Goal: Task Accomplishment & Management: Manage account settings

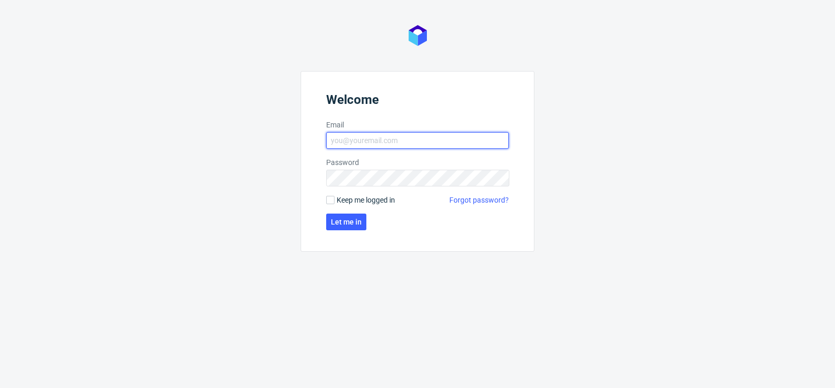
type input "matteo.corsico@packhelp.com"
click at [334, 195] on label "Keep me logged in" at bounding box center [360, 200] width 69 height 10
click at [334, 196] on input "Keep me logged in" at bounding box center [330, 200] width 8 height 8
checkbox input "true"
click at [349, 230] on form "Welcome Email matteo.corsico@packhelp.com Password Keep me logged in Forgot pas…" at bounding box center [418, 161] width 234 height 181
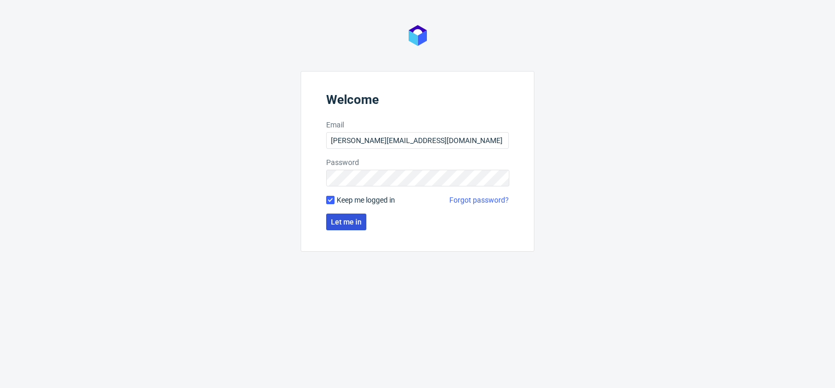
click at [342, 222] on span "Let me in" at bounding box center [346, 221] width 31 height 7
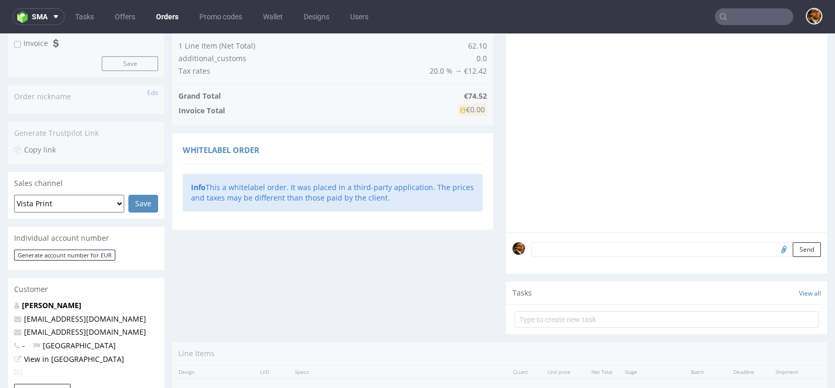
scroll to position [336, 0]
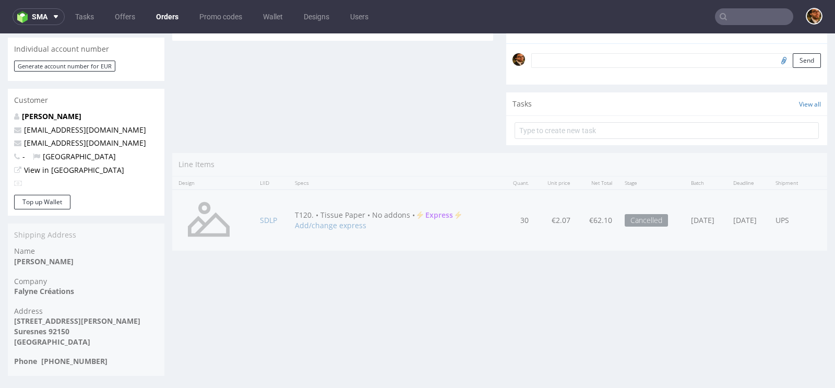
click at [735, 19] on input "text" at bounding box center [754, 16] width 78 height 17
paste input "R799398095"
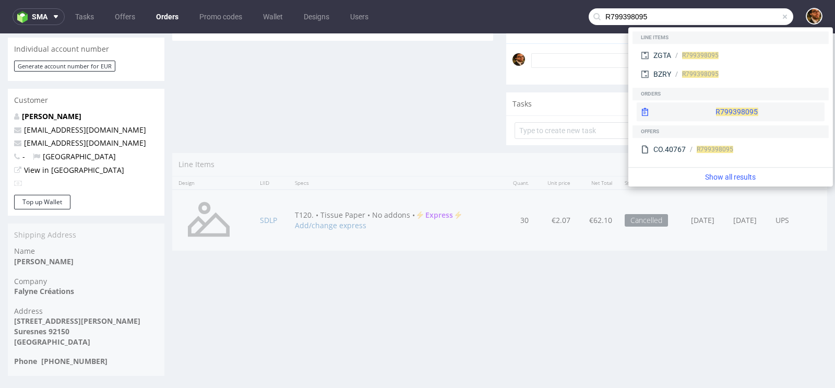
type input "R799398095"
click at [710, 108] on div "R799398095" at bounding box center [731, 111] width 188 height 19
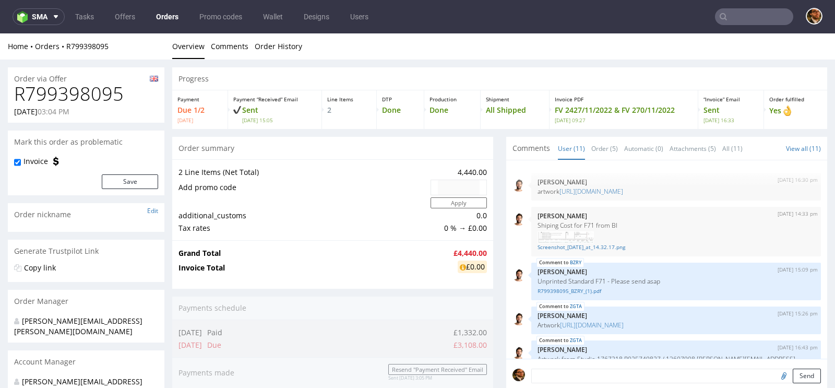
scroll to position [248, 0]
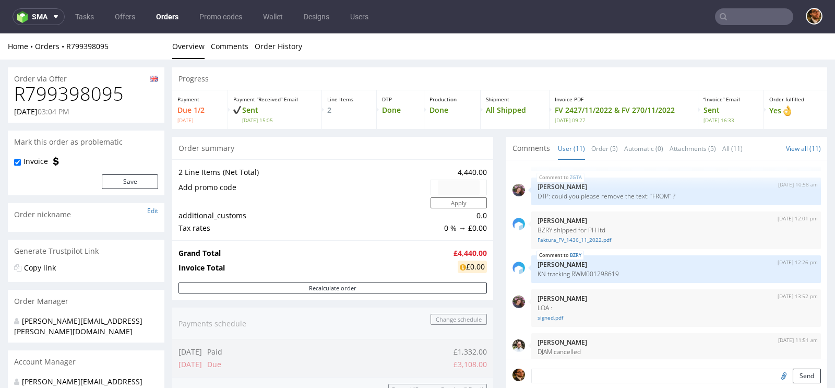
click at [729, 21] on input "text" at bounding box center [754, 16] width 78 height 17
paste input "R799398095"
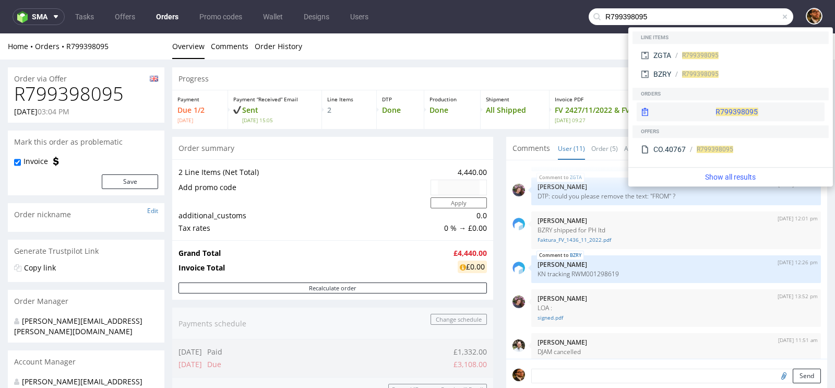
type input "R799398095"
click at [706, 117] on div "R799398095" at bounding box center [731, 111] width 188 height 19
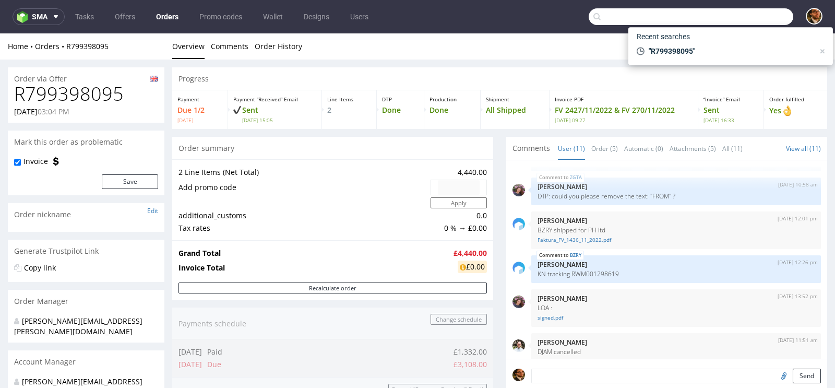
click at [722, 9] on input "text" at bounding box center [691, 16] width 205 height 17
paste input "R167113500"
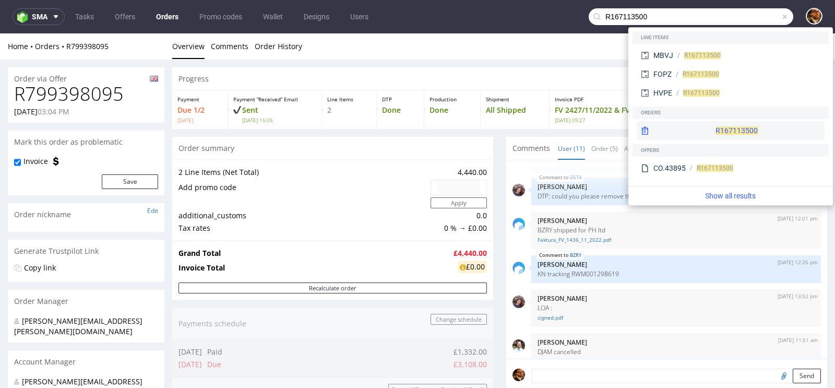
type input "R167113500"
click at [713, 127] on div "R167113500" at bounding box center [731, 130] width 188 height 19
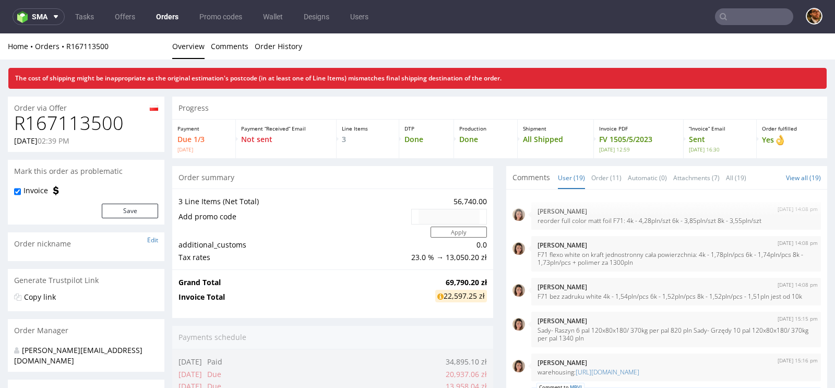
scroll to position [614, 0]
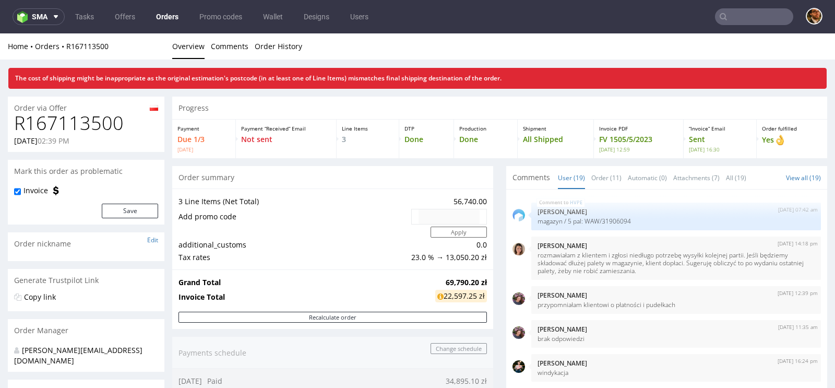
click at [740, 11] on input "text" at bounding box center [754, 16] width 78 height 17
paste input "R178587798"
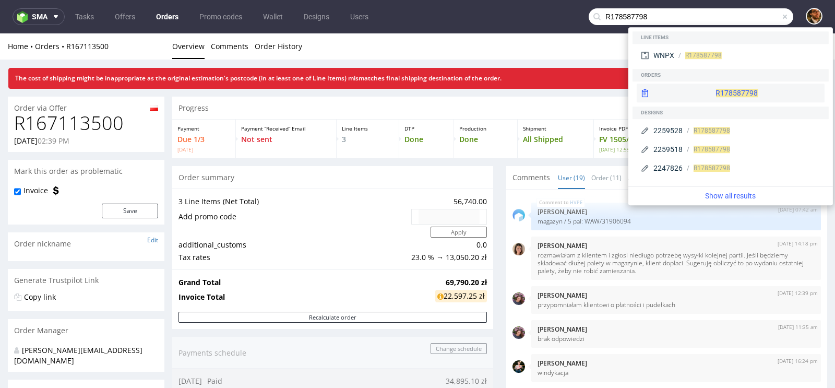
type input "R178587798"
click at [716, 92] on div "R178587798" at bounding box center [731, 93] width 188 height 19
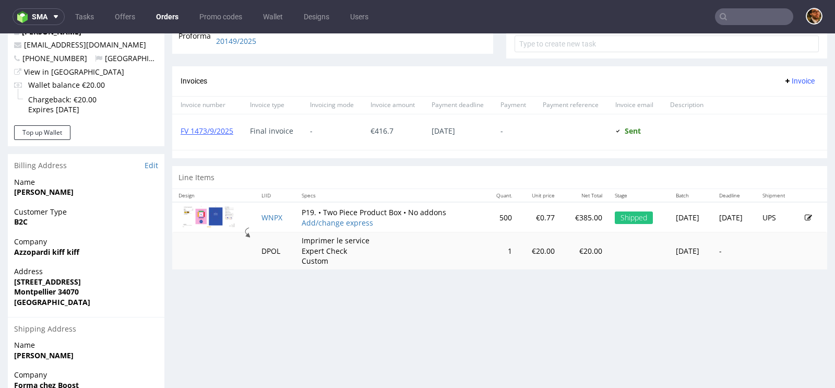
scroll to position [496, 0]
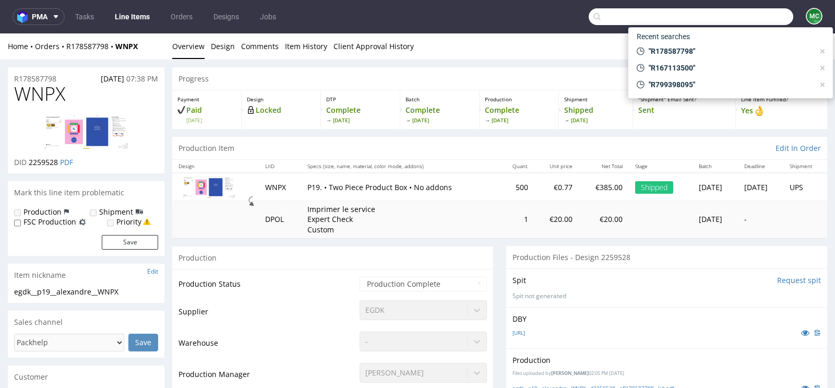
click at [739, 19] on input "text" at bounding box center [691, 16] width 205 height 17
paste input "R905106375"
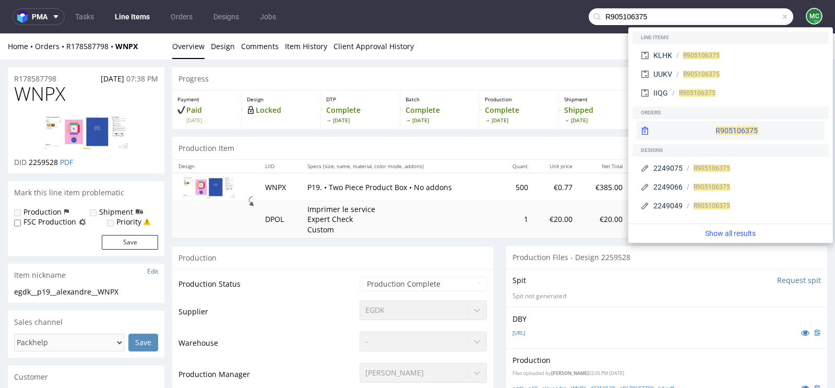
type input "R905106375"
click at [729, 139] on div "R905106375" at bounding box center [731, 130] width 188 height 19
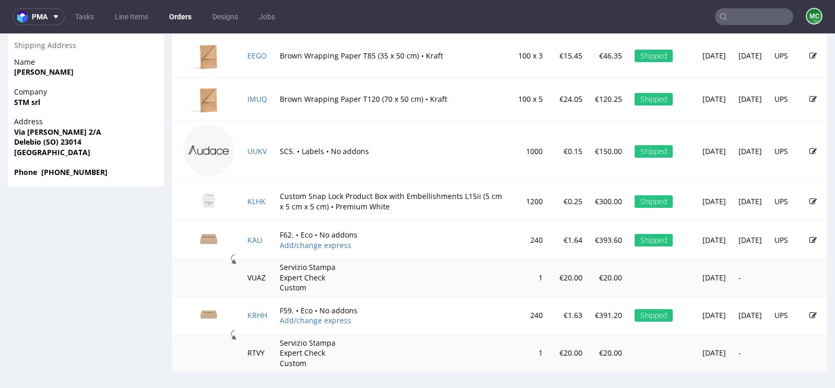
scroll to position [578, 0]
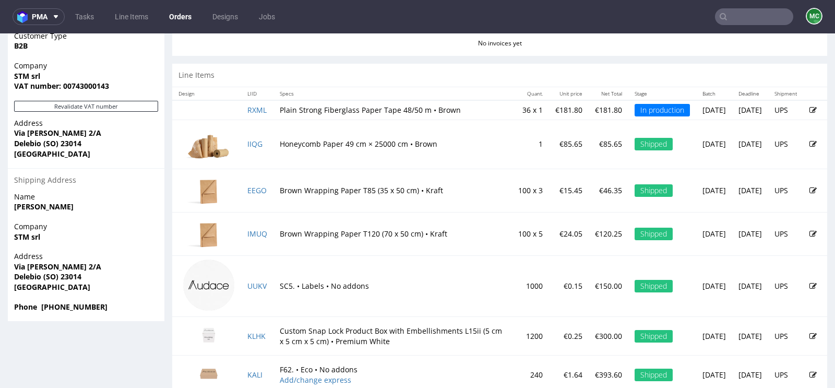
click at [740, 20] on input "text" at bounding box center [754, 16] width 78 height 17
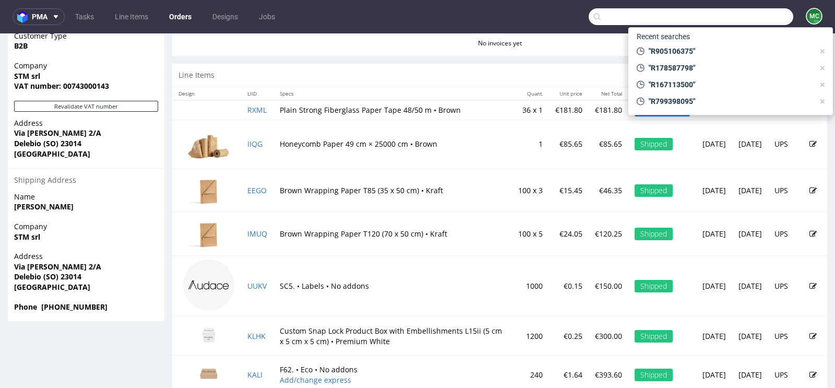
paste input "R715056719"
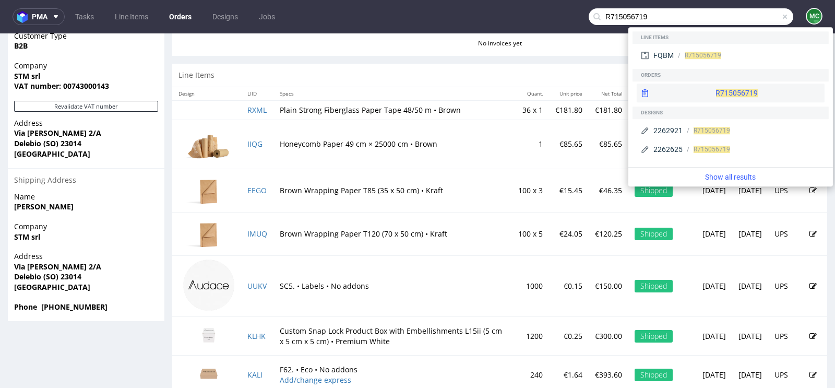
type input "R715056719"
click at [724, 99] on div "R715056719" at bounding box center [731, 93] width 188 height 19
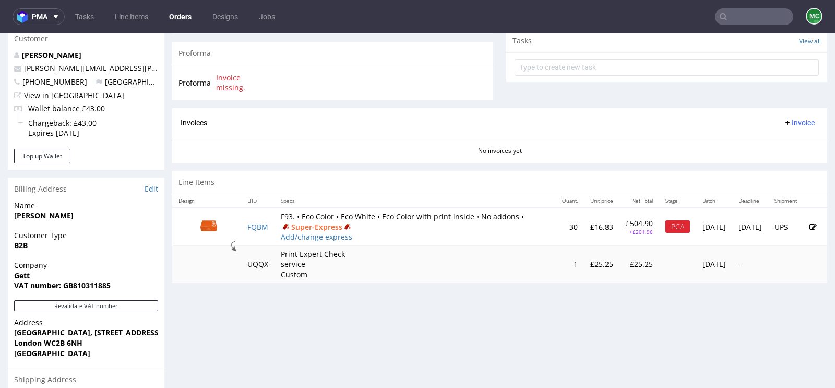
scroll to position [389, 0]
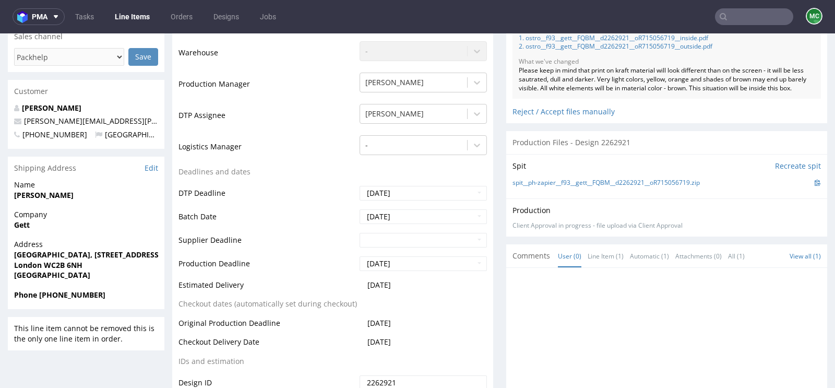
scroll to position [298, 0]
click at [548, 117] on div "Reject / Accept files manually" at bounding box center [667, 108] width 309 height 18
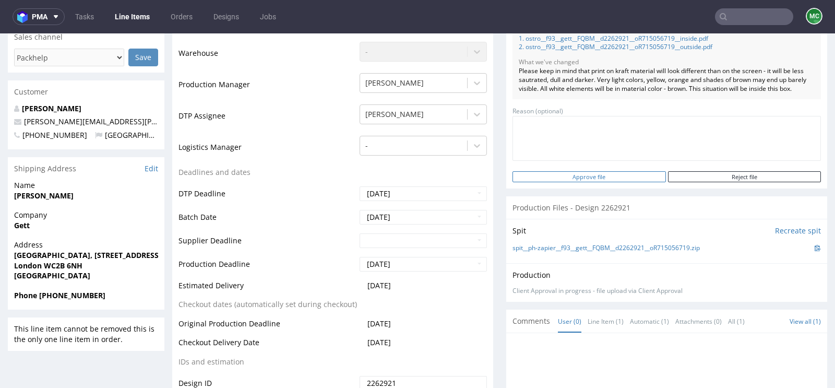
click at [610, 182] on input "Approve file" at bounding box center [589, 176] width 153 height 11
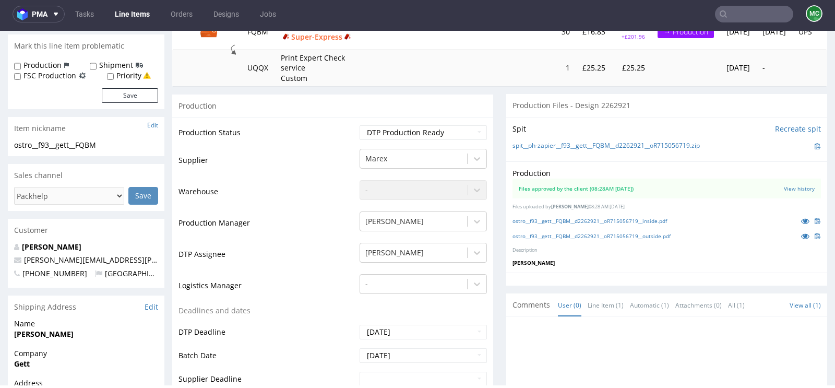
scroll to position [0, 0]
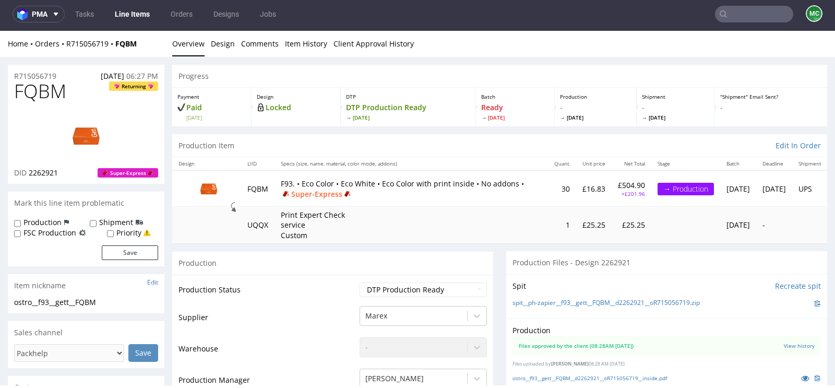
click at [728, 10] on input "text" at bounding box center [754, 14] width 78 height 17
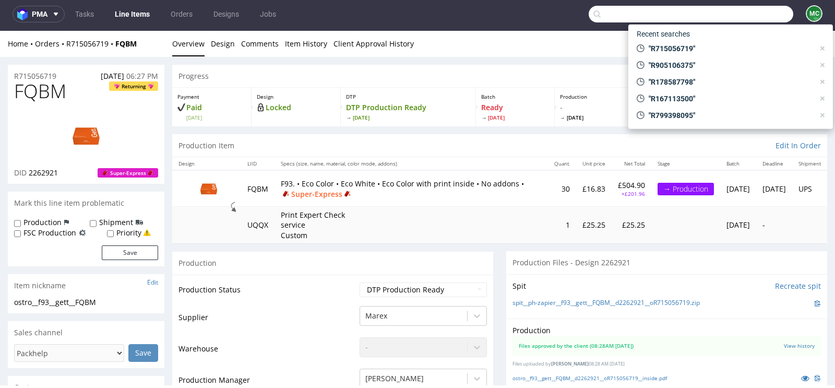
paste input "R129903707"
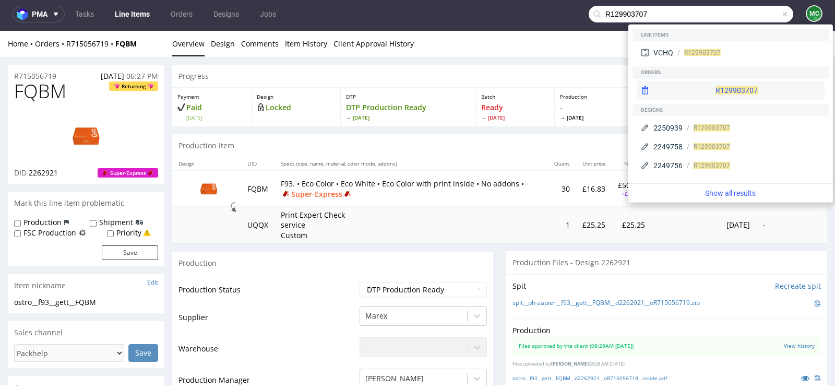
type input "R129903707"
click at [708, 91] on div "R129903707" at bounding box center [731, 90] width 188 height 19
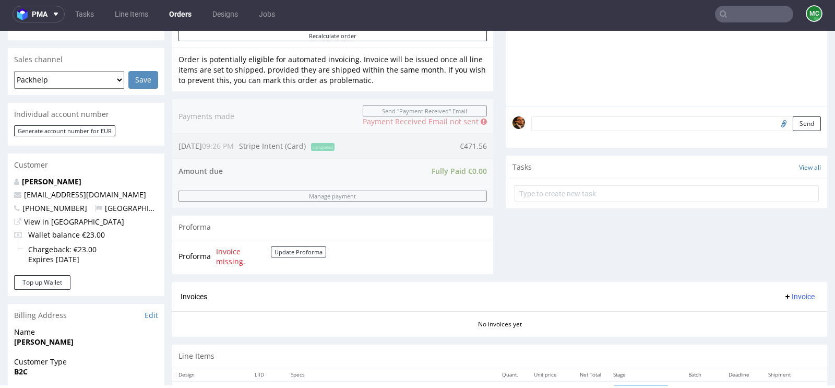
scroll to position [445, 0]
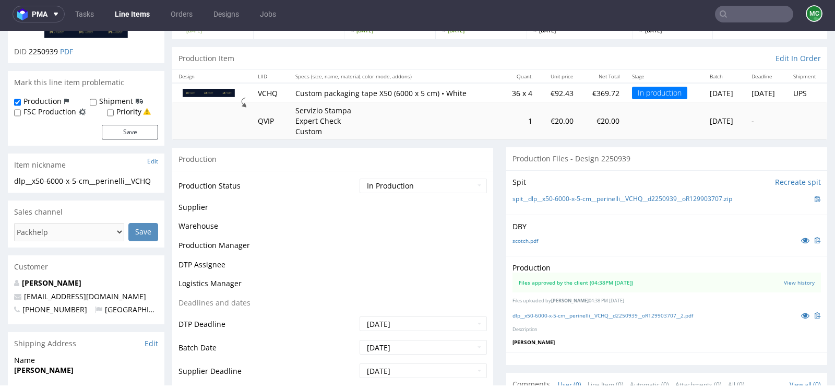
scroll to position [338, 0]
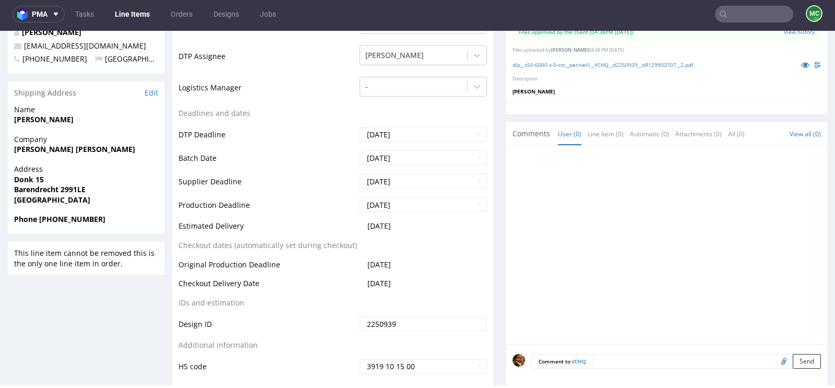
click at [731, 15] on input "text" at bounding box center [754, 14] width 78 height 17
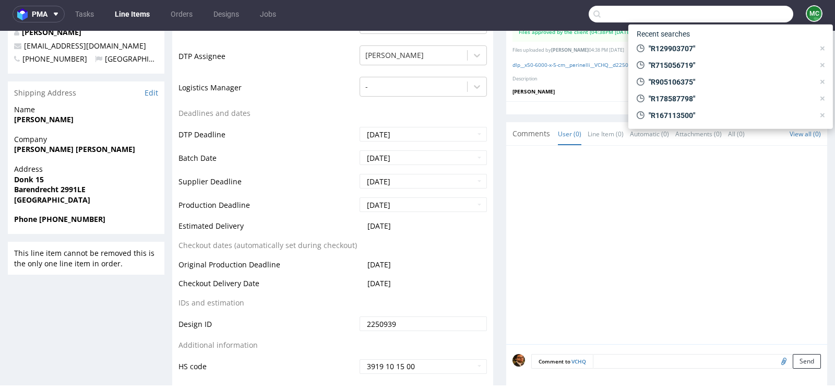
paste input "R152705026"
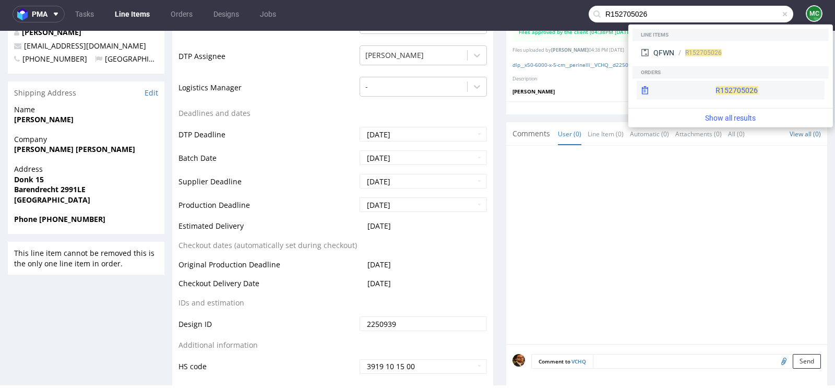
type input "R152705026"
click at [704, 88] on div "R152705026" at bounding box center [731, 90] width 188 height 19
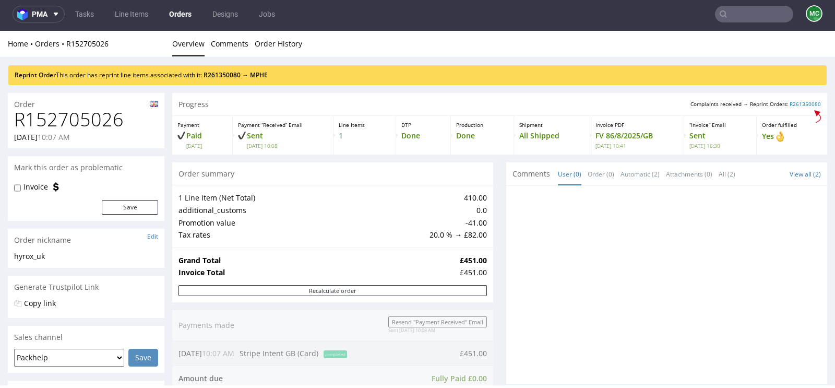
scroll to position [5, 0]
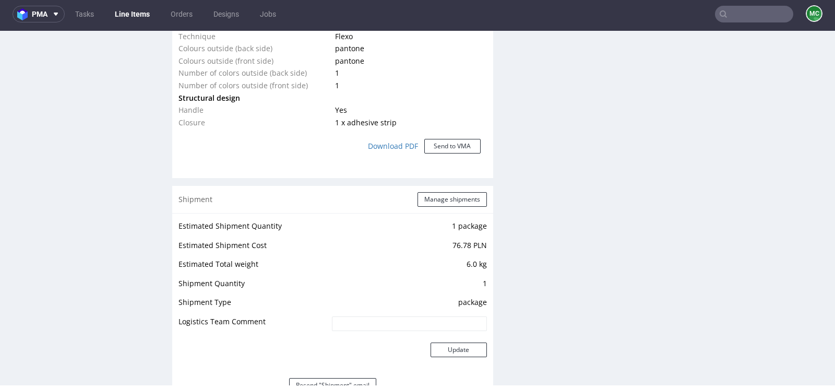
scroll to position [1441, 0]
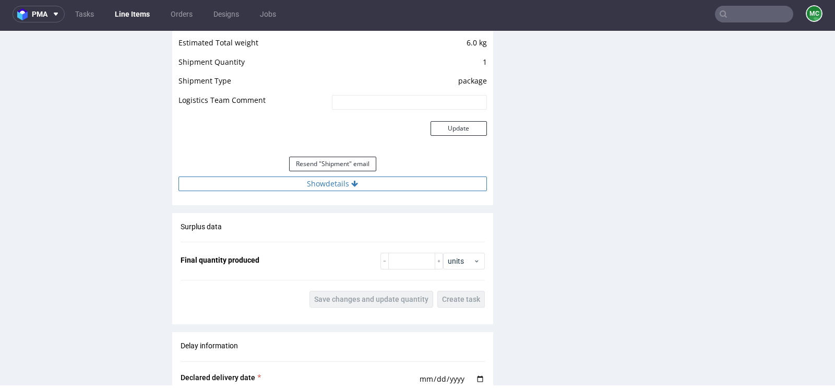
click at [355, 183] on icon at bounding box center [354, 183] width 7 height 7
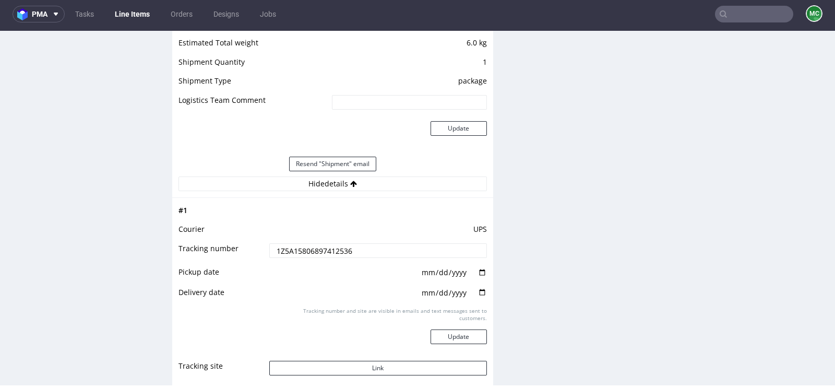
scroll to position [1509, 0]
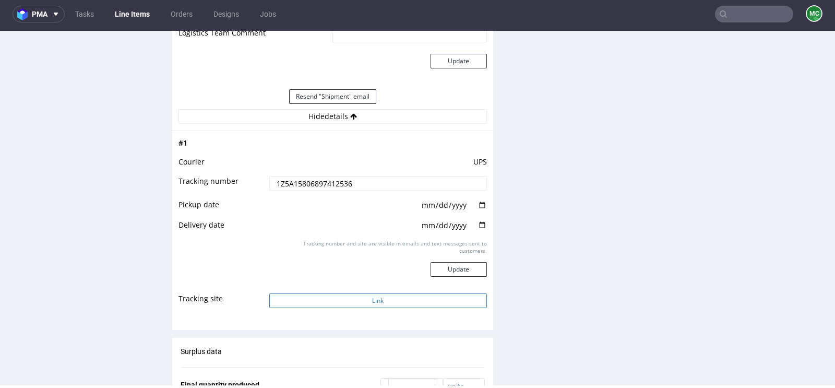
click at [374, 299] on button "Link" at bounding box center [378, 300] width 218 height 15
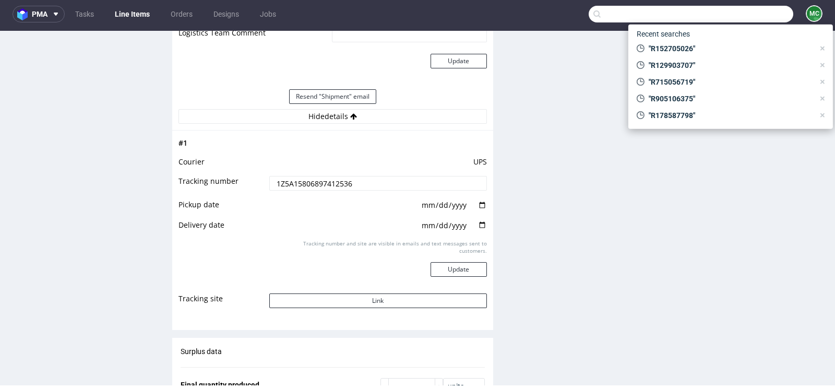
click at [744, 10] on input "text" at bounding box center [691, 14] width 205 height 17
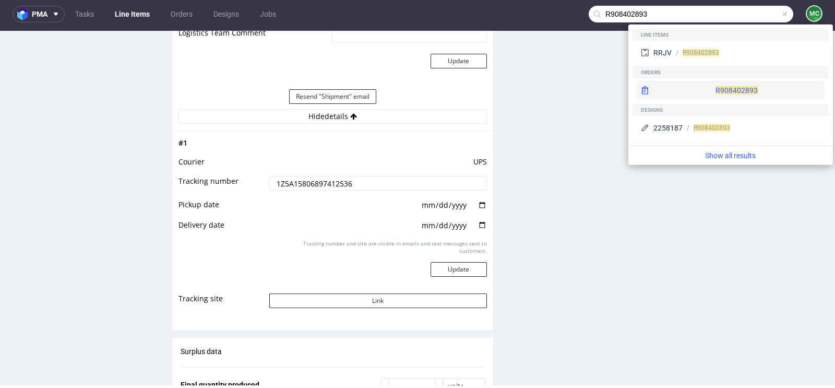
type input "R908402893"
click at [707, 96] on div "R908402893" at bounding box center [731, 90] width 188 height 19
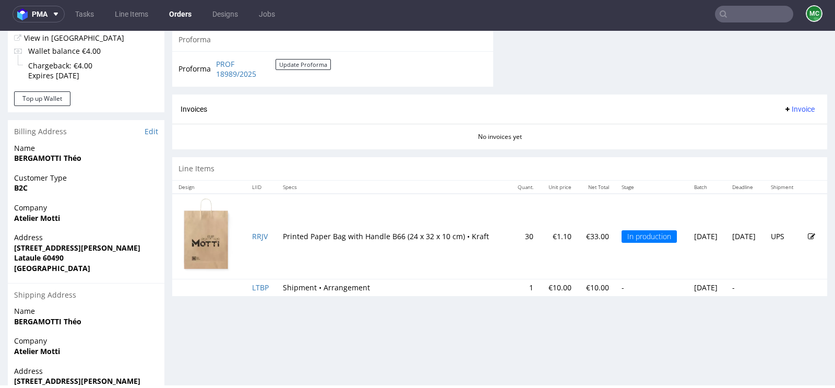
scroll to position [496, 0]
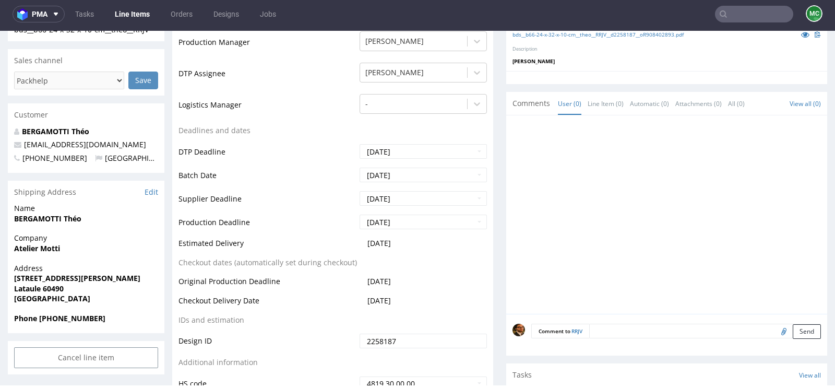
scroll to position [442, 0]
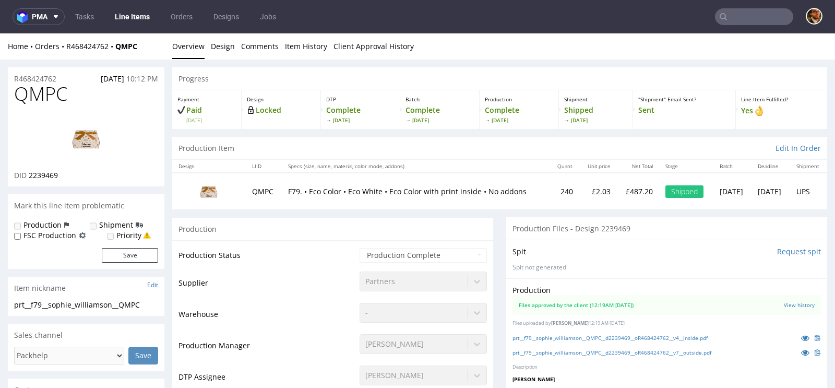
scroll to position [3, 0]
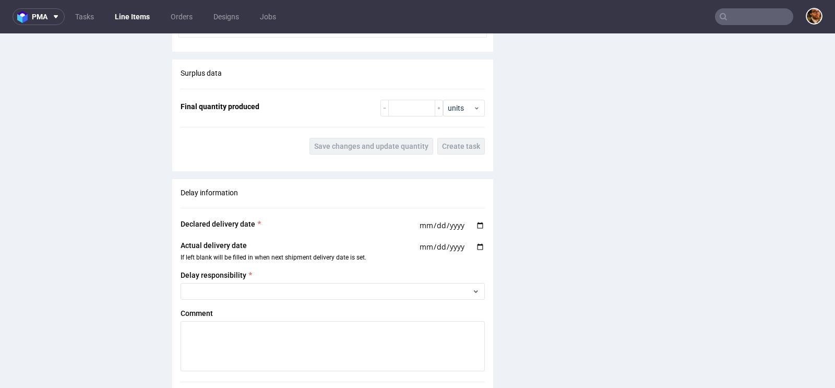
scroll to position [1177, 0]
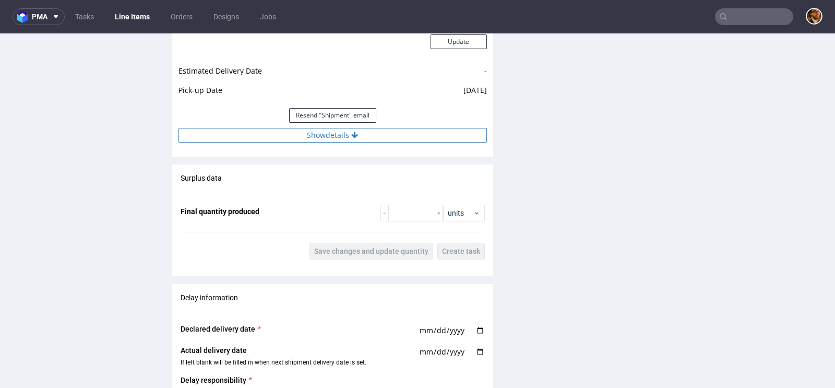
click at [345, 138] on button "Show details" at bounding box center [333, 135] width 309 height 15
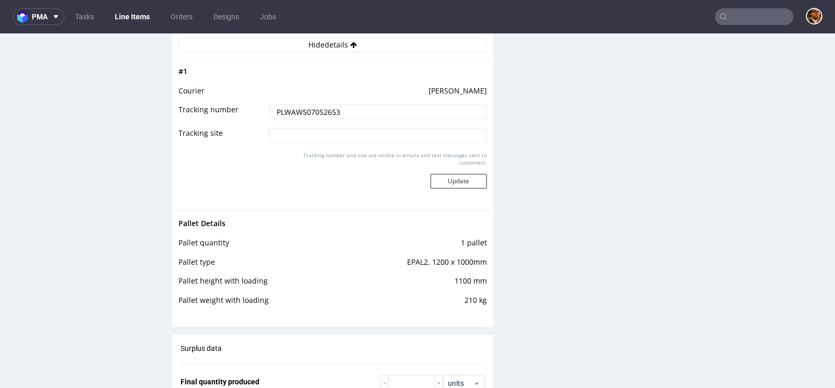
scroll to position [1308, 0]
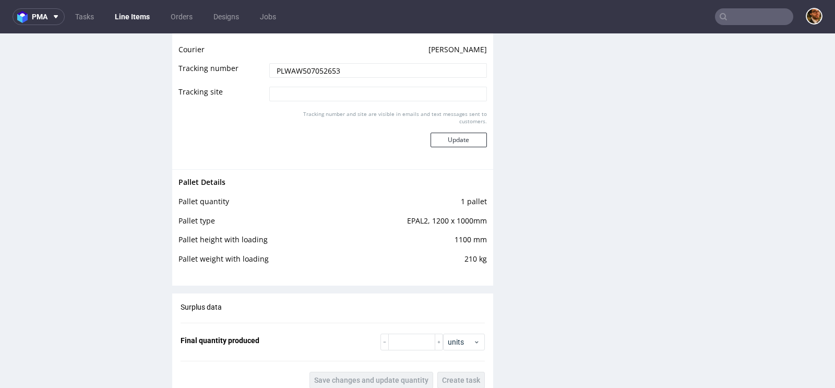
drag, startPoint x: 343, startPoint y: 65, endPoint x: 262, endPoint y: 67, distance: 80.9
click at [267, 67] on td "PLWAW507052653" at bounding box center [377, 73] width 220 height 23
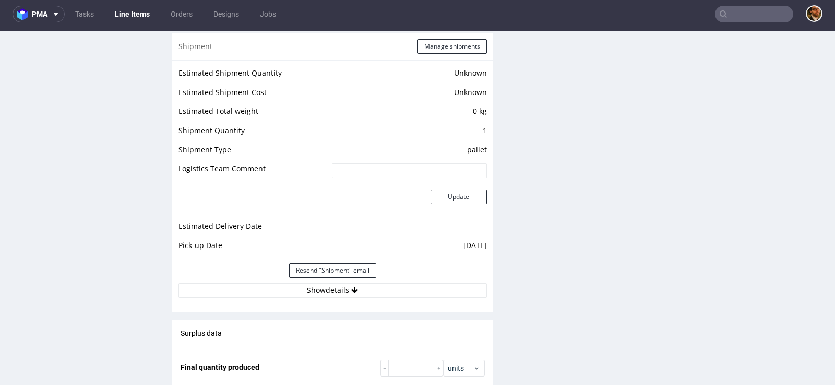
scroll to position [781, 0]
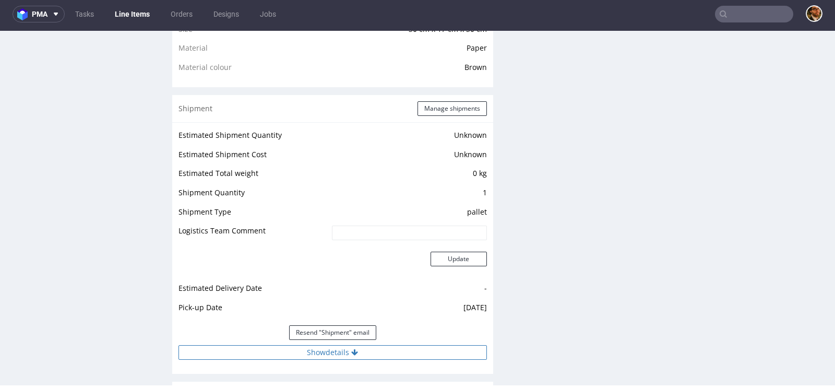
click at [345, 345] on button "Show details" at bounding box center [333, 352] width 309 height 15
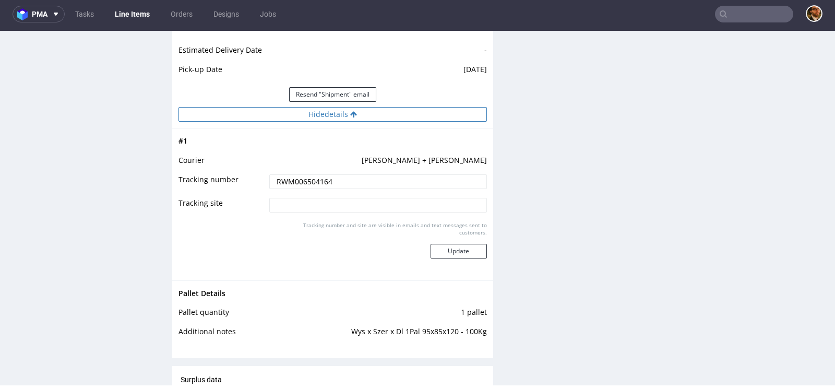
scroll to position [1080, 0]
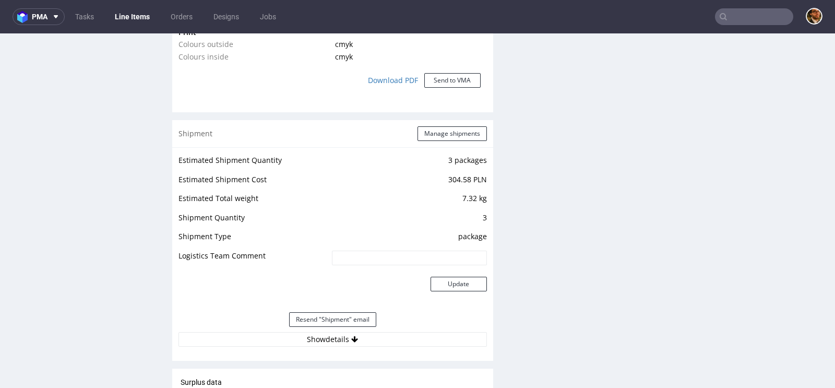
scroll to position [954, 0]
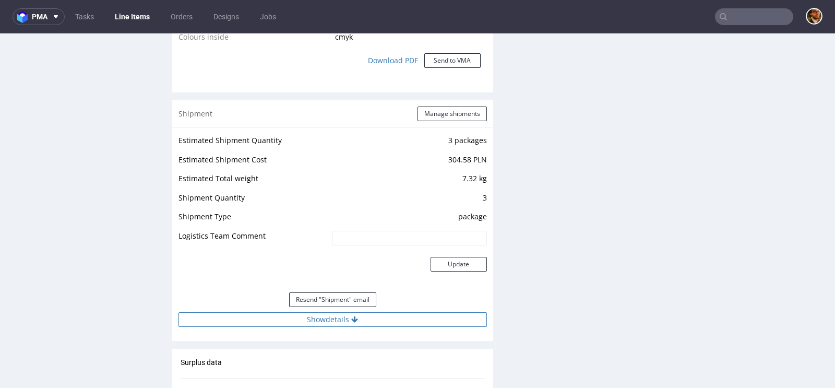
click at [342, 316] on button "Show details" at bounding box center [333, 319] width 309 height 15
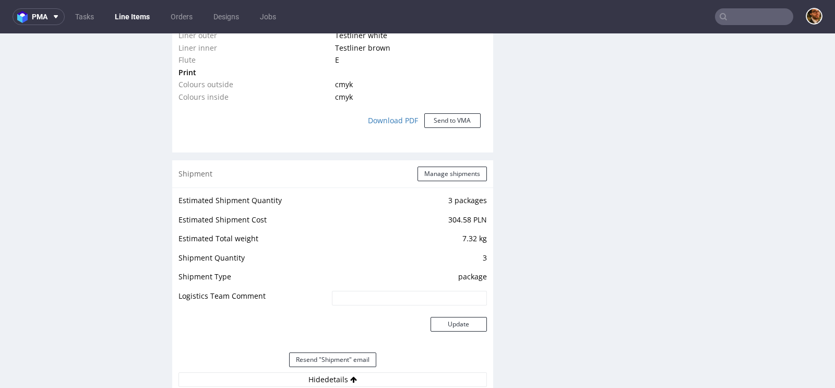
scroll to position [705, 0]
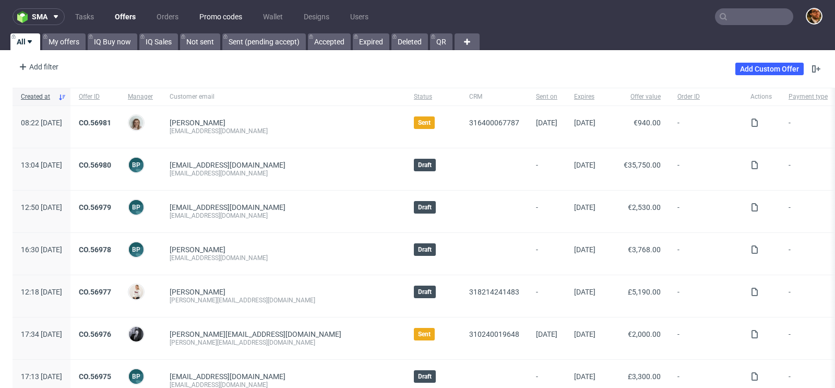
click at [219, 20] on link "Promo codes" at bounding box center [220, 16] width 55 height 17
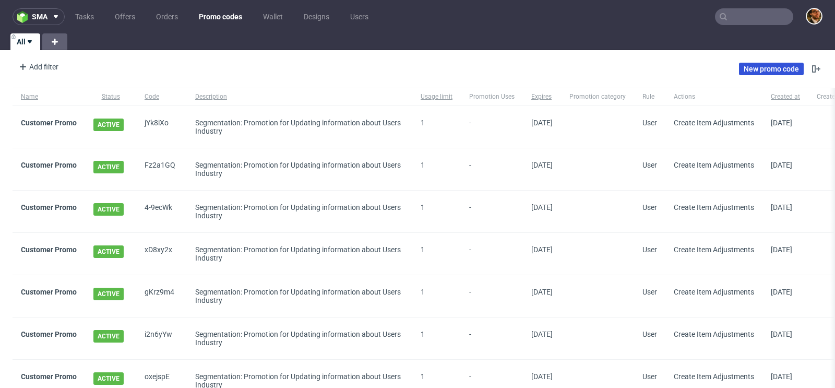
click at [745, 73] on link "New promo code" at bounding box center [771, 69] width 65 height 13
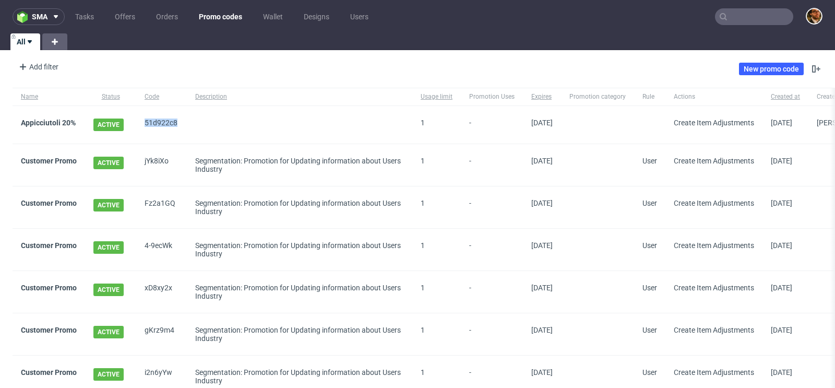
drag, startPoint x: 145, startPoint y: 123, endPoint x: 193, endPoint y: 123, distance: 48.0
click at [193, 123] on div "Appicciutoli 20% ACTIVE 51d922c8 1 - 29/10/2025 Create Item Adjustments 29/09/2…" at bounding box center [569, 125] width 1113 height 38
copy div "51d922c8"
click at [722, 17] on input "text" at bounding box center [754, 16] width 78 height 17
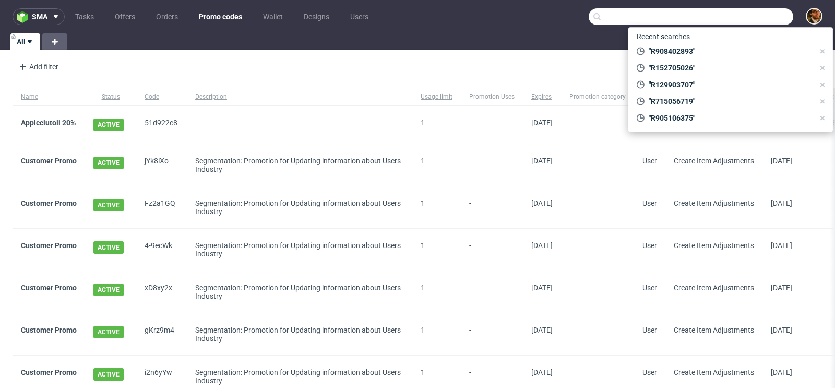
paste input "R069394132"
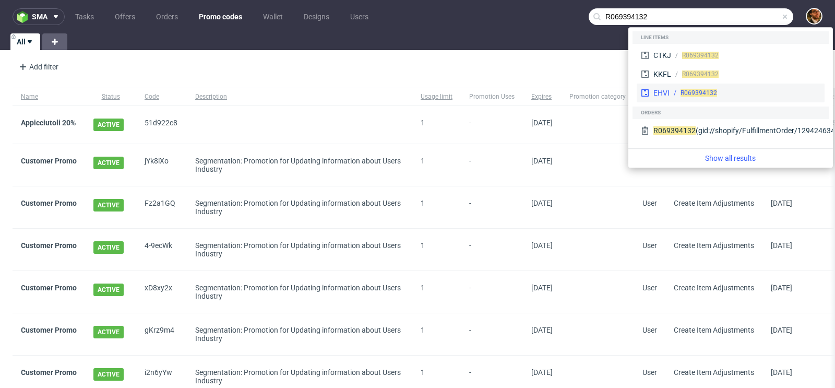
type input "R069394132"
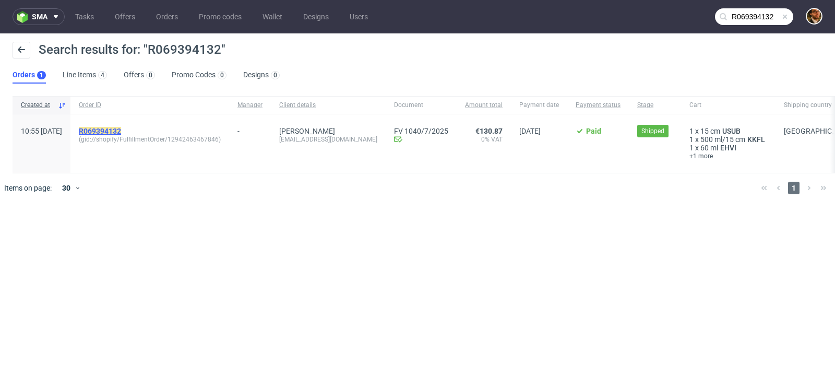
click at [121, 127] on mark "R069394132" at bounding box center [100, 131] width 42 height 8
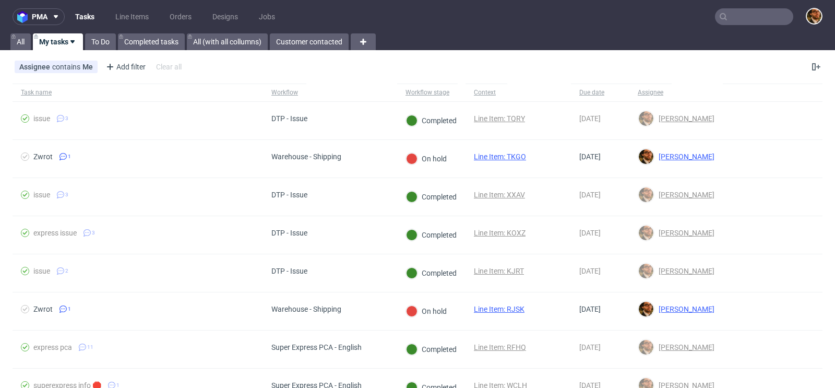
click at [737, 7] on nav "pma Tasks Line Items Orders Designs Jobs" at bounding box center [417, 16] width 835 height 33
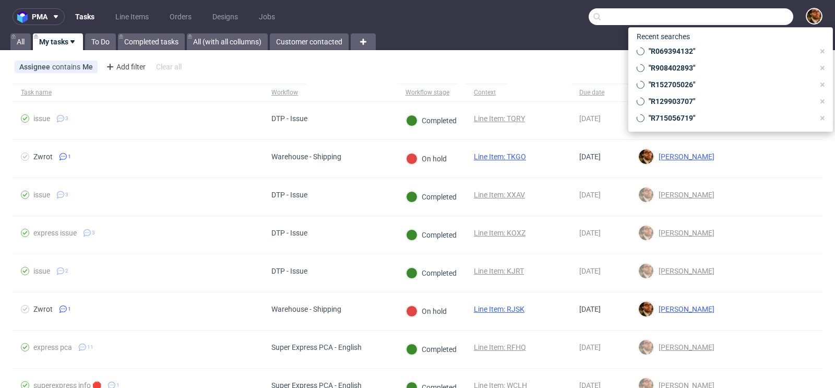
click at [729, 21] on input "text" at bounding box center [691, 16] width 205 height 17
paste input "R483065943"
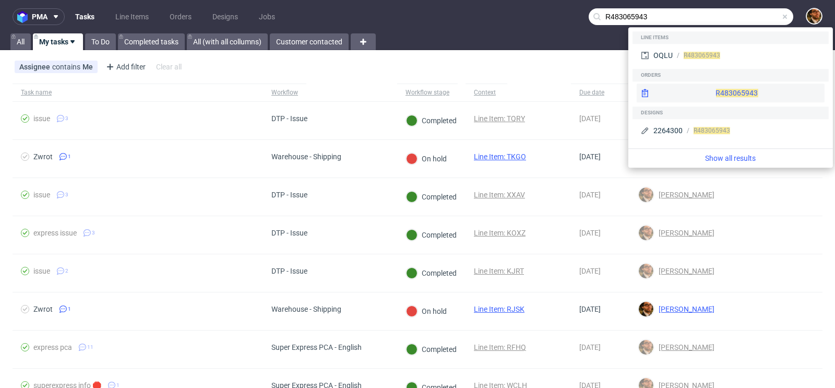
type input "R483065943"
click at [713, 94] on div "R483065943" at bounding box center [731, 93] width 188 height 19
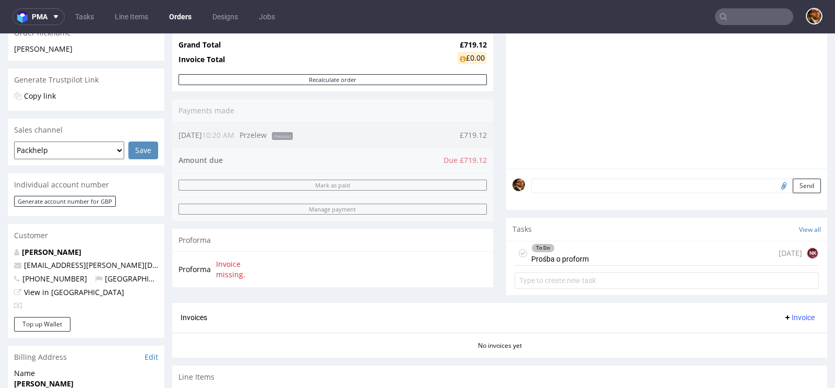
scroll to position [234, 0]
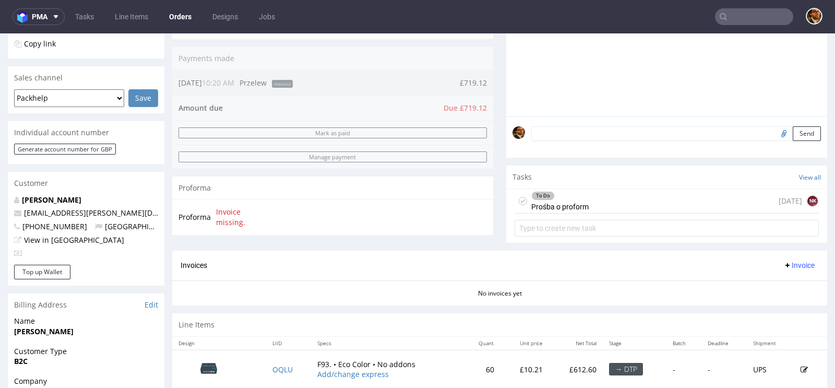
click at [603, 206] on div "To Do Prośba o proform today NK" at bounding box center [667, 201] width 304 height 25
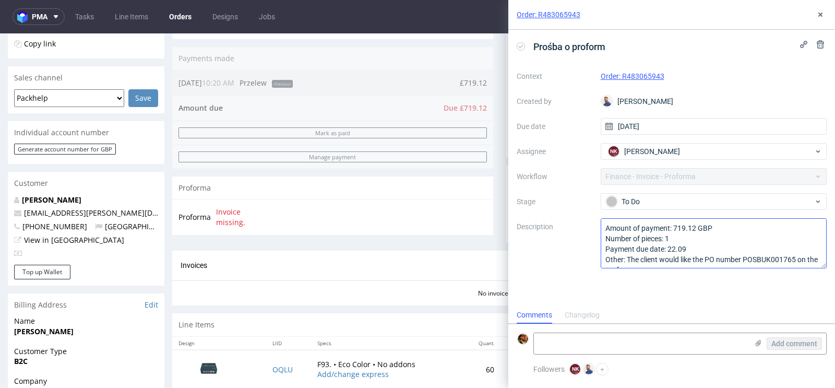
scroll to position [11, 0]
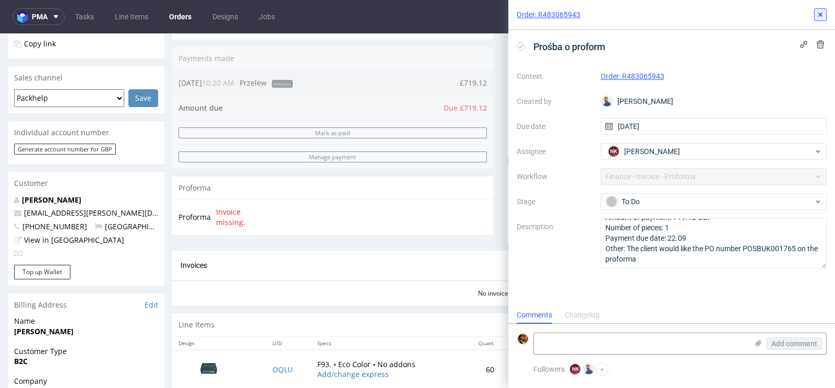
click at [817, 14] on icon at bounding box center [820, 14] width 8 height 8
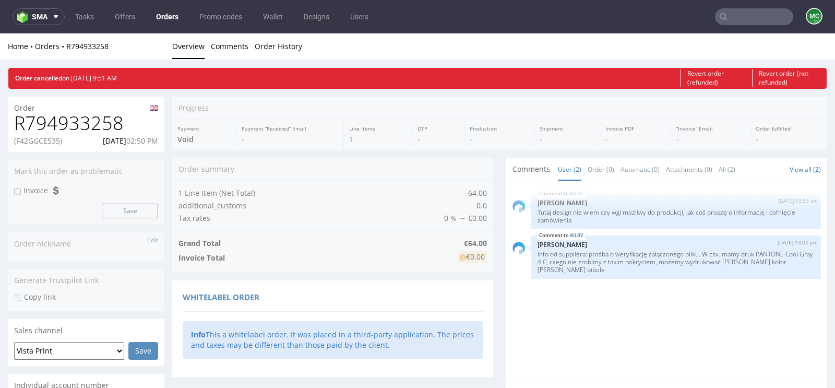
click at [753, 18] on input "text" at bounding box center [754, 16] width 78 height 17
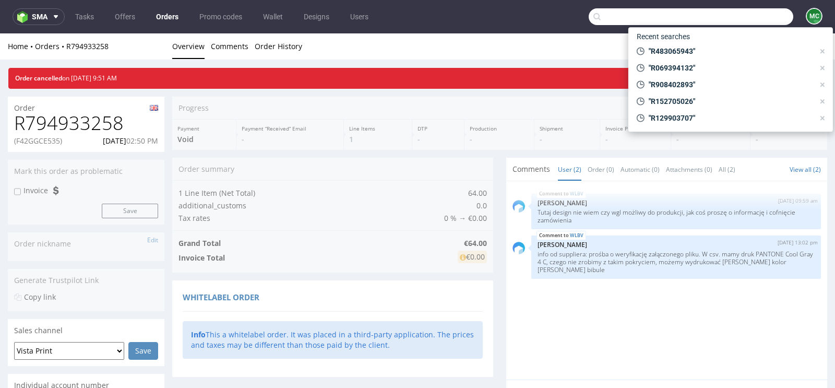
paste input "R425925857"
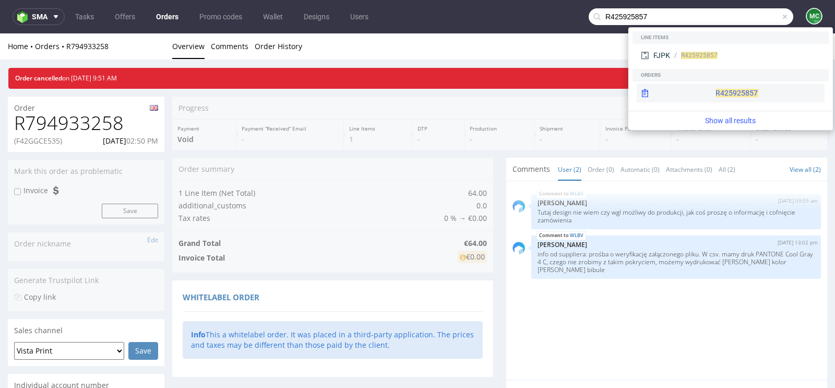
type input "R425925857"
click at [721, 89] on div "R425925857" at bounding box center [731, 93] width 188 height 19
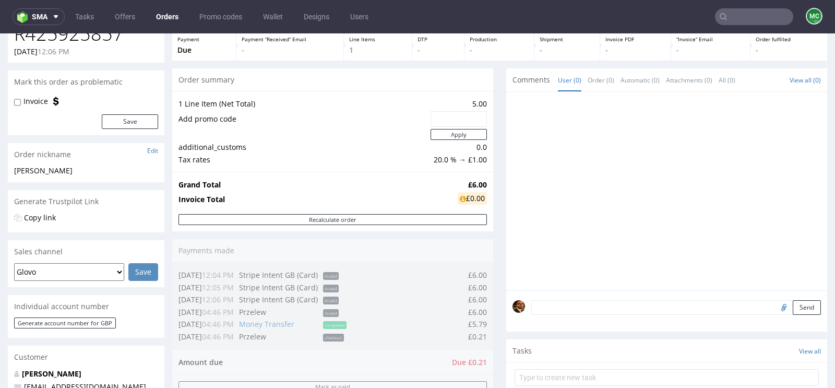
scroll to position [63, 0]
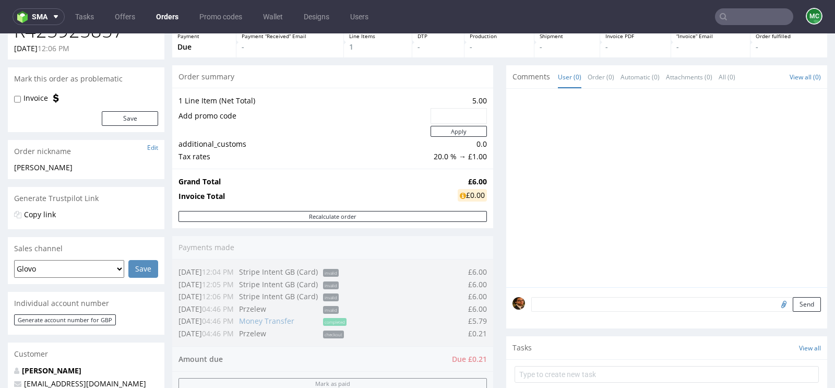
click at [741, 20] on input "text" at bounding box center [754, 16] width 78 height 17
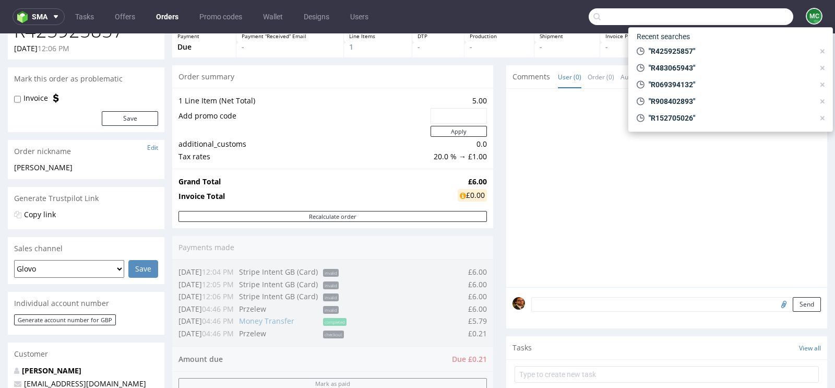
paste input "R034660595"
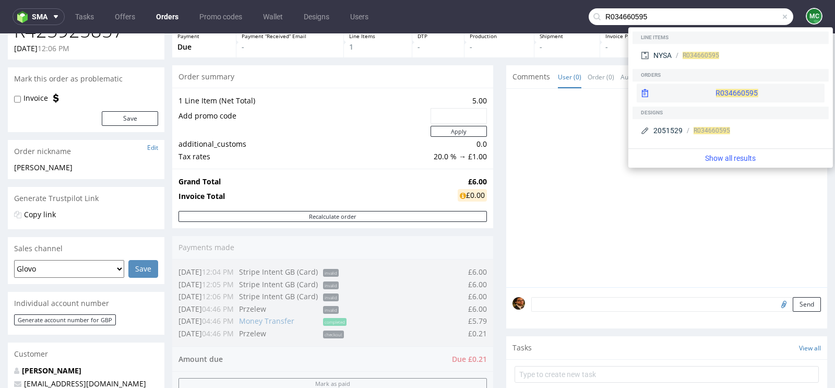
type input "R034660595"
click at [713, 91] on div "R034660595" at bounding box center [731, 93] width 188 height 19
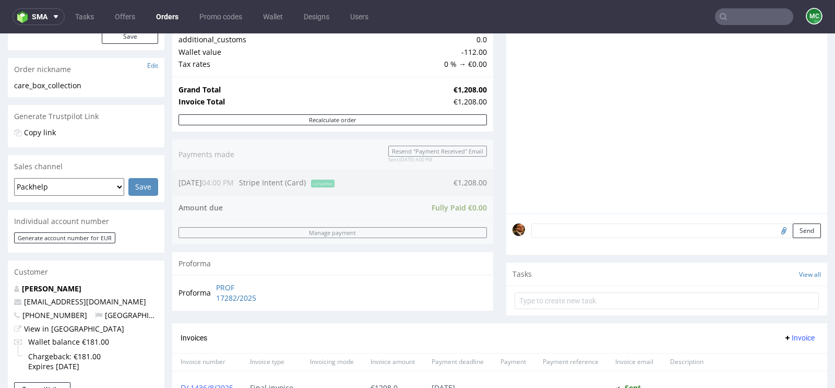
scroll to position [187, 0]
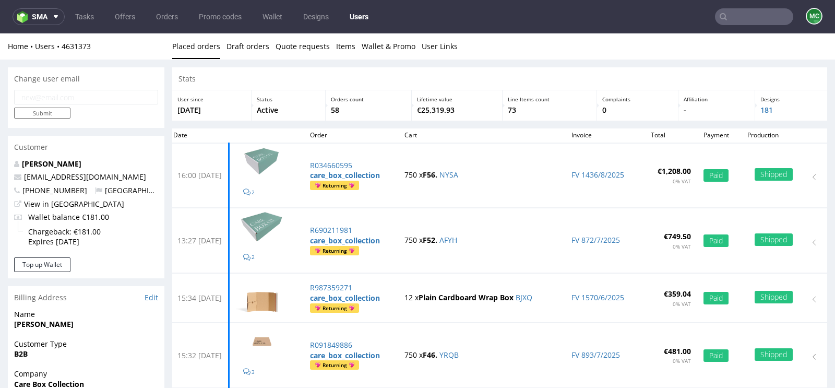
click at [743, 15] on input "text" at bounding box center [754, 16] width 78 height 17
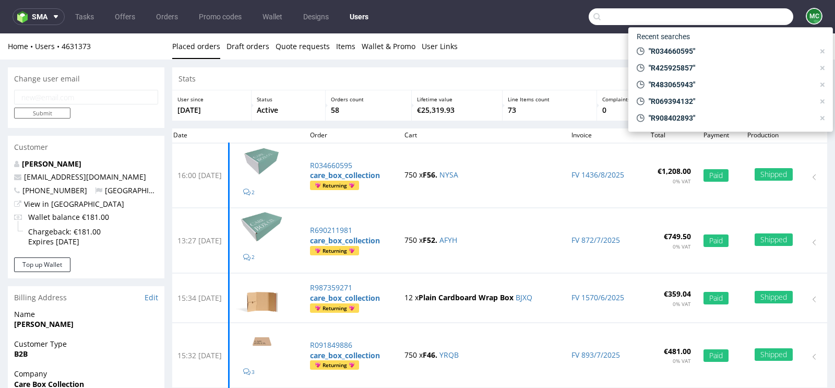
paste input "[EMAIL_ADDRESS][DOMAIN_NAME]"
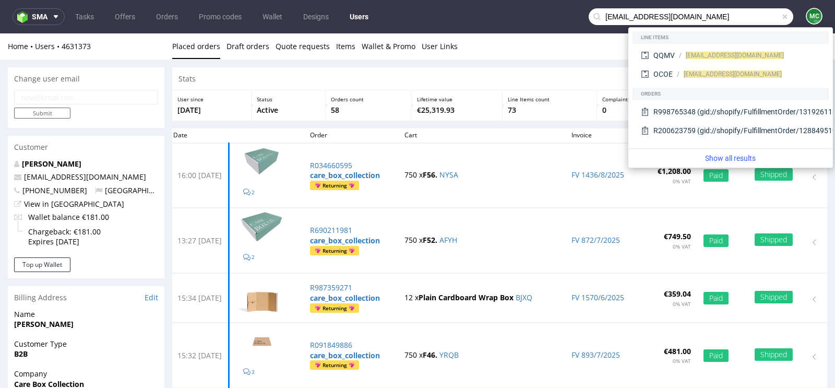
type input "[EMAIL_ADDRESS][DOMAIN_NAME]"
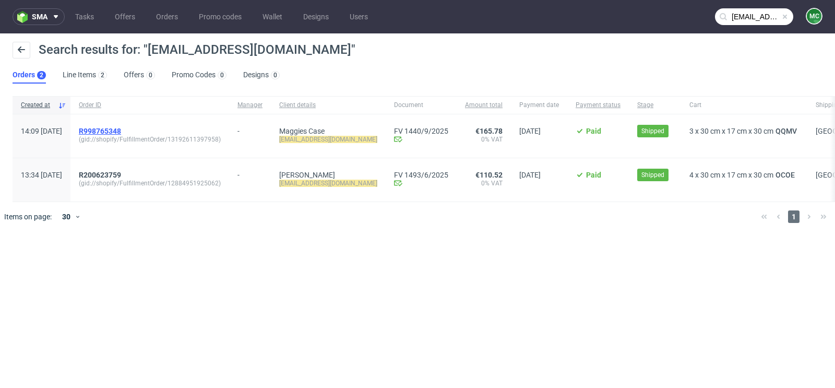
click at [121, 133] on span "R998765348" at bounding box center [100, 131] width 42 height 8
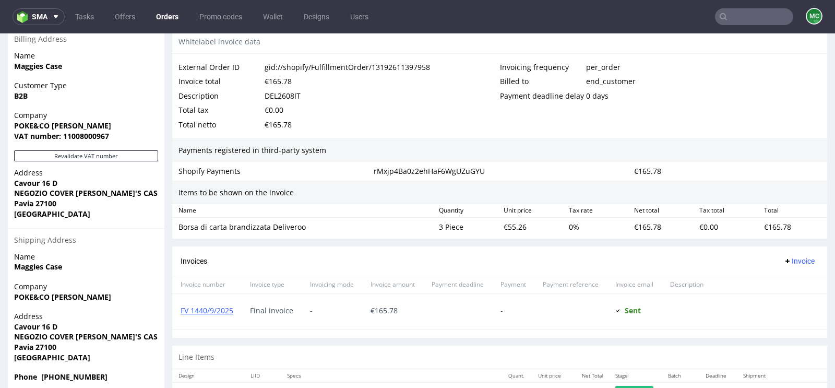
scroll to position [542, 0]
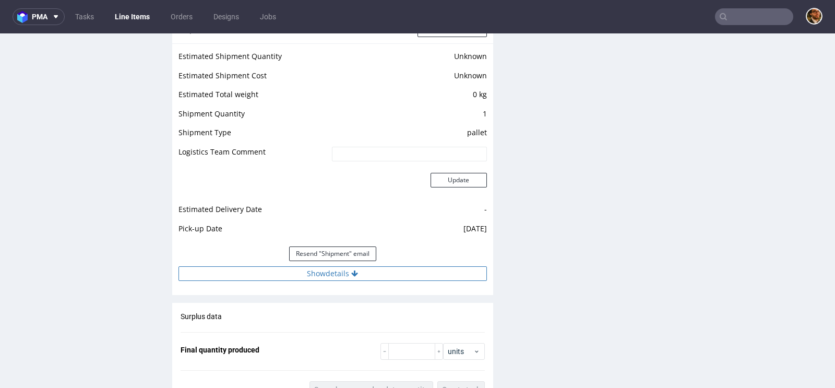
click at [350, 275] on button "Show details" at bounding box center [333, 273] width 309 height 15
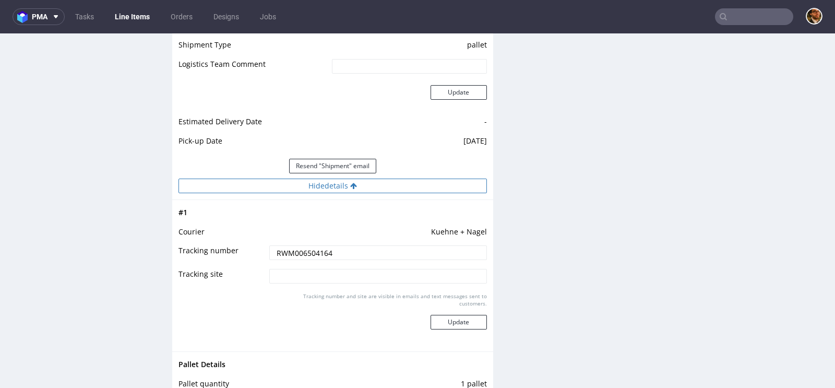
scroll to position [980, 0]
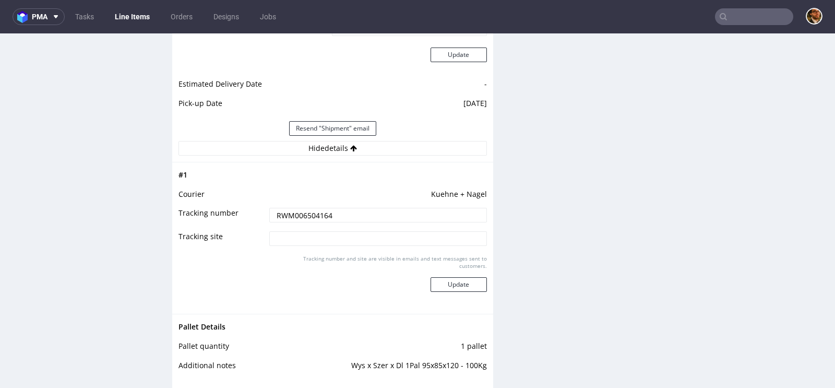
drag, startPoint x: 333, startPoint y: 212, endPoint x: 252, endPoint y: 212, distance: 80.9
click at [252, 212] on tr "Tracking number RWM006504164" at bounding box center [333, 218] width 309 height 23
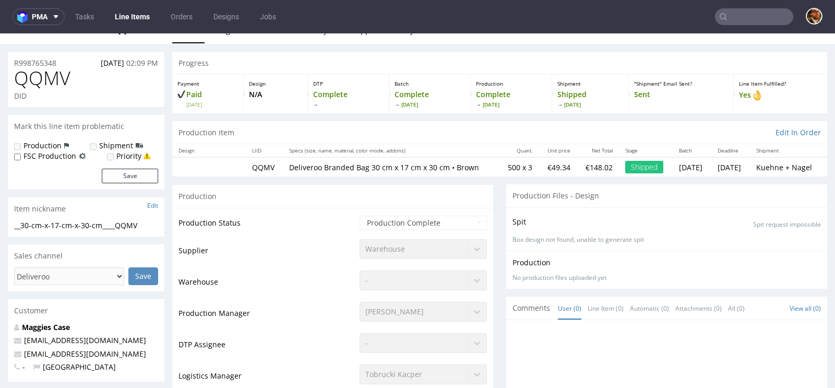
scroll to position [12, 0]
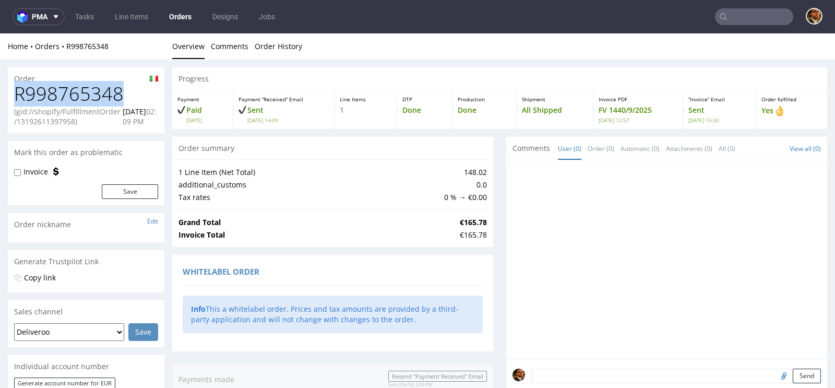
drag, startPoint x: 124, startPoint y: 96, endPoint x: 16, endPoint y: 96, distance: 108.6
click at [16, 96] on h1 "R998765348" at bounding box center [86, 94] width 144 height 21
copy h1 "R998765348"
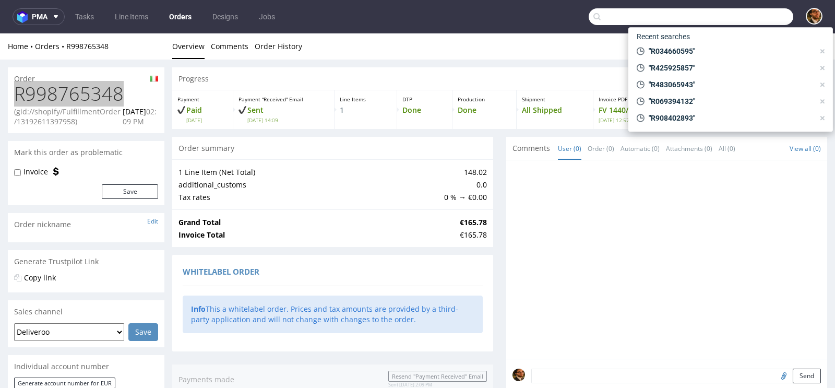
click at [734, 24] on input "text" at bounding box center [691, 16] width 205 height 17
paste input "R998765348"
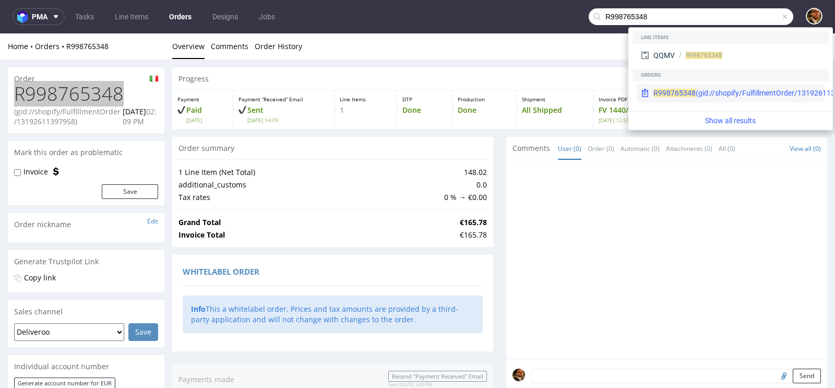
type input "R998765348"
click at [711, 89] on div "R998765348 (gid://shopify/FulfillmentOrder/13192611397958)" at bounding box center [756, 93] width 205 height 10
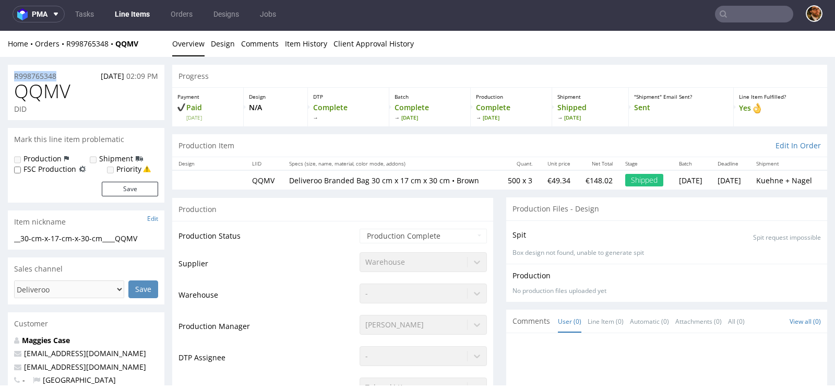
drag, startPoint x: 68, startPoint y: 77, endPoint x: 10, endPoint y: 77, distance: 57.9
click at [10, 77] on div "R998765348 [DATE] 02:09 PM" at bounding box center [86, 73] width 157 height 17
copy p "R998765348"
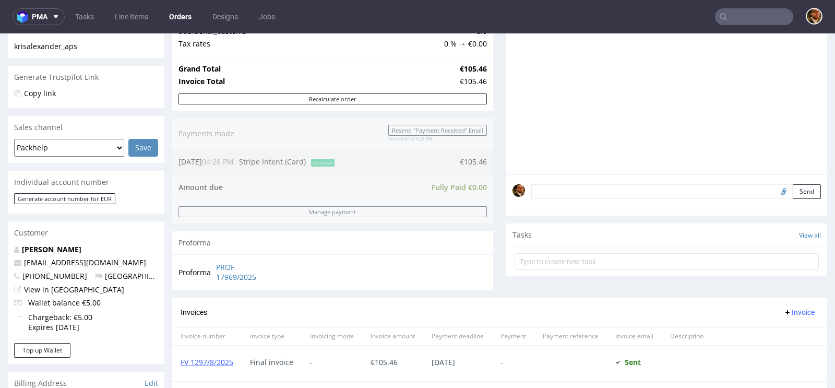
scroll to position [524, 0]
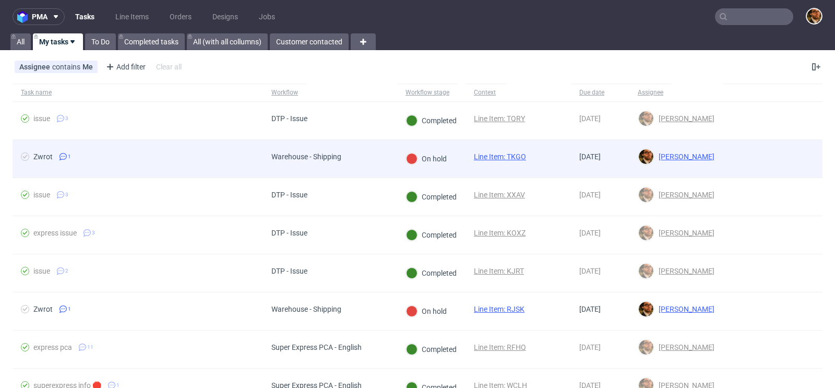
click at [744, 150] on div at bounding box center [773, 159] width 100 height 38
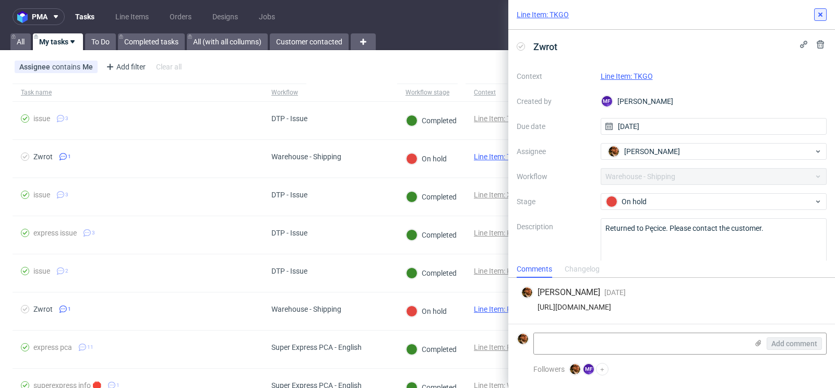
click at [820, 17] on icon at bounding box center [820, 14] width 8 height 8
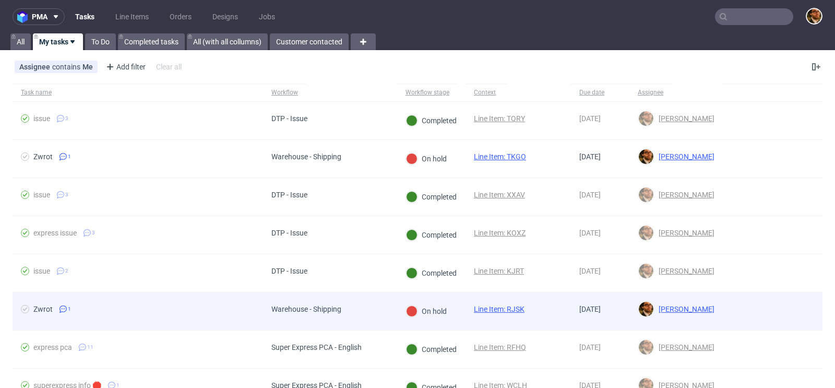
click at [741, 305] on div at bounding box center [773, 311] width 100 height 38
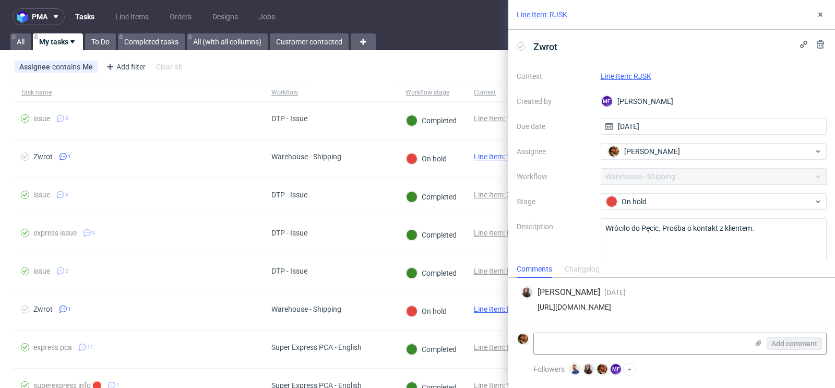
scroll to position [15, 0]
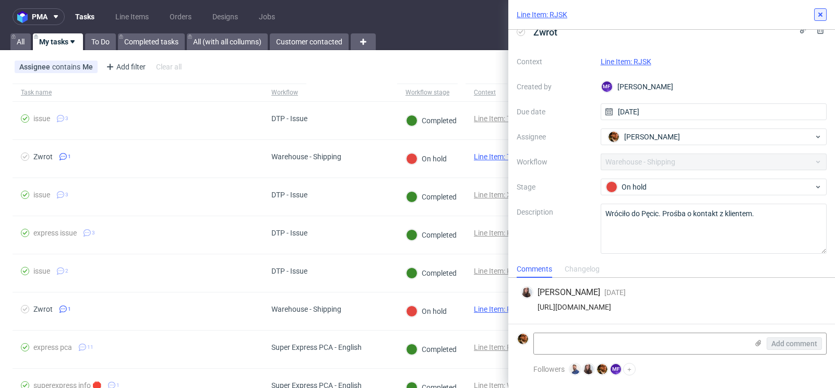
click at [822, 11] on icon at bounding box center [820, 14] width 8 height 8
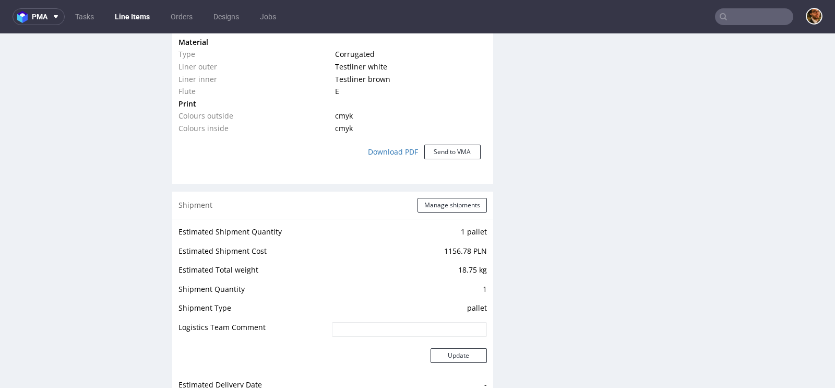
scroll to position [820, 0]
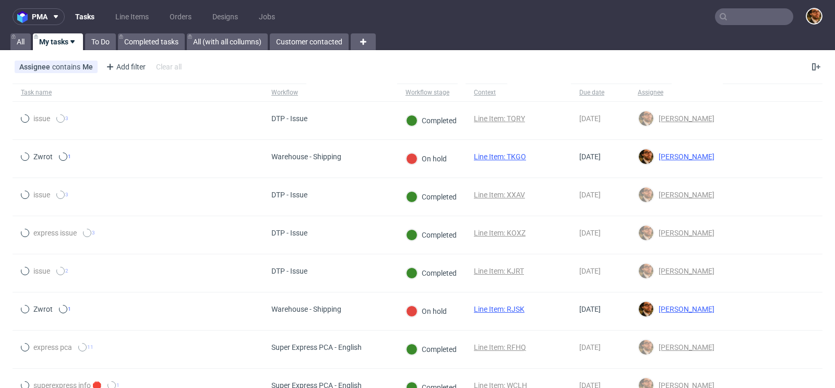
click at [732, 18] on input "text" at bounding box center [754, 16] width 78 height 17
paste input "R921432665"
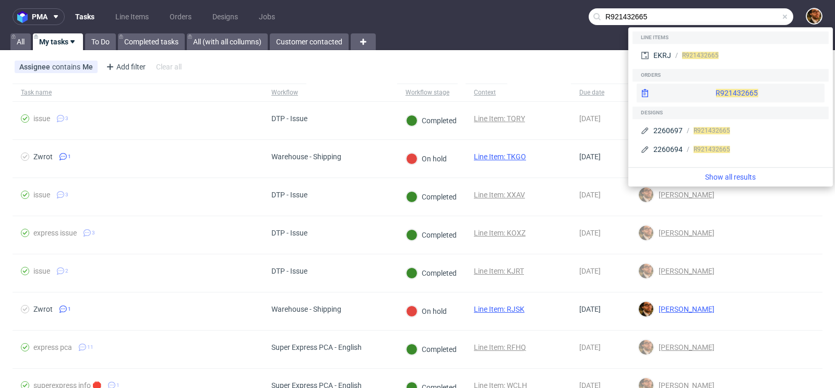
type input "R921432665"
click at [724, 97] on div "R921432665" at bounding box center [731, 93] width 188 height 19
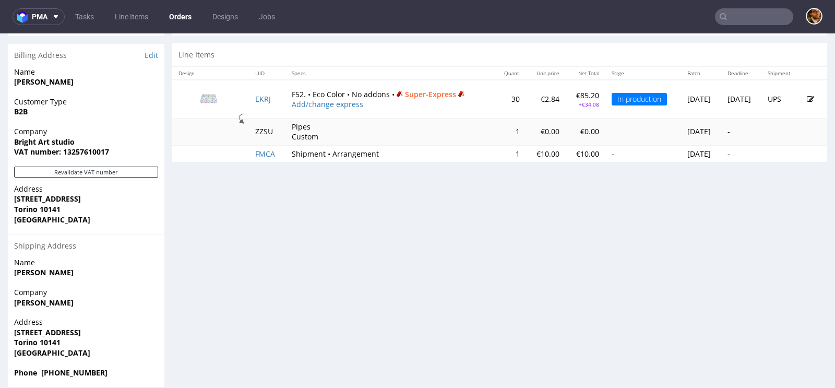
scroll to position [524, 0]
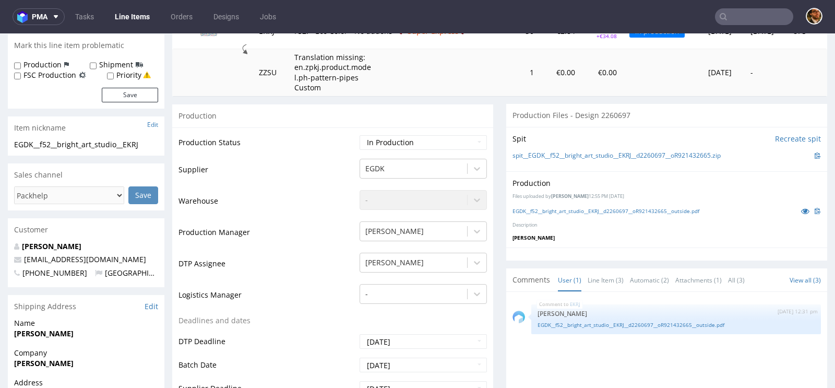
scroll to position [178, 0]
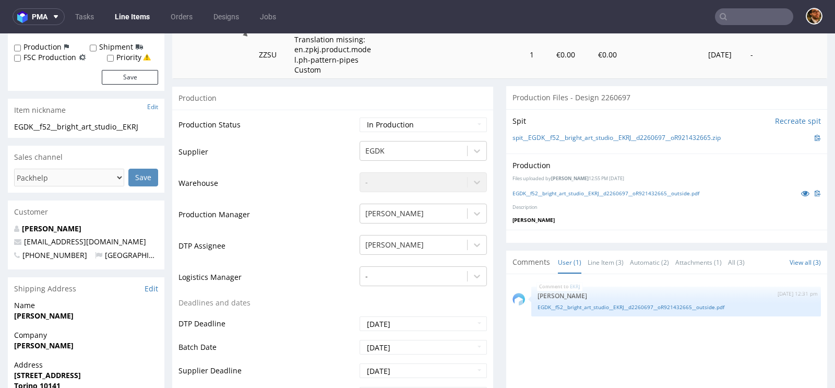
click at [738, 18] on input "text" at bounding box center [754, 16] width 78 height 17
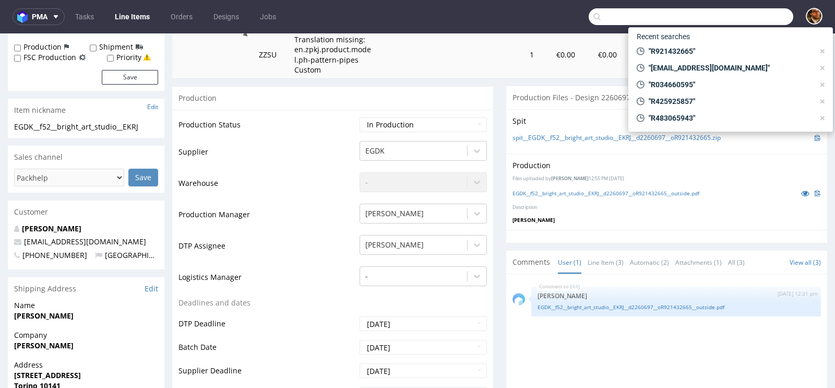
paste input "R921432665"
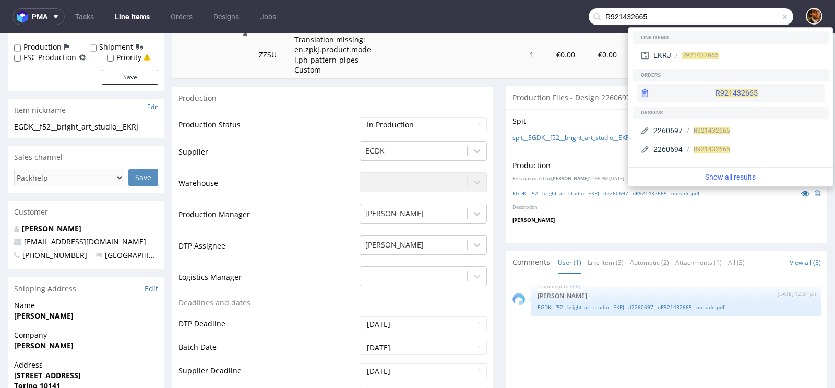
type input "R921432665"
click at [722, 87] on div "R921432665" at bounding box center [731, 93] width 188 height 19
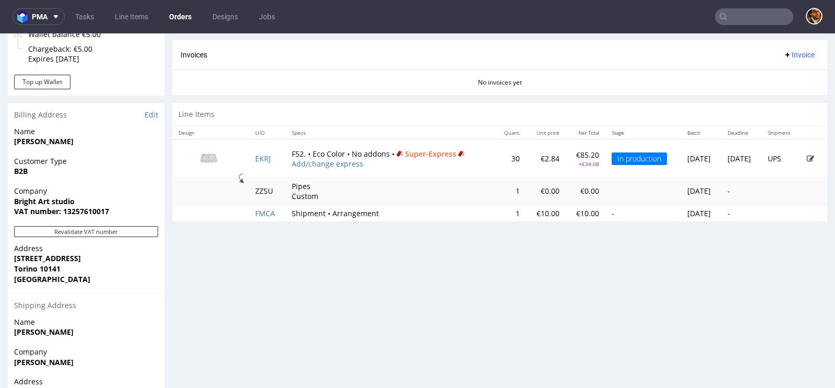
scroll to position [376, 0]
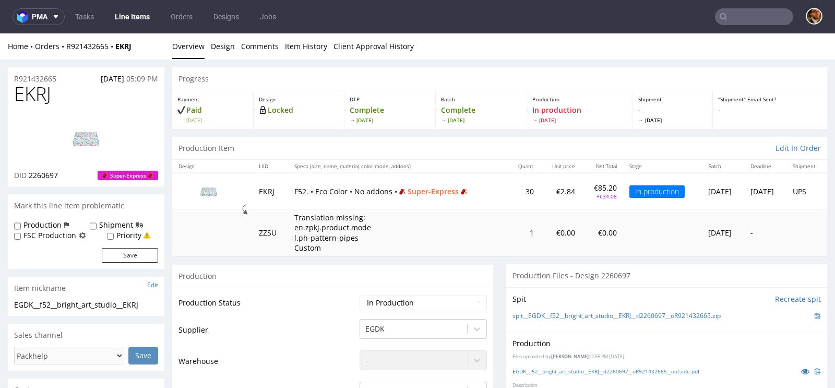
click at [588, 195] on p "+€34.08" at bounding box center [602, 196] width 29 height 7
drag, startPoint x: 590, startPoint y: 196, endPoint x: 565, endPoint y: 198, distance: 24.6
click at [582, 198] on td "€85.20 +€34.08" at bounding box center [602, 191] width 41 height 36
copy p "+€34.08"
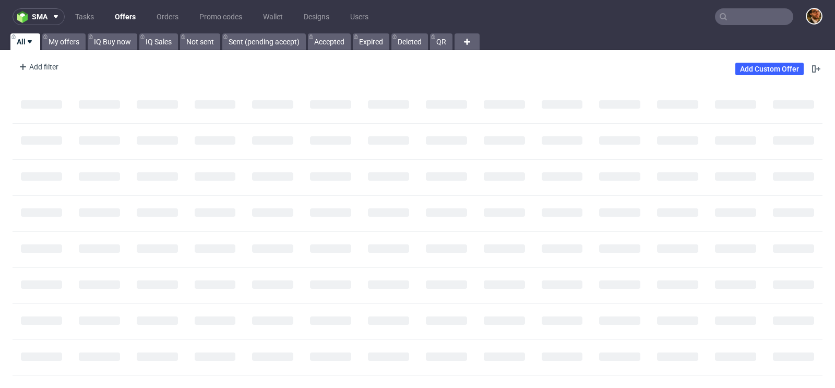
click at [742, 22] on input "text" at bounding box center [754, 16] width 78 height 17
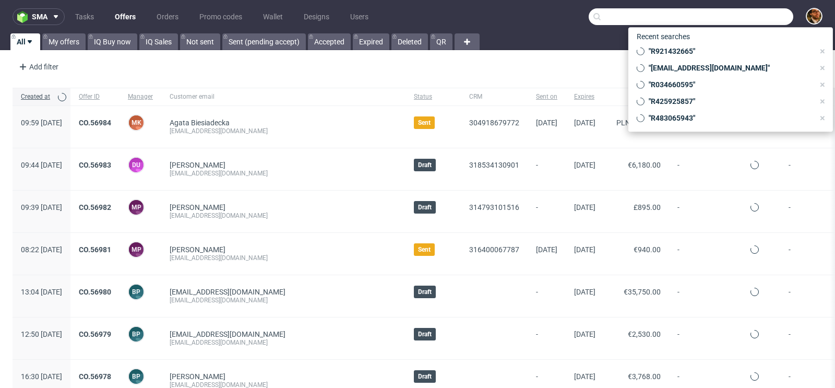
paste input "office.mirkoberto@gmail.com"
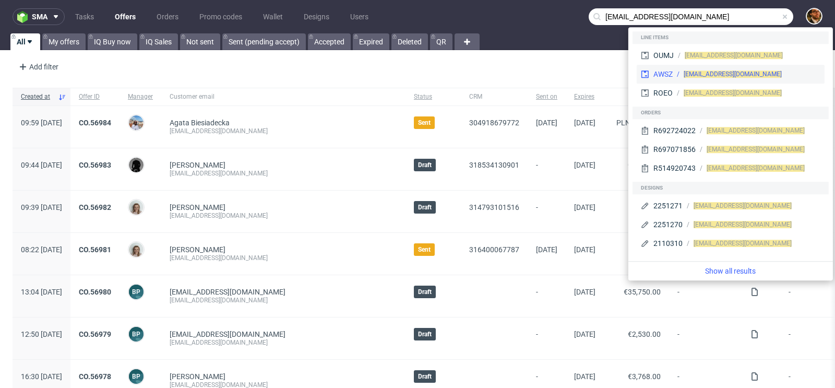
type input "office.mirkoberto@gmail.com"
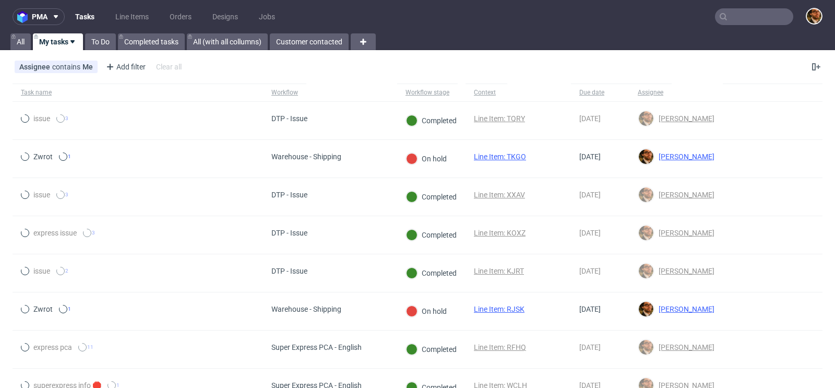
click at [736, 14] on input "text" at bounding box center [754, 16] width 78 height 17
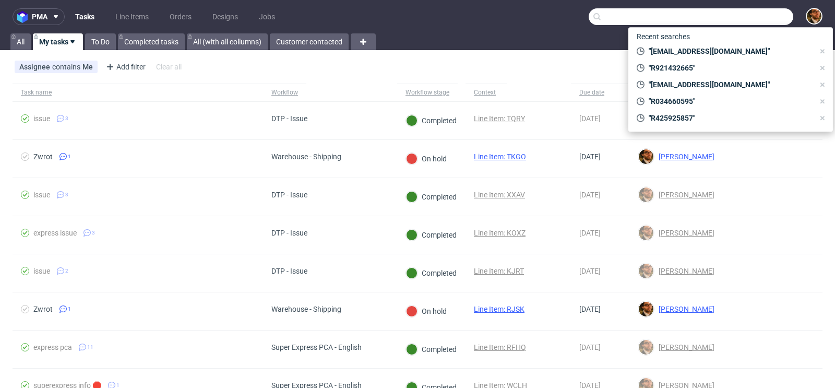
paste input "R425925857"
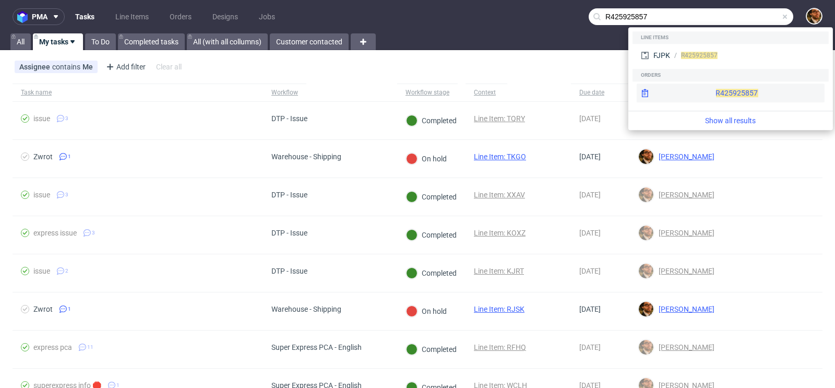
type input "R425925857"
click at [712, 92] on div "R425925857" at bounding box center [731, 93] width 188 height 19
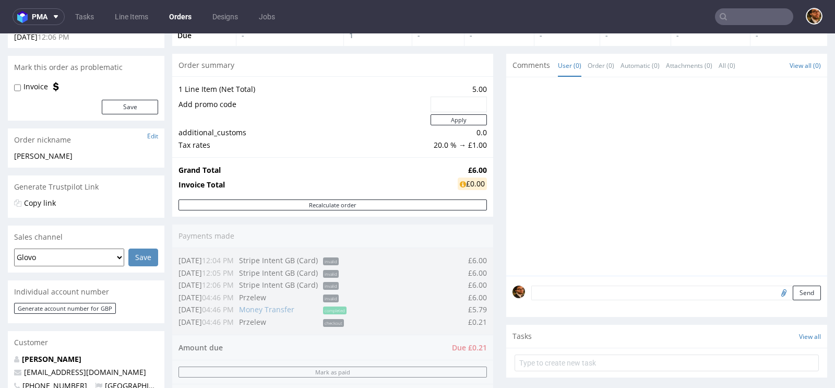
scroll to position [74, 0]
drag, startPoint x: 483, startPoint y: 307, endPoint x: 462, endPoint y: 307, distance: 20.9
click at [462, 307] on div "Order summary 1 Line Item (Net Total) 5.00 Add promo code Apply additional_cust…" at bounding box center [332, 269] width 321 height 428
drag, startPoint x: 462, startPoint y: 307, endPoint x: 484, endPoint y: 309, distance: 22.5
click at [484, 309] on div "Order summary 1 Line Item (Net Total) 5.00 Add promo code Apply additional_cust…" at bounding box center [332, 269] width 321 height 428
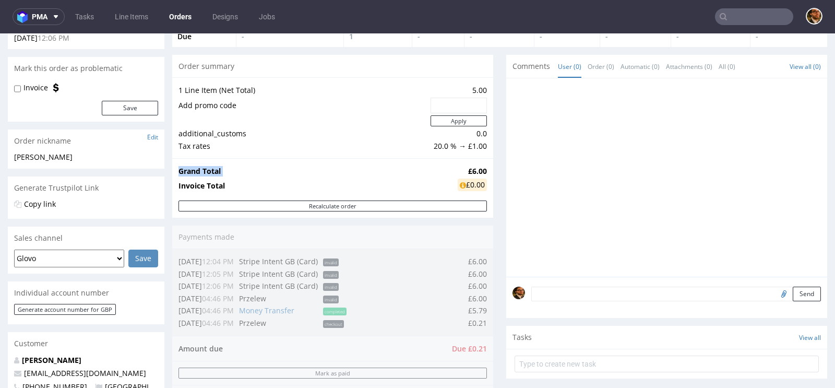
drag, startPoint x: 461, startPoint y: 169, endPoint x: 483, endPoint y: 169, distance: 21.9
click at [483, 169] on div "Grand Total £6.00 Invoice Total £0.00" at bounding box center [332, 179] width 321 height 42
copy tbody "Grand Total"
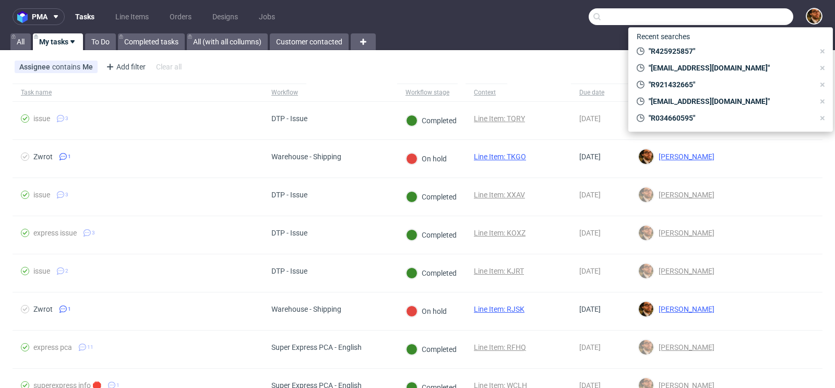
click at [733, 22] on input "text" at bounding box center [691, 16] width 205 height 17
paste input "R419336149"
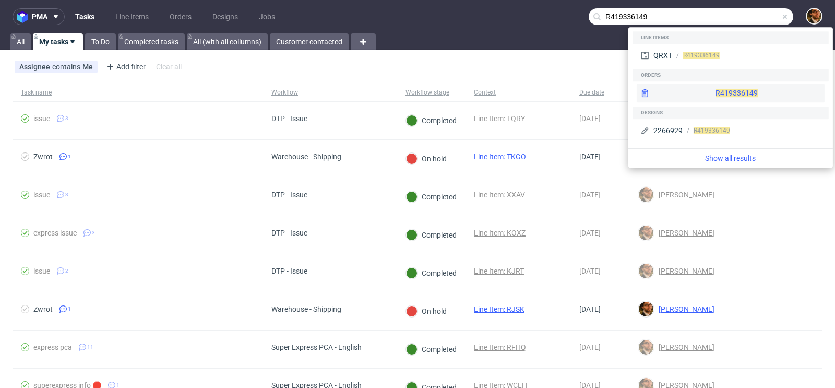
type input "R419336149"
click at [724, 86] on div "R419336149" at bounding box center [731, 93] width 188 height 19
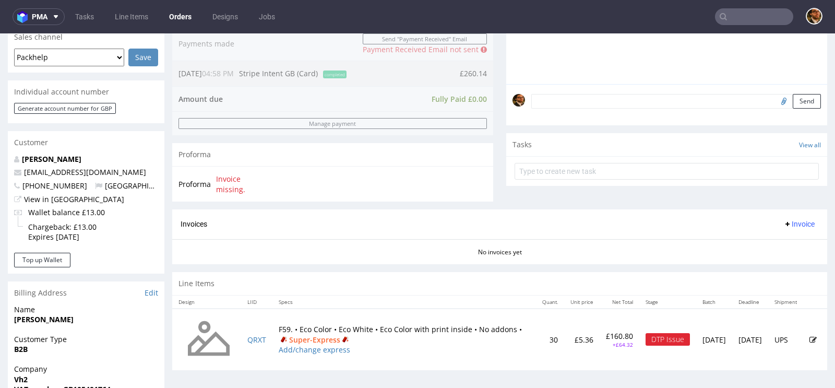
scroll to position [259, 0]
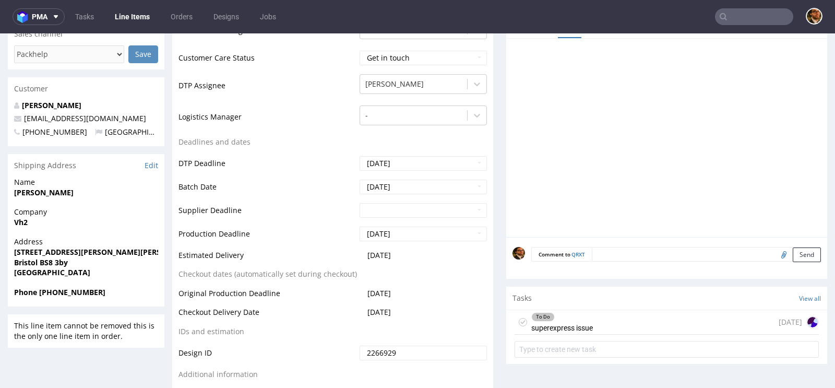
scroll to position [338, 0]
click at [641, 325] on div "To Do superexpress issue today" at bounding box center [667, 322] width 304 height 25
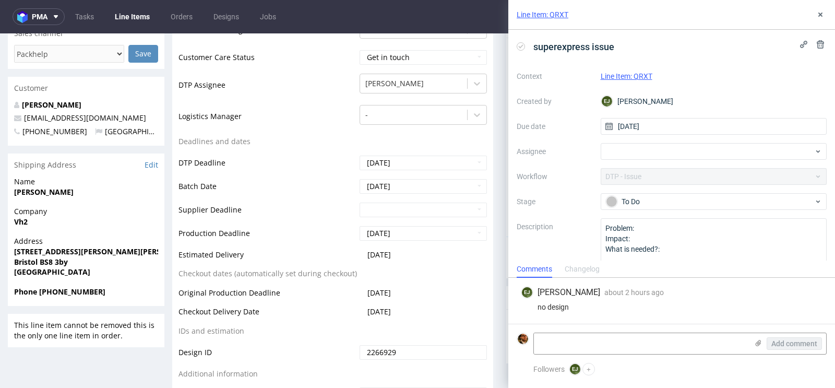
scroll to position [13, 0]
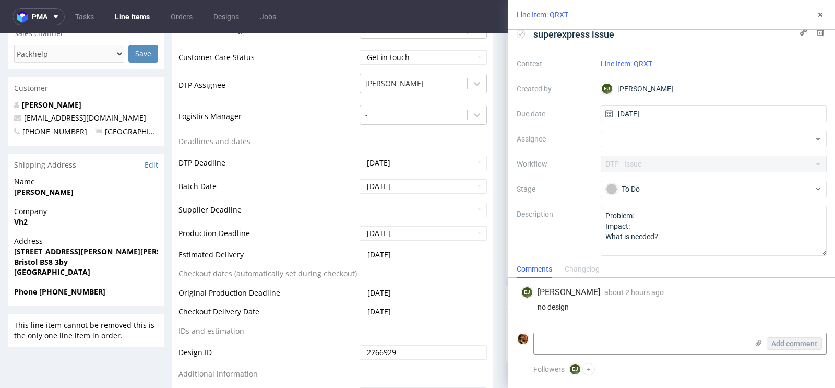
click at [770, 126] on div "Context Line Item: QRXT Created by EJ Elżbieta Jelińska Due date 29/09/2025 Ass…" at bounding box center [672, 155] width 310 height 200
click at [782, 141] on div at bounding box center [714, 139] width 227 height 17
type input "matte"
click at [690, 158] on div "Matteo Corsico" at bounding box center [714, 161] width 218 height 17
click at [824, 14] on icon at bounding box center [820, 14] width 8 height 8
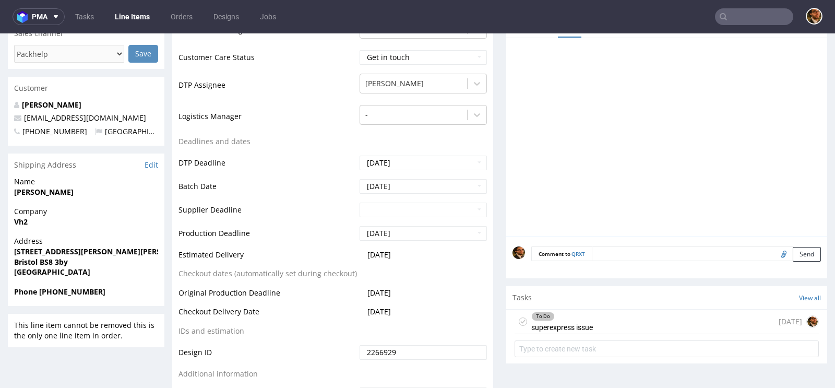
click at [729, 21] on input "text" at bounding box center [754, 16] width 78 height 17
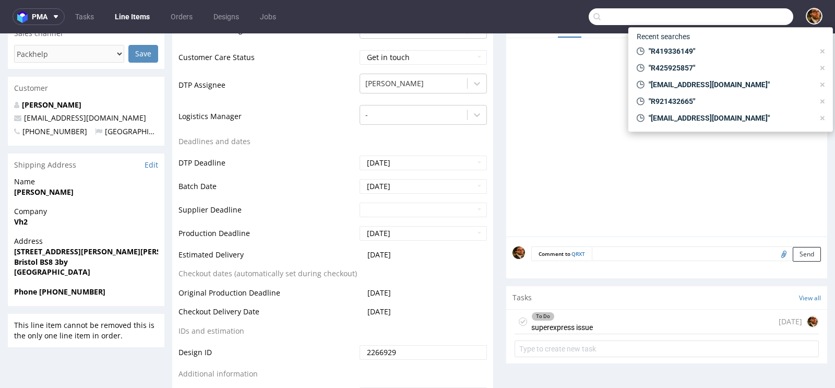
paste input "R459351484"
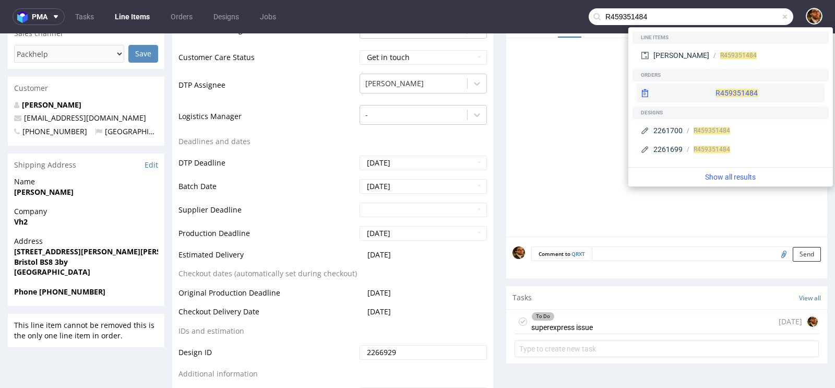
type input "R459351484"
click at [697, 90] on div "R459351484" at bounding box center [731, 93] width 188 height 19
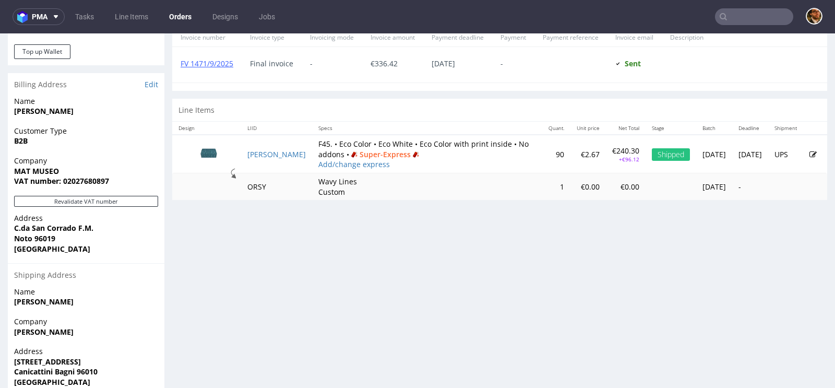
scroll to position [524, 0]
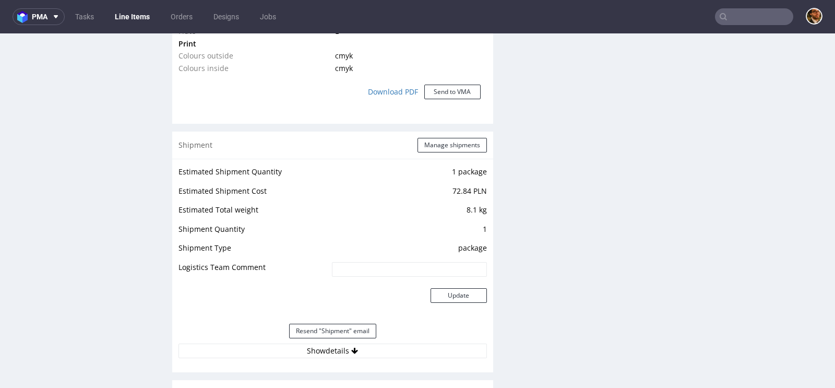
scroll to position [1086, 0]
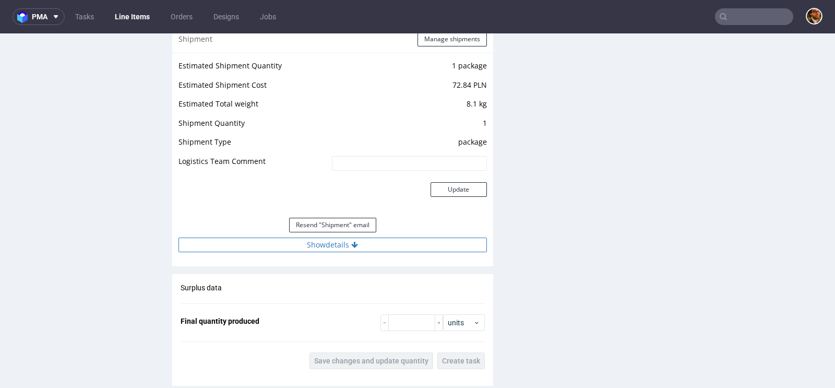
click at [349, 240] on button "Show details" at bounding box center [333, 245] width 309 height 15
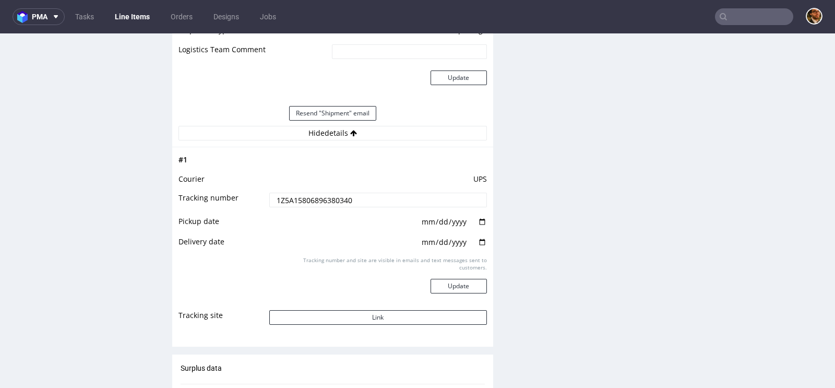
scroll to position [1206, 0]
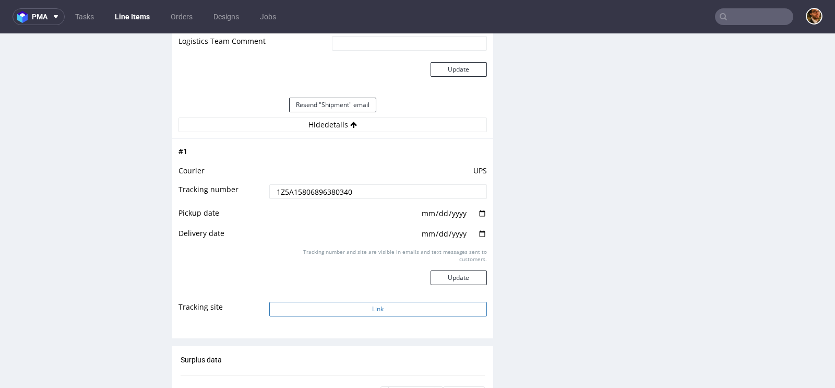
click at [378, 302] on button "Link" at bounding box center [378, 309] width 218 height 15
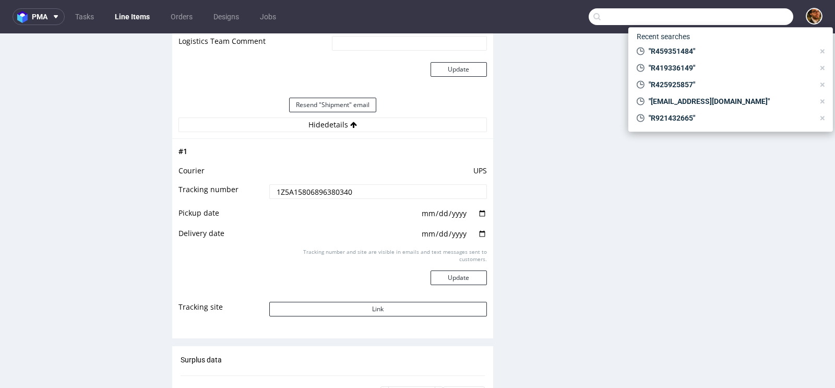
click at [737, 16] on input "text" at bounding box center [691, 16] width 205 height 17
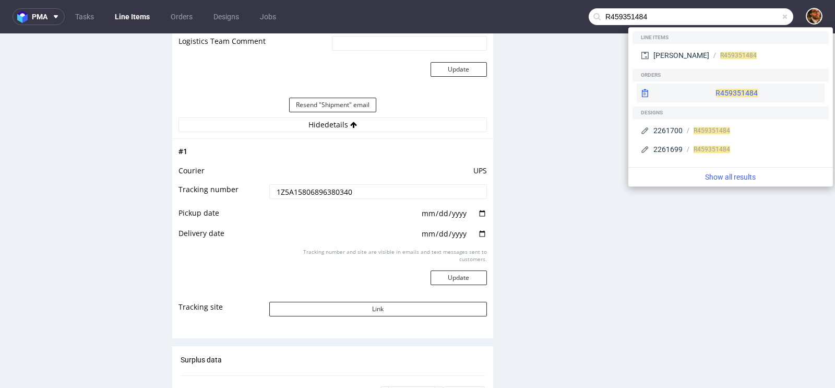
type input "R459351484"
click at [704, 93] on div "R459351484" at bounding box center [731, 93] width 188 height 19
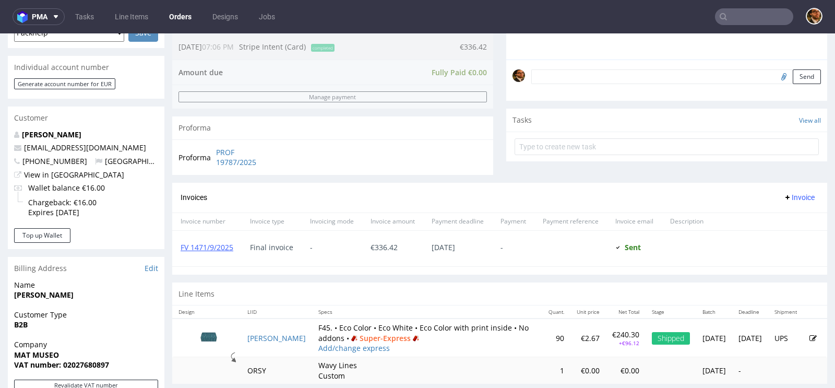
scroll to position [365, 0]
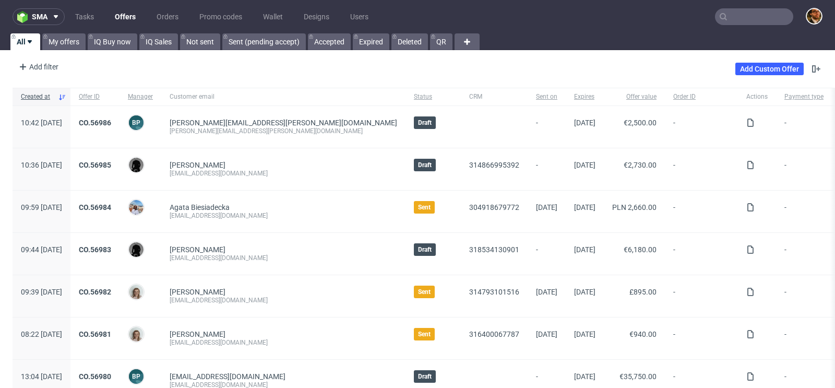
click at [733, 19] on input "text" at bounding box center [754, 16] width 78 height 17
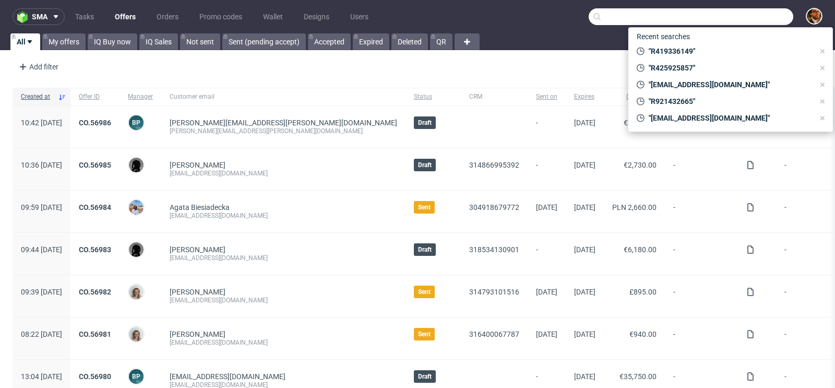
paste input "R229993220"
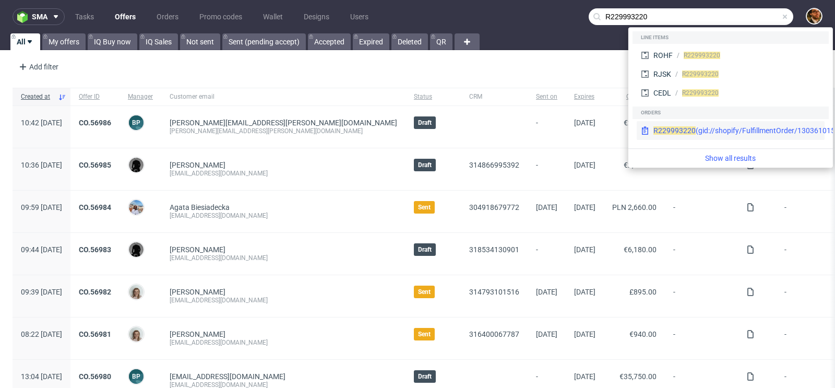
type input "R229993220"
click at [726, 127] on div "R229993220 (gid://shopify/FulfillmentOrder/13036101599558)" at bounding box center [756, 130] width 205 height 10
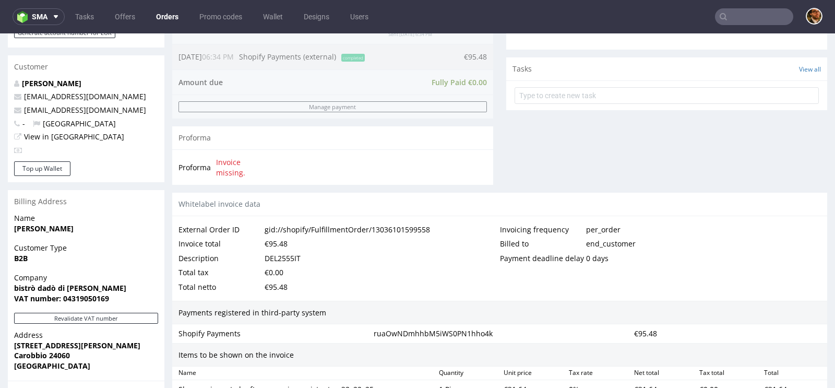
scroll to position [693, 0]
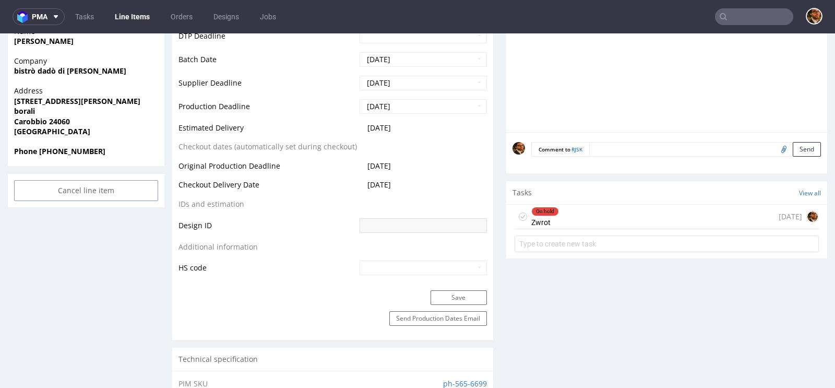
scroll to position [380, 0]
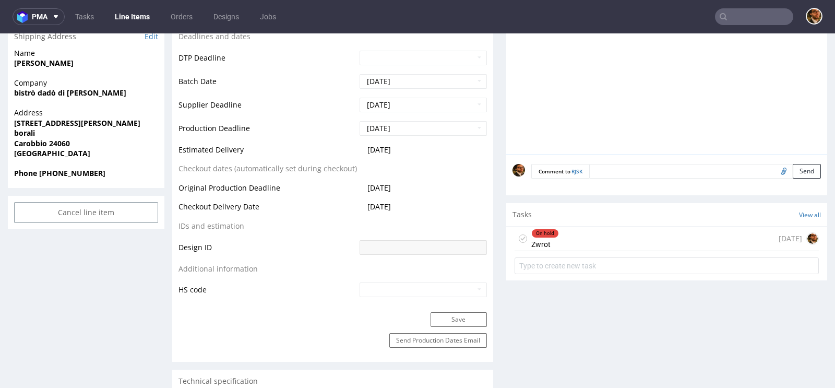
click at [604, 251] on div "On hold Zwrot [DATE]" at bounding box center [667, 239] width 304 height 25
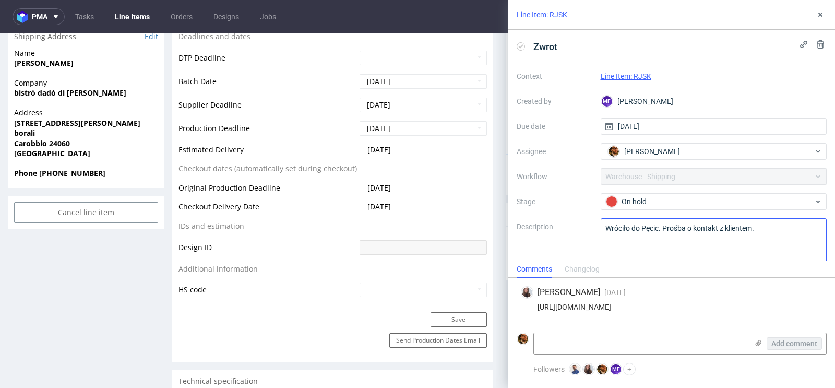
scroll to position [15, 0]
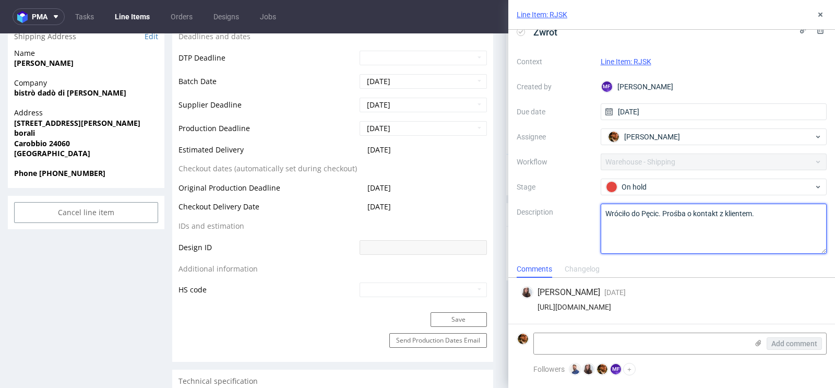
drag, startPoint x: 760, startPoint y: 211, endPoint x: 593, endPoint y: 213, distance: 166.5
click at [593, 213] on div "Context Line Item: RJSK Created by MF [PERSON_NAME] Due date [DATE] Assignee [P…" at bounding box center [672, 153] width 310 height 200
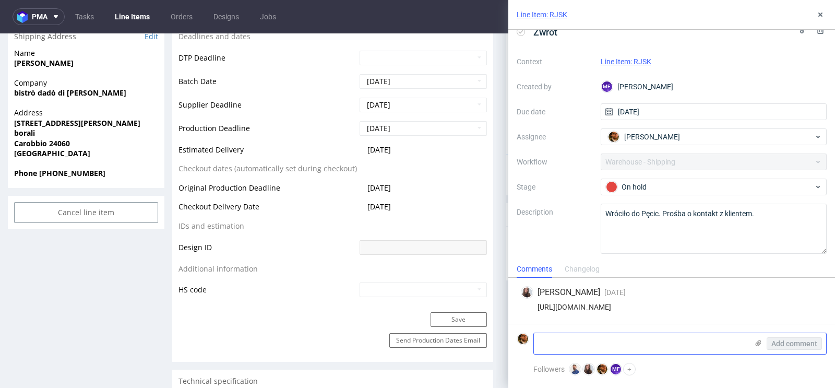
click at [605, 338] on textarea at bounding box center [641, 343] width 214 height 21
paste textarea "[STREET_ADDRESS][PERSON_NAME] se dovesse servire le lascio alnche il mio numero…"
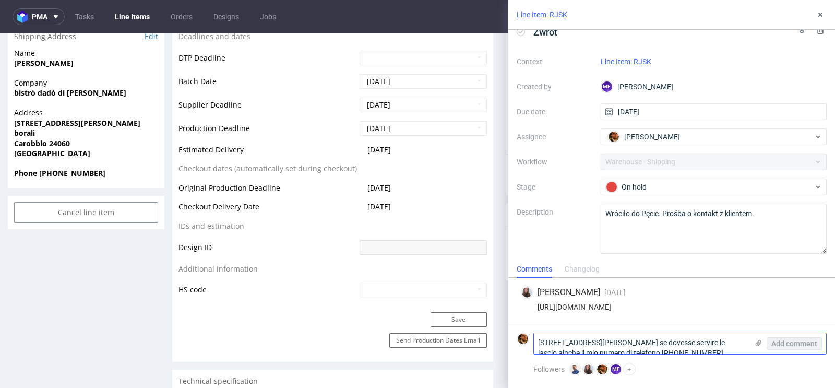
scroll to position [0, 0]
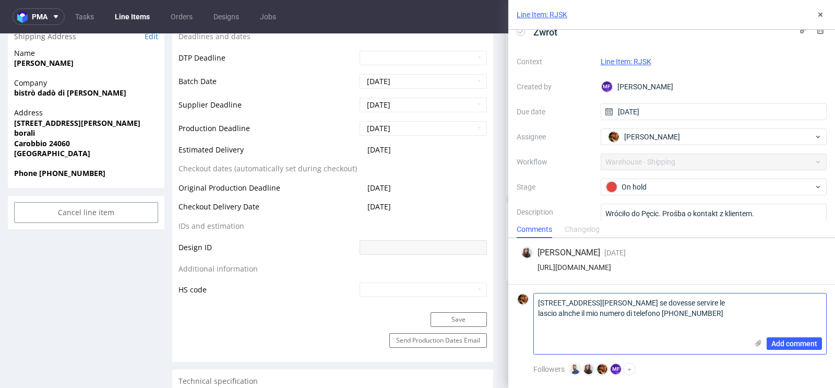
click at [537, 303] on textarea "[STREET_ADDRESS][PERSON_NAME] se dovesse servire le lascio alnche il mio numero…" at bounding box center [641, 323] width 214 height 61
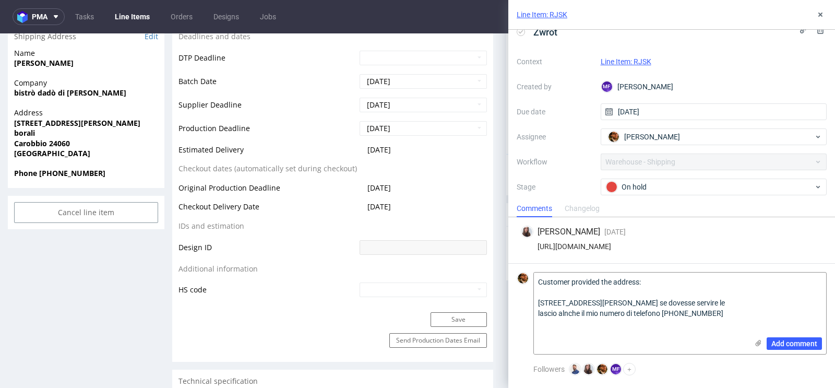
drag, startPoint x: 541, startPoint y: 303, endPoint x: 522, endPoint y: 303, distance: 18.8
click at [522, 303] on div "Customer provided the address: via San Francesco d’Assisi 34 Carobbio degli Ang…" at bounding box center [672, 313] width 310 height 82
click at [578, 325] on textarea "Customer provided the address: Via San Francesco d’Assisi 34 Carobbio degli Ang…" at bounding box center [641, 312] width 214 height 81
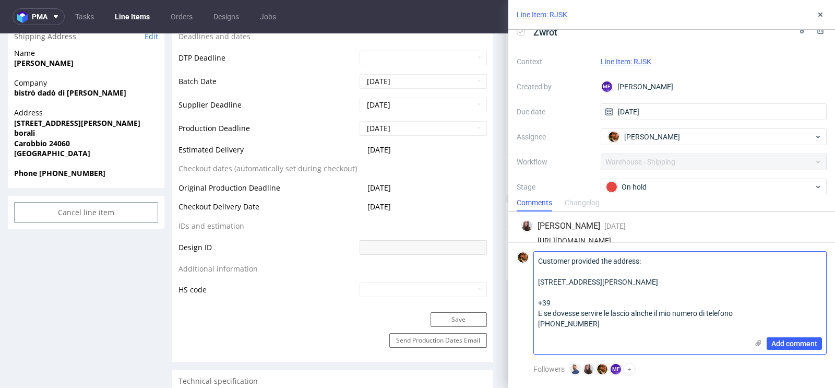
drag, startPoint x: 540, startPoint y: 343, endPoint x: 553, endPoint y: 324, distance: 24.0
click at [553, 324] on textarea "Customer provided the address: Via San Francesco d’Assisi 34 Carobbio degli Ang…" at bounding box center [641, 303] width 214 height 102
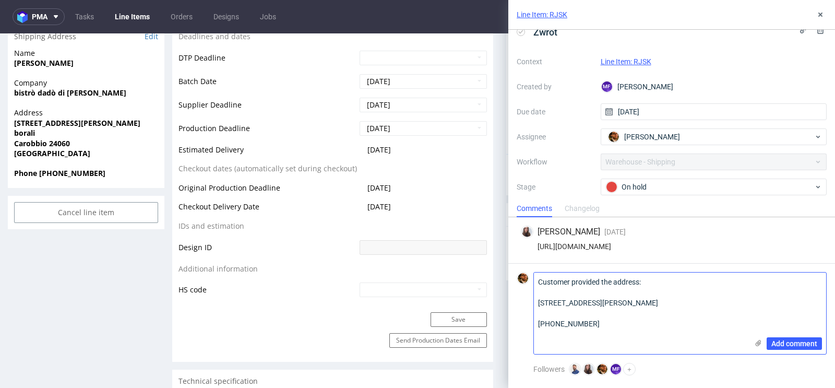
click at [586, 330] on textarea "Customer provided the address: Via San Francesco d’Assisi 34 Carobbio degli Ang…" at bounding box center [641, 312] width 214 height 81
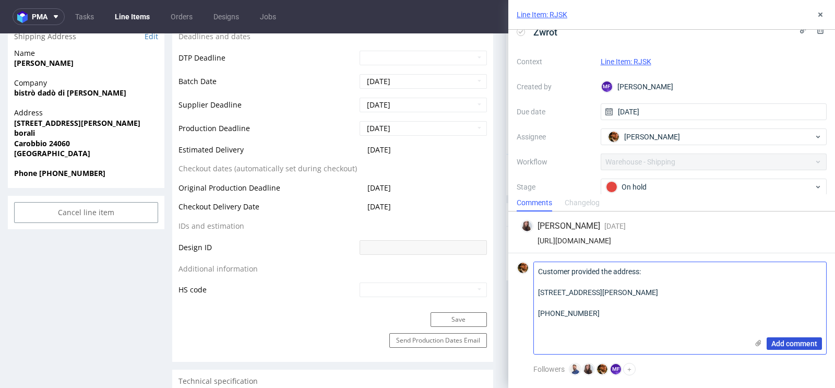
type textarea "Customer provided the address: Via San Francesco d’Assisi 34 Carobbio degli Ang…"
click at [785, 344] on span "Add comment" at bounding box center [795, 343] width 46 height 7
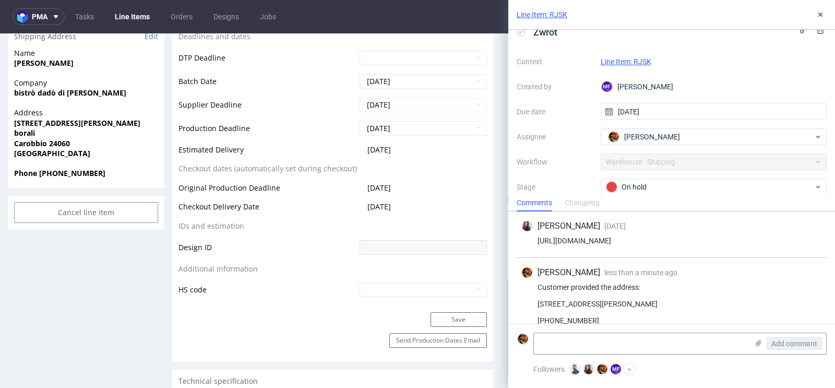
scroll to position [37, 0]
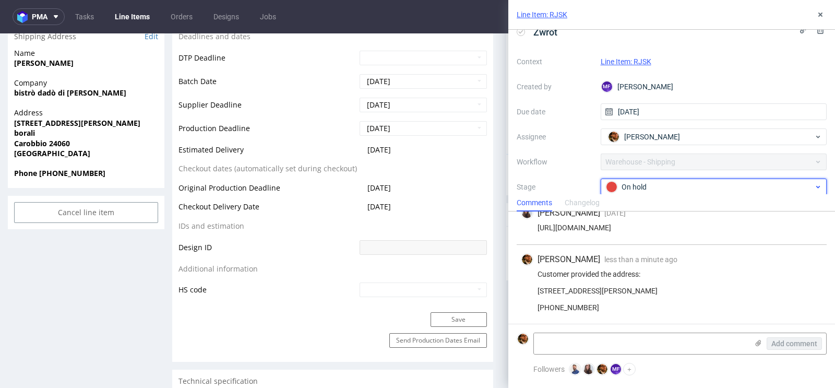
click at [765, 189] on div "On hold" at bounding box center [710, 186] width 208 height 11
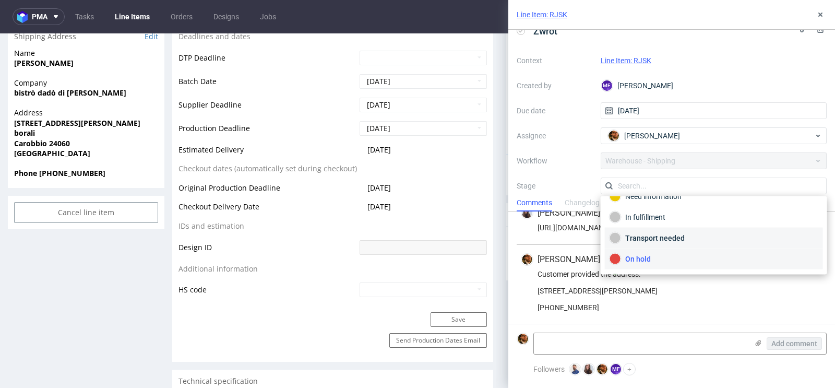
scroll to position [52, 0]
click at [662, 258] on div "Completed" at bounding box center [714, 262] width 209 height 11
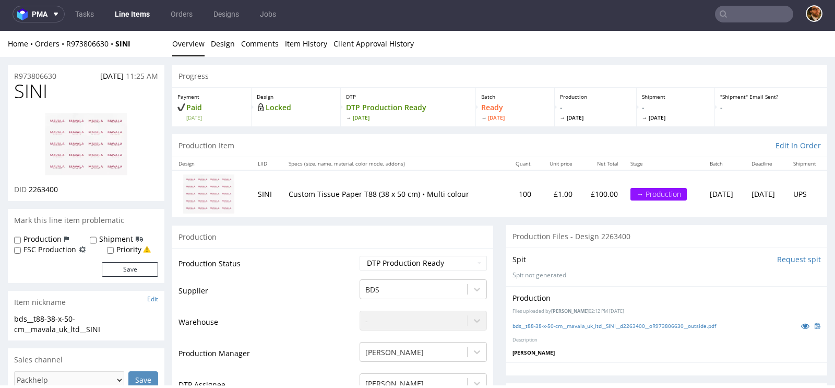
scroll to position [54, 0]
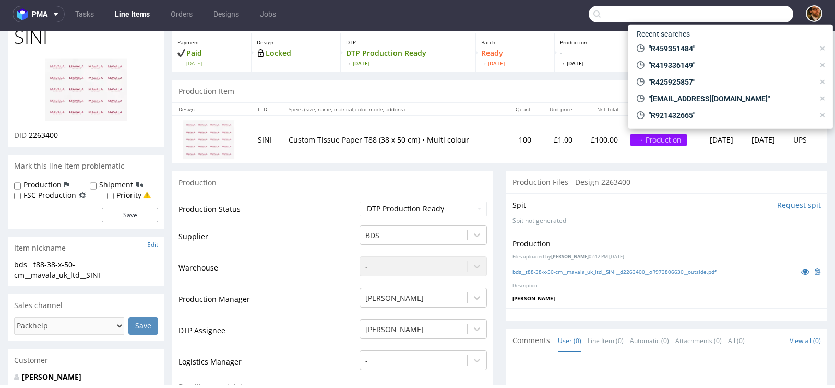
click at [737, 12] on input "text" at bounding box center [691, 14] width 205 height 17
paste input "[PERSON_NAME][EMAIL_ADDRESS][DOMAIN_NAME]"
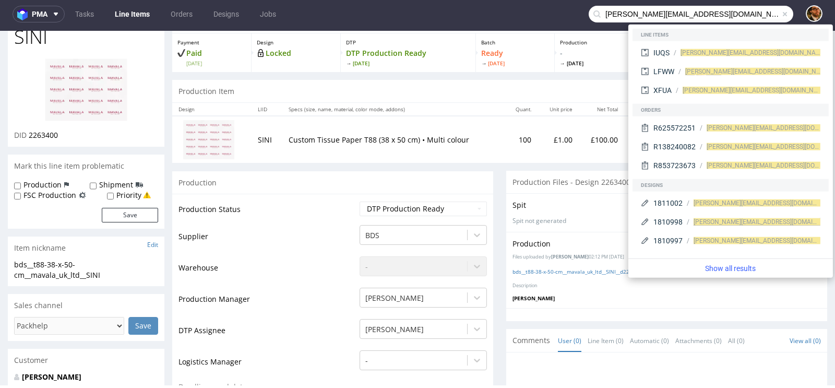
type input "[PERSON_NAME][EMAIL_ADDRESS][DOMAIN_NAME]"
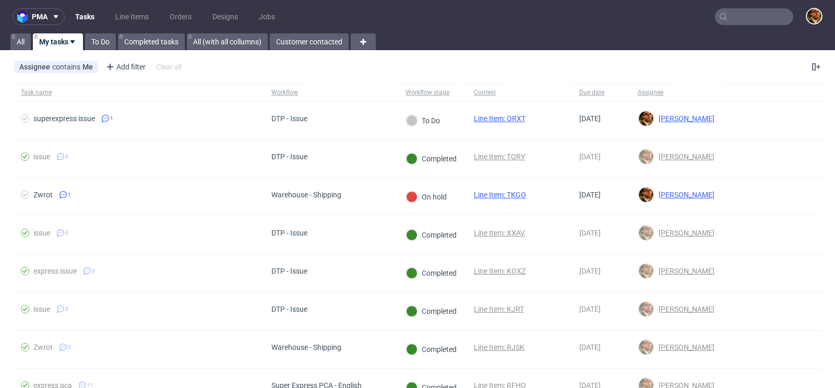
click at [728, 17] on input "text" at bounding box center [754, 16] width 78 height 17
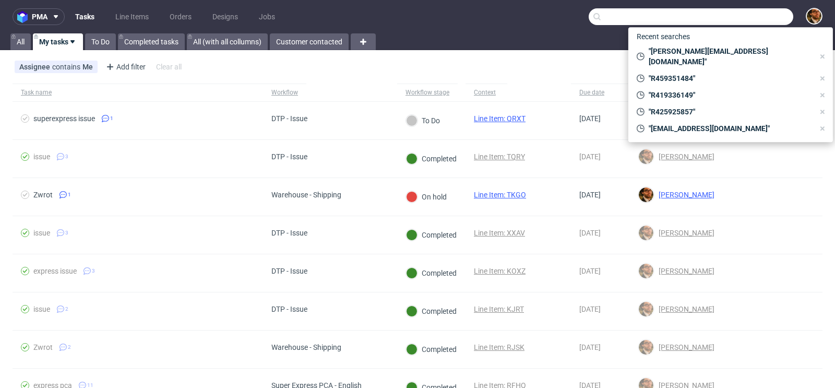
paste input "R459351484"
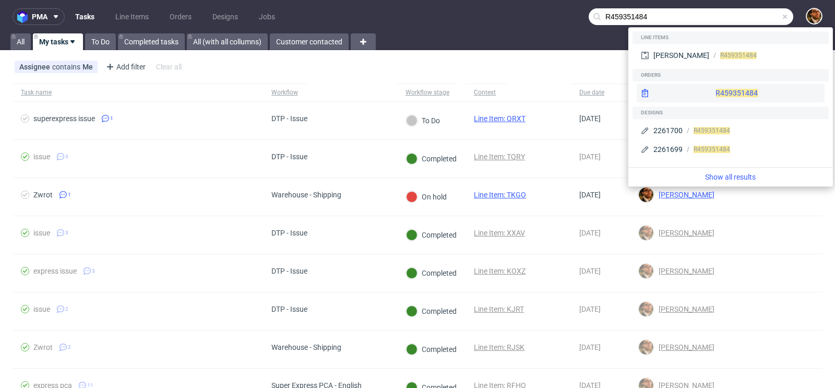
type input "R459351484"
click at [707, 85] on div "R459351484" at bounding box center [731, 93] width 188 height 19
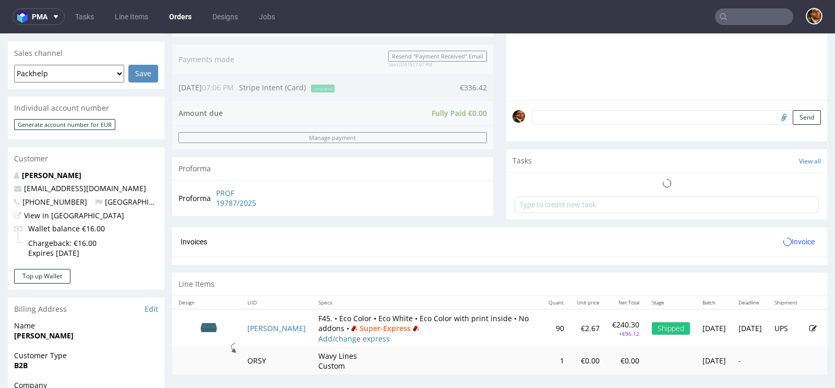
scroll to position [524, 0]
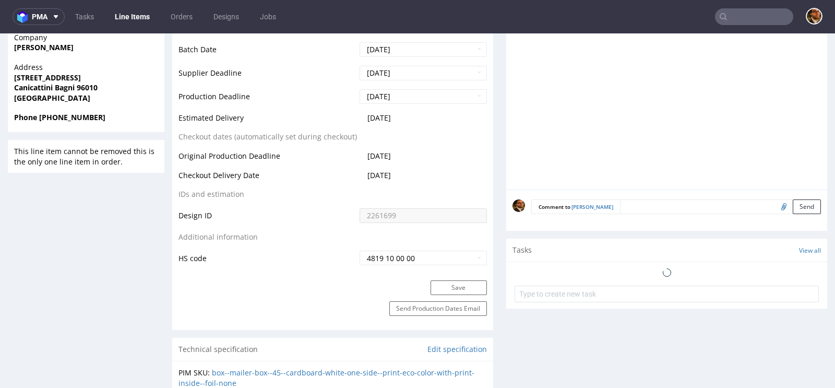
scroll to position [968, 0]
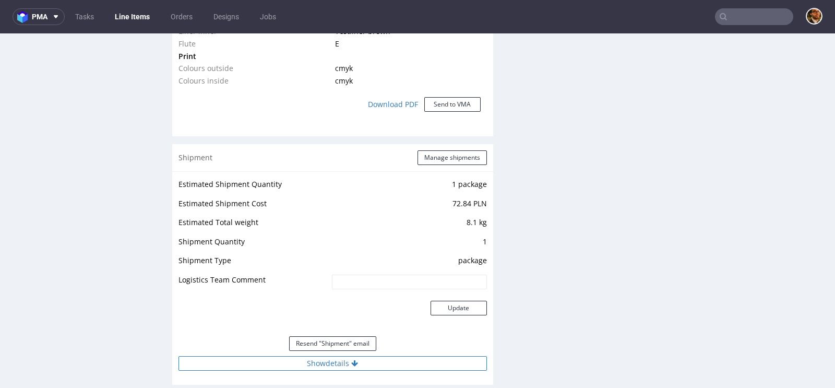
click at [342, 356] on button "Show details" at bounding box center [333, 363] width 309 height 15
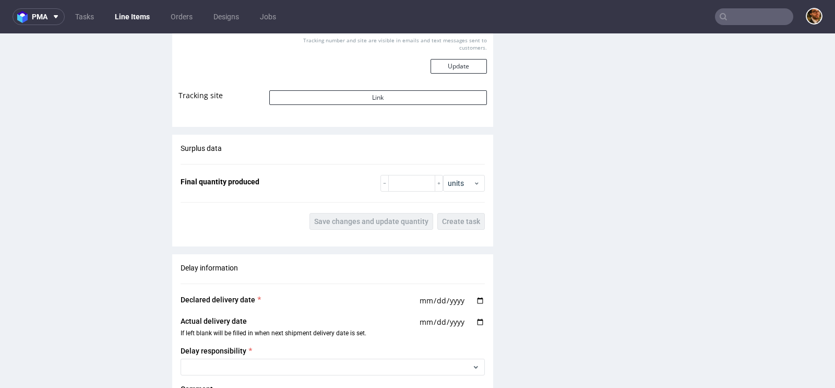
scroll to position [1390, 0]
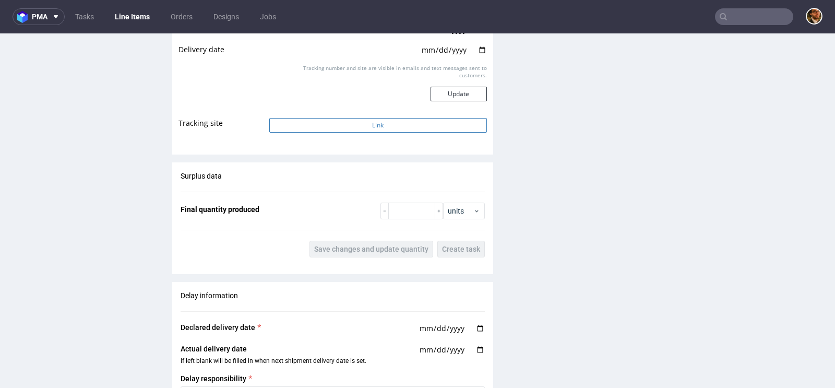
click at [358, 118] on button "Link" at bounding box center [378, 125] width 218 height 15
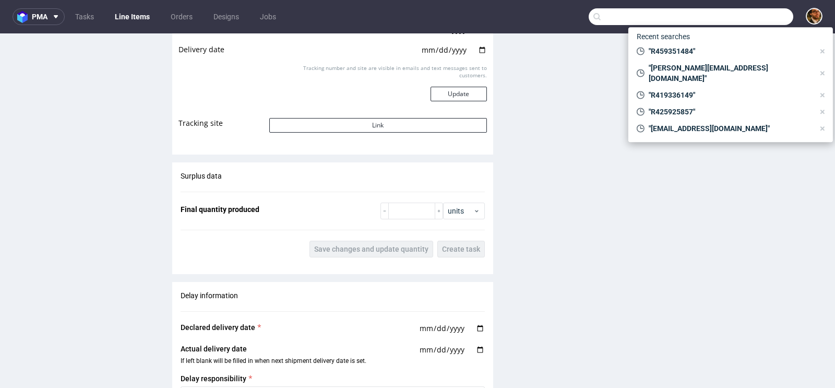
click at [735, 21] on input "text" at bounding box center [691, 16] width 205 height 17
paste input "R097029561"
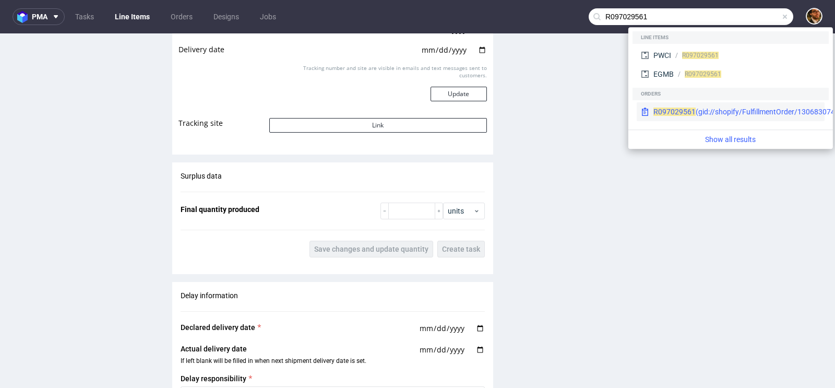
type input "R097029561"
click at [699, 110] on div "R097029561 (gid://shopify/FulfillmentOrder/13068307464518)" at bounding box center [756, 111] width 205 height 10
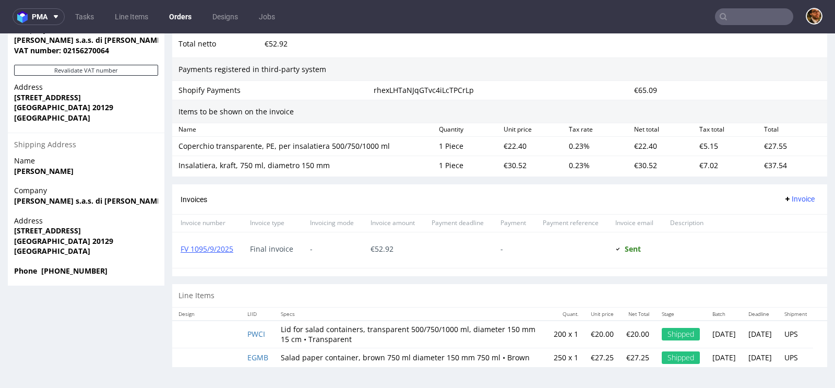
scroll to position [3, 0]
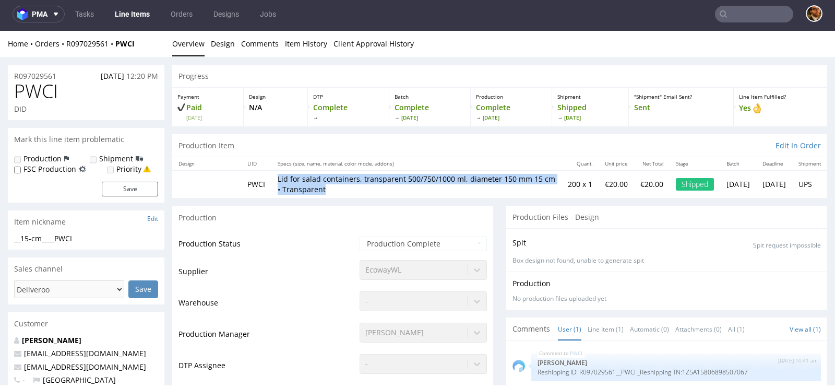
drag, startPoint x: 366, startPoint y: 190, endPoint x: 278, endPoint y: 182, distance: 88.6
click at [278, 182] on td "Lid for salad containers, transparent 500/750/1000 ml, diameter 150 mm 15 cm • …" at bounding box center [416, 183] width 290 height 27
copy p "Lid for salad containers, transparent 500/750/1000 ml, diameter 150 mm 15 cm • …"
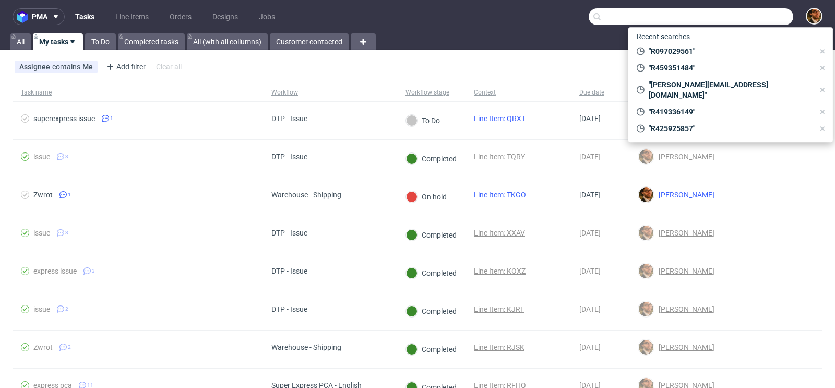
click at [735, 20] on input "text" at bounding box center [691, 16] width 205 height 17
paste input "anthony@a2a3.co"
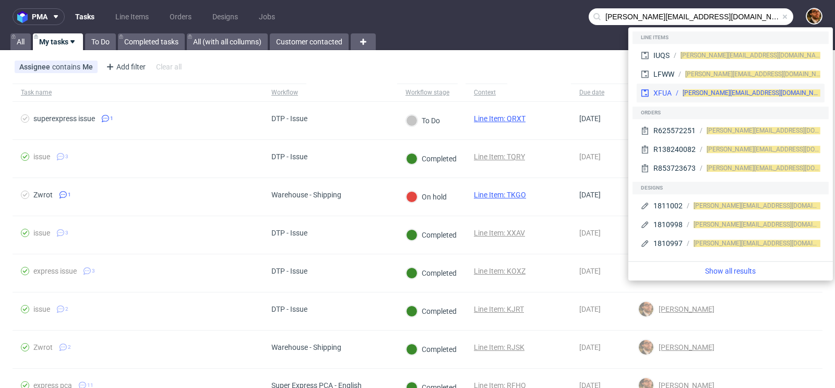
type input "anthony@a2a3.co"
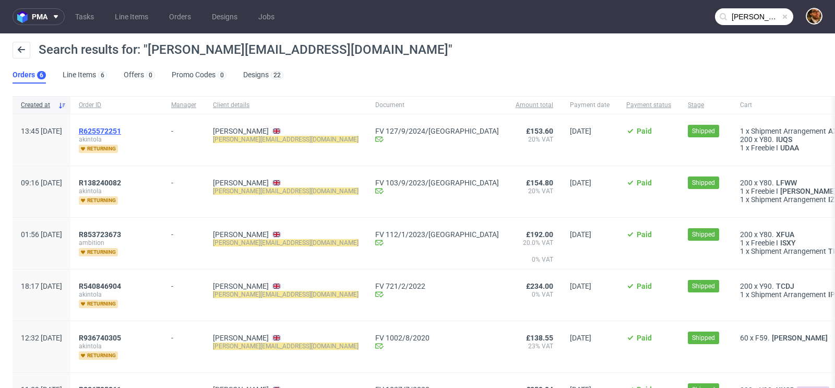
click at [121, 127] on span "R625572251" at bounding box center [100, 131] width 42 height 8
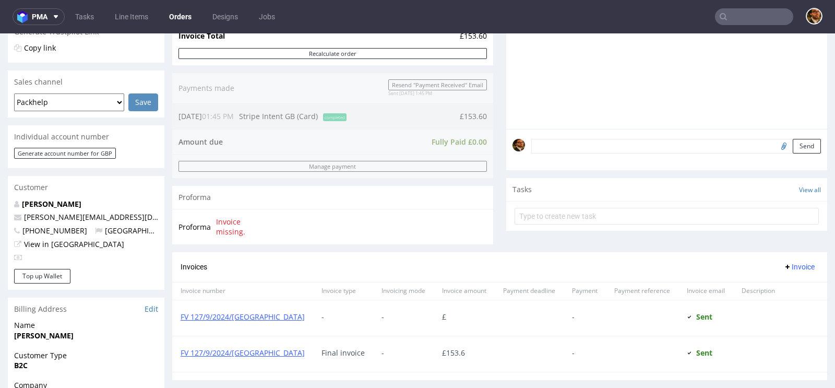
scroll to position [488, 0]
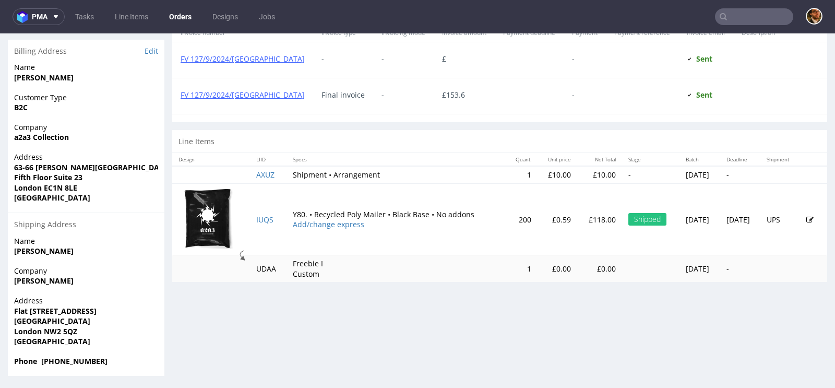
type input "anthony@a2a3.co"
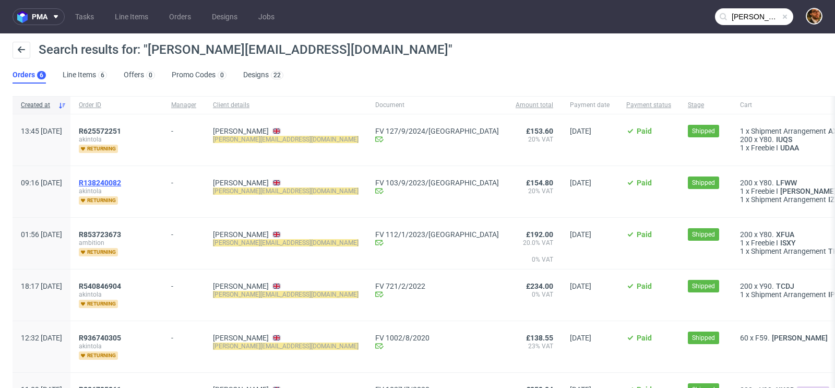
click at [121, 179] on span "R138240082" at bounding box center [100, 183] width 42 height 8
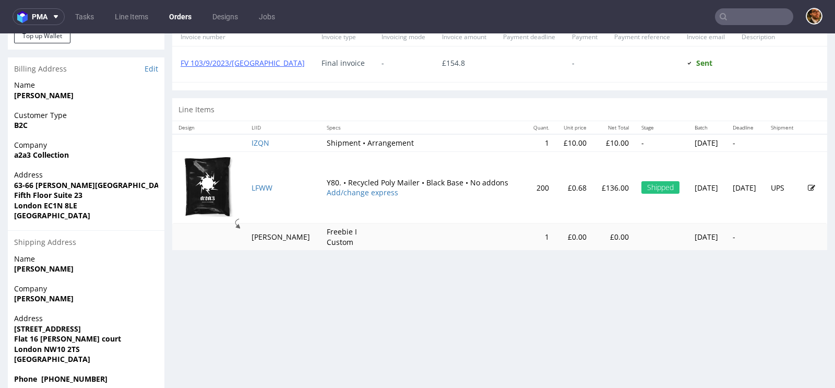
scroll to position [488, 0]
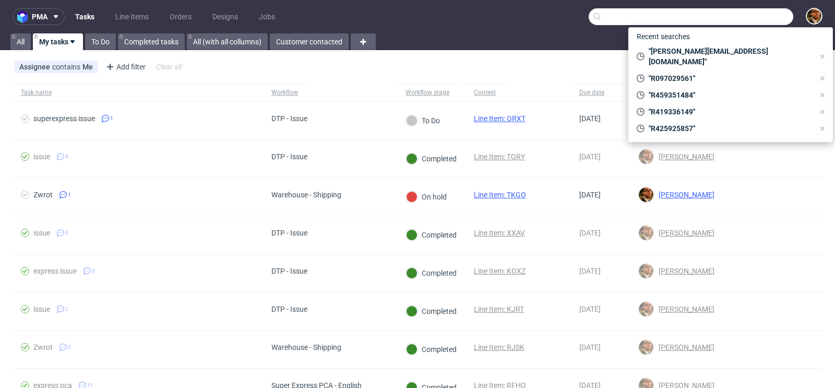
click at [731, 19] on input "text" at bounding box center [691, 16] width 205 height 17
paste input "R459351484"
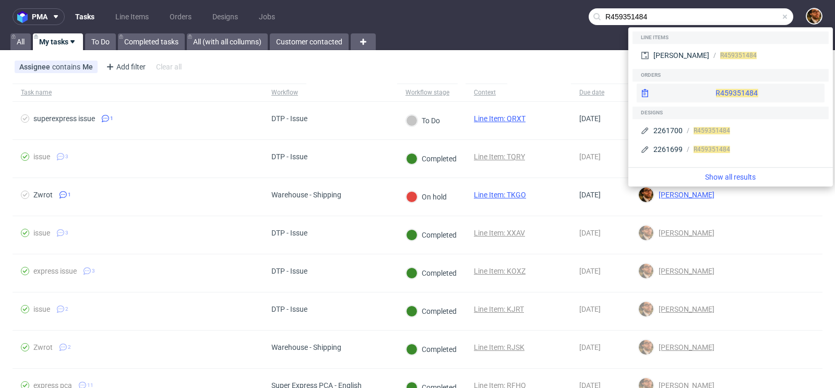
type input "R459351484"
click at [709, 87] on div "R459351484" at bounding box center [731, 93] width 188 height 19
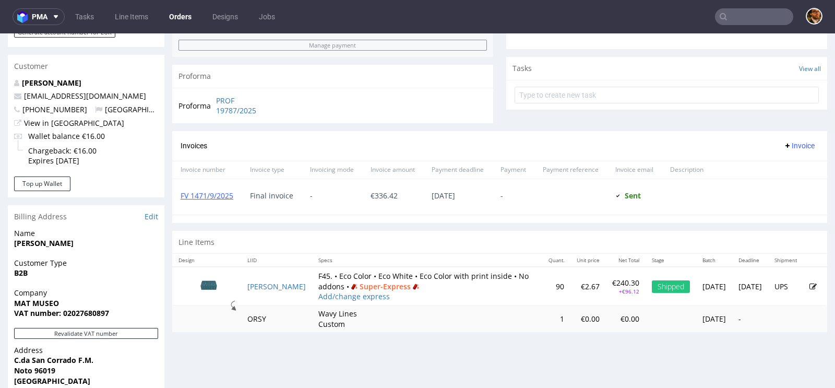
scroll to position [443, 0]
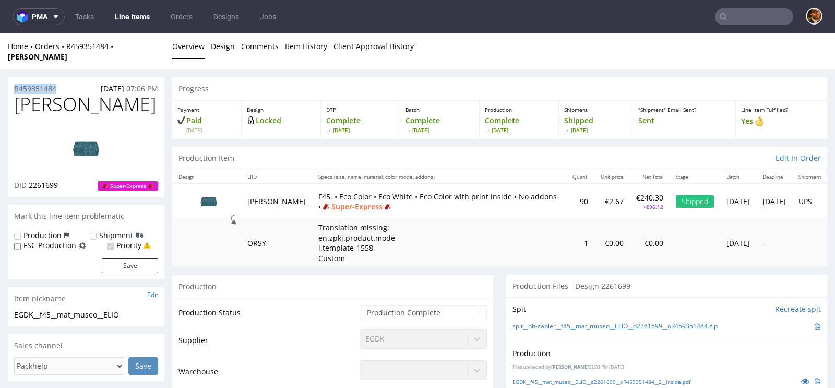
drag, startPoint x: 62, startPoint y: 76, endPoint x: 15, endPoint y: 76, distance: 47.5
click at [15, 77] on div "R459351484 16.09.2025 07:06 PM" at bounding box center [86, 85] width 157 height 17
copy p "R459351484"
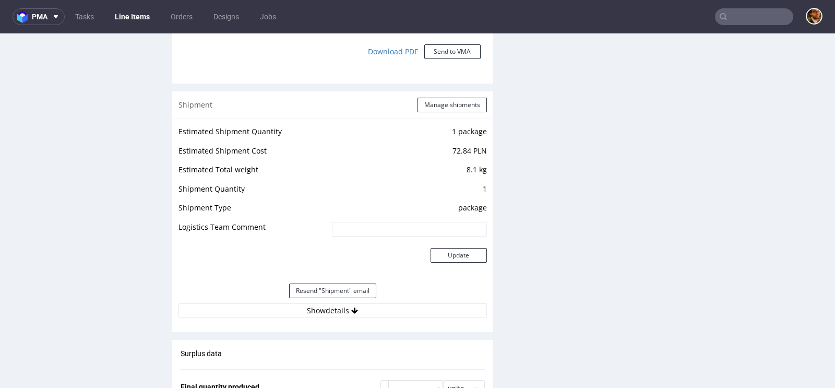
scroll to position [1050, 0]
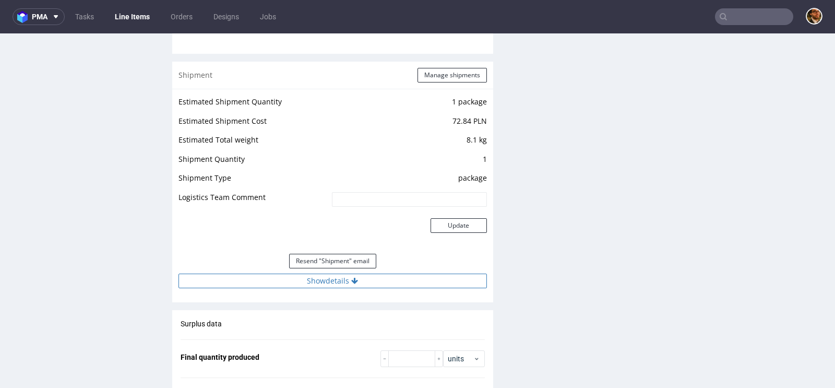
click at [346, 274] on button "Show details" at bounding box center [333, 281] width 309 height 15
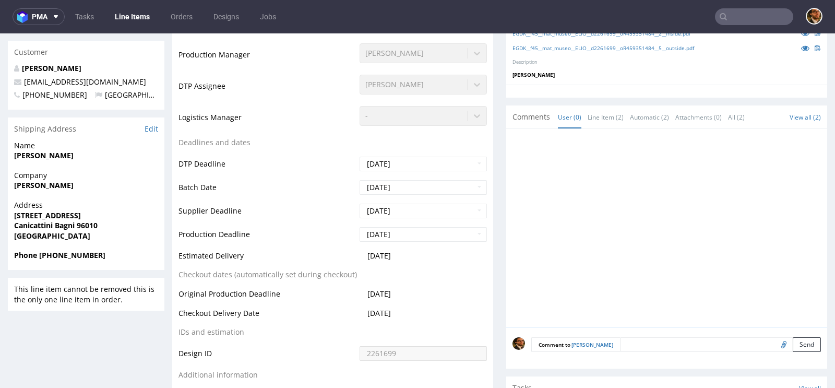
scroll to position [0, 0]
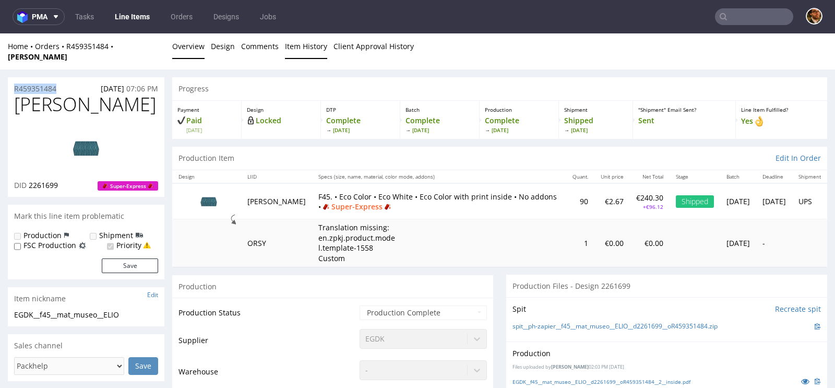
click at [295, 50] on link "Item History" at bounding box center [306, 46] width 42 height 26
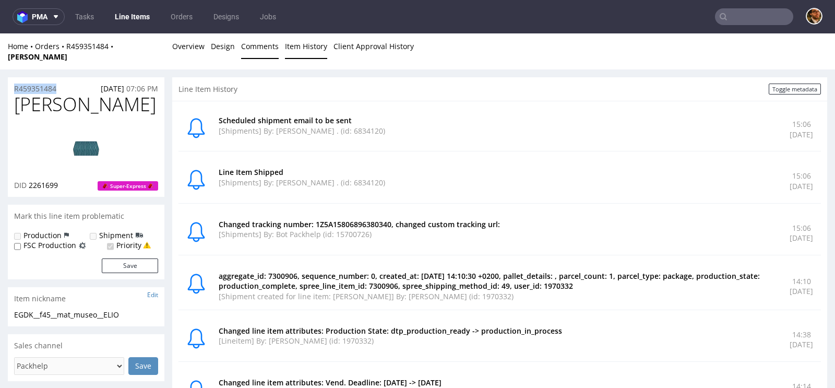
click at [247, 50] on link "Comments" at bounding box center [260, 46] width 38 height 26
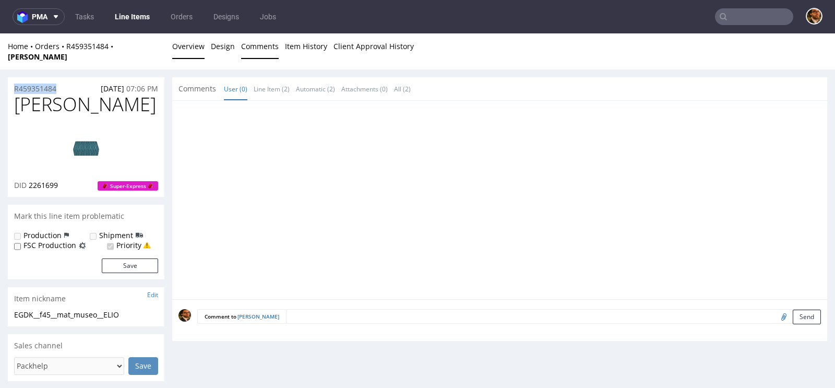
click at [185, 49] on link "Overview" at bounding box center [188, 46] width 32 height 26
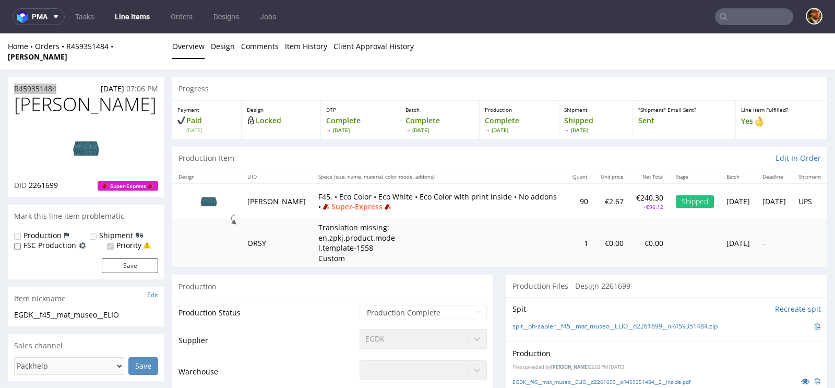
click at [724, 17] on input "text" at bounding box center [754, 16] width 78 height 17
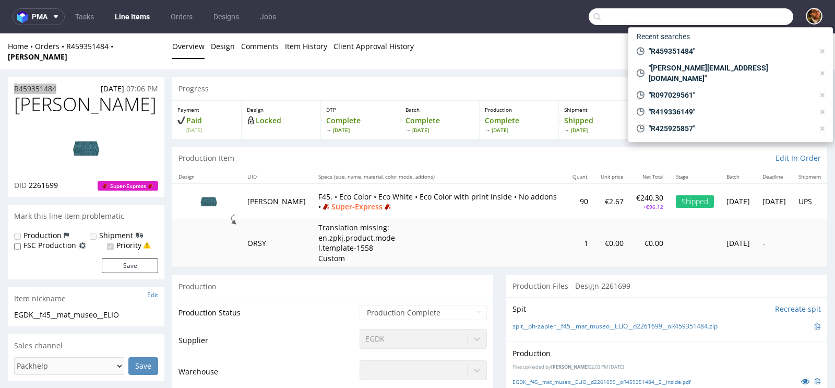
paste input "R419336149"
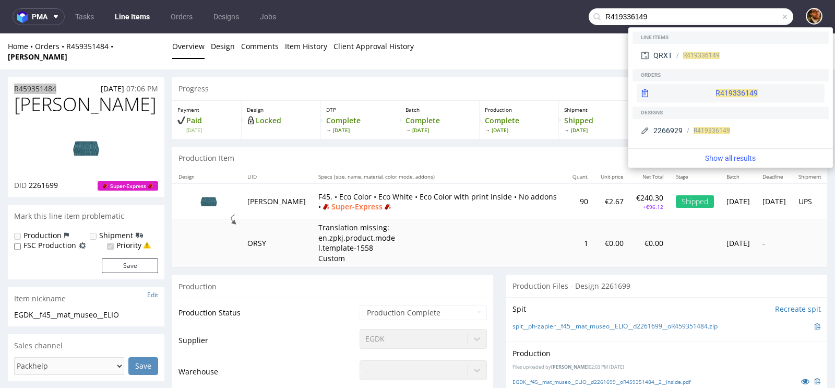
type input "R419336149"
click at [701, 94] on div "R419336149" at bounding box center [731, 93] width 188 height 19
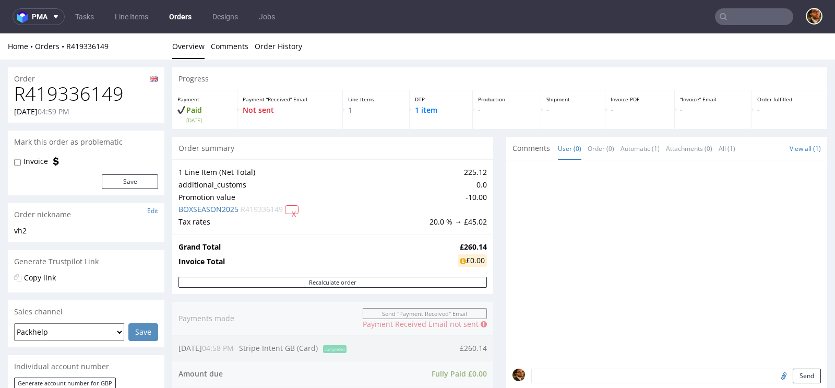
scroll to position [477, 0]
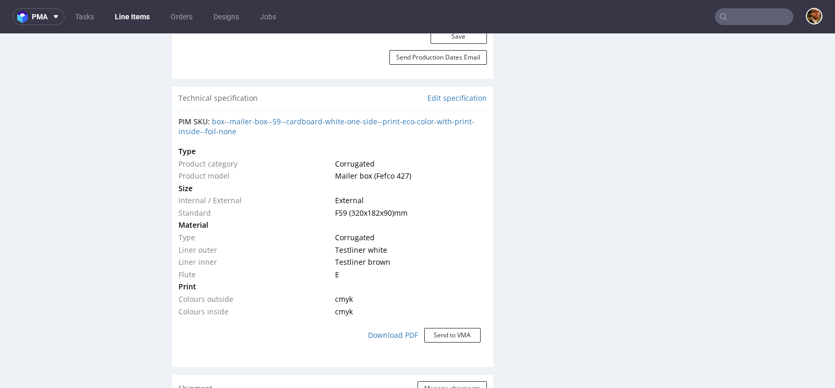
scroll to position [739, 0]
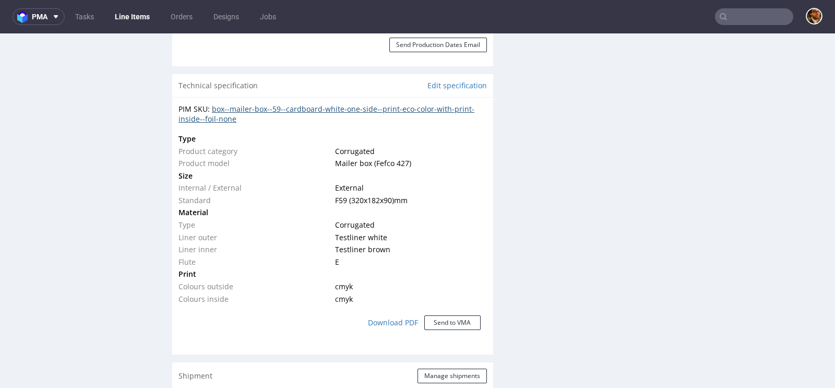
click at [278, 107] on link "box--mailer-box--59--cardboard-white-one-side--print-eco-color-with-print-insid…" at bounding box center [327, 114] width 296 height 20
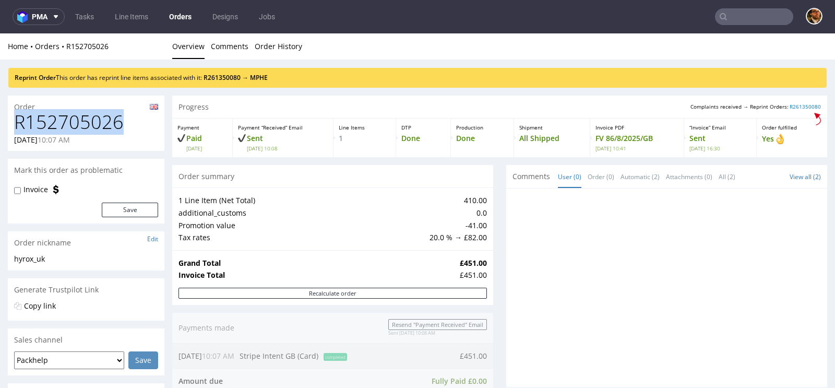
drag, startPoint x: 119, startPoint y: 123, endPoint x: 17, endPoint y: 123, distance: 101.8
click at [17, 123] on h1 "R152705026" at bounding box center [86, 122] width 144 height 21
copy h1 "R152705026"
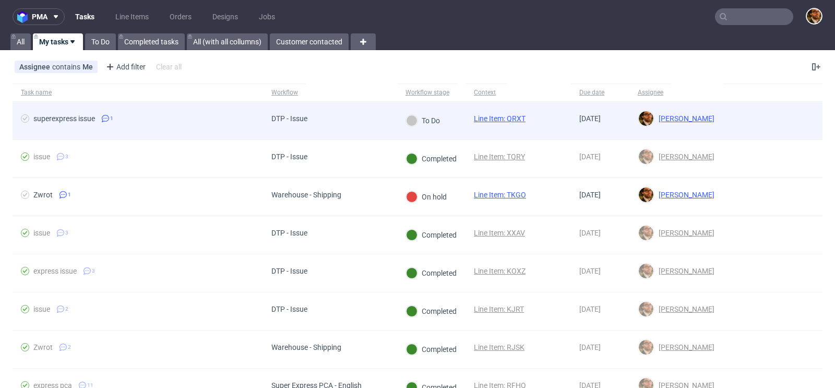
click at [738, 116] on div at bounding box center [773, 121] width 100 height 38
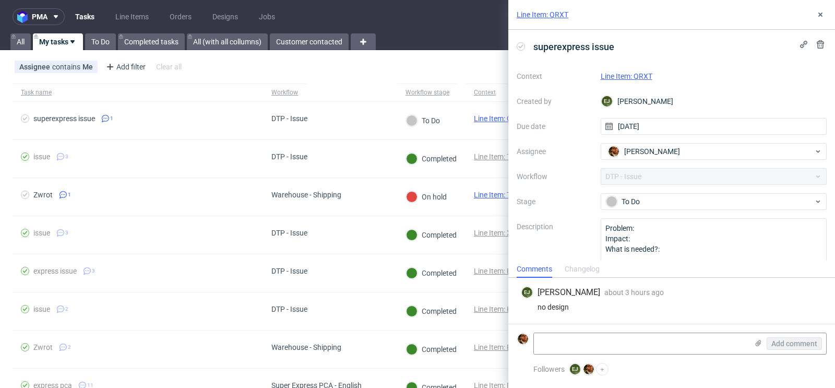
click at [826, 18] on div "Line Item: QRXT" at bounding box center [671, 15] width 327 height 30
click at [823, 18] on icon at bounding box center [820, 14] width 8 height 8
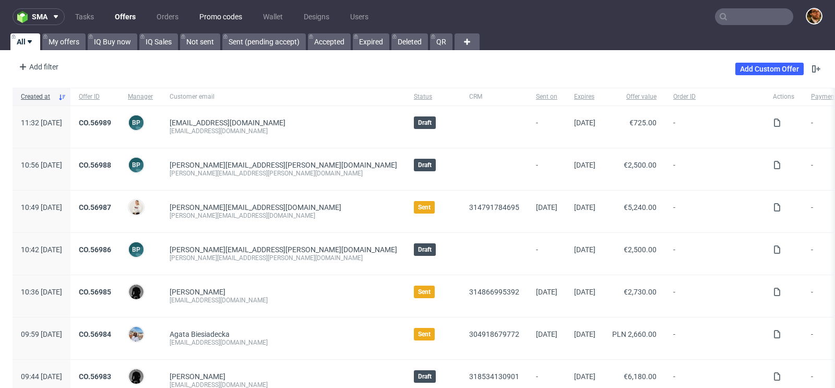
click at [205, 10] on link "Promo codes" at bounding box center [220, 16] width 55 height 17
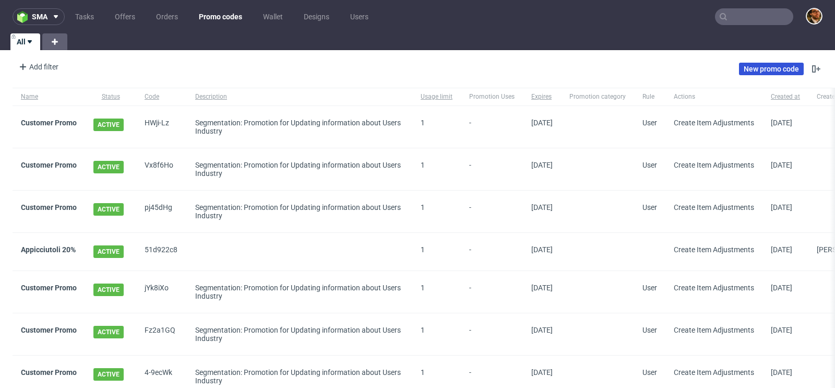
click at [750, 69] on link "New promo code" at bounding box center [771, 69] width 65 height 13
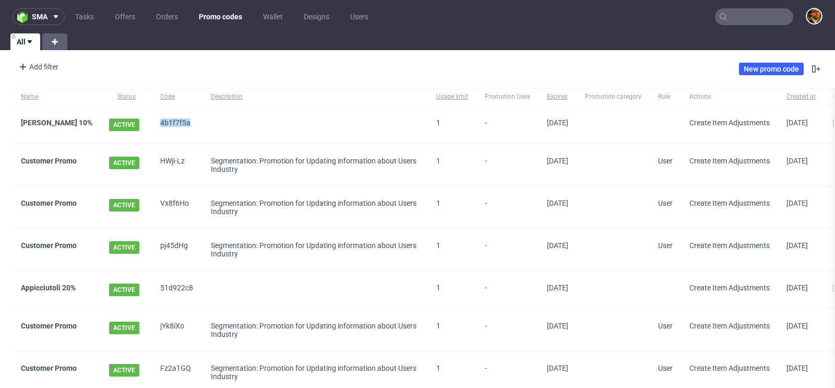
drag, startPoint x: 179, startPoint y: 121, endPoint x: 144, endPoint y: 121, distance: 34.5
click at [152, 121] on div "4b1f7f5a" at bounding box center [177, 125] width 51 height 38
copy span "4b1f7f5a"
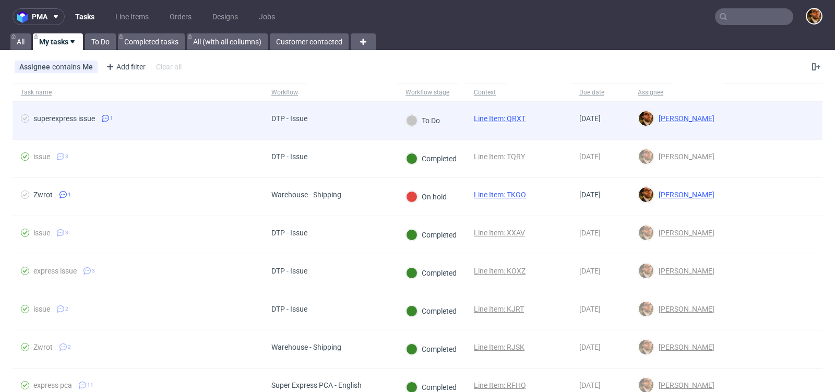
click at [738, 112] on div at bounding box center [773, 121] width 100 height 38
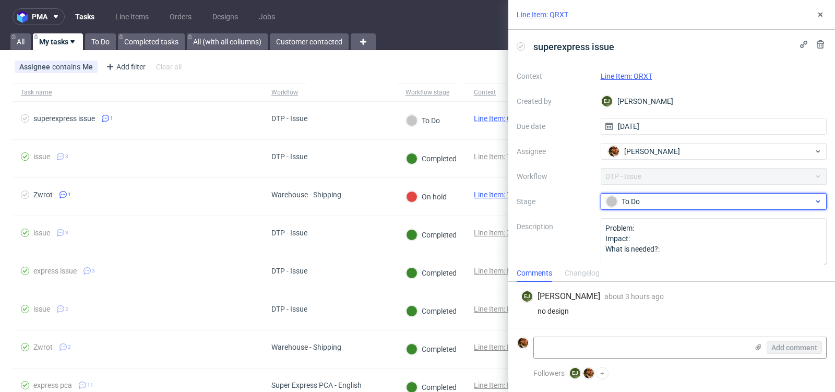
click at [787, 200] on div "To Do" at bounding box center [710, 201] width 208 height 11
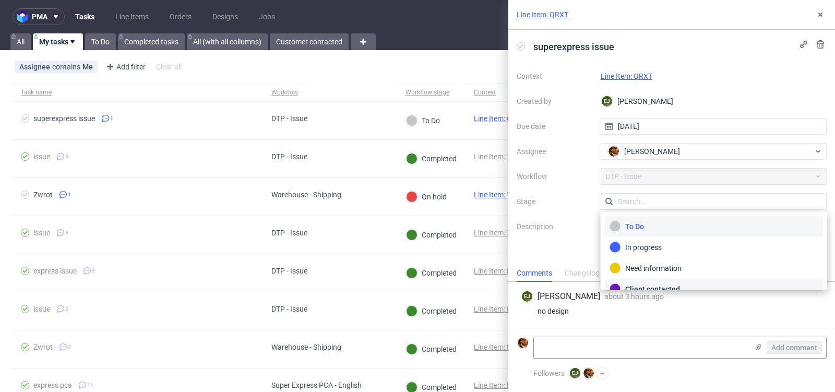
click at [693, 279] on div "Client contacted" at bounding box center [714, 289] width 218 height 21
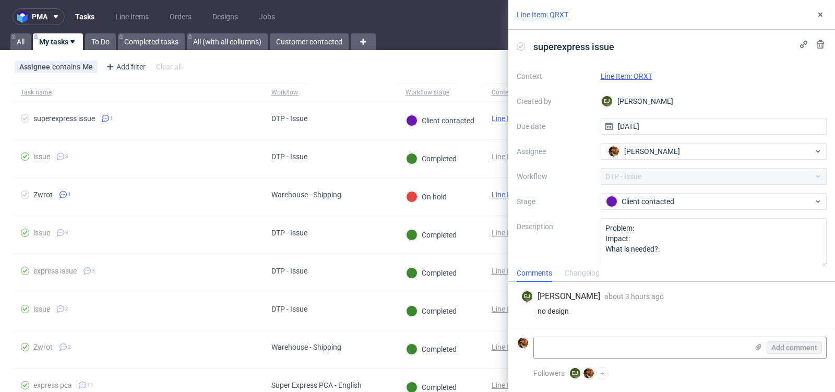
click at [470, 75] on div "Assignee contains Me Add filter Hide filters Clear all" at bounding box center [417, 66] width 835 height 25
click at [822, 19] on button at bounding box center [820, 14] width 13 height 13
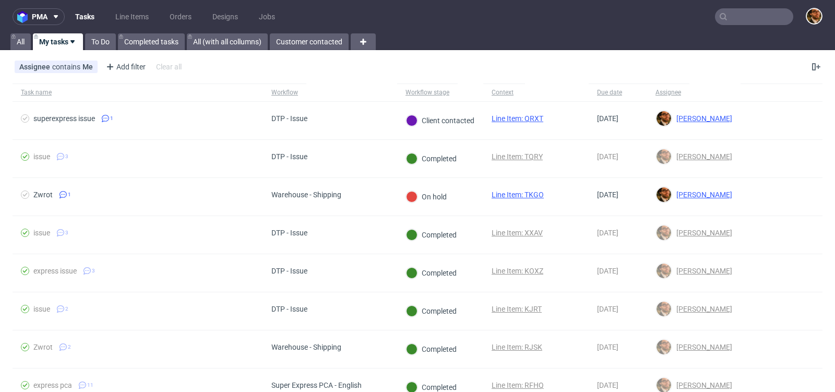
click at [741, 25] on input "text" at bounding box center [754, 16] width 78 height 17
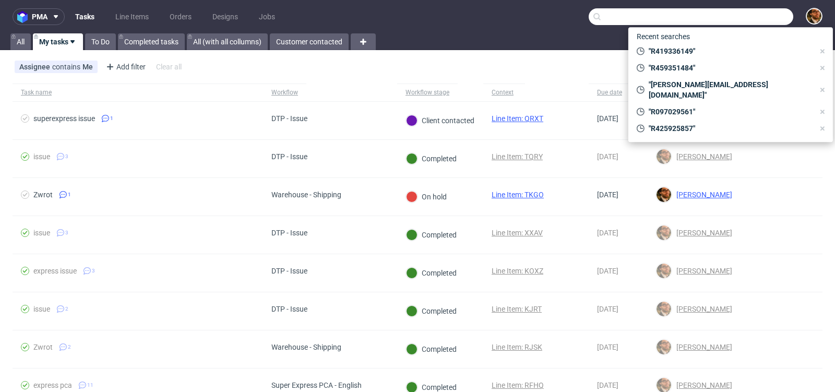
paste input "R459351484"
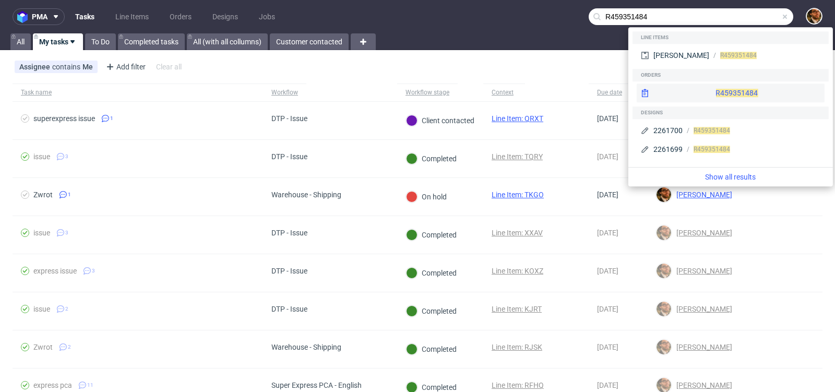
type input "R459351484"
click at [729, 97] on div "R459351484" at bounding box center [731, 93] width 188 height 19
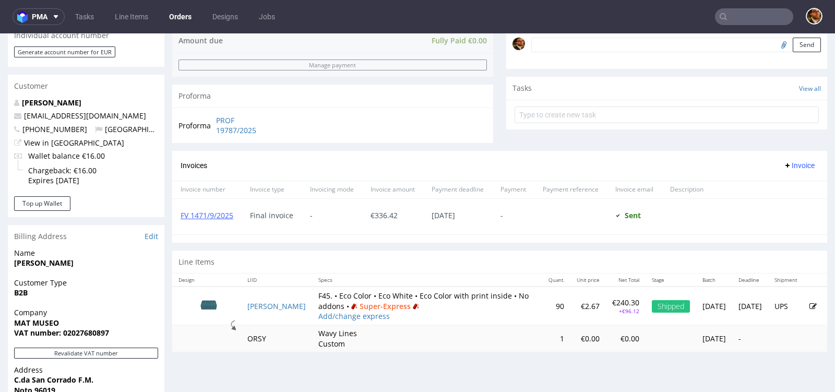
scroll to position [446, 0]
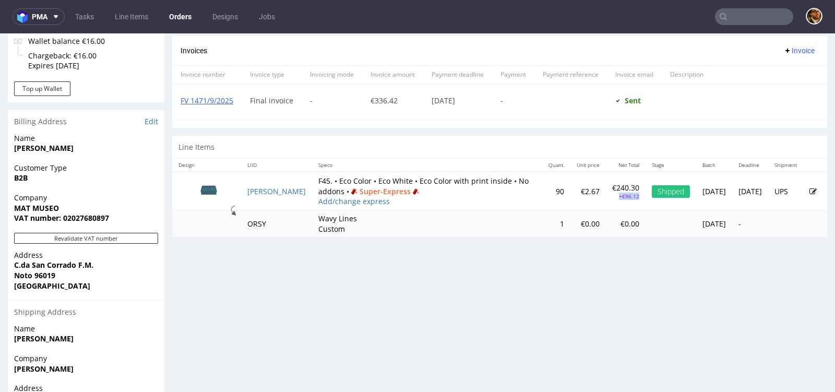
drag, startPoint x: 601, startPoint y: 195, endPoint x: 565, endPoint y: 195, distance: 36.0
click at [606, 195] on td "€240.30 +€96.12" at bounding box center [626, 191] width 40 height 39
copy p "+€96.12"
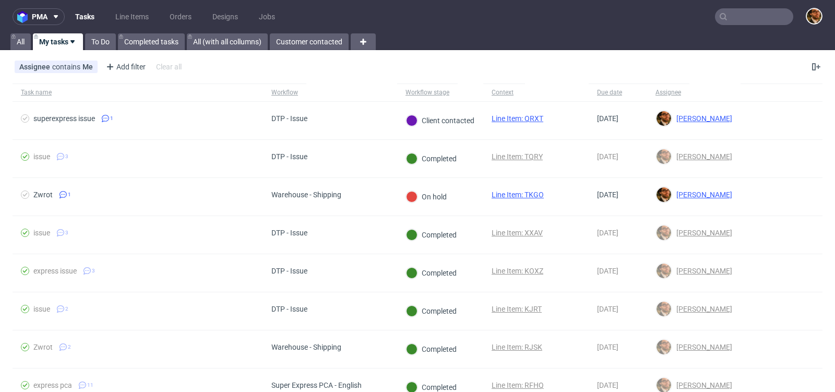
click at [729, 17] on input "text" at bounding box center [754, 16] width 78 height 17
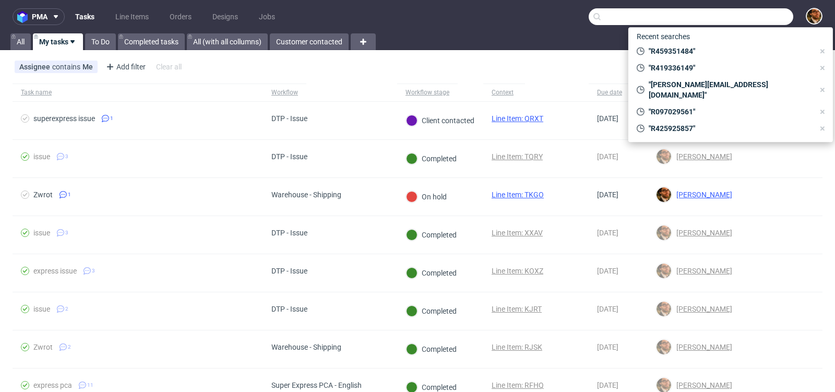
paste input "R370298984"
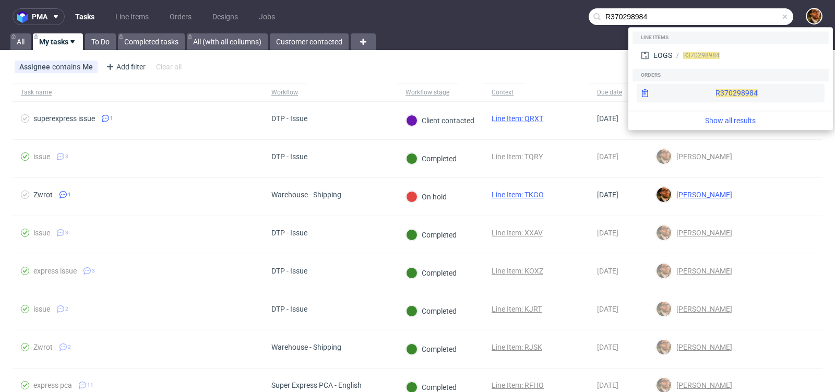
type input "R370298984"
click at [717, 92] on div "R370298984" at bounding box center [731, 93] width 188 height 19
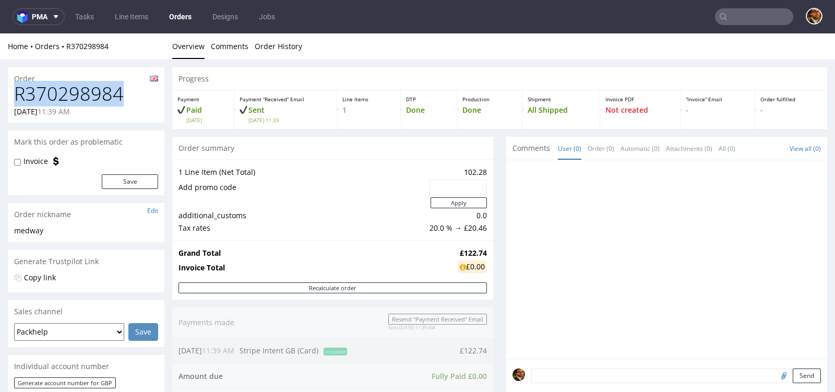
drag, startPoint x: 124, startPoint y: 94, endPoint x: 18, endPoint y: 94, distance: 106.0
click at [18, 94] on h1 "R370298984" at bounding box center [86, 94] width 144 height 21
copy h1 "R370298984"
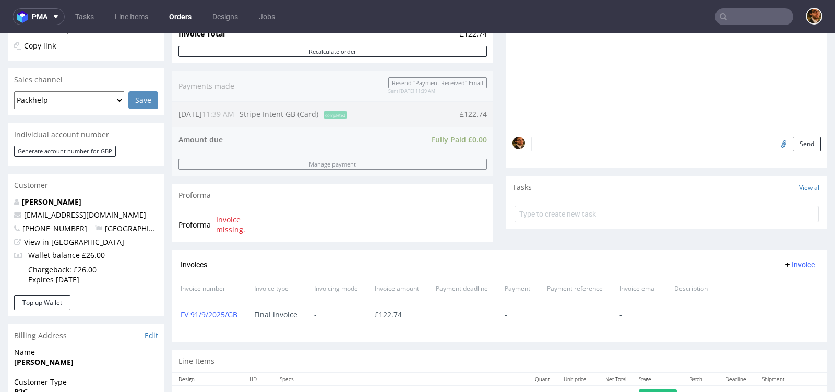
scroll to position [269, 0]
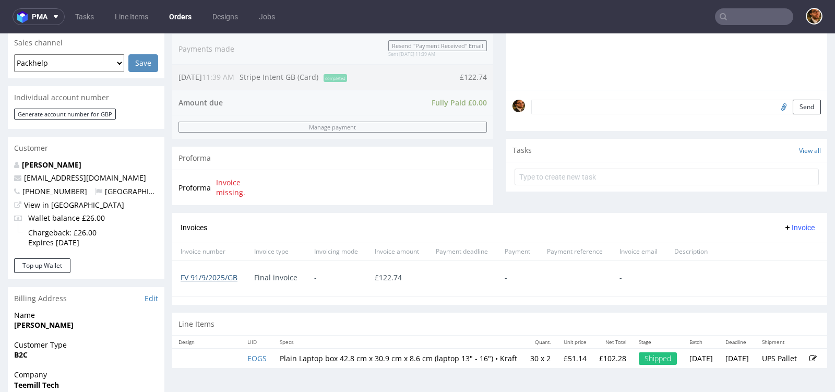
click at [226, 275] on link "FV 91/9/2025/GB" at bounding box center [209, 277] width 57 height 10
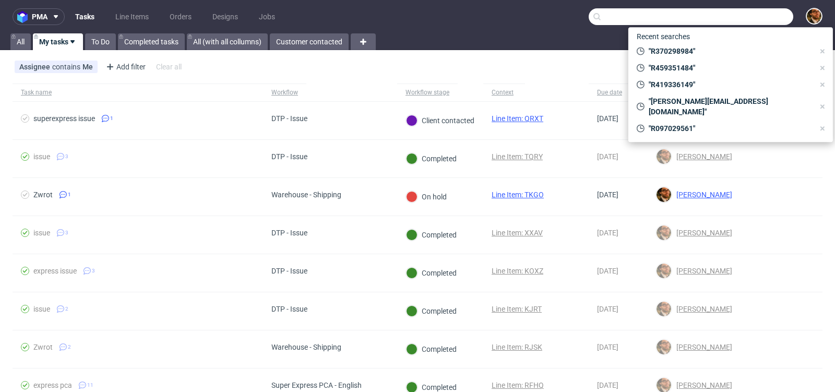
click at [737, 14] on input "text" at bounding box center [691, 16] width 205 height 17
paste input "R322796399"
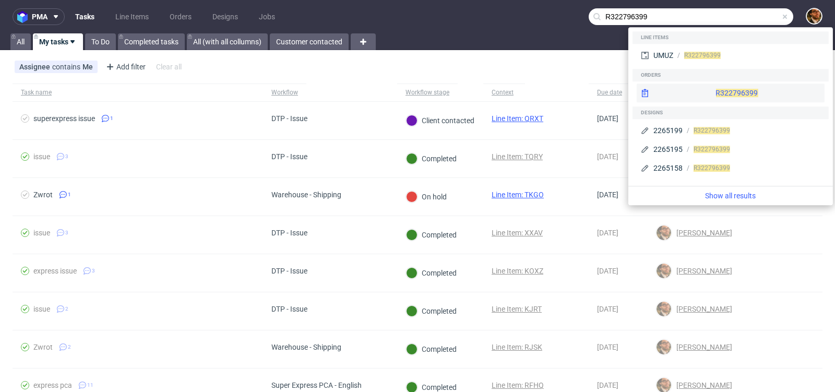
type input "R322796399"
click at [716, 93] on div "R322796399" at bounding box center [731, 93] width 188 height 19
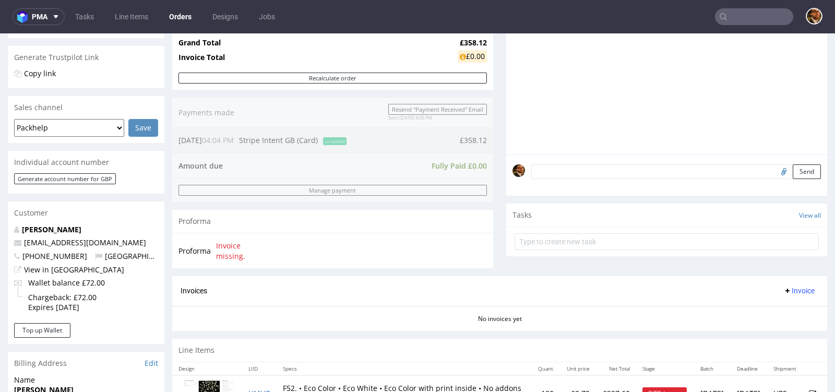
scroll to position [285, 0]
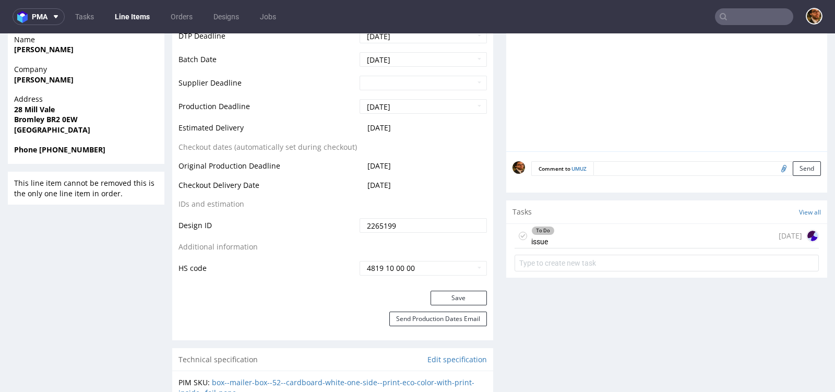
scroll to position [442, 0]
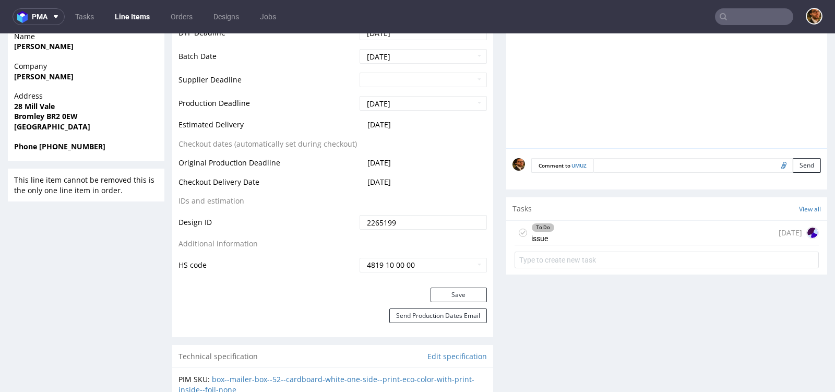
click at [609, 224] on div "To Do issue 1 day ago" at bounding box center [667, 233] width 304 height 25
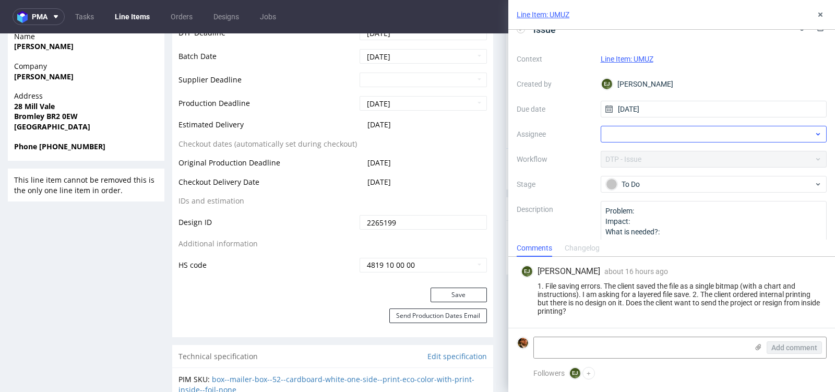
scroll to position [19, 0]
click at [755, 129] on div at bounding box center [714, 132] width 227 height 17
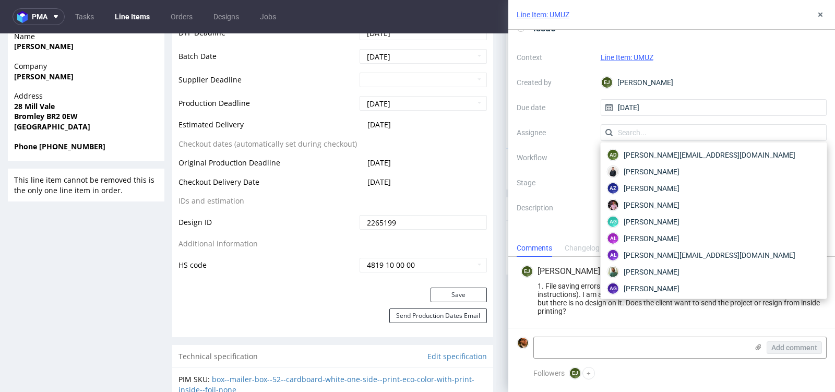
click at [694, 122] on div "Context Line Item: UMUZ Created by EJ Elżbieta Jelińska Due date 28/09/2025 Ass…" at bounding box center [672, 149] width 310 height 200
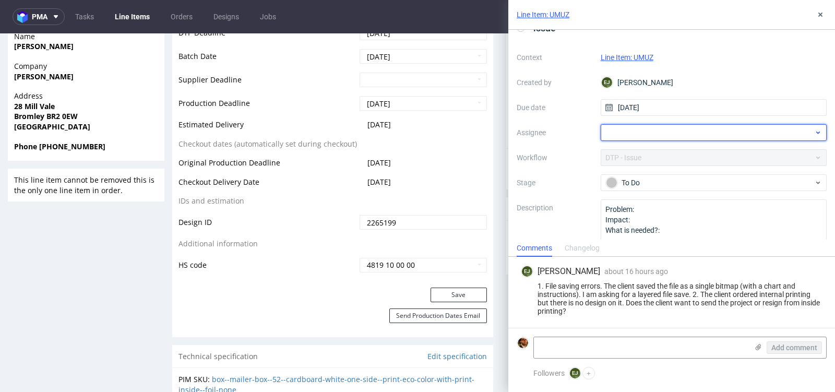
click at [801, 134] on div at bounding box center [714, 132] width 227 height 17
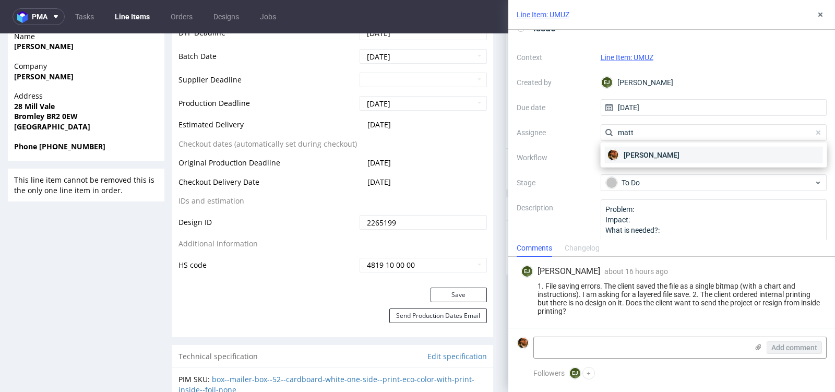
type input "matt"
click at [705, 155] on div "Matteo Corsico" at bounding box center [714, 155] width 218 height 17
click at [615, 339] on textarea at bounding box center [641, 347] width 214 height 21
click at [759, 346] on use at bounding box center [759, 347] width 6 height 6
click at [0, 0] on input "file" at bounding box center [0, 0] width 0 height 0
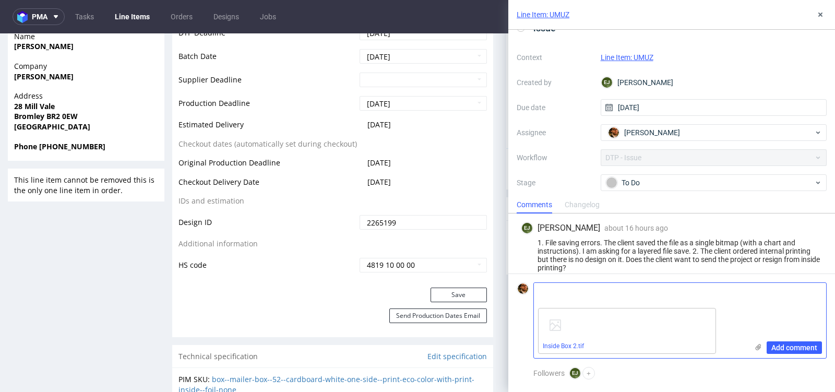
click at [554, 299] on textarea at bounding box center [641, 293] width 214 height 21
type textarea "inside of the box"
click at [777, 347] on span "Add comment" at bounding box center [795, 347] width 46 height 7
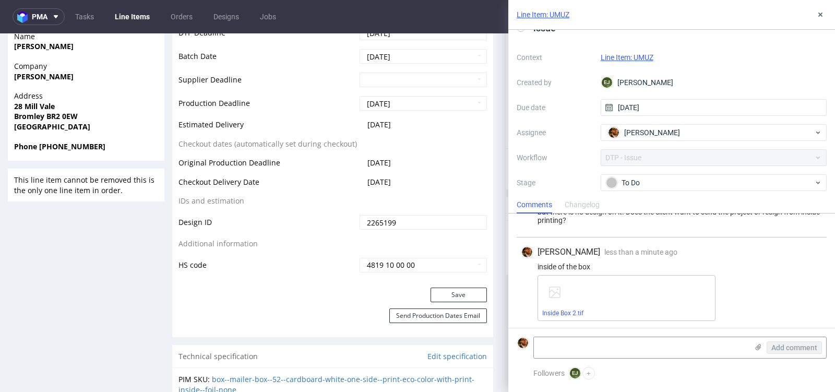
scroll to position [0, 0]
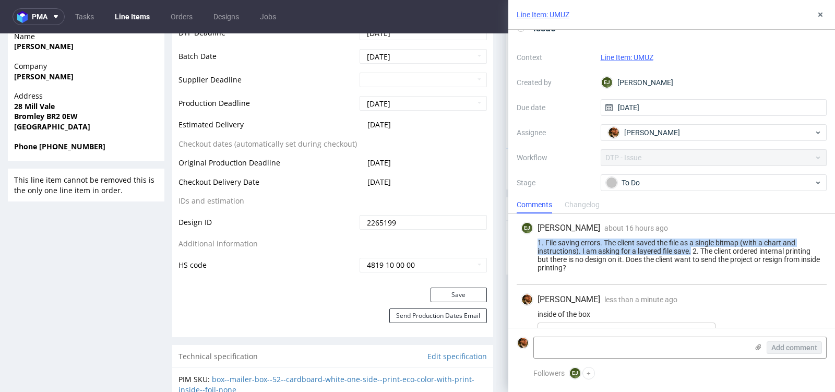
drag, startPoint x: 692, startPoint y: 250, endPoint x: 518, endPoint y: 238, distance: 174.2
click at [518, 238] on div "EJ Elżbieta Jelińska about 16 hours ago 28th Sep 2025, 20:25 1. File saving err…" at bounding box center [672, 250] width 310 height 72
copy div "1. File saving errors. The client saved the file as a single bitmap (with a cha…"
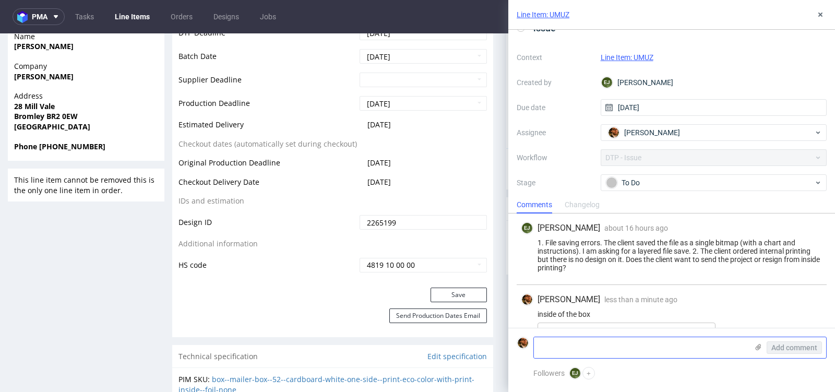
click at [624, 338] on textarea at bounding box center [641, 347] width 214 height 21
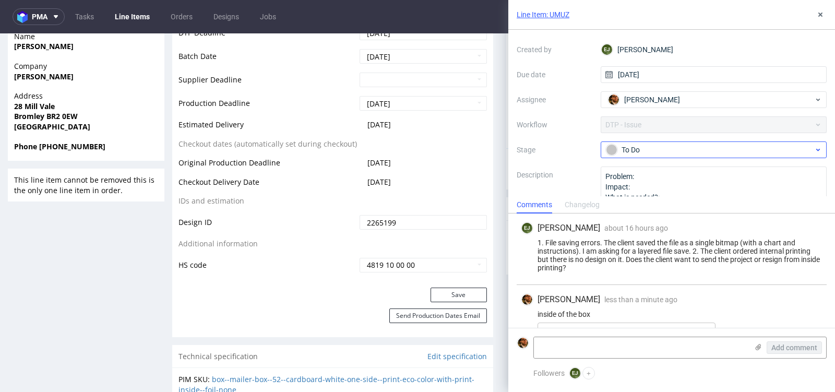
scroll to position [41, 0]
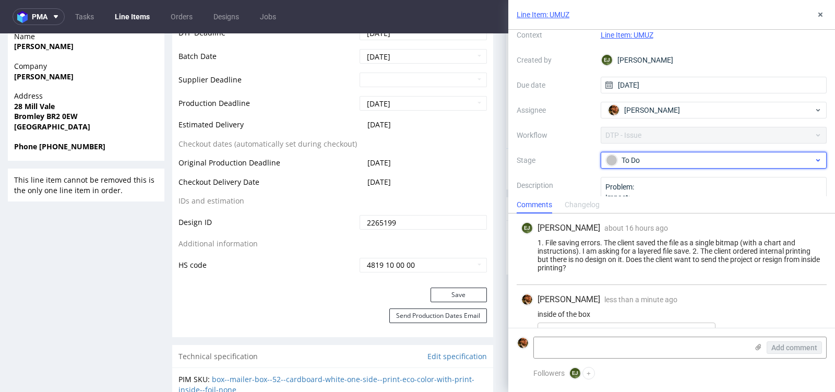
click at [797, 157] on div "To Do" at bounding box center [710, 160] width 208 height 11
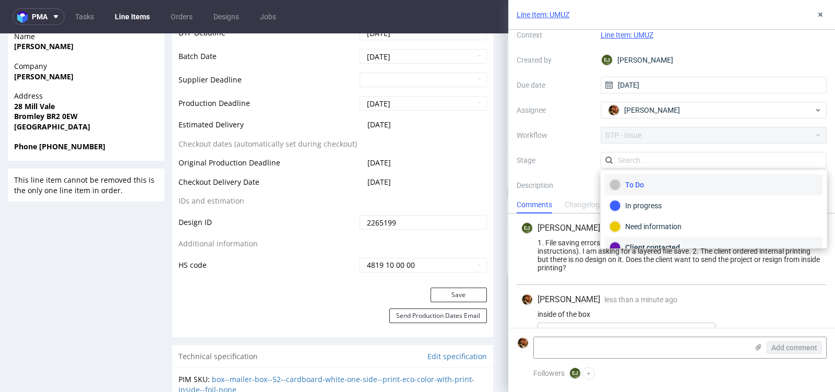
scroll to position [12, 0]
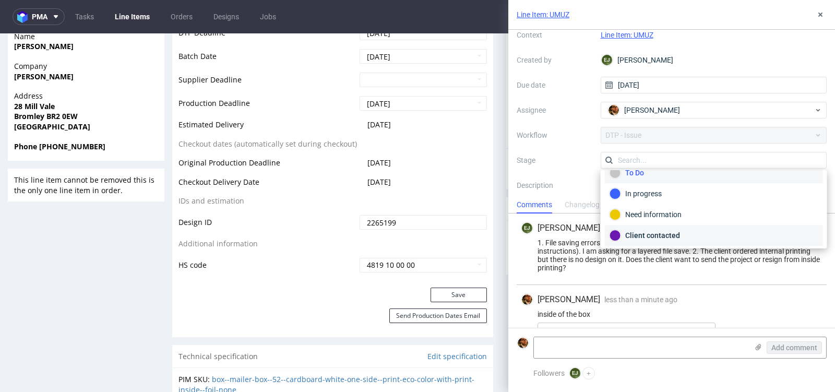
click at [686, 235] on div "Client contacted" at bounding box center [714, 235] width 209 height 11
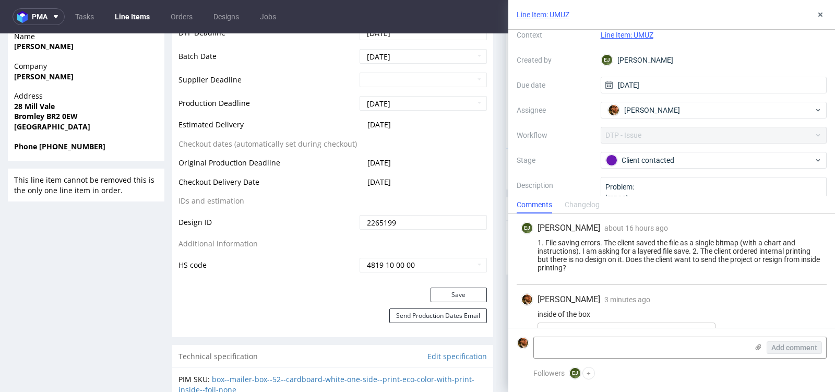
click at [624, 38] on link "Line Item: UMUZ" at bounding box center [627, 35] width 53 height 8
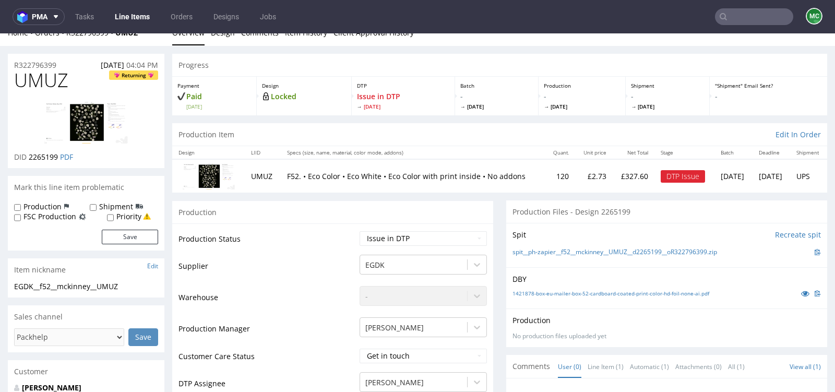
scroll to position [44, 0]
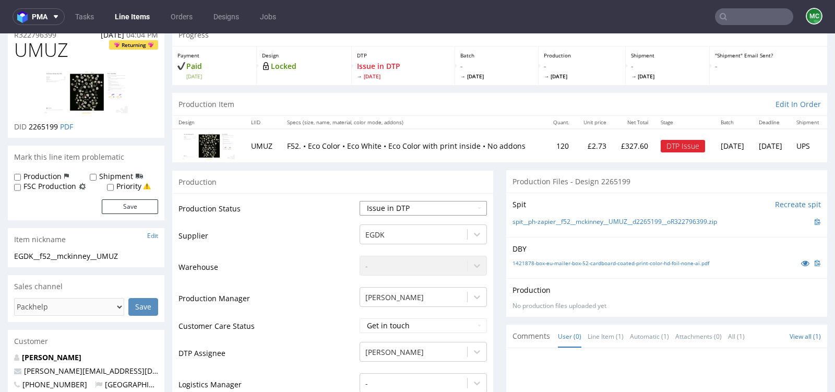
click at [469, 208] on select "Waiting for Artwork Waiting for Diecut Waiting for Mockup Waiting for DTP Waiti…" at bounding box center [423, 208] width 127 height 15
select select "back_for_dtp"
click at [360, 201] on select "Waiting for Artwork Waiting for Diecut Waiting for Mockup Waiting for DTP Waiti…" at bounding box center [423, 208] width 127 height 15
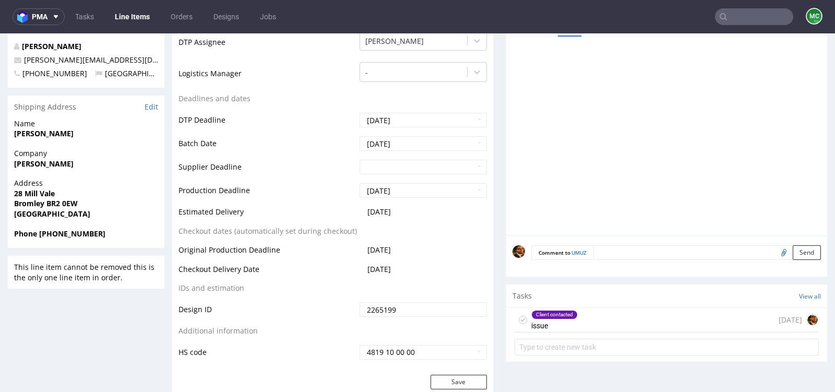
scroll to position [507, 0]
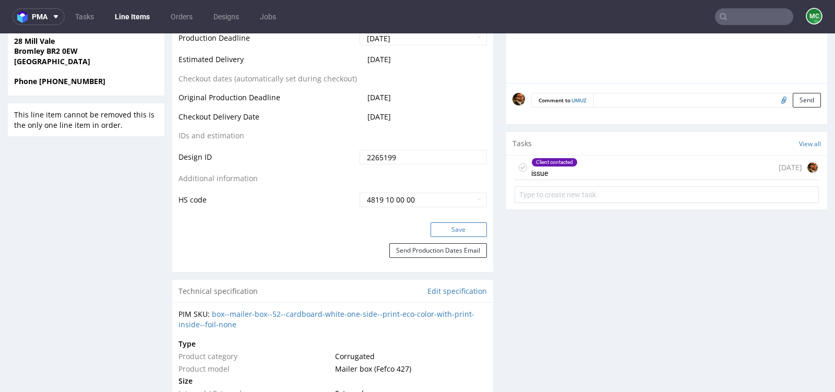
click at [455, 232] on button "Save" at bounding box center [459, 229] width 56 height 15
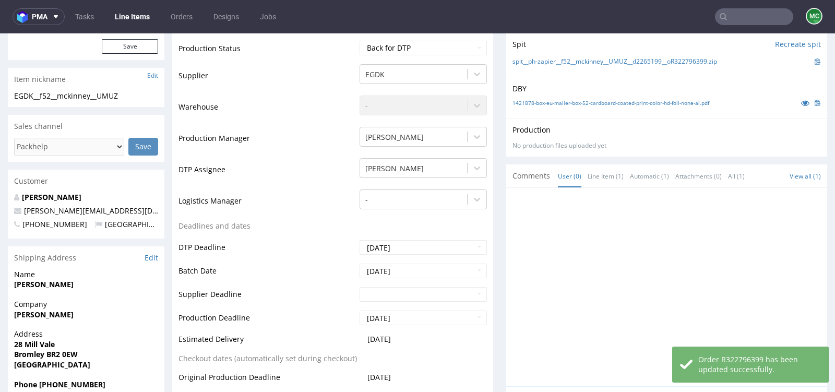
scroll to position [0, 0]
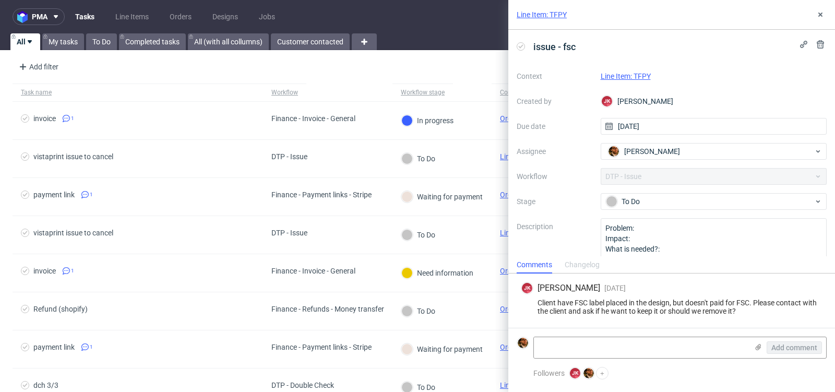
click at [626, 78] on link "Line Item: TFPY" at bounding box center [626, 76] width 50 height 8
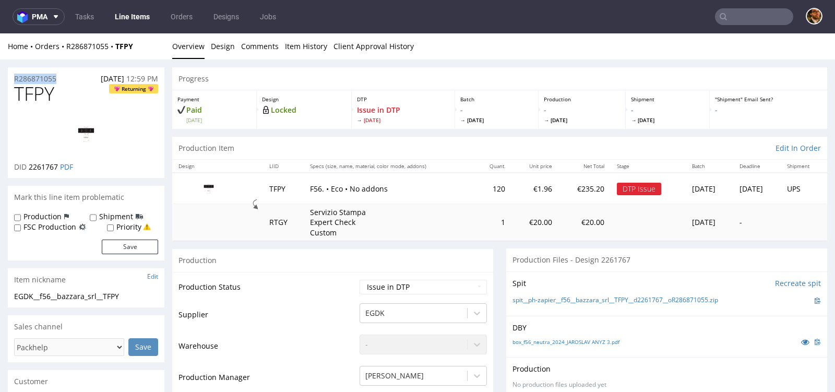
drag, startPoint x: 71, startPoint y: 76, endPoint x: 14, endPoint y: 77, distance: 57.4
click at [14, 77] on div "R286871055 [DATE] 12:59 PM" at bounding box center [86, 75] width 157 height 17
copy p "R286871055"
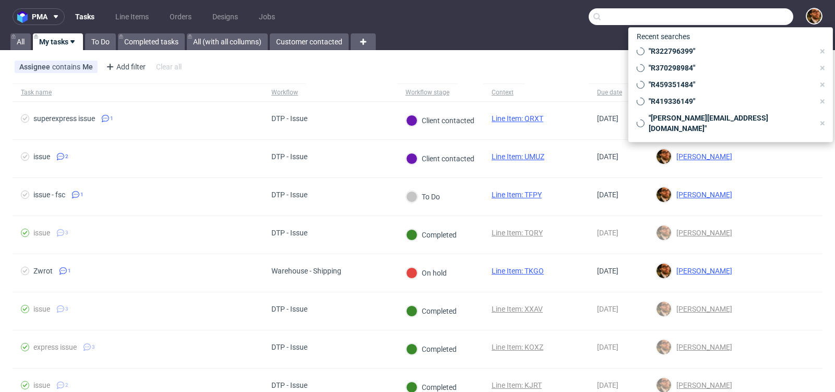
click at [733, 20] on input "text" at bounding box center [691, 16] width 205 height 17
paste input "R419336149"
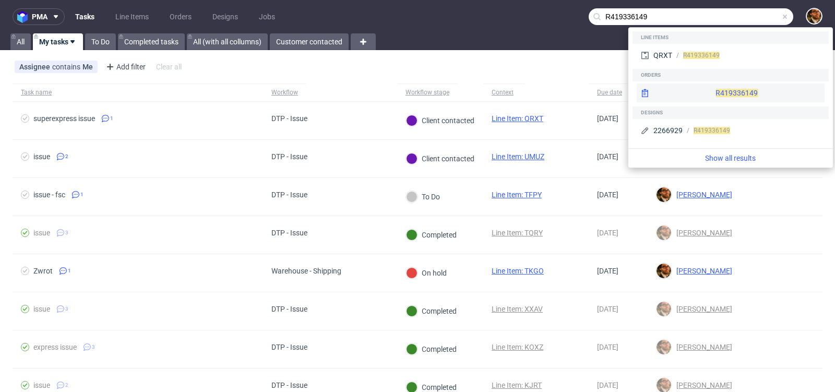
type input "R419336149"
click at [706, 96] on div "R419336149" at bounding box center [731, 93] width 188 height 19
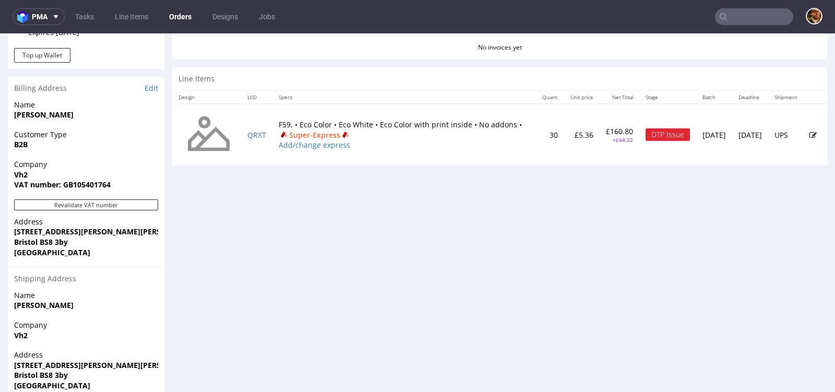
scroll to position [419, 0]
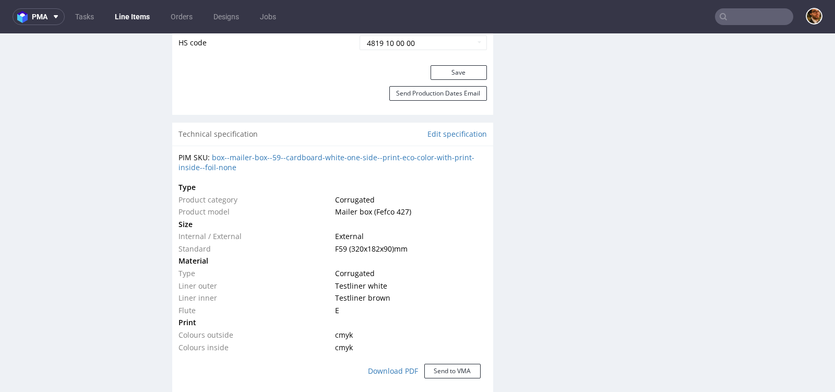
scroll to position [724, 0]
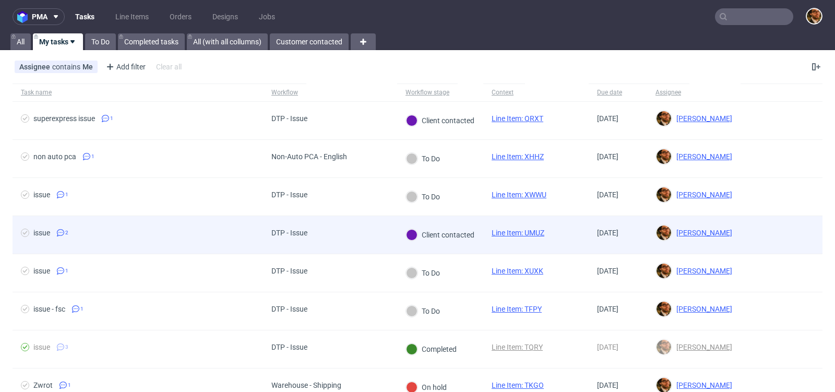
scroll to position [112, 0]
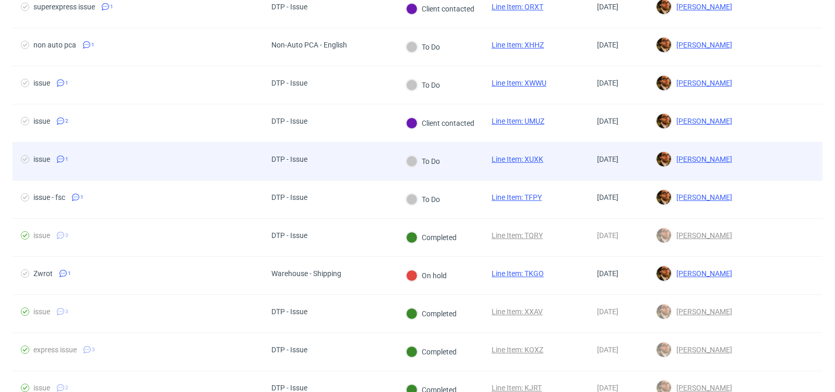
click at [772, 164] on div at bounding box center [782, 162] width 82 height 38
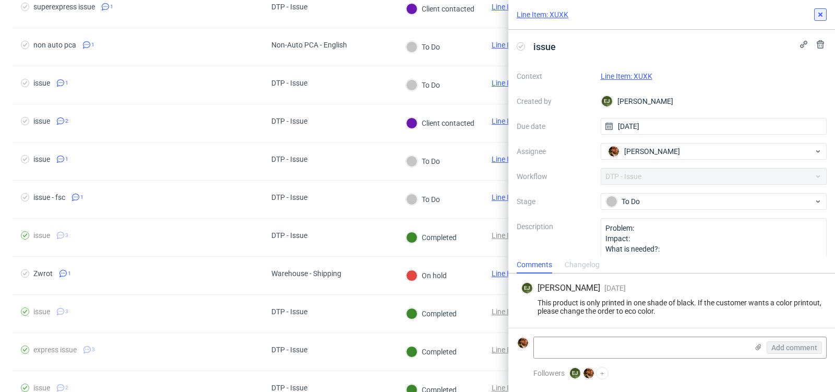
click at [822, 14] on icon at bounding box center [820, 14] width 8 height 8
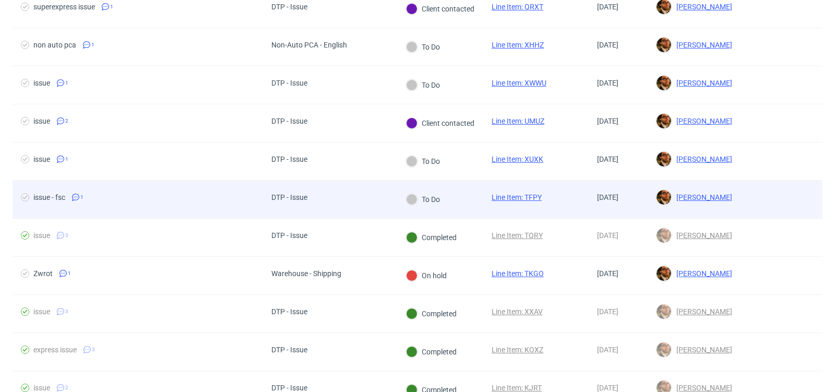
click at [744, 194] on div at bounding box center [782, 200] width 82 height 38
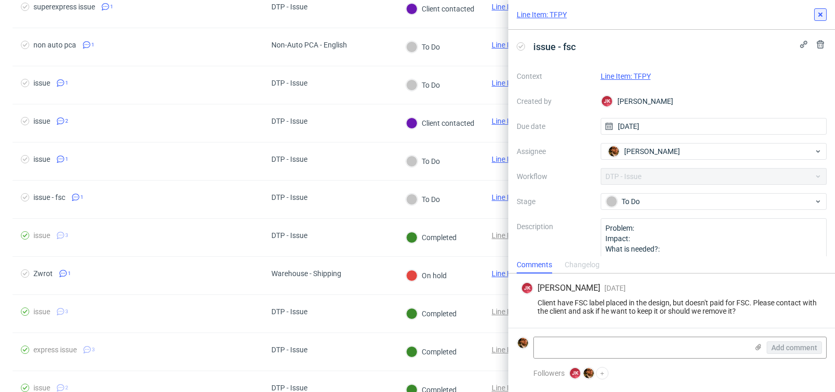
click at [824, 15] on icon at bounding box center [820, 14] width 8 height 8
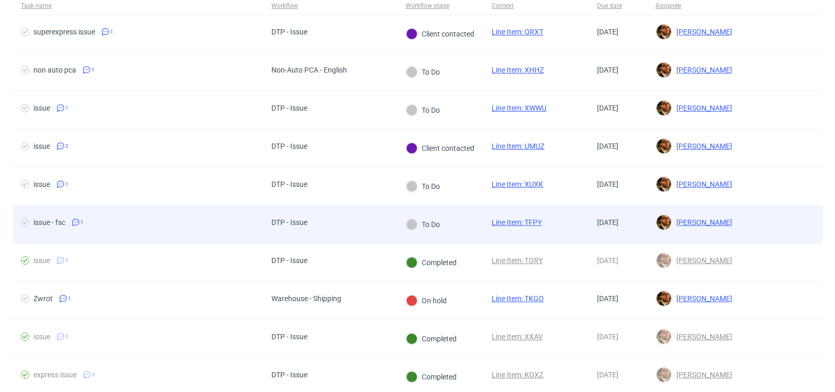
scroll to position [54, 0]
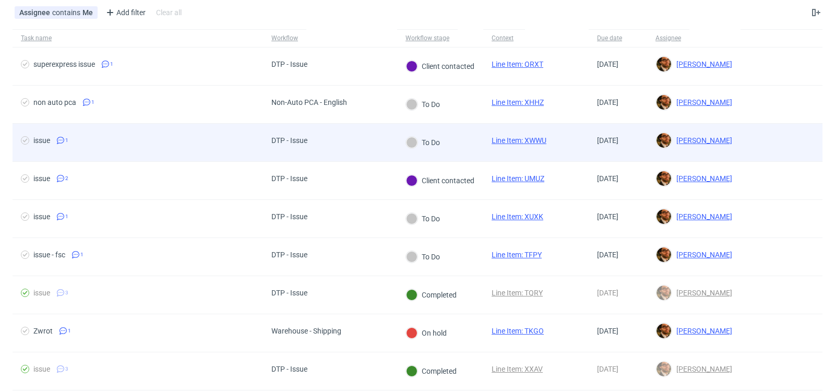
click at [758, 136] on div at bounding box center [782, 143] width 82 height 38
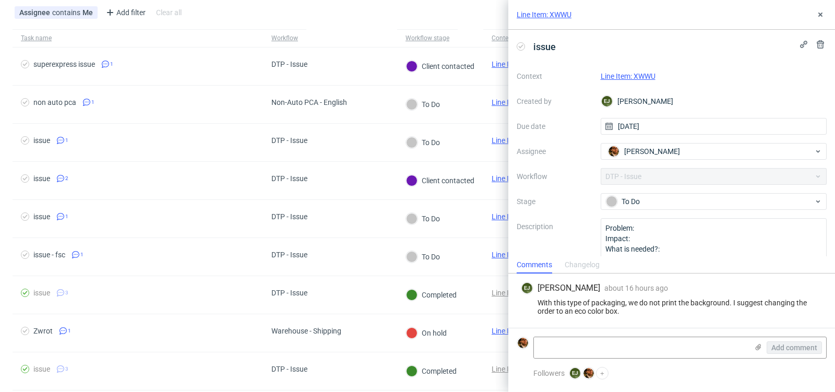
click at [821, 22] on div "Line Item: XWWU" at bounding box center [671, 15] width 327 height 30
click at [821, 21] on div "Line Item: XWWU" at bounding box center [671, 15] width 327 height 30
click at [821, 17] on icon at bounding box center [820, 14] width 8 height 8
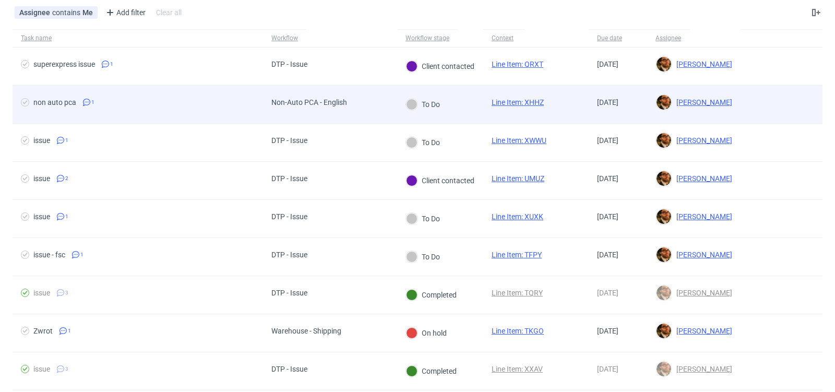
click at [768, 102] on div at bounding box center [782, 105] width 82 height 38
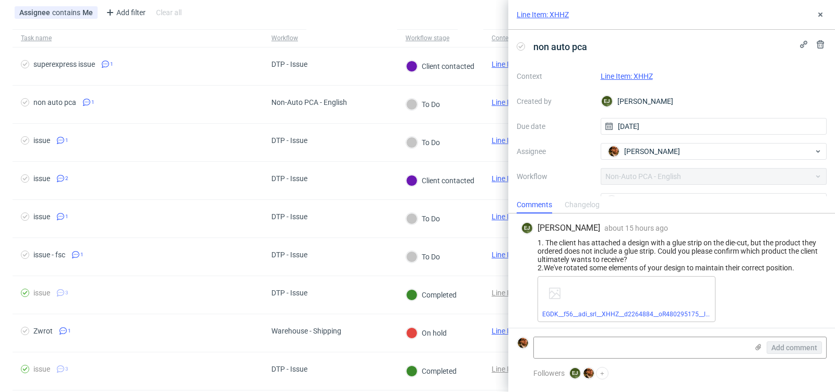
scroll to position [9, 0]
click at [624, 75] on link "Line Item: XHHZ" at bounding box center [627, 76] width 52 height 8
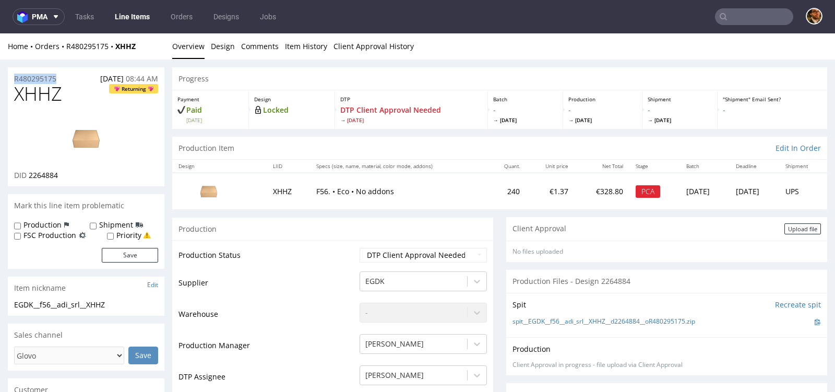
drag, startPoint x: 67, startPoint y: 81, endPoint x: 10, endPoint y: 81, distance: 56.4
click at [10, 81] on div "R480295175 [DATE] 08:44 AM" at bounding box center [86, 75] width 157 height 17
copy p "R480295175"
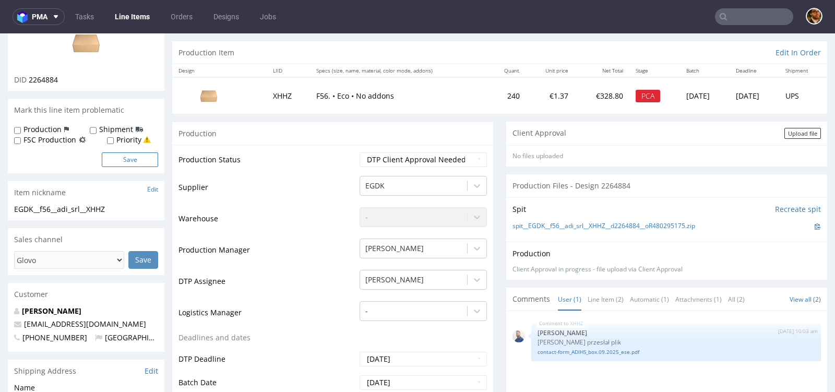
scroll to position [134, 0]
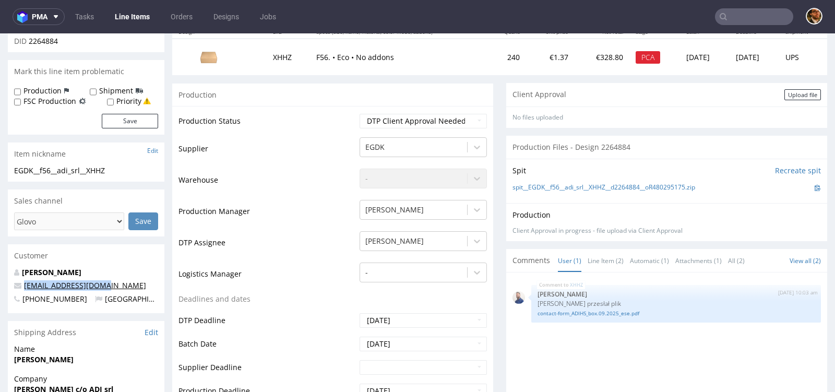
copy link "[EMAIL_ADDRESS][DOMAIN_NAME]"
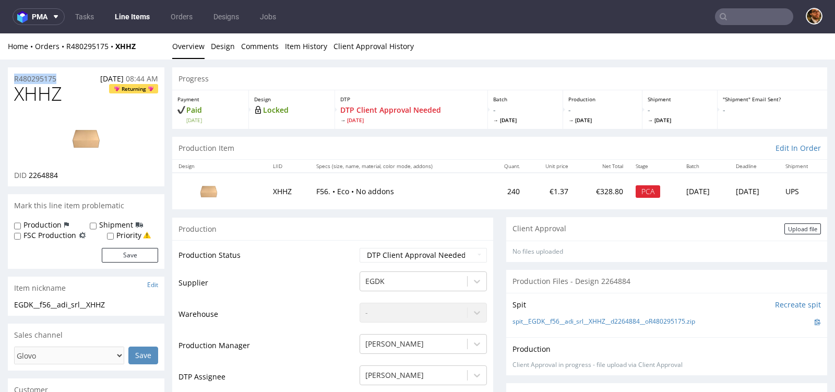
drag, startPoint x: 70, startPoint y: 76, endPoint x: 9, endPoint y: 76, distance: 61.6
click at [9, 76] on div "R480295175 [DATE] 08:44 AM" at bounding box center [86, 75] width 157 height 17
copy p "R480295175"
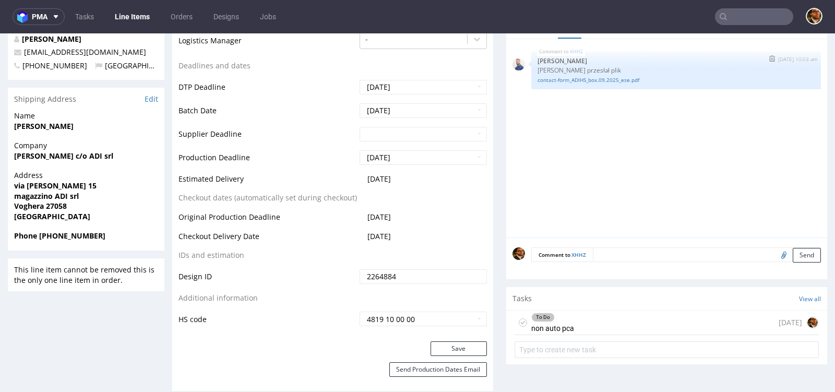
scroll to position [371, 0]
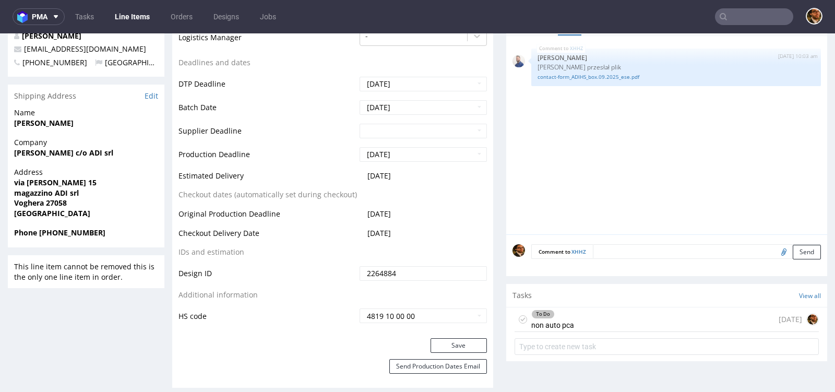
click at [609, 314] on div "To Do non auto pca [DATE]" at bounding box center [667, 319] width 304 height 25
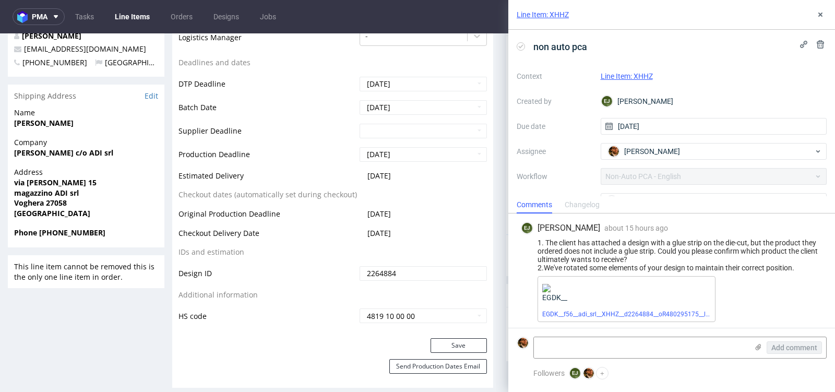
scroll to position [9, 0]
click at [634, 313] on link "EGDK__f56__adi_srl__XHHZ__d2264884__oR480295175__latest__outside.pdf" at bounding box center [649, 312] width 215 height 7
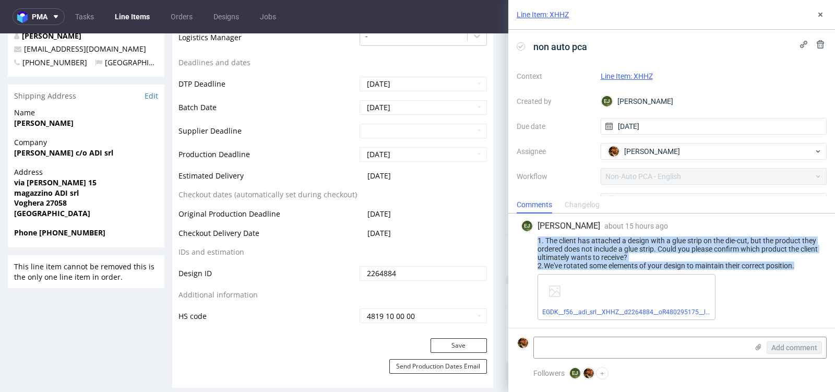
drag, startPoint x: 776, startPoint y: 252, endPoint x: 505, endPoint y: 231, distance: 271.3
click at [505, 231] on div "Line Item: XHHZ non auto pca Context Line Item: XHHZ Created by [PERSON_NAME] D…" at bounding box center [665, 196] width 339 height 392
copy div "1. The client has attached a design with a glue strip on the die-cut, but the p…"
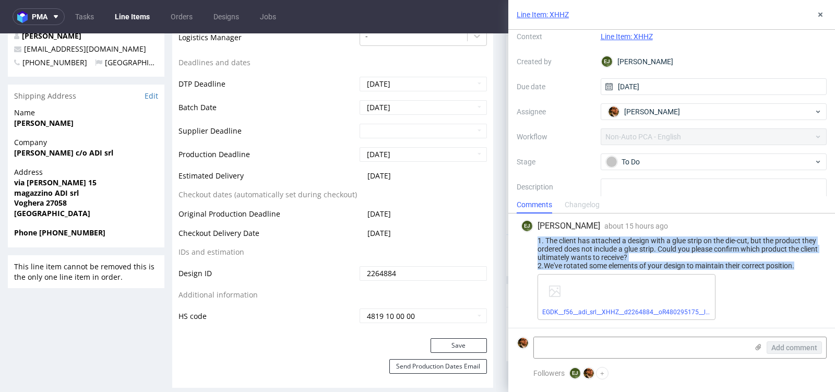
scroll to position [43, 0]
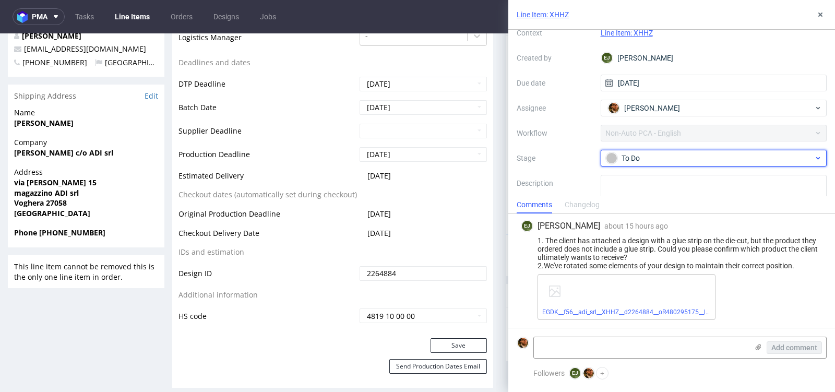
click at [795, 157] on div "To Do" at bounding box center [710, 157] width 208 height 11
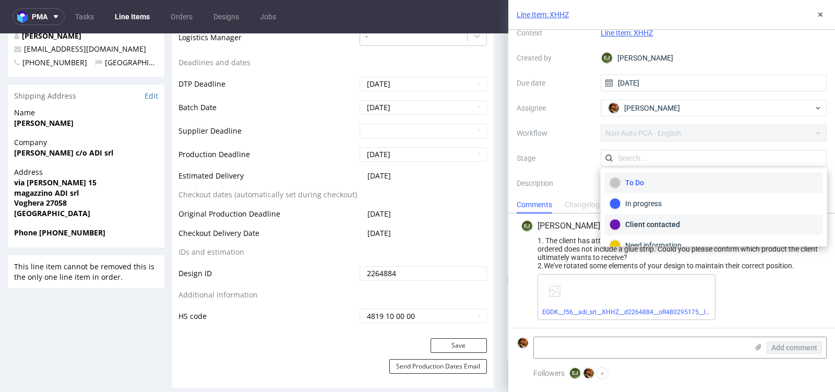
click at [675, 219] on div "Client contacted" at bounding box center [714, 224] width 209 height 11
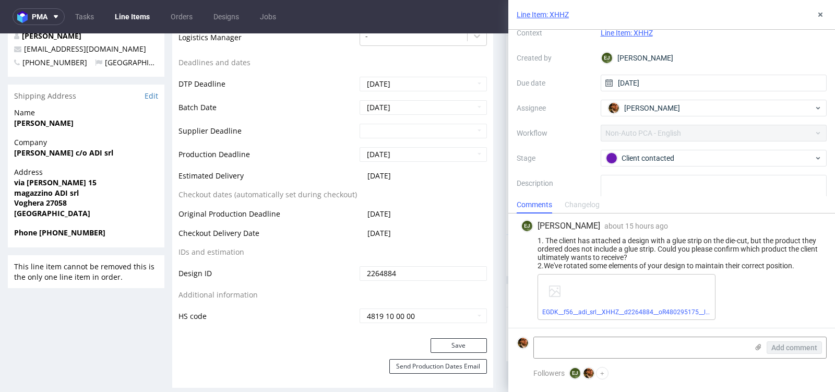
click at [590, 119] on div "Context Line Item: XHHZ Created by [PERSON_NAME] Due date [DATE] Assignee [PERS…" at bounding box center [672, 125] width 310 height 200
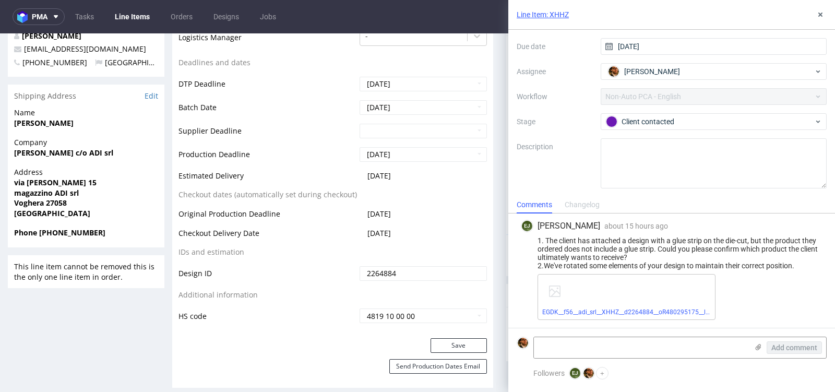
scroll to position [0, 0]
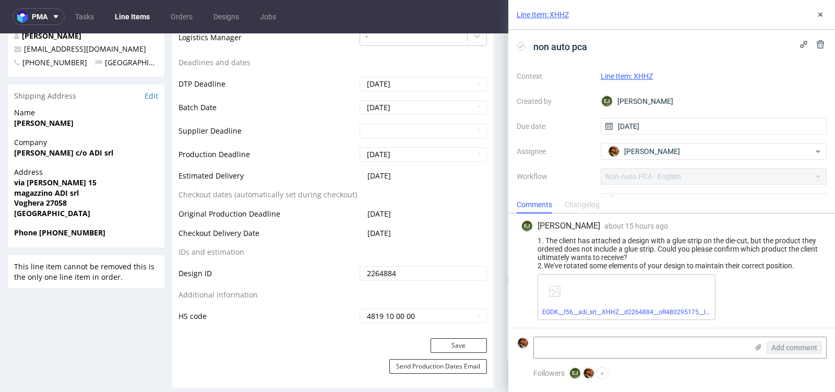
click at [827, 16] on div "Line Item: XHHZ" at bounding box center [671, 15] width 327 height 30
click at [824, 16] on icon at bounding box center [820, 14] width 8 height 8
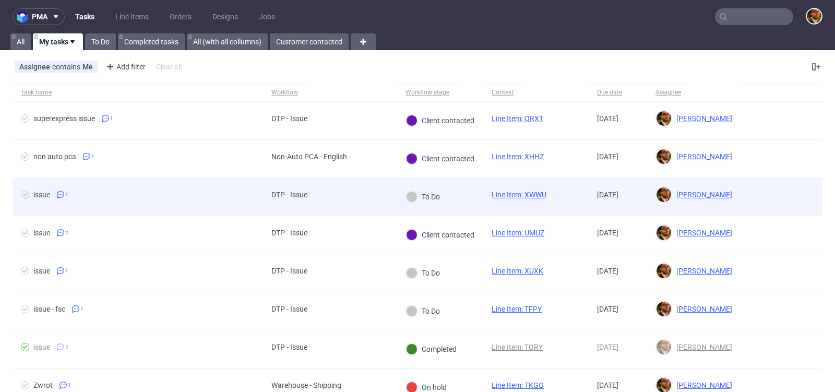
click at [799, 187] on div at bounding box center [782, 197] width 82 height 38
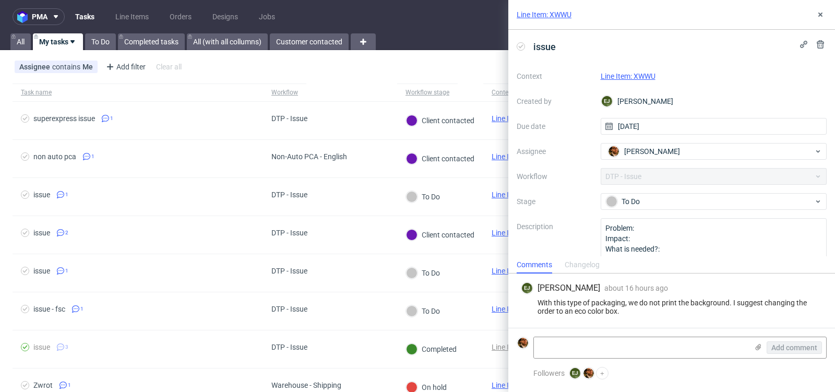
click at [631, 73] on link "Line Item: XWWU" at bounding box center [628, 76] width 55 height 8
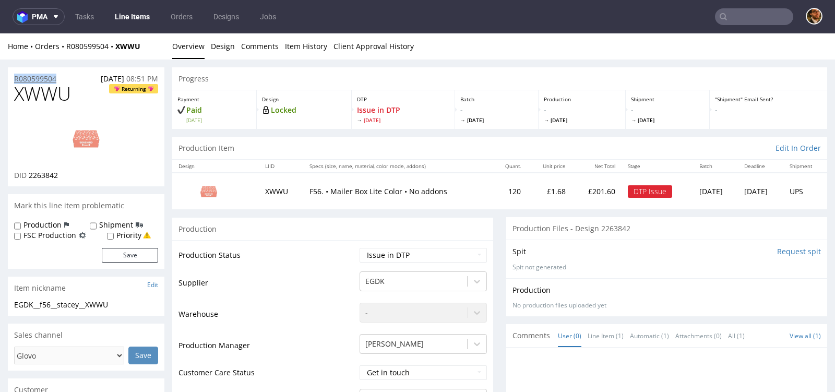
drag, startPoint x: 66, startPoint y: 80, endPoint x: 14, endPoint y: 80, distance: 52.7
click at [14, 80] on div "R080599504 23.09.2025 08:51 PM" at bounding box center [86, 75] width 157 height 17
copy p "R080599504"
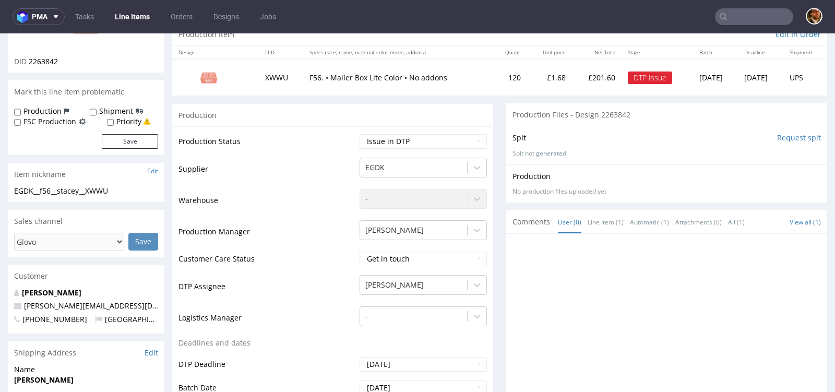
scroll to position [282, 0]
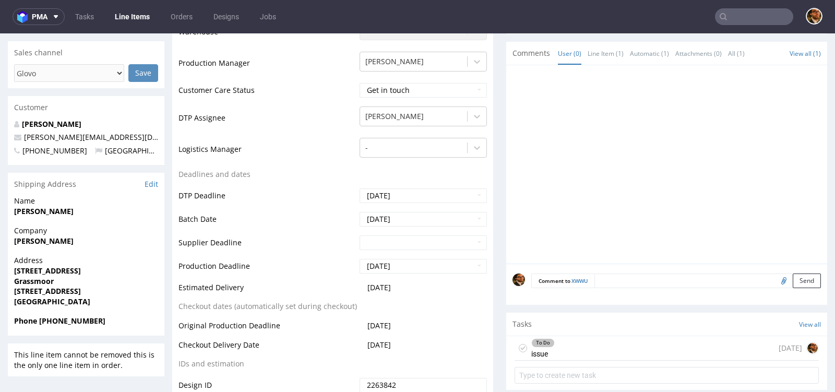
click at [117, 267] on span "24 Birkin Lane" at bounding box center [86, 271] width 144 height 10
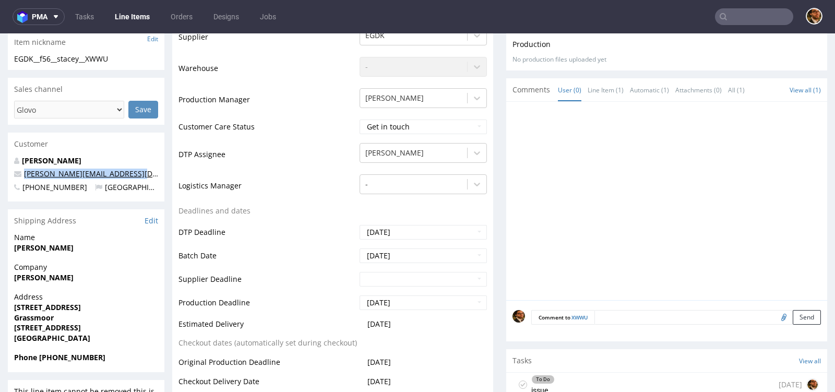
scroll to position [0, 0]
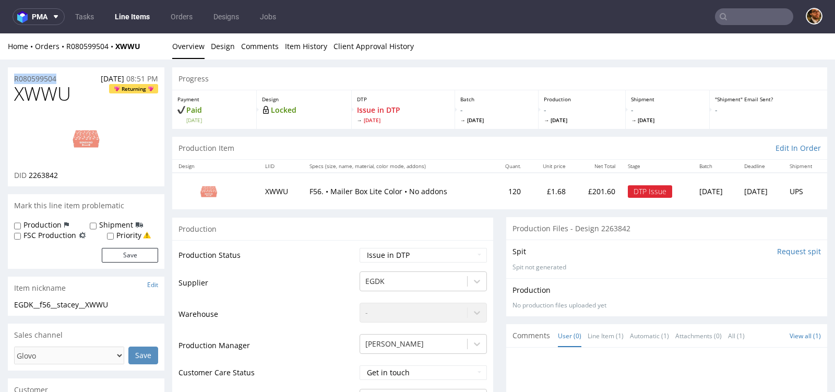
drag, startPoint x: 69, startPoint y: 77, endPoint x: 6, endPoint y: 77, distance: 63.2
copy p "R080599504"
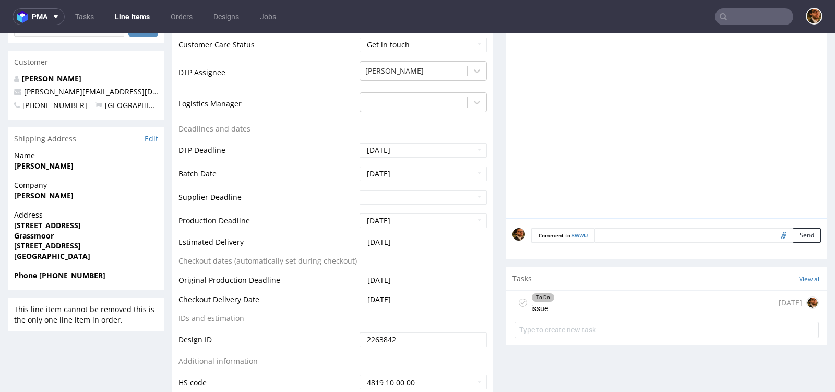
scroll to position [351, 0]
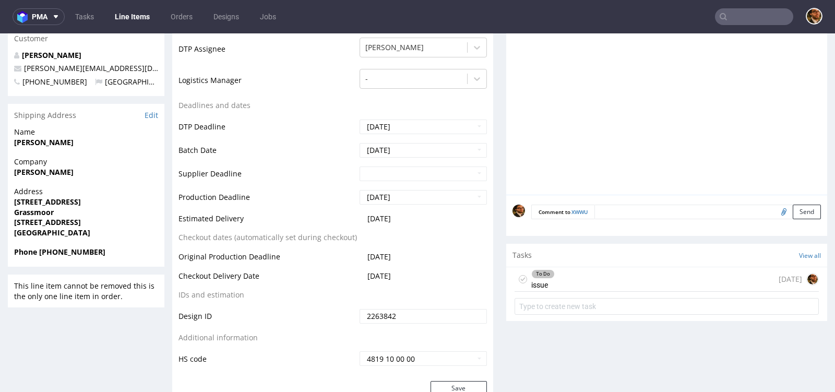
click at [613, 271] on div "To Do issue 1 day ago" at bounding box center [667, 279] width 304 height 25
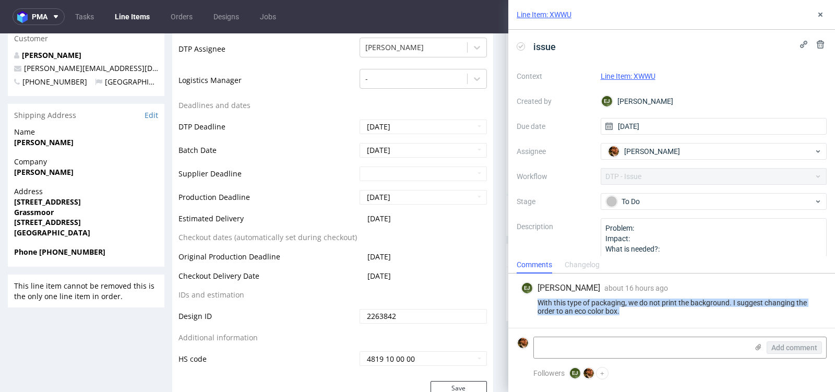
drag, startPoint x: 643, startPoint y: 314, endPoint x: 531, endPoint y: 305, distance: 112.1
click at [531, 305] on div "With this type of packaging, we do not print the background. I suggest changing…" at bounding box center [672, 307] width 302 height 17
copy div "With this type of packaging, we do not print the background. I suggest changing…"
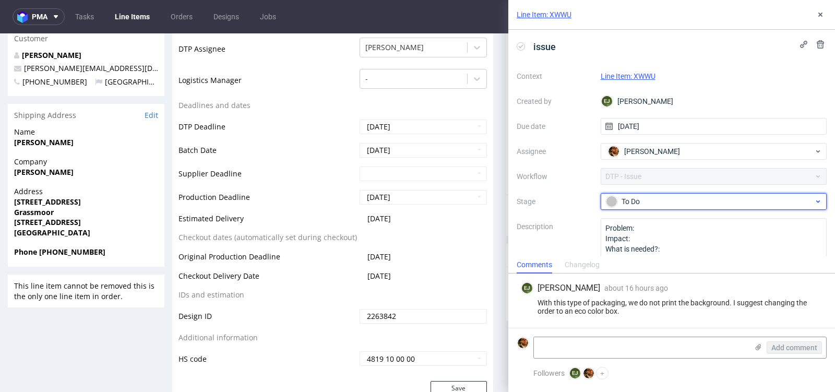
click at [751, 202] on div "To Do" at bounding box center [710, 201] width 208 height 11
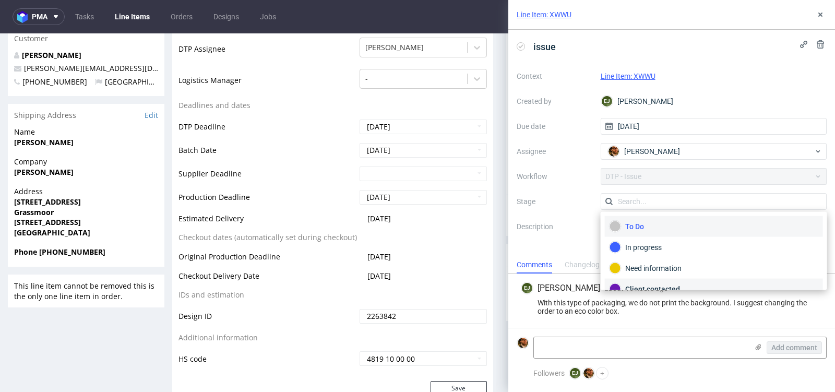
click at [684, 279] on div "Client contacted" at bounding box center [714, 289] width 218 height 21
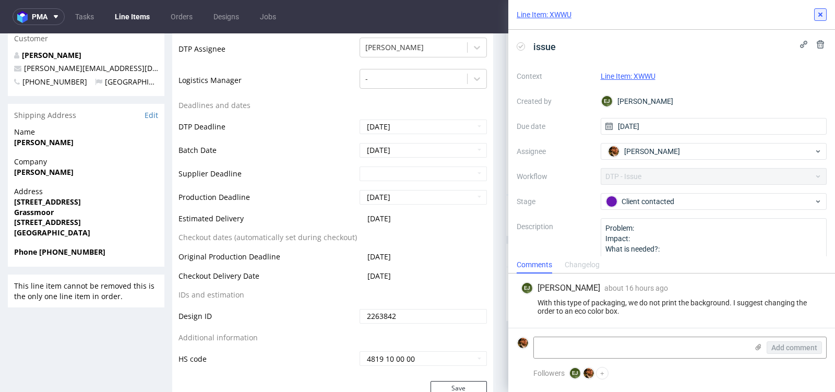
click at [816, 18] on icon at bounding box center [820, 14] width 8 height 8
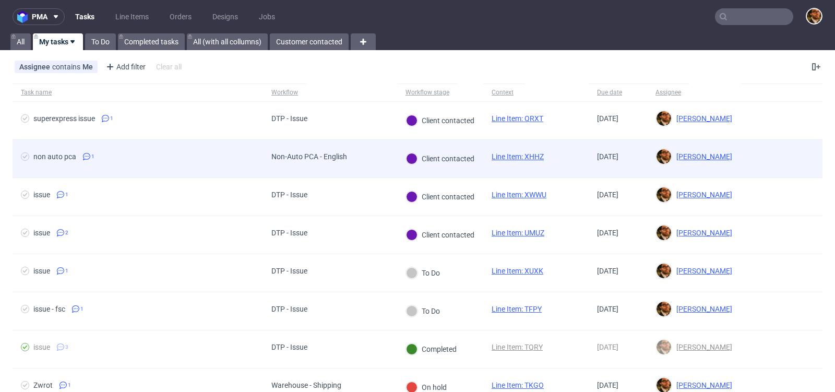
scroll to position [54, 0]
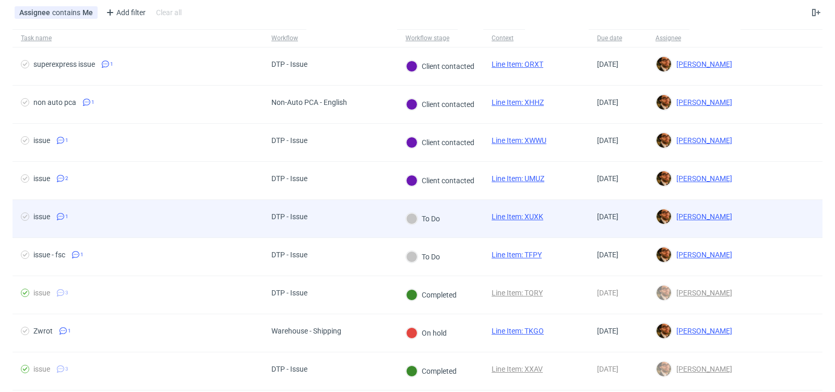
click at [752, 210] on div at bounding box center [782, 219] width 82 height 38
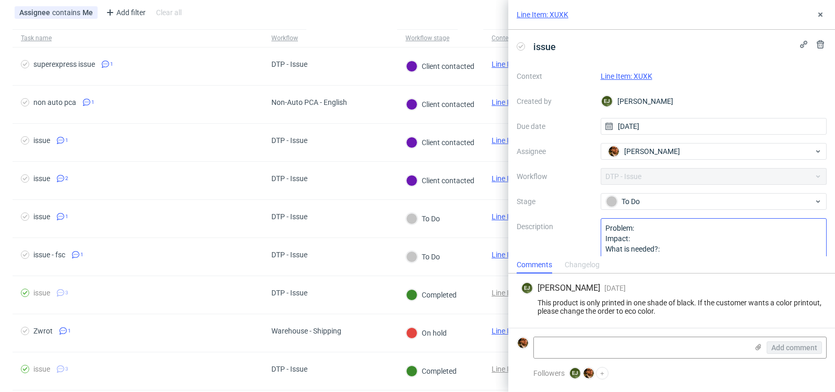
scroll to position [19, 0]
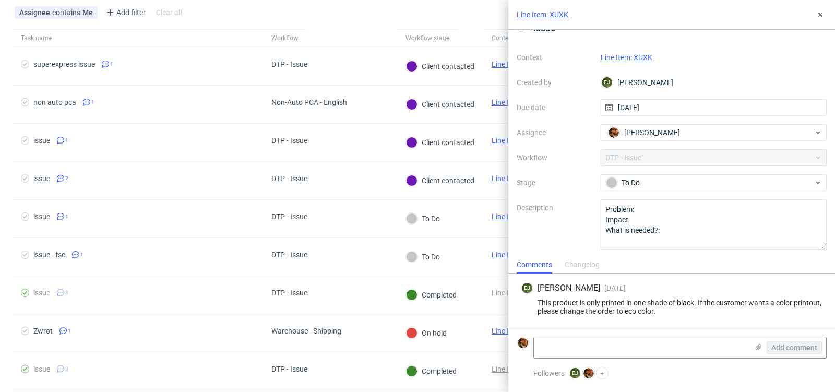
click at [620, 57] on link "Line Item: XUXK" at bounding box center [627, 57] width 52 height 8
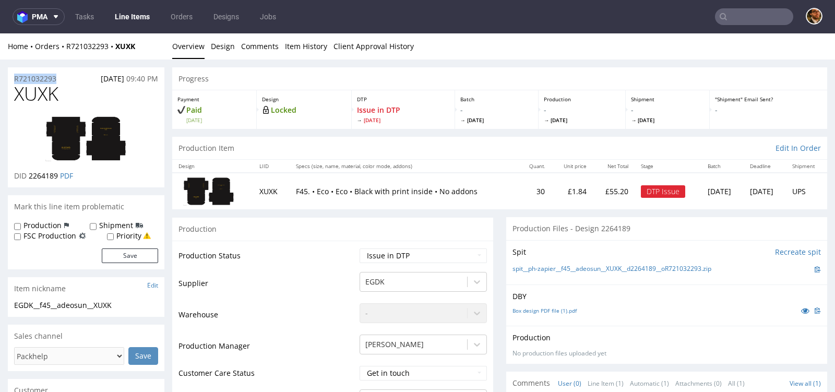
drag, startPoint x: 64, startPoint y: 78, endPoint x: 8, endPoint y: 77, distance: 55.3
click at [8, 77] on div "R721032293 21.09.2025 09:40 PM" at bounding box center [86, 75] width 157 height 17
copy p "R721032293"
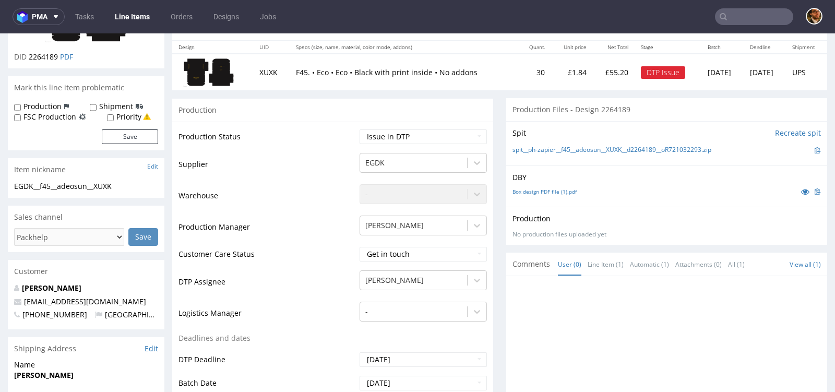
scroll to position [179, 0]
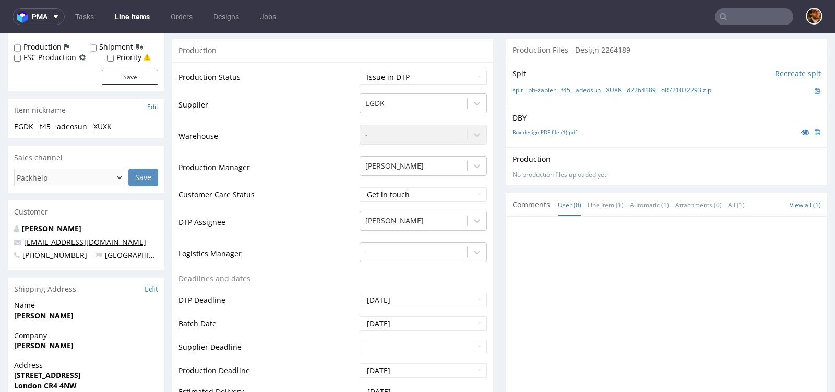
click at [83, 241] on link "deji10@hotmail.com" at bounding box center [85, 242] width 122 height 10
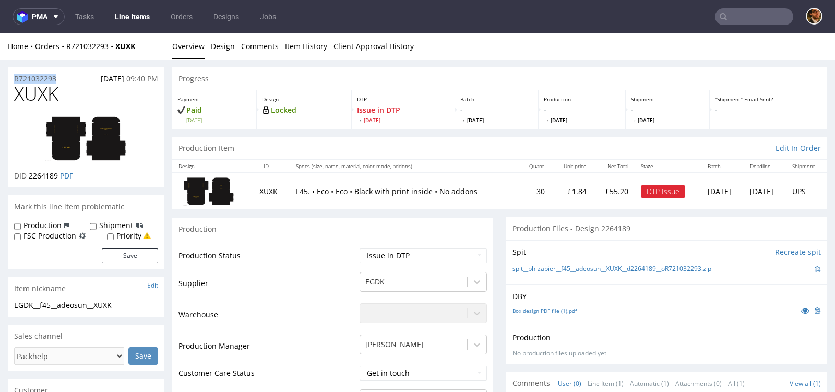
drag, startPoint x: 63, startPoint y: 76, endPoint x: 7, endPoint y: 76, distance: 55.9
copy p "R721032293"
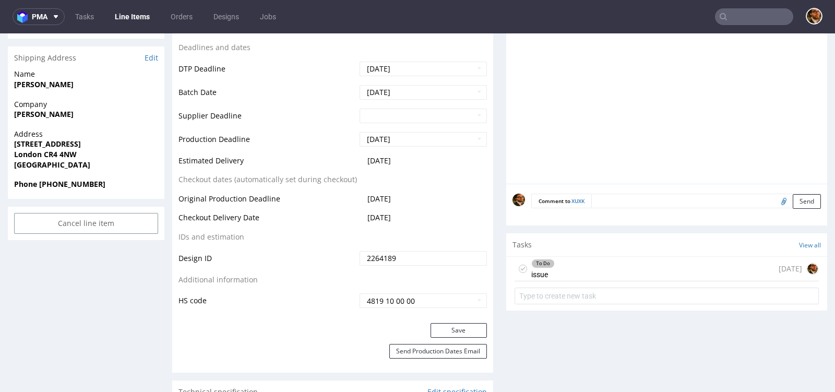
scroll to position [419, 0]
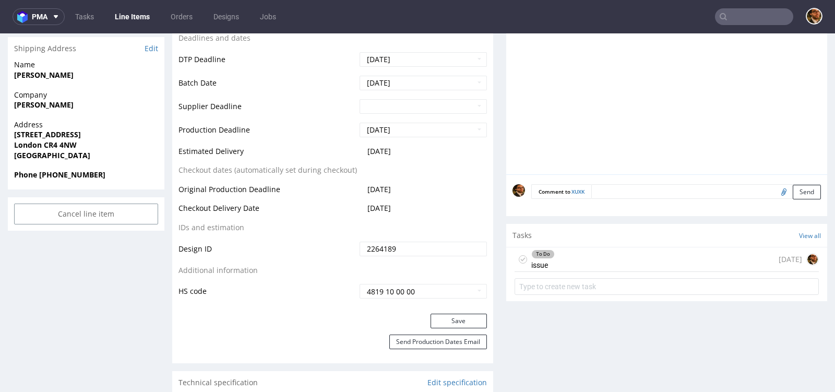
click at [609, 261] on div "To Do issue 2 days ago" at bounding box center [667, 259] width 304 height 25
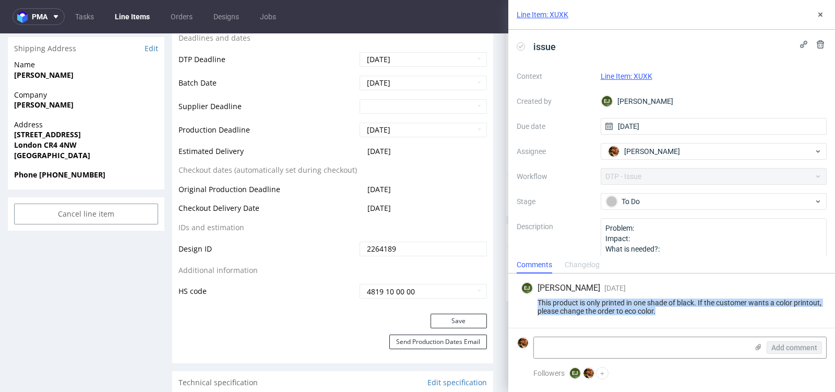
drag, startPoint x: 693, startPoint y: 310, endPoint x: 528, endPoint y: 307, distance: 164.5
click at [528, 307] on div "This product is only printed in one shade of black. If the customer wants a col…" at bounding box center [672, 307] width 302 height 17
copy div "This product is only printed in one shade of black. If the customer wants a col…"
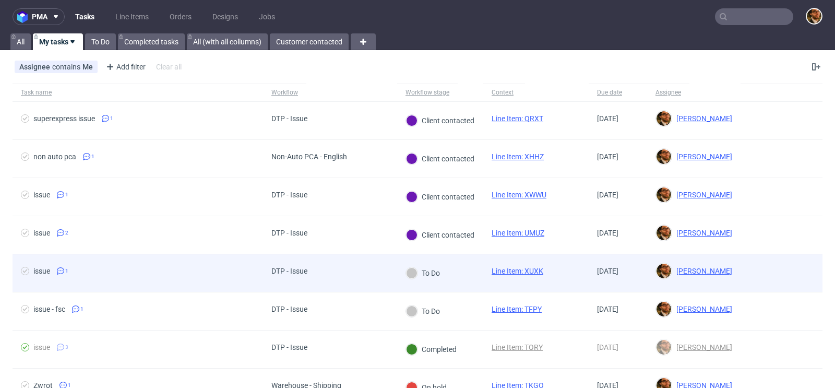
click at [778, 274] on div at bounding box center [782, 273] width 82 height 38
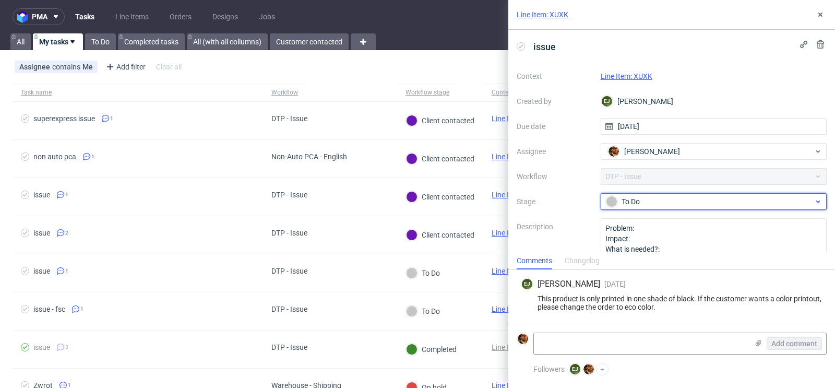
click at [764, 195] on span "To Do" at bounding box center [710, 201] width 209 height 13
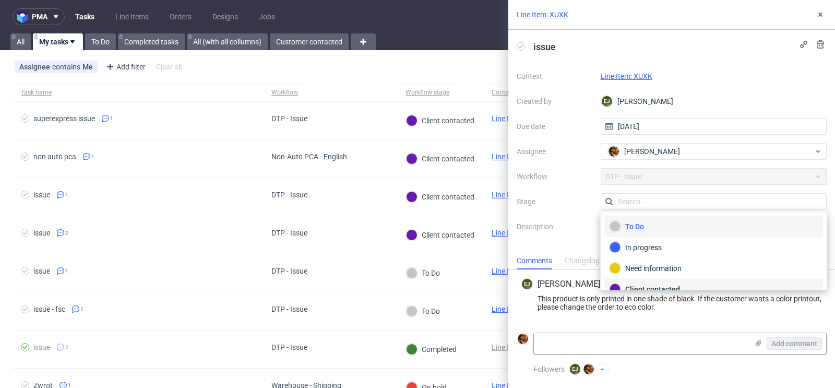
click at [666, 283] on div "Client contacted" at bounding box center [714, 288] width 209 height 11
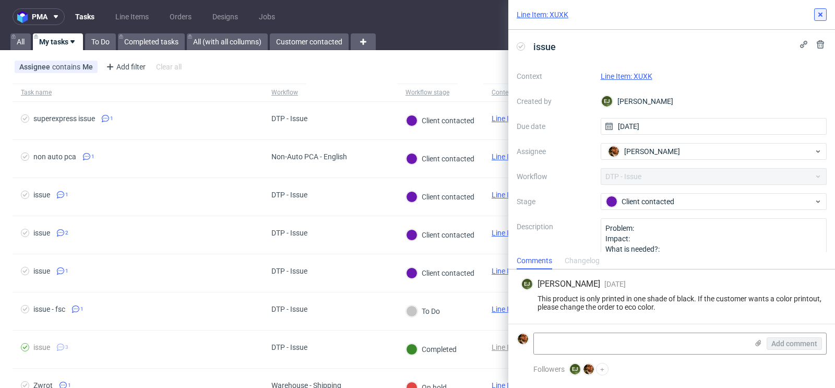
click at [821, 12] on icon at bounding box center [820, 14] width 8 height 8
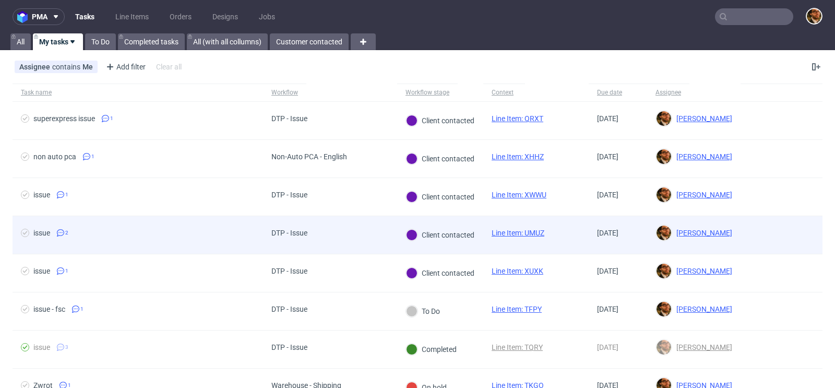
scroll to position [112, 0]
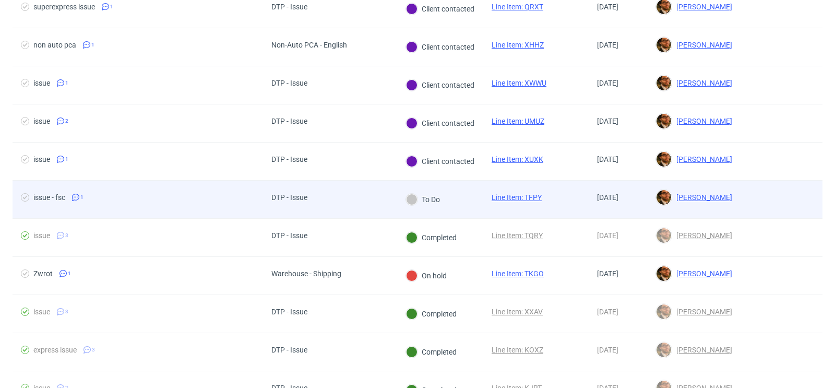
click at [757, 201] on div at bounding box center [782, 200] width 82 height 38
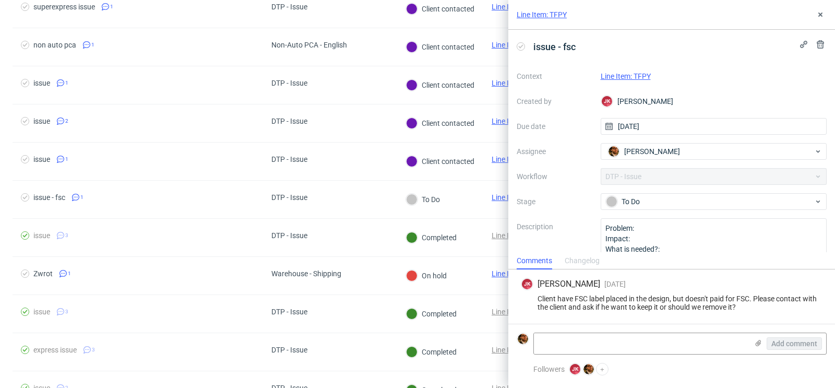
click at [616, 74] on link "Line Item: TFPY" at bounding box center [626, 76] width 50 height 8
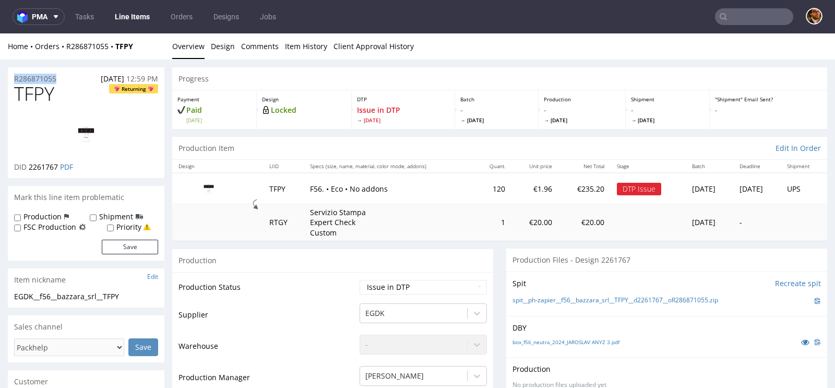
drag, startPoint x: 64, startPoint y: 76, endPoint x: 10, endPoint y: 76, distance: 53.8
click at [10, 76] on div "R286871055 [DATE] 12:59 PM" at bounding box center [86, 75] width 157 height 17
copy p "R286871055"
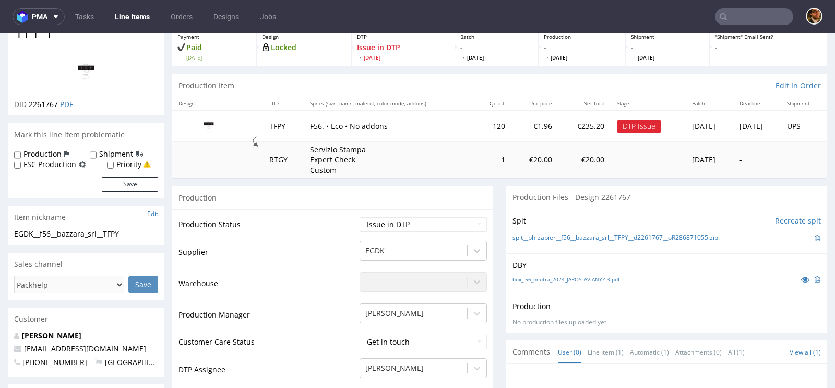
scroll to position [126, 0]
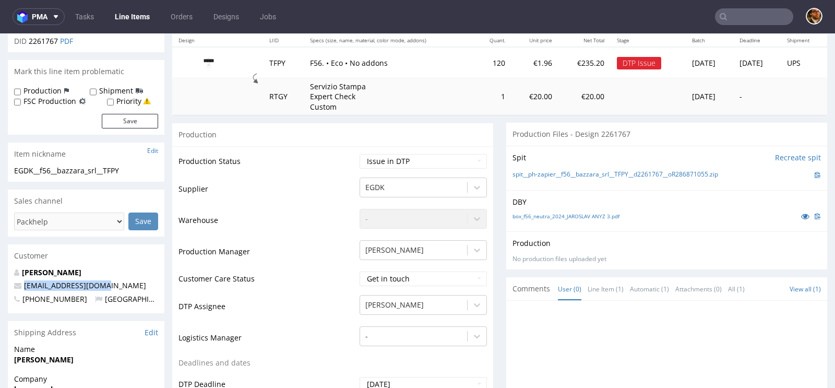
drag, startPoint x: 94, startPoint y: 287, endPoint x: 23, endPoint y: 287, distance: 71.0
click at [23, 287] on p "[EMAIL_ADDRESS][DOMAIN_NAME]" at bounding box center [86, 285] width 144 height 10
copy link "[EMAIL_ADDRESS][DOMAIN_NAME]"
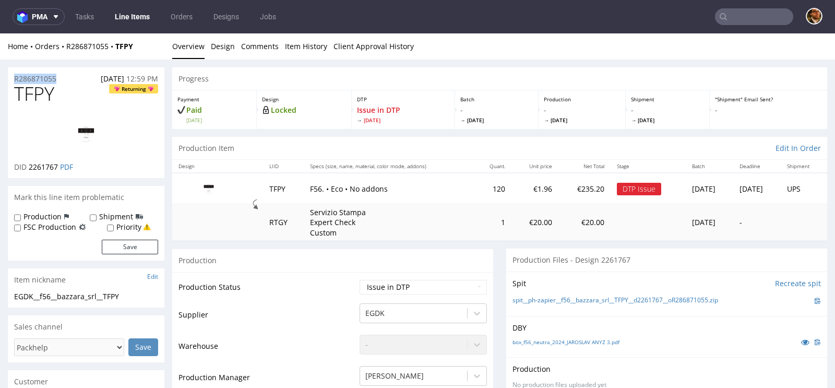
drag, startPoint x: 61, startPoint y: 81, endPoint x: 12, endPoint y: 80, distance: 49.1
click at [12, 80] on div "R286871055 [DATE] 12:59 PM" at bounding box center [86, 75] width 157 height 17
copy p "R286871055"
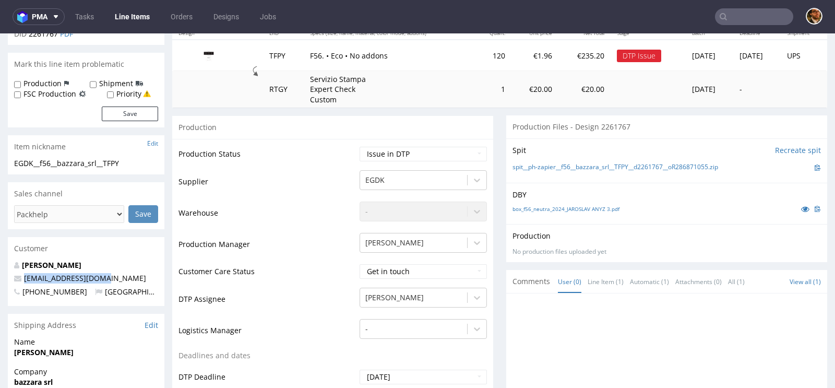
drag, startPoint x: 97, startPoint y: 276, endPoint x: 20, endPoint y: 278, distance: 76.8
click at [20, 278] on p "logistics@bazzara.it" at bounding box center [86, 278] width 144 height 10
copy span "logistics@bazzara.it"
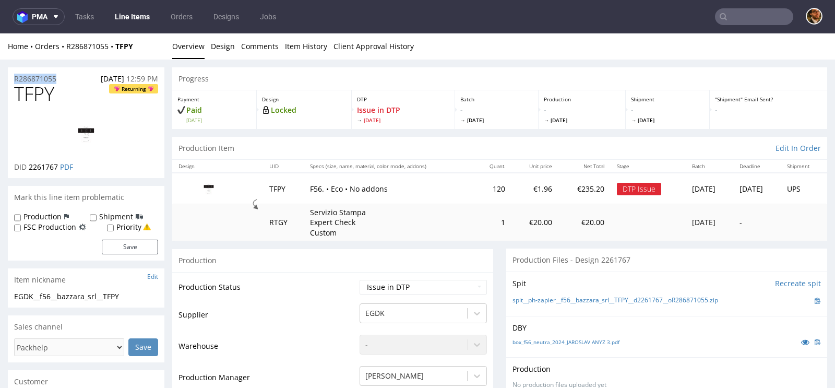
drag, startPoint x: 67, startPoint y: 78, endPoint x: 10, endPoint y: 77, distance: 57.4
click at [10, 77] on div "R286871055 16.09.2025 12:59 PM" at bounding box center [86, 75] width 157 height 17
copy p "R286871055"
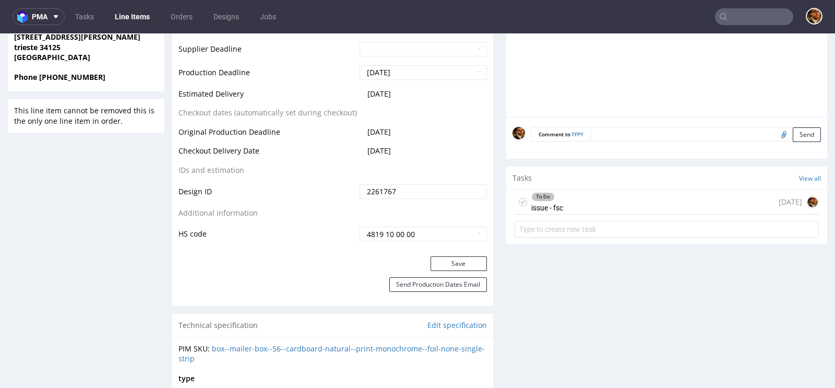
scroll to position [469, 0]
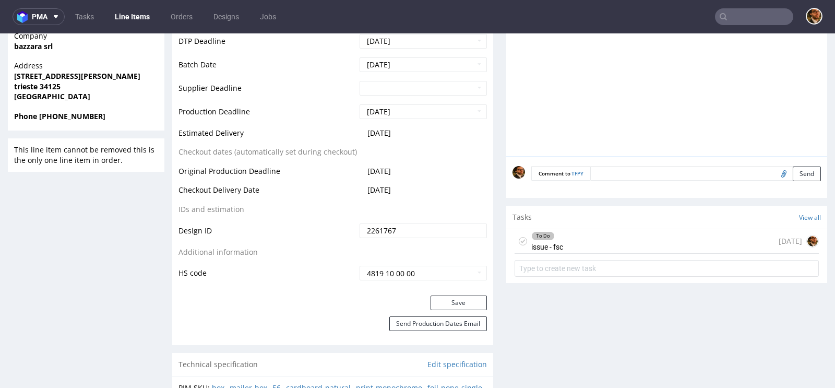
click at [602, 231] on div "To Do issue - fsc 4 days ago" at bounding box center [667, 241] width 304 height 25
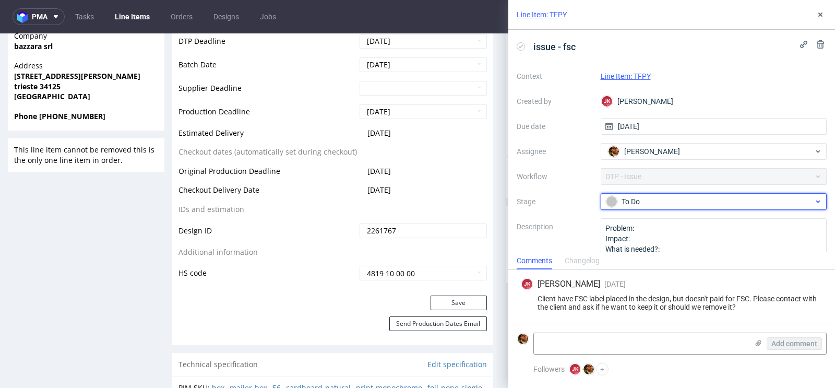
click at [807, 201] on div "To Do" at bounding box center [710, 201] width 208 height 11
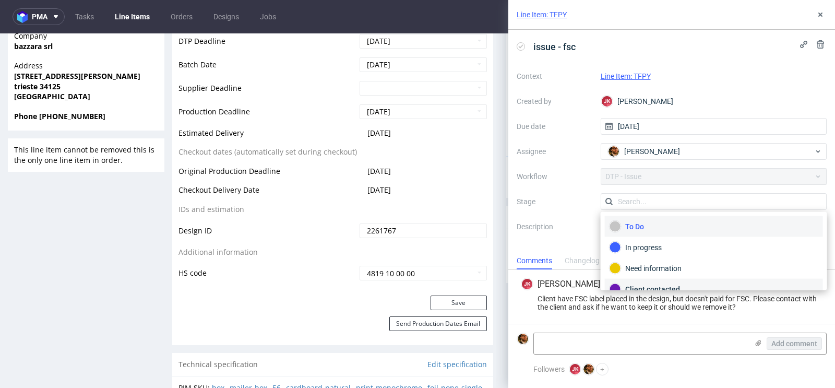
click at [674, 283] on div "Client contacted" at bounding box center [714, 288] width 209 height 11
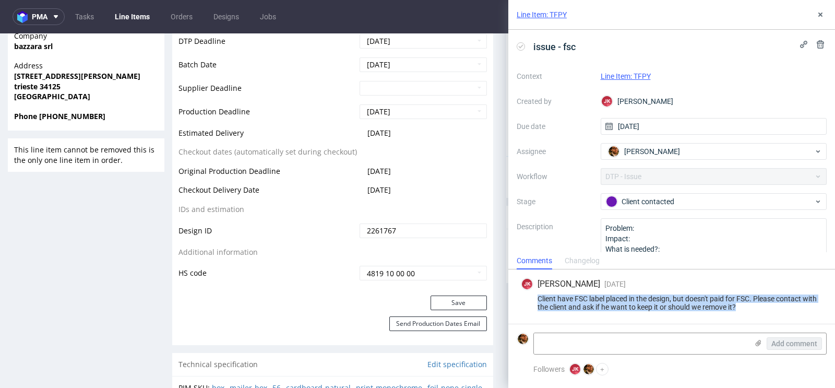
drag, startPoint x: 756, startPoint y: 304, endPoint x: 535, endPoint y: 297, distance: 221.5
click at [535, 297] on div "Client have FSC label placed in the design, but doesn't paid for FSC. Please co…" at bounding box center [672, 302] width 302 height 17
copy div "Client have FSC label placed in the design, but doesn't paid for FSC. Please co…"
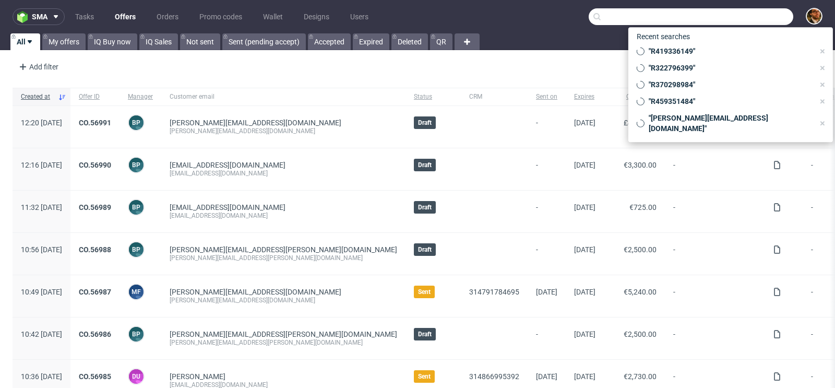
click at [738, 18] on input "text" at bounding box center [691, 16] width 205 height 17
paste input "[PERSON_NAME][EMAIL_ADDRESS][PERSON_NAME][DOMAIN_NAME]"
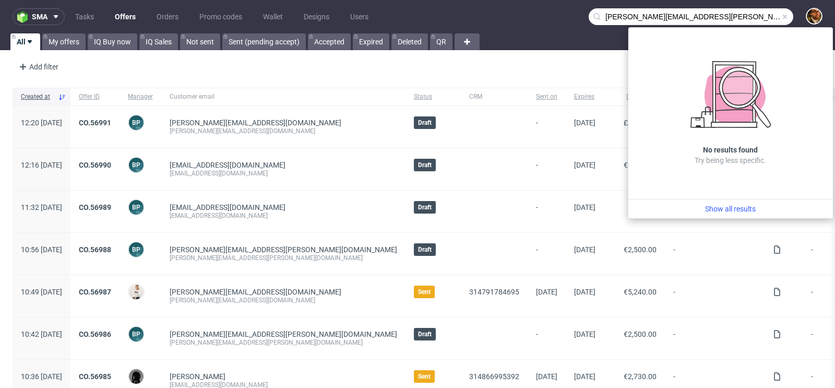
type input "[PERSON_NAME][EMAIL_ADDRESS][PERSON_NAME][DOMAIN_NAME]"
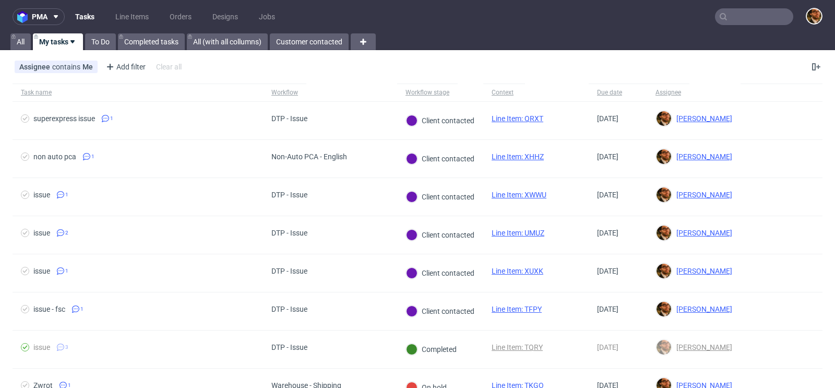
click at [730, 20] on input "text" at bounding box center [754, 16] width 78 height 17
paste input "R286871055"
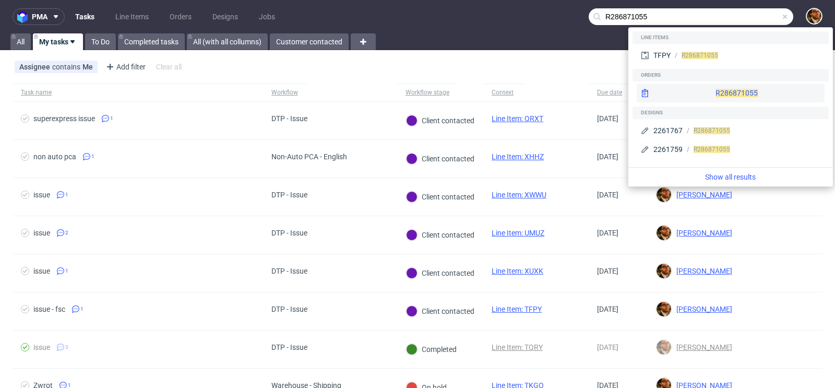
type input "R286871055"
click at [722, 89] on div "R286871055" at bounding box center [731, 93] width 188 height 19
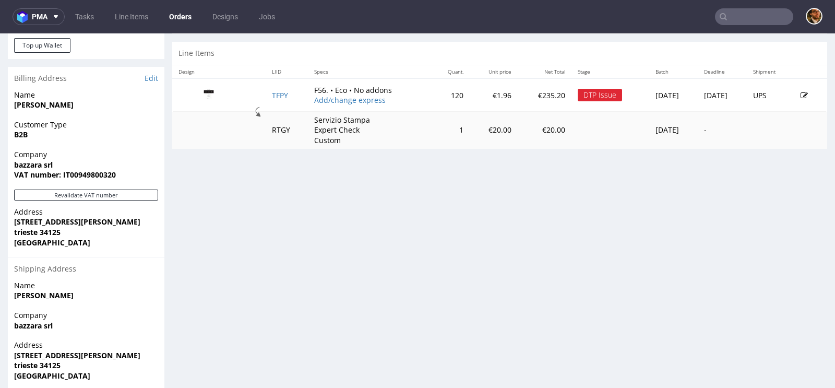
scroll to position [382, 0]
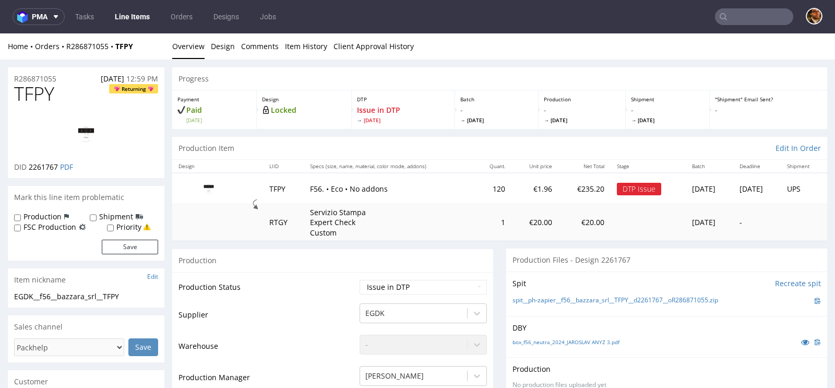
scroll to position [434, 0]
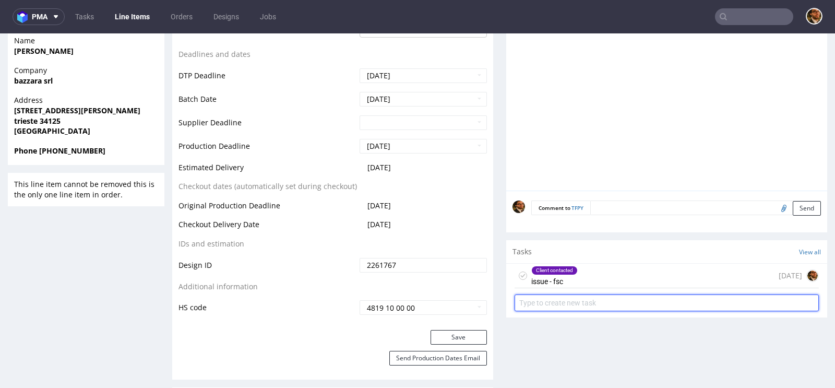
click at [631, 300] on input "text" at bounding box center [667, 302] width 304 height 17
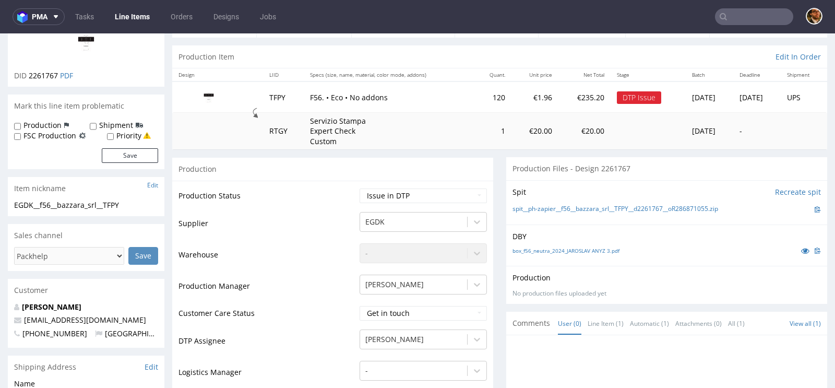
scroll to position [0, 0]
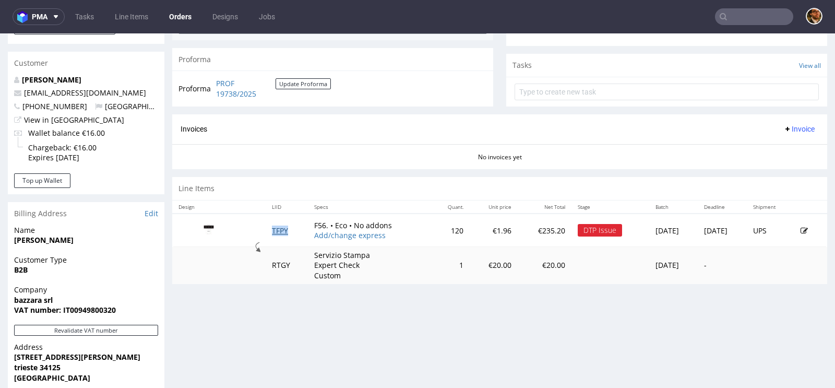
scroll to position [304, 0]
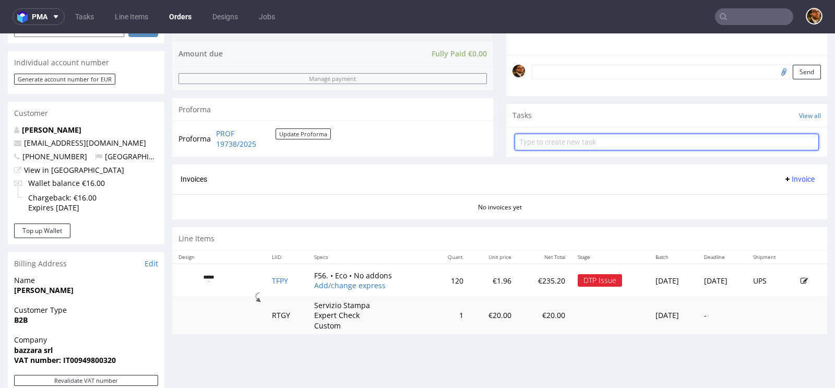
click at [548, 142] on input "text" at bounding box center [667, 142] width 304 height 17
type input "Payment Link"
click at [603, 140] on input "Payment Link" at bounding box center [667, 142] width 304 height 17
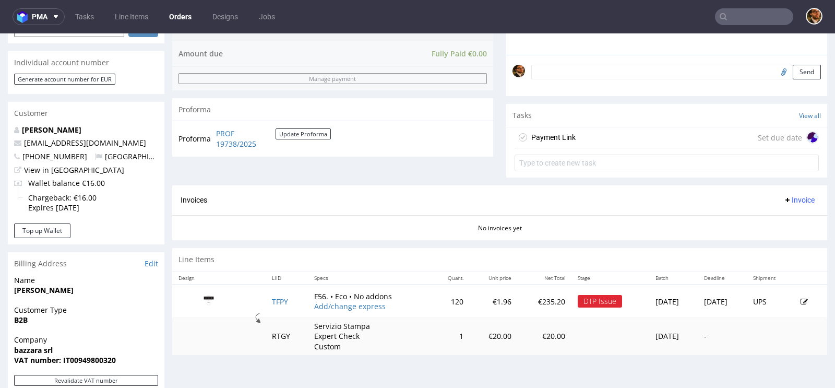
click at [604, 135] on div "Payment Link Set due date" at bounding box center [667, 137] width 304 height 21
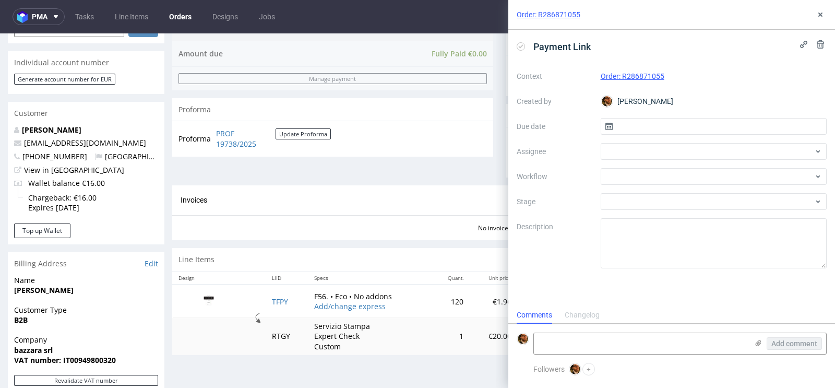
scroll to position [8, 0]
click at [668, 126] on input "text" at bounding box center [714, 126] width 227 height 17
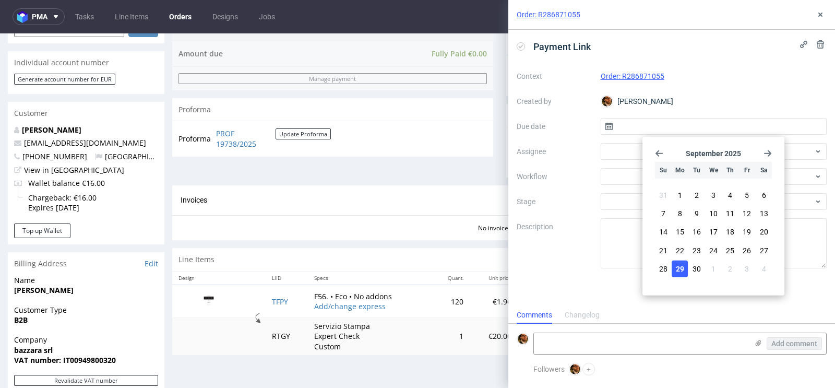
click at [680, 265] on span "29" at bounding box center [680, 268] width 8 height 10
type input "[DATE]"
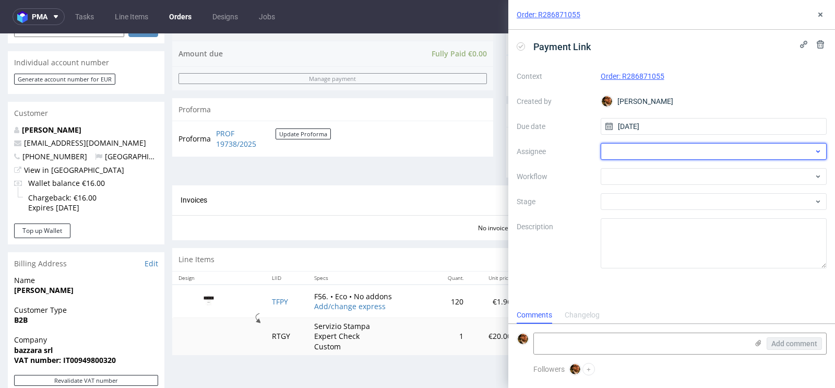
click at [635, 152] on div at bounding box center [714, 151] width 227 height 17
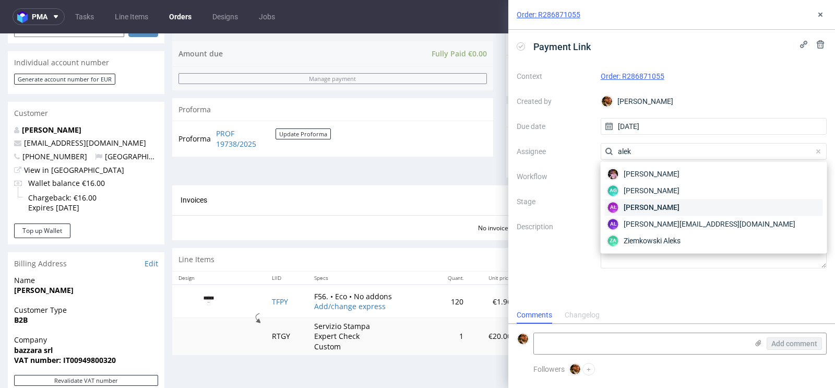
type input "alek"
click at [653, 207] on span "Aleksandra Łętowska" at bounding box center [652, 207] width 56 height 10
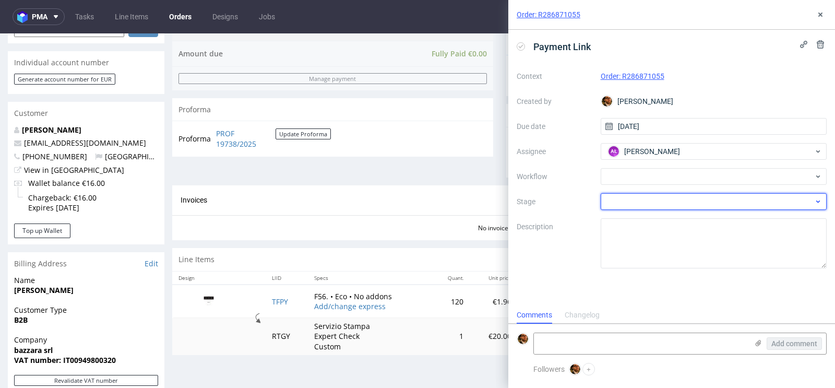
click at [665, 199] on div at bounding box center [714, 201] width 227 height 17
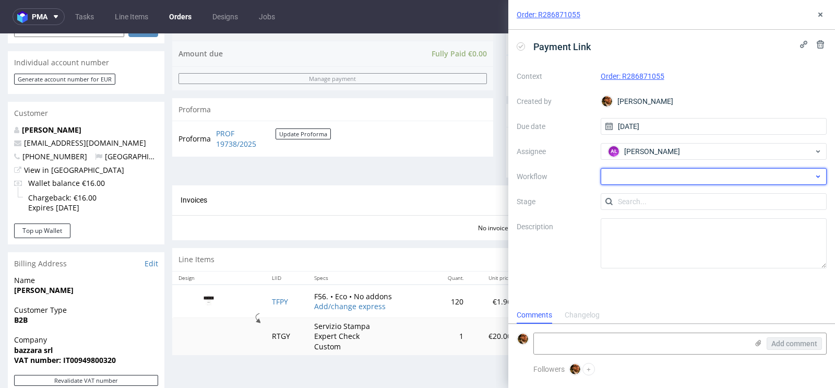
click at [661, 181] on div at bounding box center [714, 176] width 227 height 17
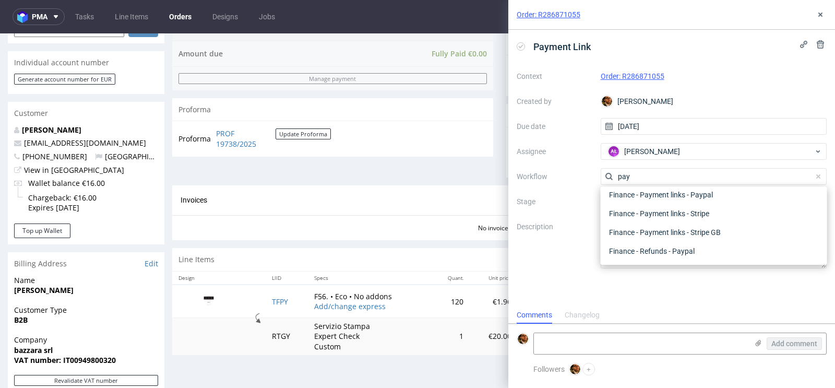
scroll to position [19, 0]
type input "payme"
click at [670, 233] on div "Finance - Payment links - Stripe" at bounding box center [714, 232] width 218 height 19
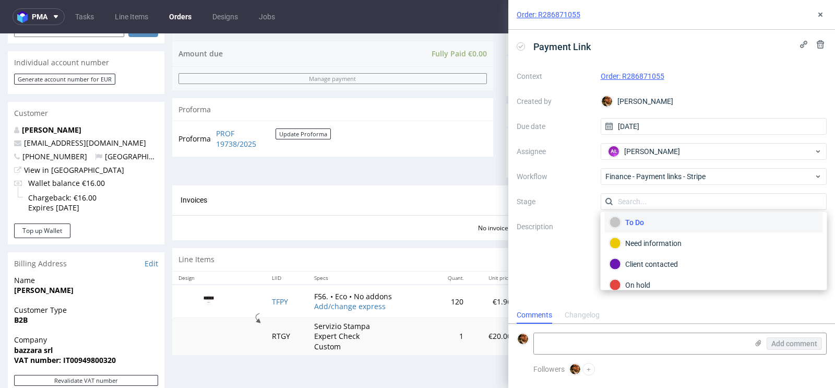
scroll to position [0, 0]
click at [643, 229] on div "To Do" at bounding box center [714, 226] width 209 height 11
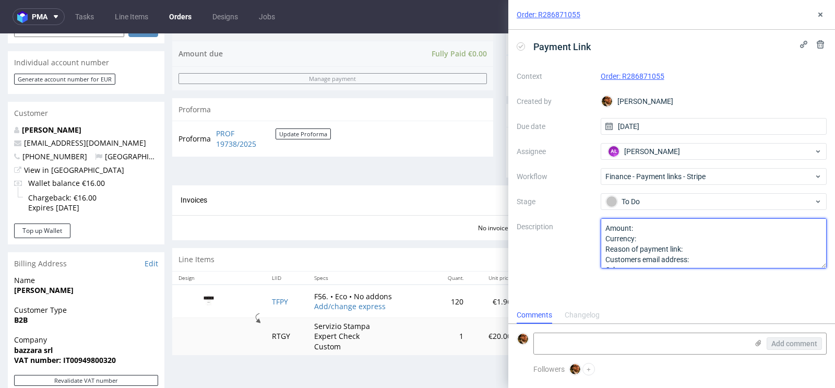
click at [654, 226] on textarea "Amount: Currency: Reason of payment link: Customers email address: Other:" at bounding box center [714, 243] width 227 height 50
click at [699, 249] on textarea "Amount: Currency: Reason of payment link: Customers email address: Other:" at bounding box center [714, 243] width 227 height 50
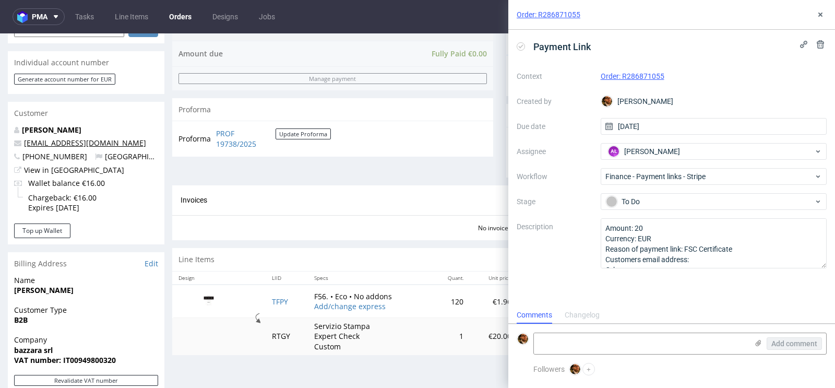
click at [80, 143] on link "logistics@bazzara.it" at bounding box center [85, 143] width 122 height 10
drag, startPoint x: 105, startPoint y: 138, endPoint x: 23, endPoint y: 139, distance: 82.0
click at [23, 139] on p "logistics@bazzara.it" at bounding box center [86, 143] width 144 height 10
copy link "logistics@bazzara.it"
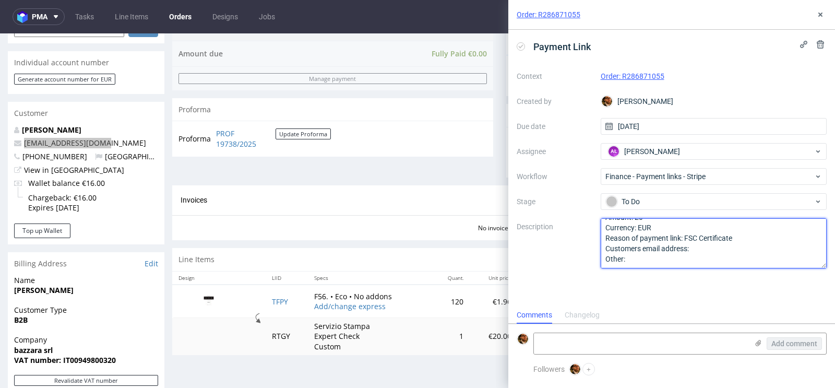
click at [708, 246] on textarea "Amount: 20 Currency: EUR Reason of payment link: FSC Certificate Customers emai…" at bounding box center [714, 243] width 227 height 50
paste textarea "logistics@bazzara.it"
type textarea "Amount: 20 Currency: EUR Reason of payment link: FSC Certificate Customers emai…"
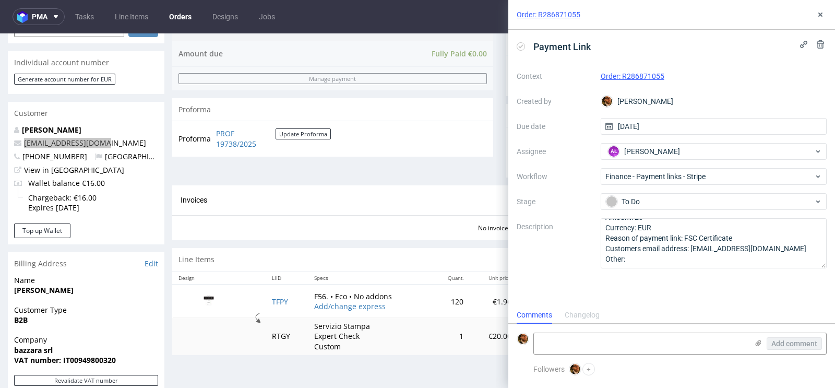
click at [724, 302] on div "Payment Link Context Order: R286871055 Created by Matteo Corsico Due date 29/09…" at bounding box center [671, 168] width 327 height 277
click at [822, 13] on use at bounding box center [821, 15] width 4 height 4
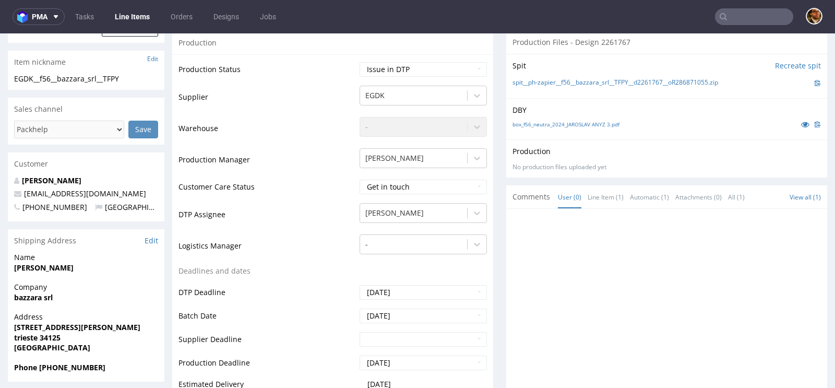
scroll to position [573, 0]
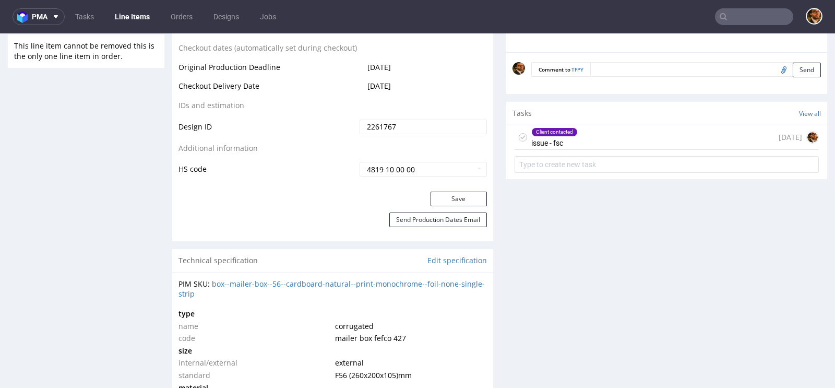
click at [594, 140] on div "Client contacted issue - fsc [DATE]" at bounding box center [667, 137] width 304 height 25
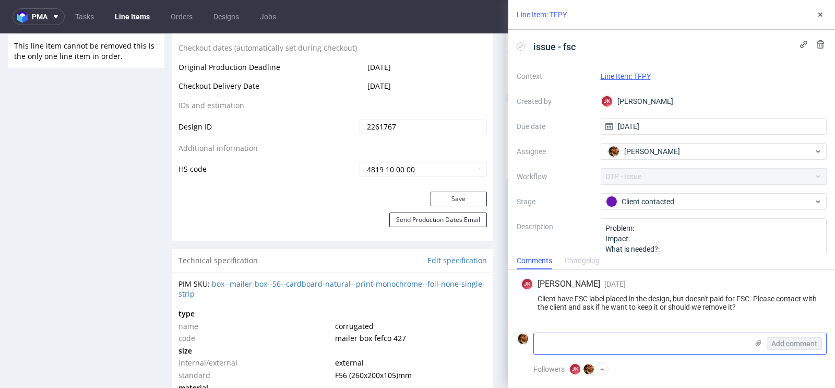
click at [559, 341] on textarea at bounding box center [641, 343] width 214 height 21
type textarea "C"
type textarea "they wants FSC and they asked for payment link"
click at [775, 342] on span "Add comment" at bounding box center [795, 343] width 46 height 7
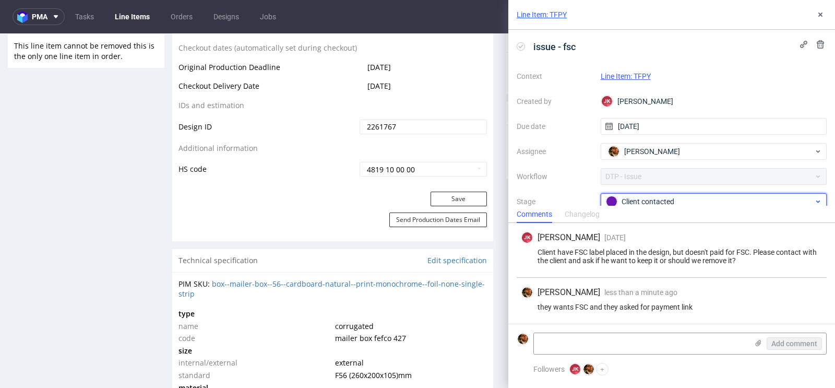
click at [820, 196] on div "Client contacted" at bounding box center [714, 201] width 227 height 17
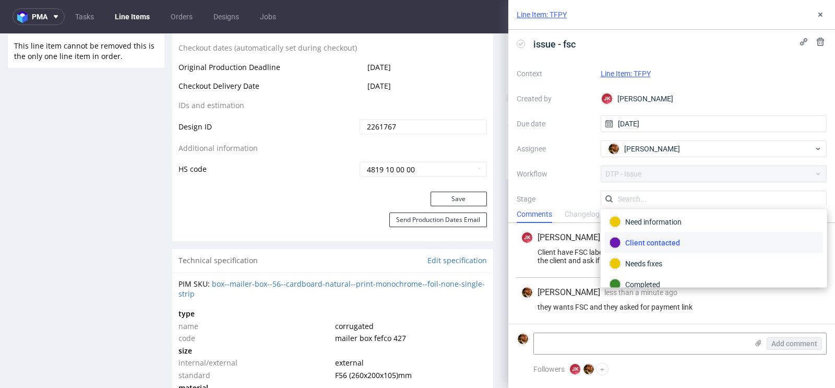
scroll to position [73, 0]
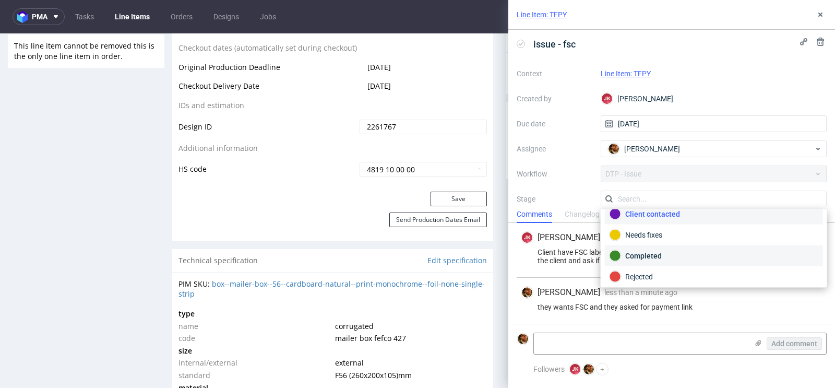
click at [696, 252] on div "Completed" at bounding box center [714, 255] width 209 height 11
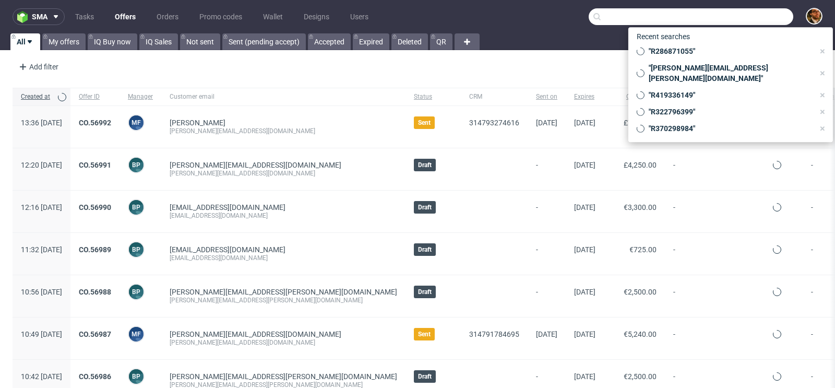
click at [725, 18] on input "text" at bounding box center [691, 16] width 205 height 17
paste input "R133617138"
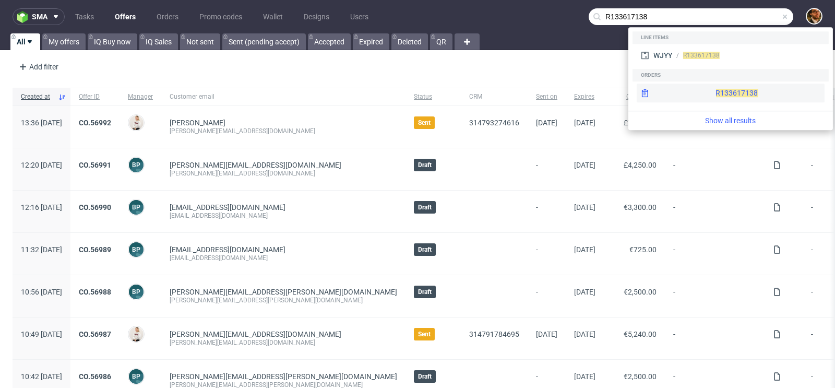
type input "R133617138"
click at [698, 96] on div "R133617138" at bounding box center [731, 93] width 188 height 19
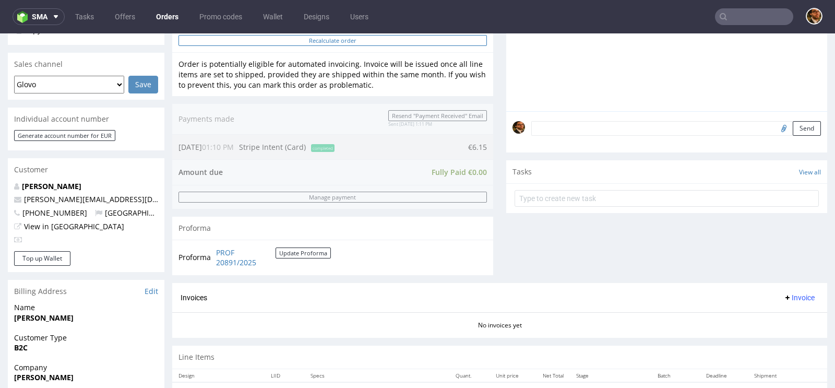
scroll to position [467, 0]
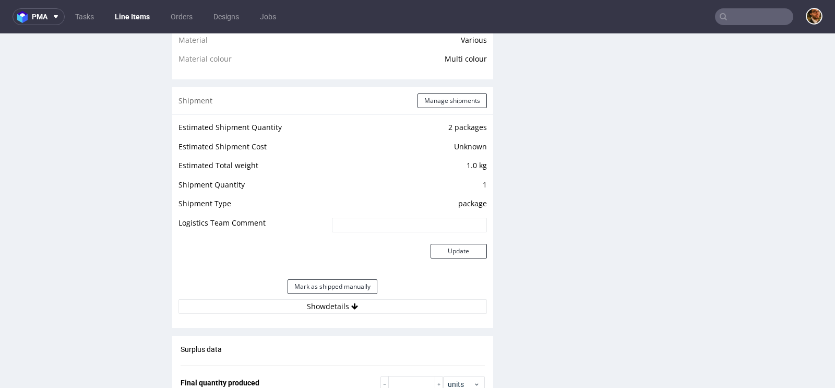
scroll to position [906, 0]
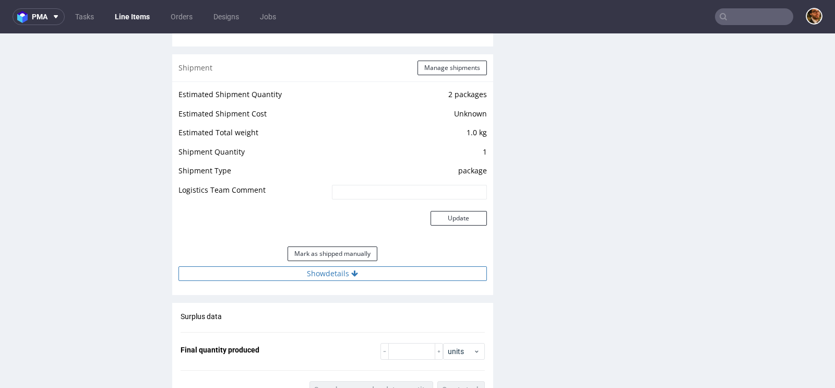
click at [341, 274] on button "Show details" at bounding box center [333, 273] width 309 height 15
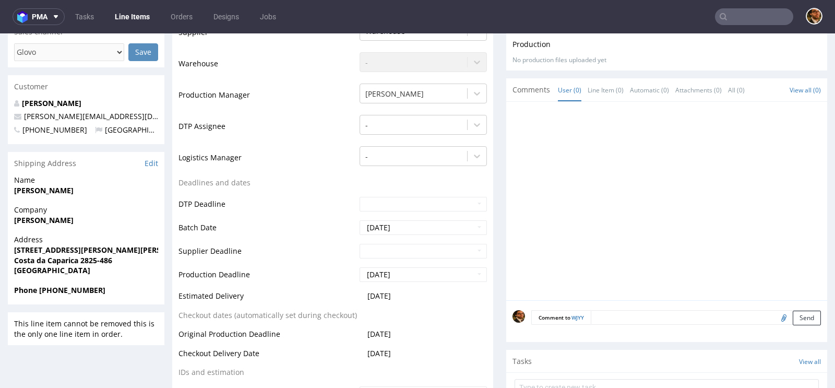
scroll to position [428, 0]
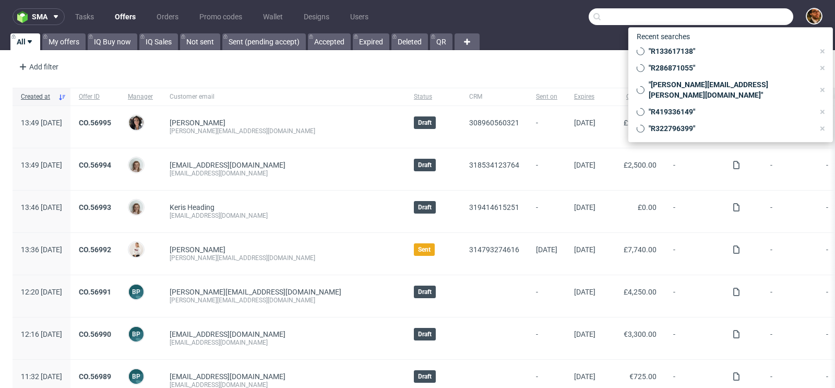
click at [725, 13] on input "text" at bounding box center [691, 16] width 205 height 17
paste input "kent.andersson@lennandia.com"
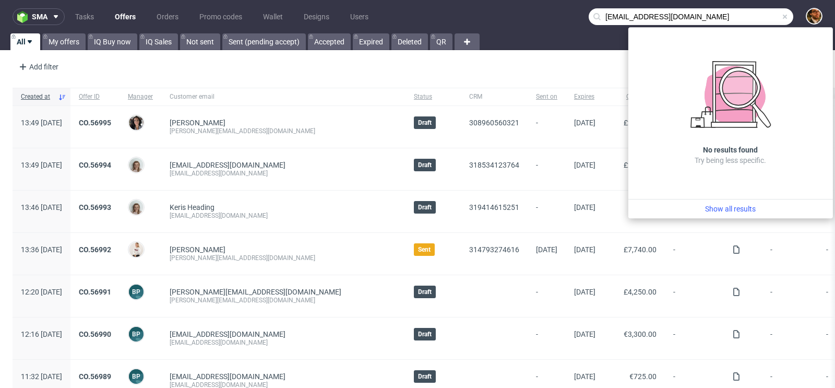
type input "kent.andersson@lennandia.com"
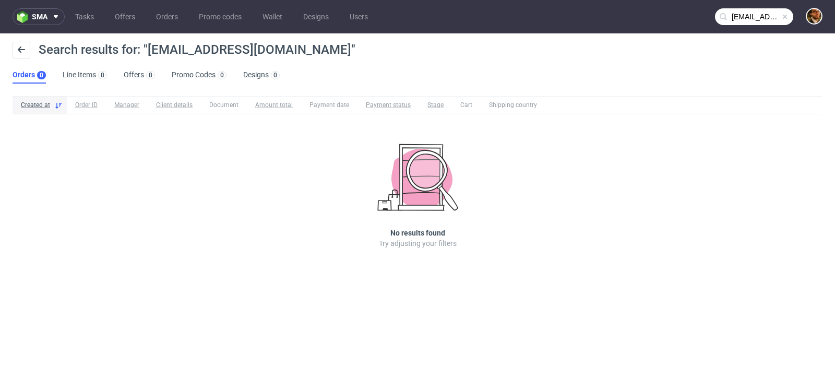
click at [788, 21] on input "kent.andersson@lennandia.com" at bounding box center [754, 16] width 78 height 17
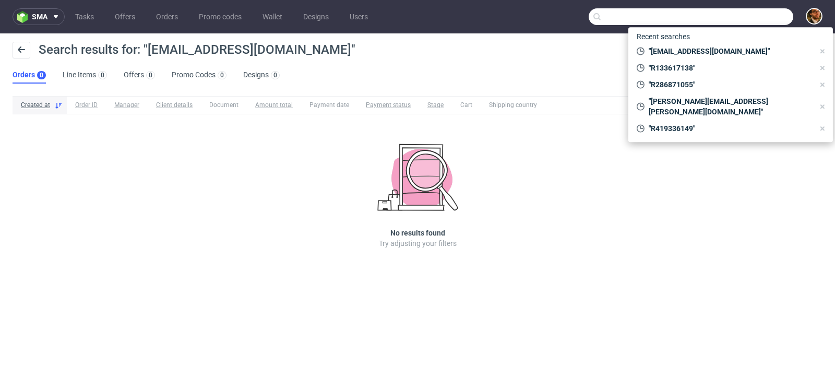
paste input "kent.andersson@lennandia.com"
type input "kent.andersson@lennandia.com"
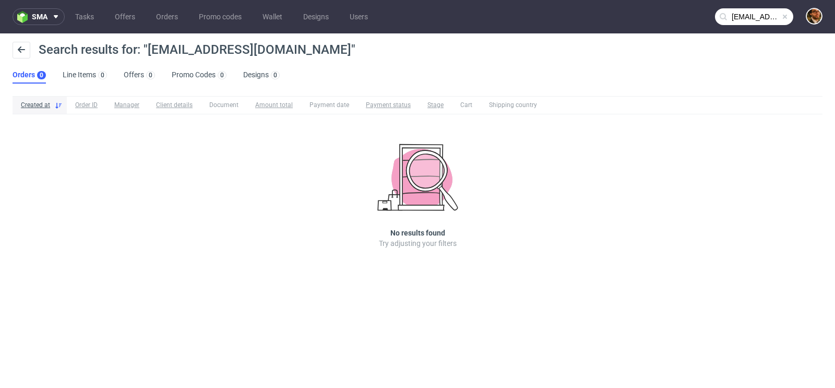
click at [785, 18] on span at bounding box center [785, 17] width 8 height 8
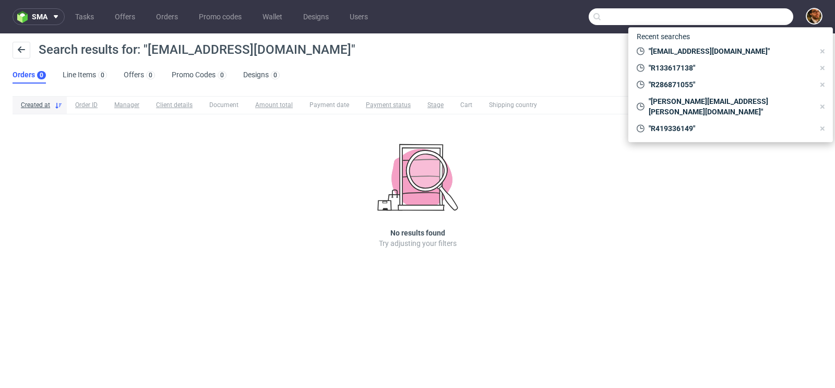
click at [737, 14] on input "text" at bounding box center [691, 16] width 205 height 17
paste input "asa.melin@lennandia.com"
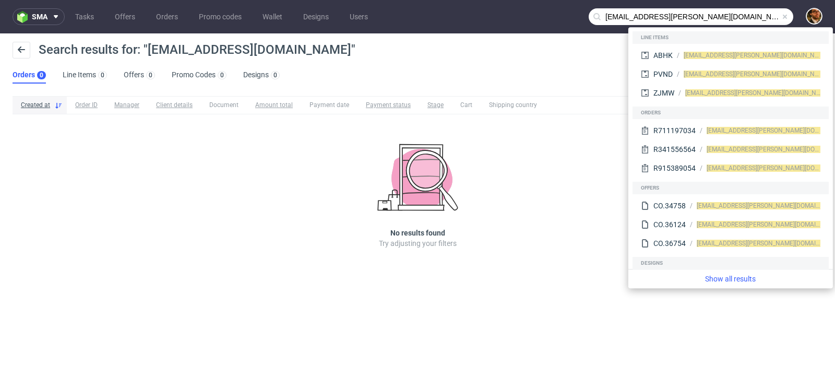
type input "asa.melin@lennandia.com"
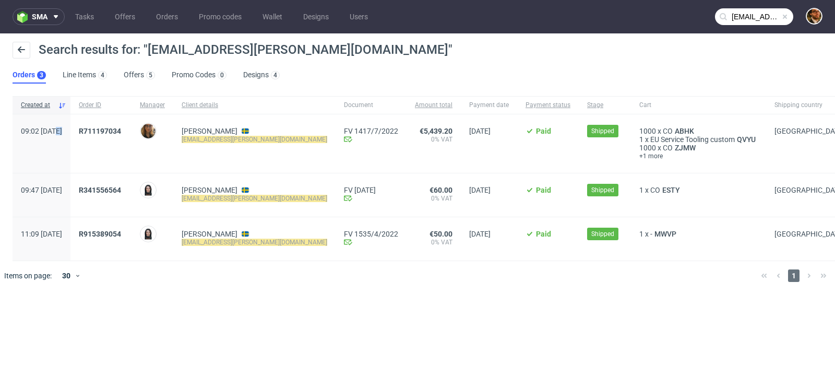
drag, startPoint x: 58, startPoint y: 130, endPoint x: 64, endPoint y: 130, distance: 6.3
click at [62, 130] on span "09:02 Wed 29.06.2022" at bounding box center [41, 131] width 41 height 8
click at [62, 131] on span "09:02 Wed 29.06.2022" at bounding box center [41, 131] width 41 height 8
click at [62, 132] on span "09:02 Wed 29.06.2022" at bounding box center [41, 131] width 41 height 8
click at [121, 132] on span "R711197034" at bounding box center [100, 131] width 42 height 8
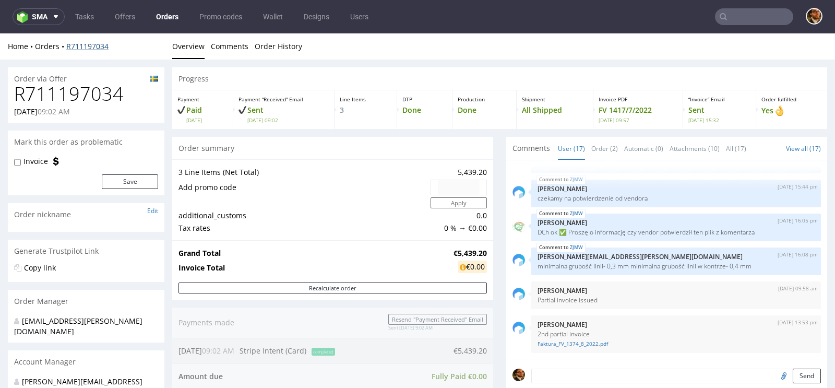
click at [82, 43] on link "R711197034" at bounding box center [87, 46] width 42 height 10
type input "asa.melin@lennandia.com"
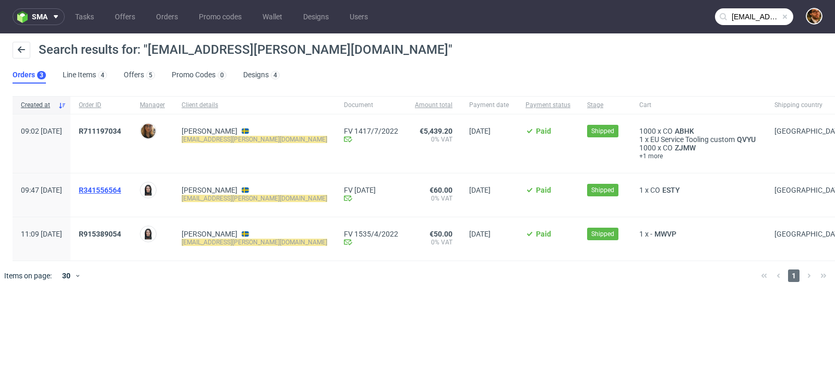
click at [121, 187] on span "R341556564" at bounding box center [100, 190] width 42 height 8
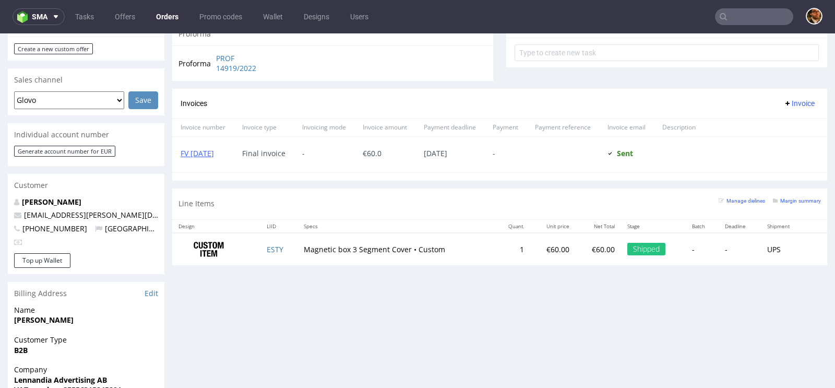
scroll to position [342, 0]
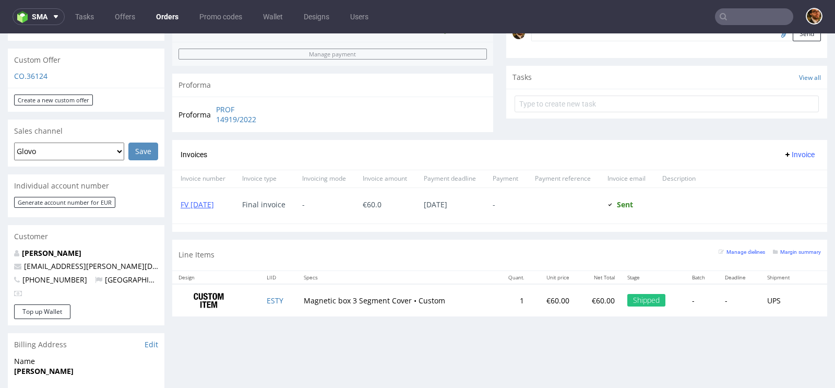
type input "asa.melin@lennandia.com"
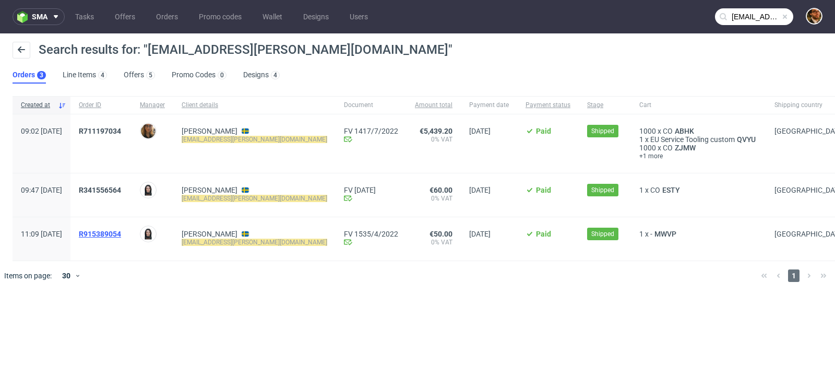
click at [121, 233] on span "R915389054" at bounding box center [100, 234] width 42 height 8
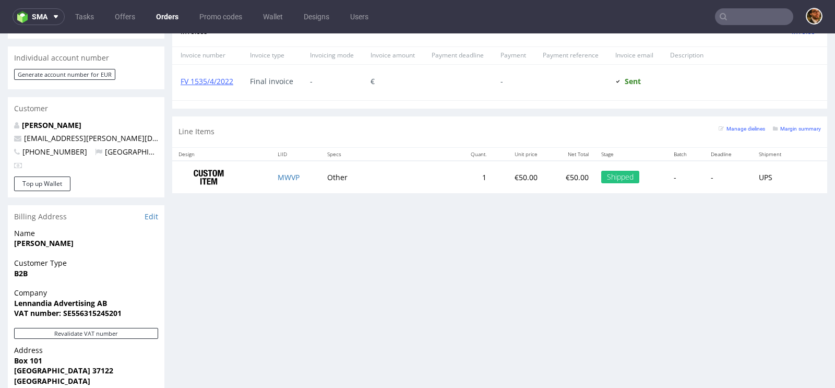
scroll to position [456, 0]
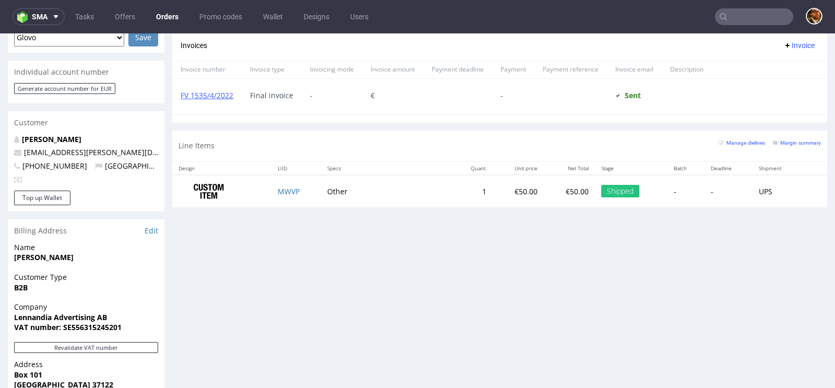
type input "asa.melin@lennandia.com"
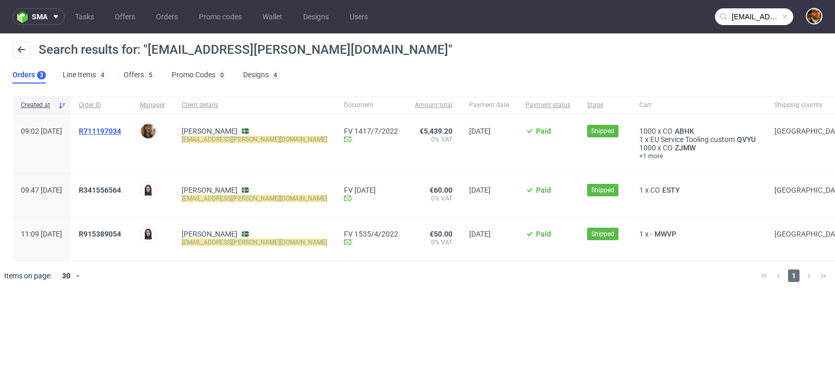
click at [121, 130] on span "R711197034" at bounding box center [100, 131] width 42 height 8
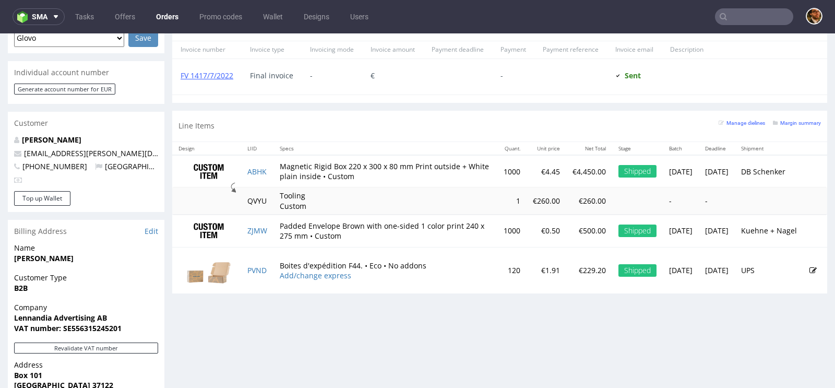
scroll to position [518, 0]
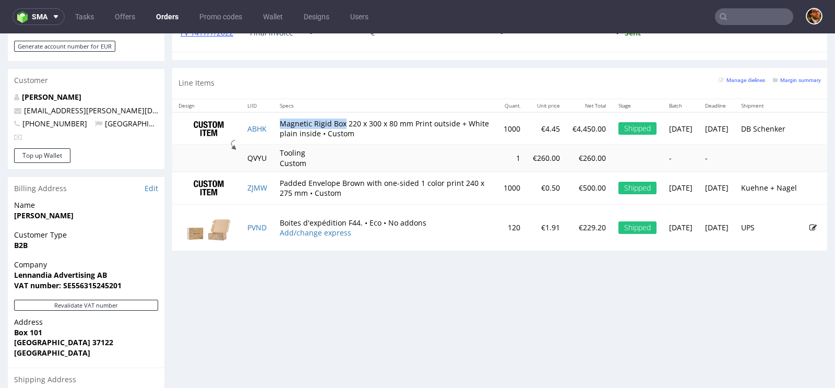
drag, startPoint x: 346, startPoint y: 120, endPoint x: 284, endPoint y: 122, distance: 62.1
click at [284, 122] on td "Magnetic Rigid Box 220 x 300 x 80 mm Print outside + White plain inside • Custom" at bounding box center [386, 128] width 224 height 33
click at [301, 122] on td "Magnetic Rigid Box 220 x 300 x 80 mm Print outside + White plain inside • Custom" at bounding box center [386, 128] width 224 height 33
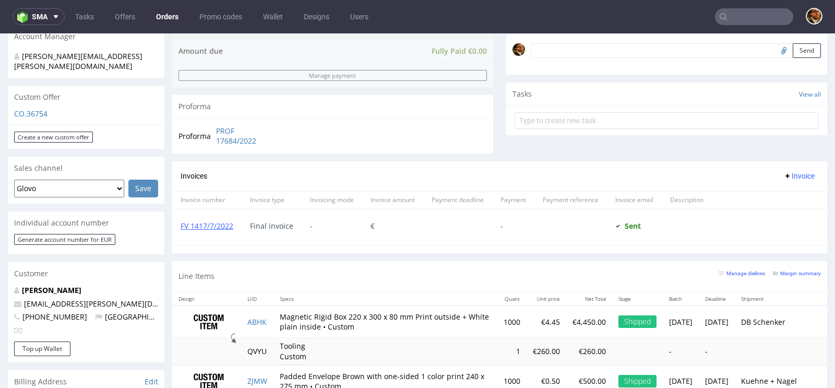
scroll to position [434, 0]
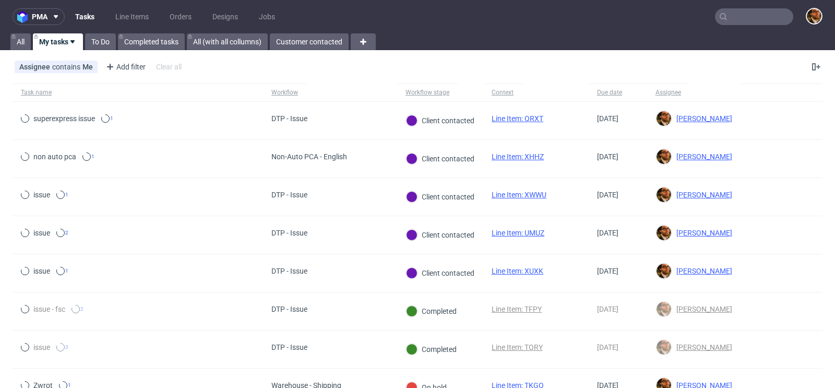
click at [752, 17] on input "text" at bounding box center [754, 16] width 78 height 17
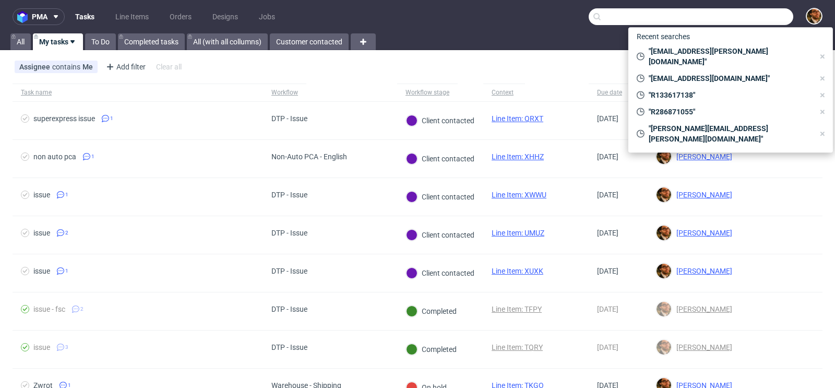
paste input "oscar.sundstrom@lennandia.com"
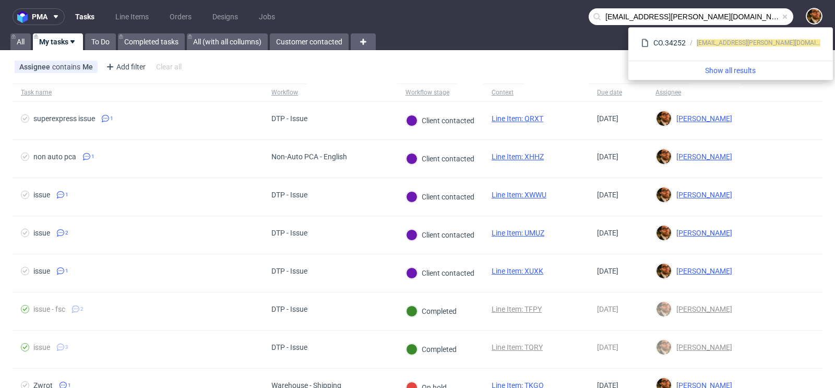
type input "oscar.sundstrom@lennandia.com"
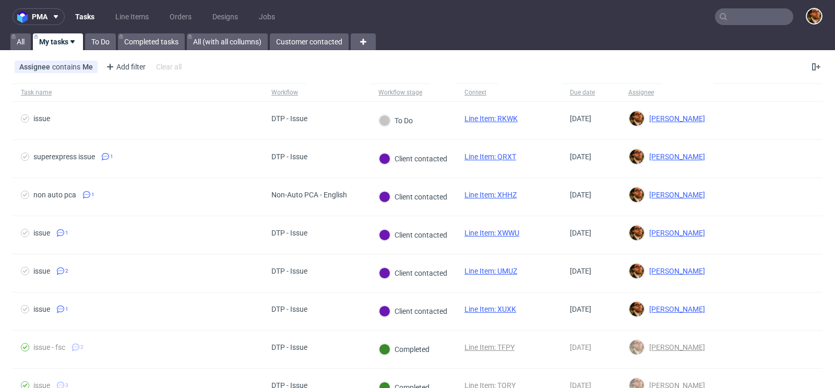
click at [729, 21] on input "text" at bounding box center [754, 16] width 78 height 17
paste input "The client received a refund because we received payments for this order twice.…"
type input "The client received a refund because we received payments for this order twice.…"
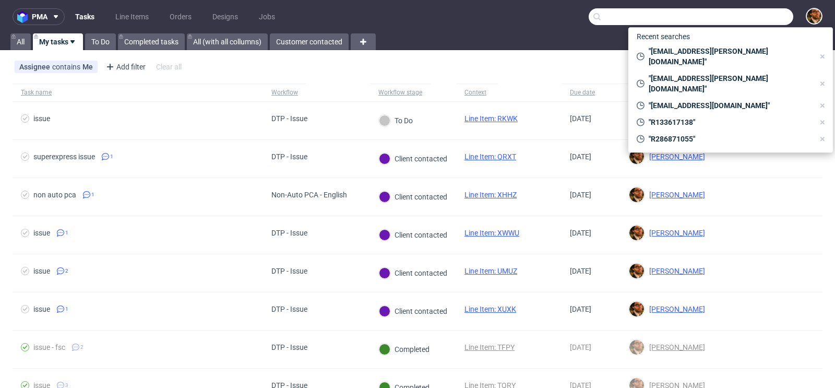
paste input "R459351484"
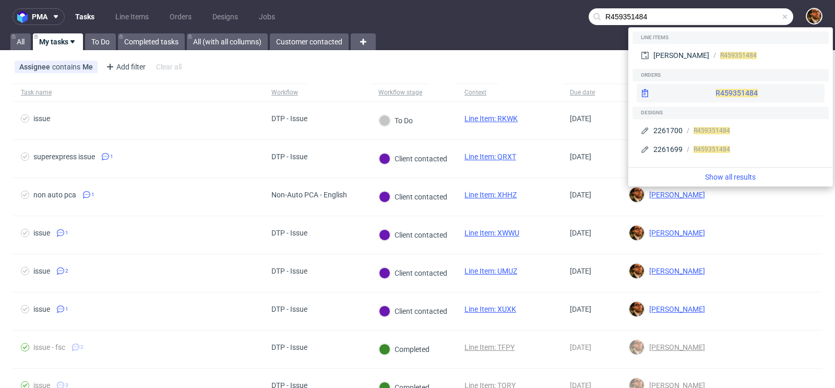
type input "R459351484"
click at [714, 97] on div "R459351484" at bounding box center [731, 93] width 188 height 19
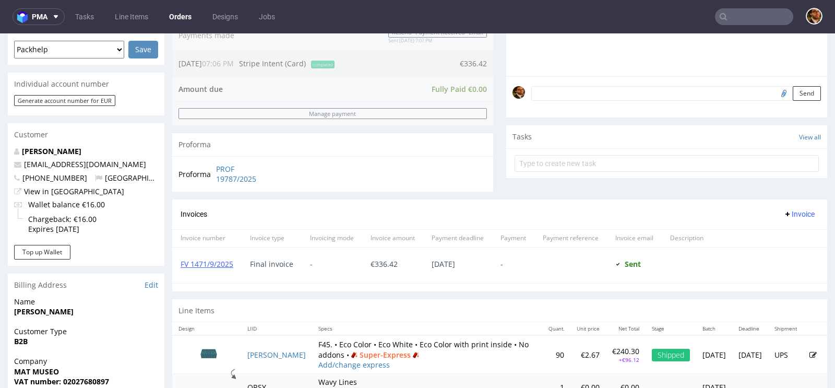
scroll to position [287, 0]
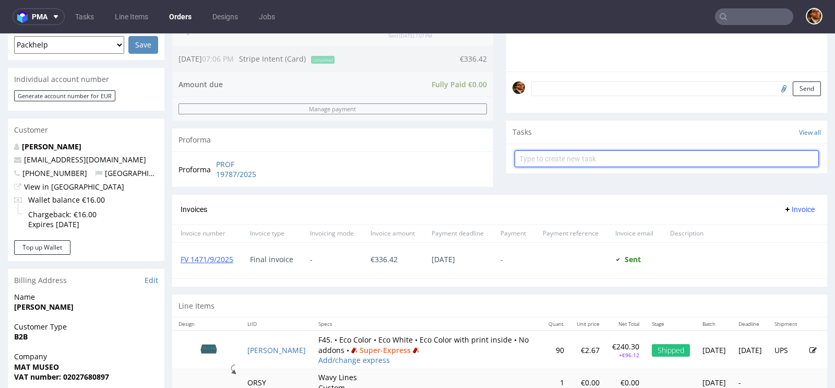
click at [547, 161] on input "text" at bounding box center [667, 158] width 304 height 17
type input "Refund"
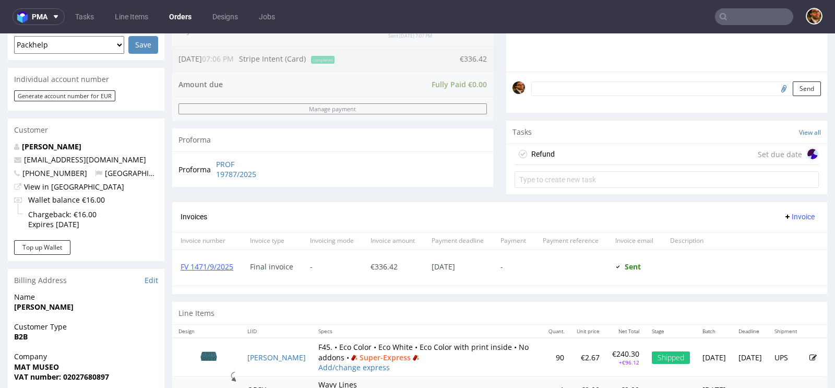
click at [577, 152] on div "Refund Set due date" at bounding box center [667, 154] width 304 height 21
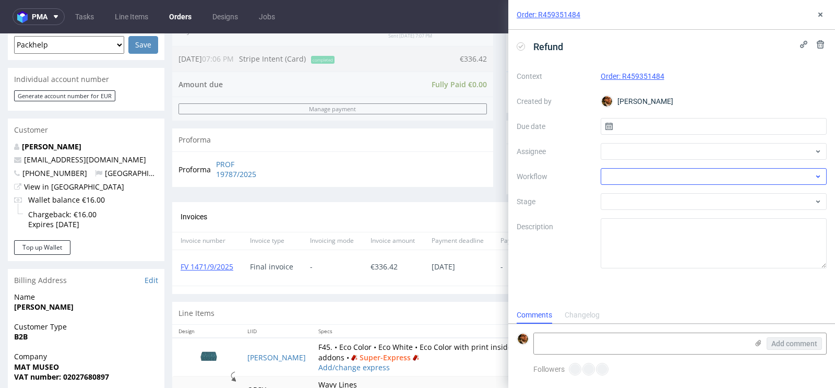
scroll to position [8, 0]
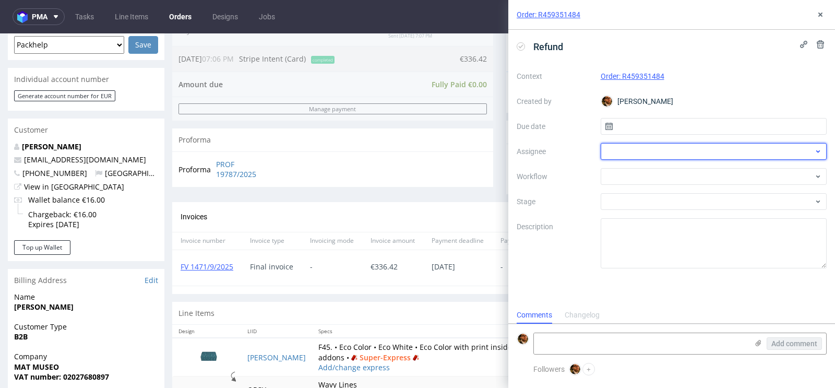
click at [692, 158] on div at bounding box center [714, 151] width 227 height 17
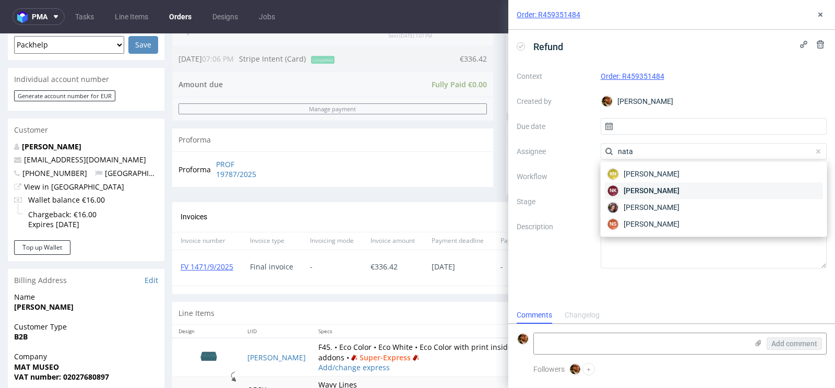
type input "nata"
click at [676, 191] on span "Natalia Kaczorowska" at bounding box center [652, 190] width 56 height 10
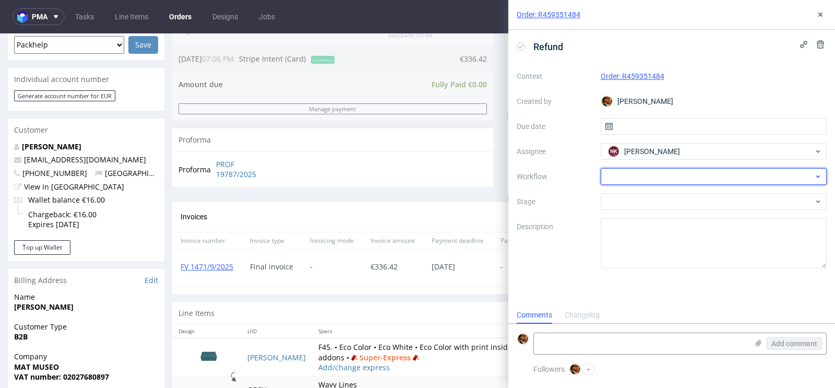
click at [675, 179] on div at bounding box center [714, 176] width 227 height 17
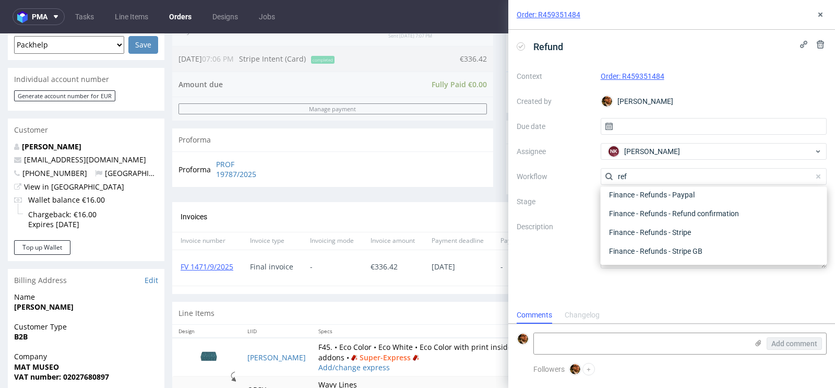
scroll to position [56, 0]
type input "refun"
click at [674, 232] on div "Finance - Refunds - Stripe" at bounding box center [714, 232] width 218 height 19
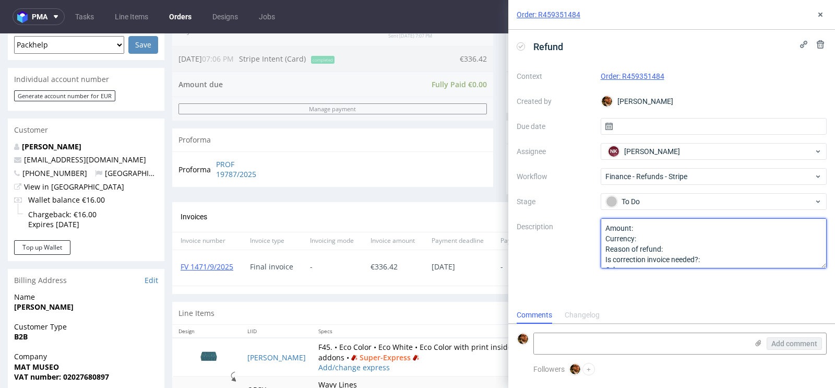
click at [667, 228] on textarea "Amount: Currency: Reason of refund: Is correction invoice needed?: Other:" at bounding box center [714, 243] width 227 height 50
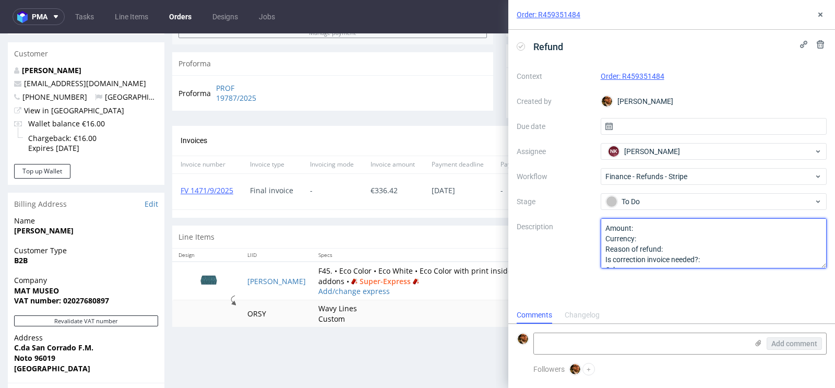
scroll to position [367, 0]
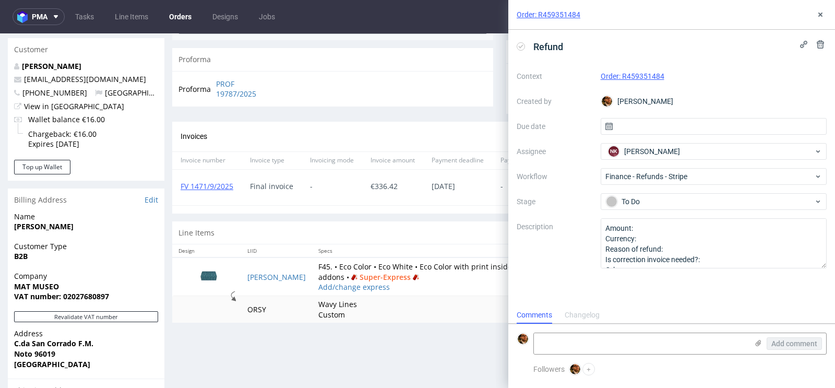
drag, startPoint x: 629, startPoint y: 12, endPoint x: 703, endPoint y: 7, distance: 74.8
click at [703, 7] on div "Order: R459351484" at bounding box center [671, 15] width 327 height 30
drag, startPoint x: 544, startPoint y: 6, endPoint x: 603, endPoint y: 8, distance: 59.0
click at [603, 8] on div "Order: R459351484" at bounding box center [671, 15] width 327 height 30
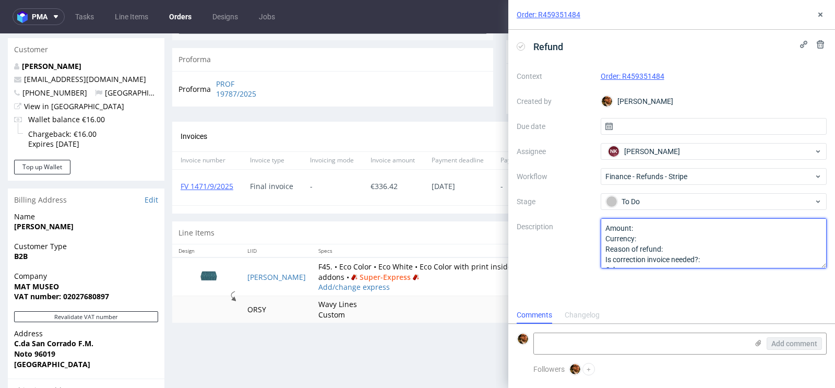
click at [660, 240] on textarea "Amount: Currency: Reason of refund: Is correction invoice needed?: Other:" at bounding box center [714, 243] width 227 height 50
click at [661, 234] on textarea "Amount: Currency: EUR Reason of refund: Superexpress refunded cause of delay Is…" at bounding box center [714, 243] width 227 height 50
type textarea "Amount: 96,12 Currency: EUR Reason of refund: Superexpress refunded cause of de…"
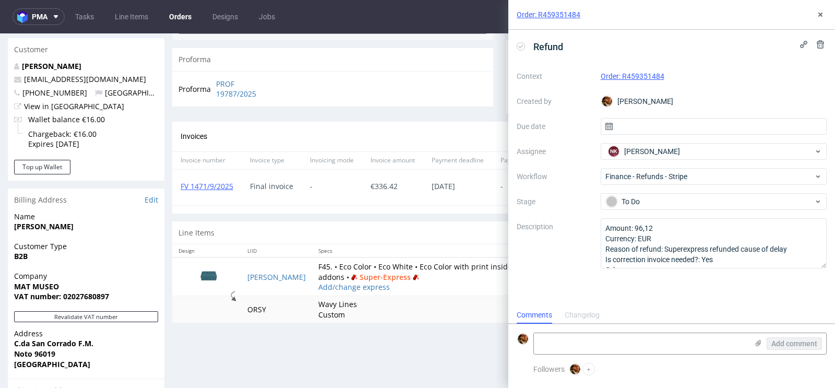
click at [471, 336] on div "Progress Payment Paid Tue 16 Sep Payment “Received” Email Sent Tue 16 Sep 19:07…" at bounding box center [499, 116] width 655 height 832
click at [819, 16] on use at bounding box center [821, 15] width 4 height 4
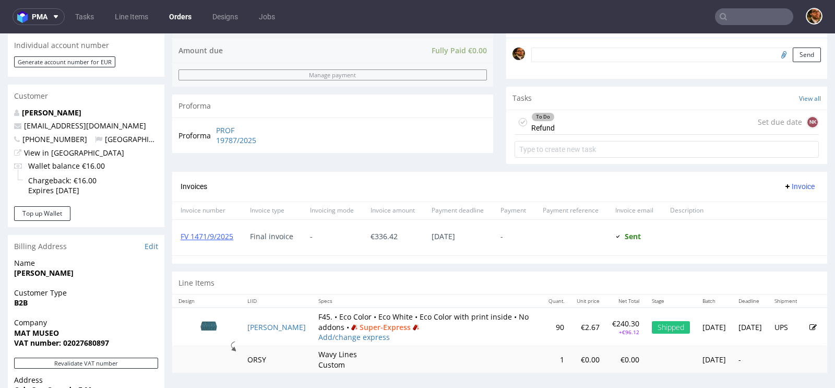
scroll to position [294, 0]
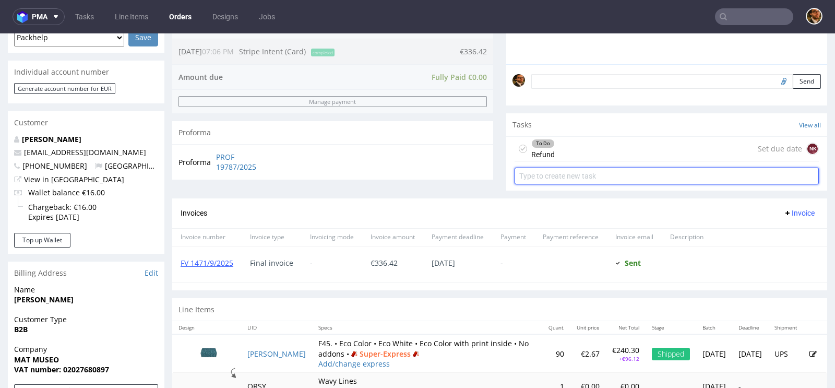
click at [599, 181] on input "text" at bounding box center [667, 176] width 304 height 17
type input "Invoice correction"
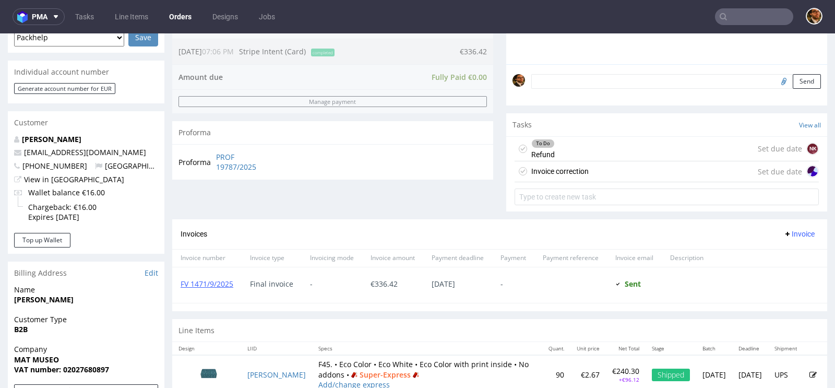
click at [577, 168] on div "Invoice correction" at bounding box center [559, 171] width 57 height 13
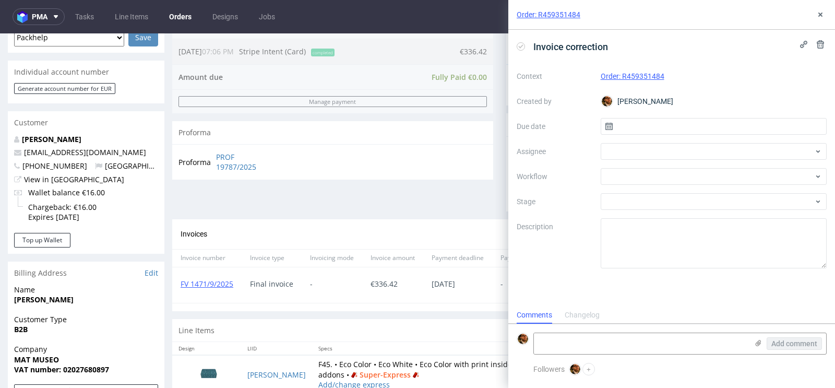
scroll to position [8, 0]
click at [667, 127] on input "text" at bounding box center [714, 126] width 227 height 17
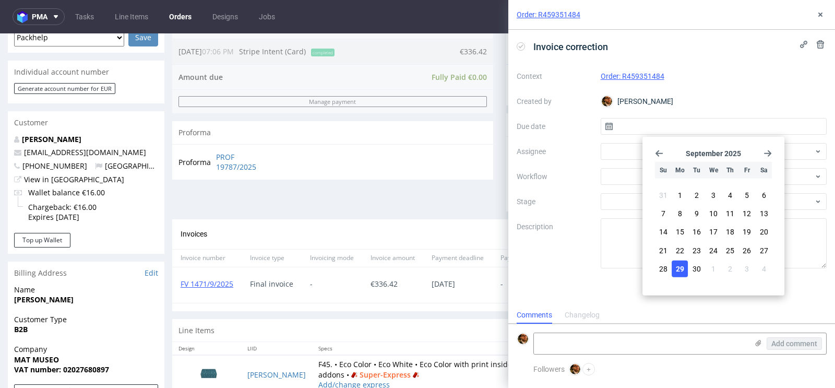
click at [675, 270] on button "29" at bounding box center [680, 268] width 16 height 17
type input "[DATE]"
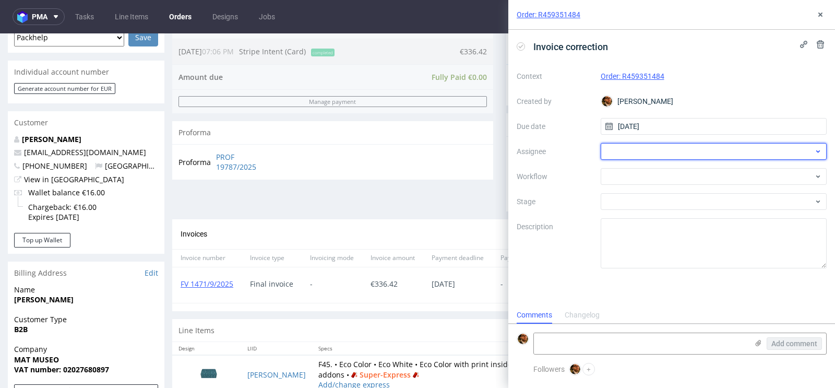
click at [639, 151] on div at bounding box center [714, 151] width 227 height 17
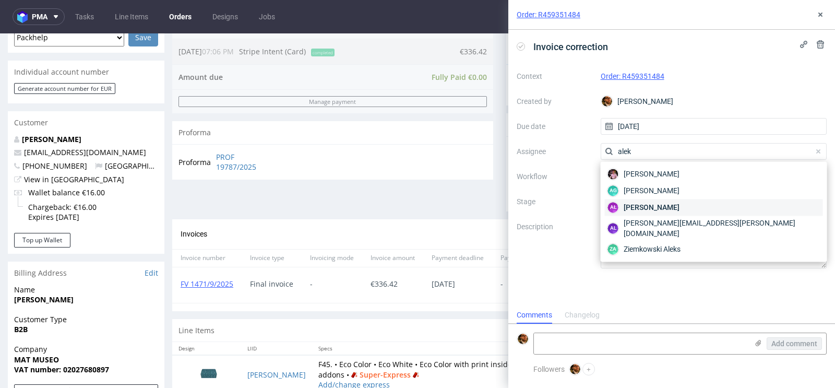
type input "alek"
click at [662, 209] on span "Aleksandra Łętowska" at bounding box center [652, 207] width 56 height 10
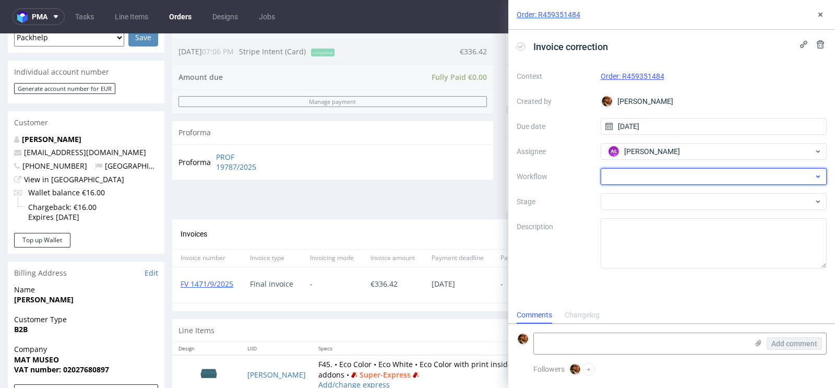
click at [649, 177] on div at bounding box center [714, 176] width 227 height 17
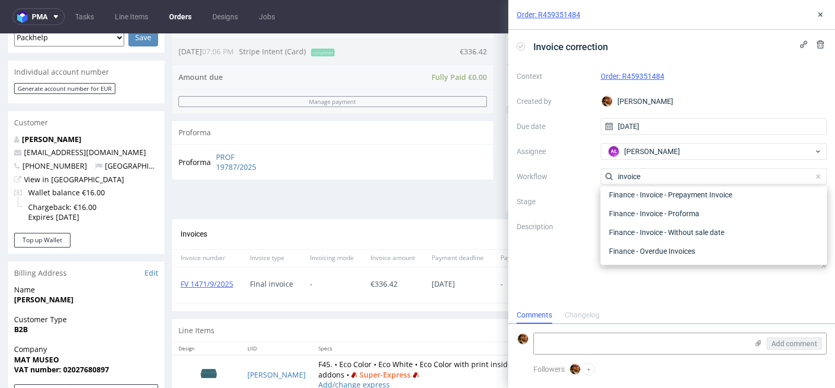
scroll to position [75, 0]
type input "i"
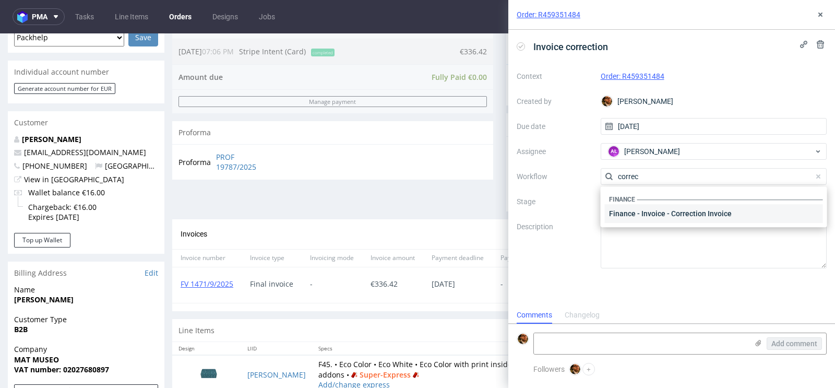
type input "correc"
click at [670, 215] on div "Finance - Invoice - Correction Invoice" at bounding box center [714, 213] width 218 height 19
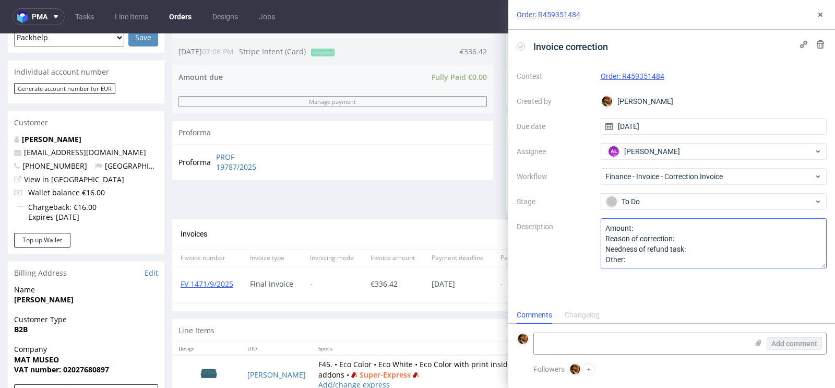
scroll to position [1, 0]
click at [825, 18] on button at bounding box center [820, 14] width 13 height 13
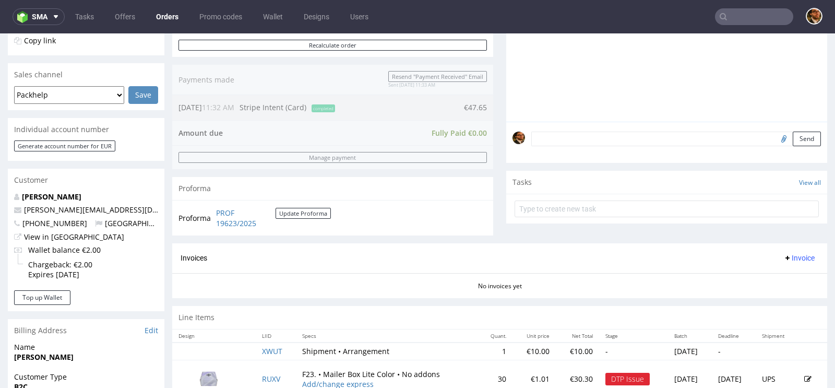
scroll to position [516, 0]
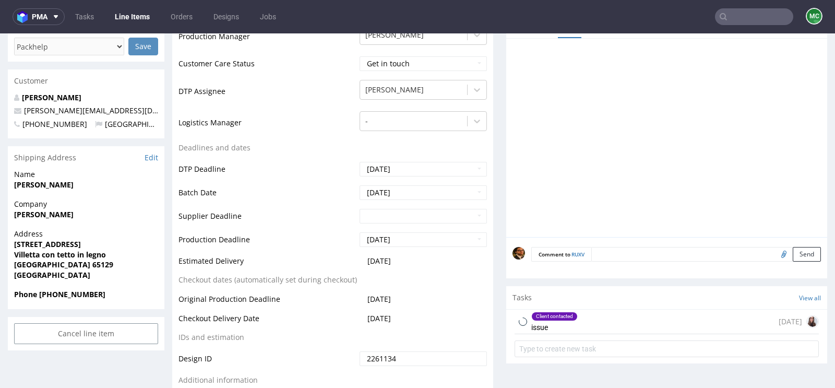
scroll to position [416, 0]
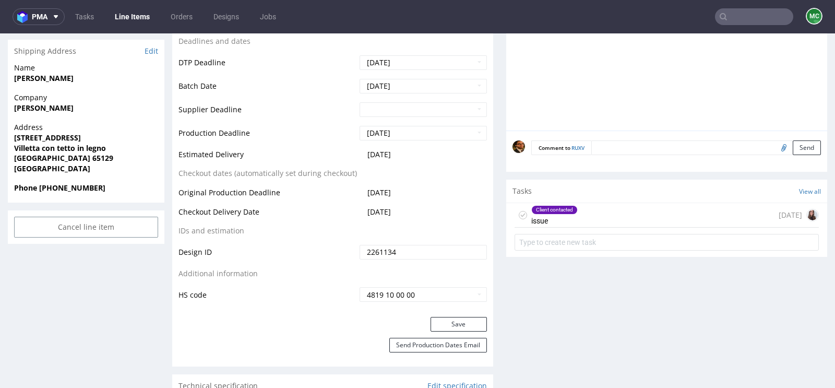
click at [642, 215] on div "Client contacted issue 6 days ago" at bounding box center [667, 215] width 304 height 25
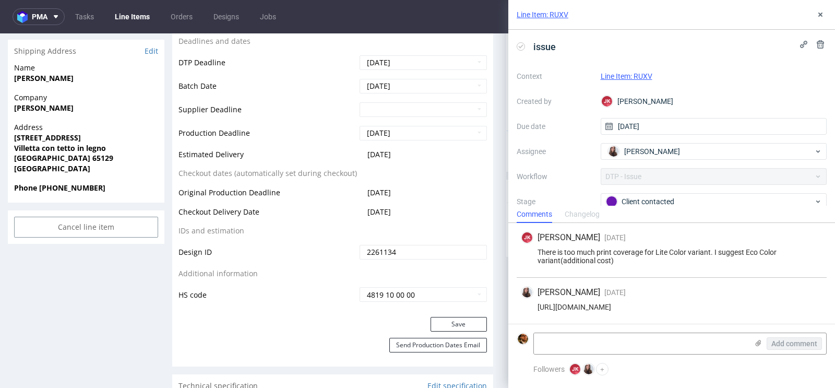
drag, startPoint x: 797, startPoint y: 303, endPoint x: 792, endPoint y: 312, distance: 9.8
click at [792, 312] on div "Sandra Beśka 5 days ago 24th Sep 2025, 12:46 https://app-eu1.hubspot.com/contac…" at bounding box center [672, 301] width 310 height 46
copy div "https://app-eu1.hubspot.com/contacts/25600958/record/0-5/232782963909/"
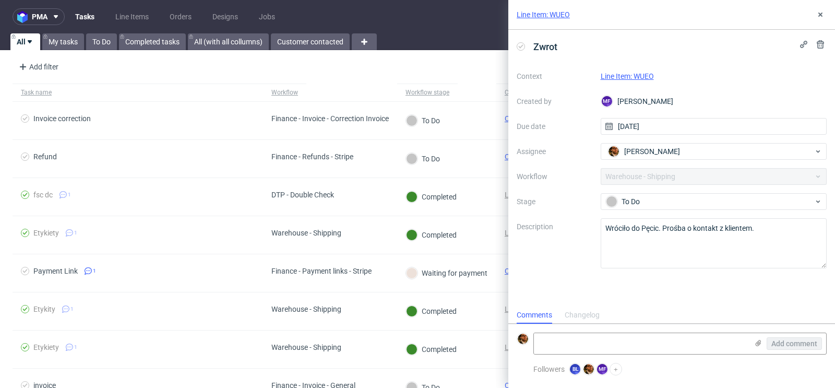
scroll to position [8, 0]
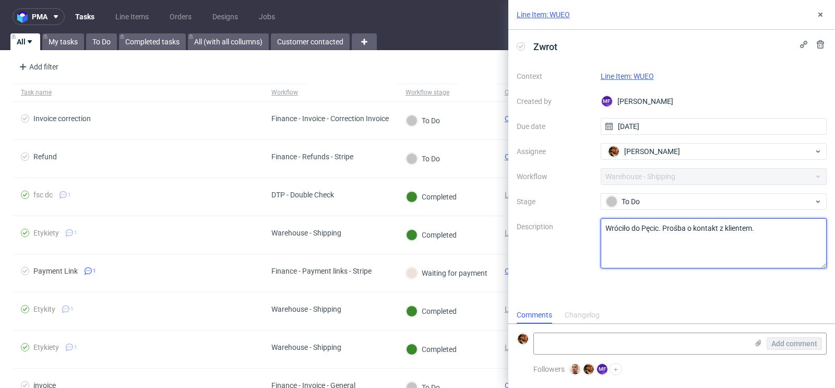
drag, startPoint x: 767, startPoint y: 229, endPoint x: 597, endPoint y: 229, distance: 170.2
click at [597, 229] on div "Context Line Item: WUEO Created by MF [PERSON_NAME] Due date [DATE] Assignee [P…" at bounding box center [672, 168] width 310 height 200
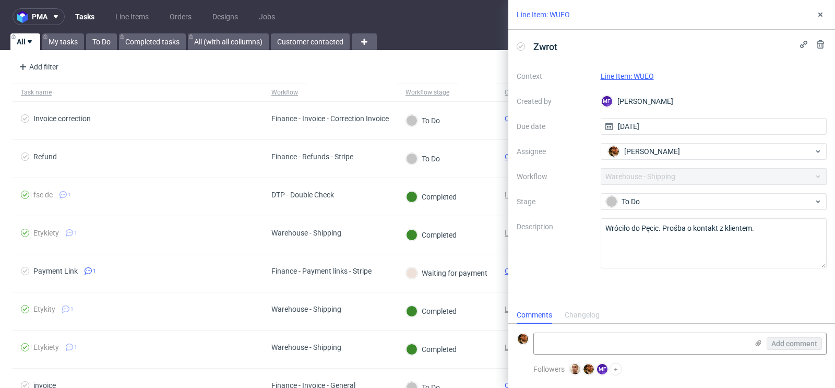
click at [638, 77] on link "Line Item: WUEO" at bounding box center [627, 76] width 53 height 8
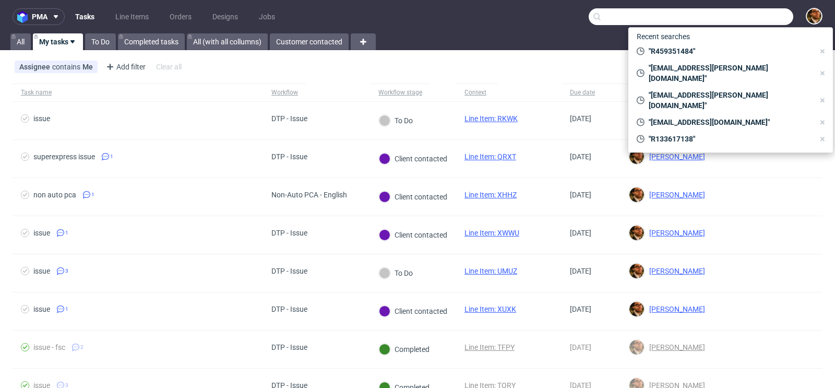
click at [732, 19] on input "text" at bounding box center [691, 16] width 205 height 17
paste input "R534470899"
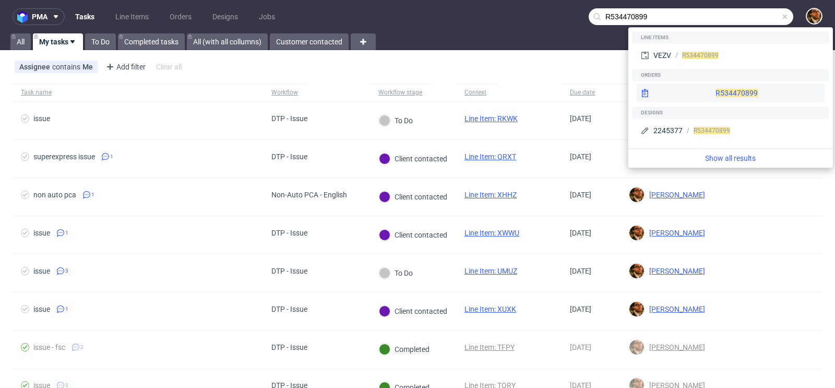
type input "R534470899"
click at [705, 88] on div "R534470899" at bounding box center [731, 93] width 188 height 19
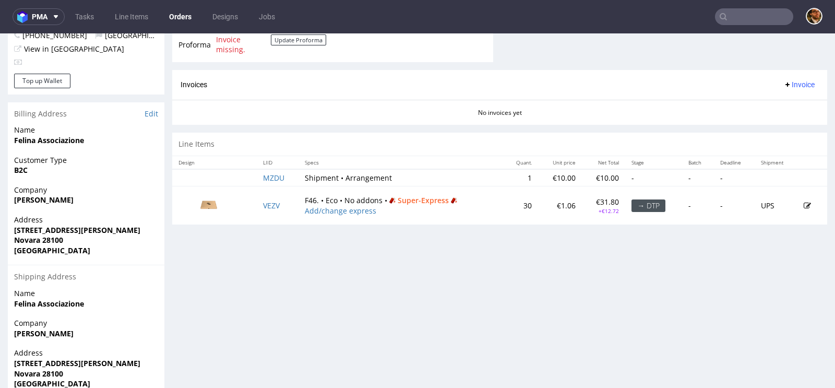
scroll to position [467, 0]
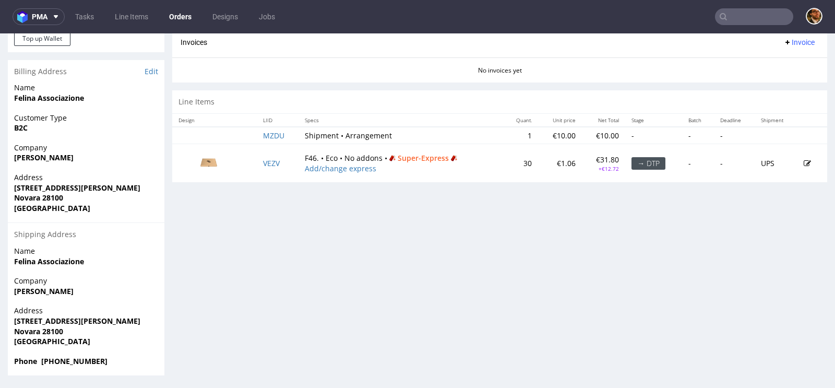
drag, startPoint x: 267, startPoint y: 141, endPoint x: 271, endPoint y: 228, distance: 86.2
click at [570, 64] on div "No invoices yet" at bounding box center [499, 66] width 655 height 18
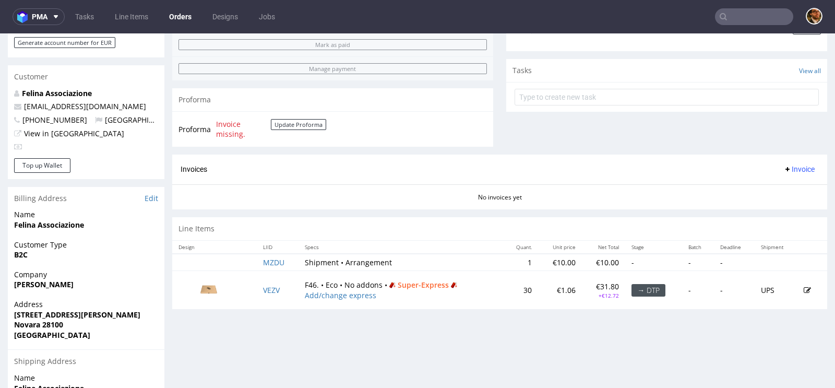
scroll to position [277, 0]
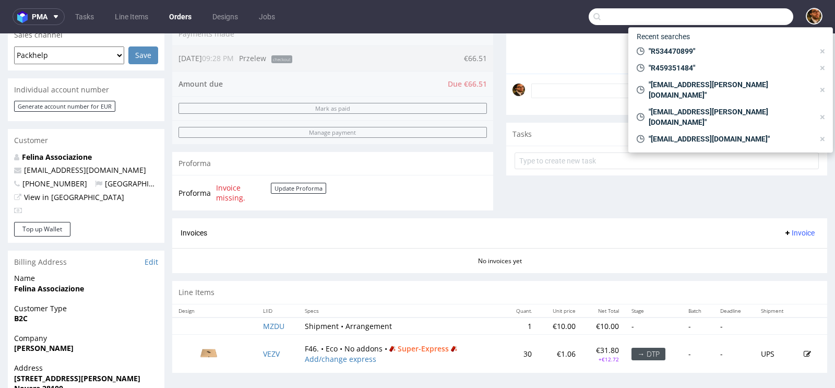
click at [746, 18] on input "text" at bounding box center [691, 16] width 205 height 17
paste input "R216271074"
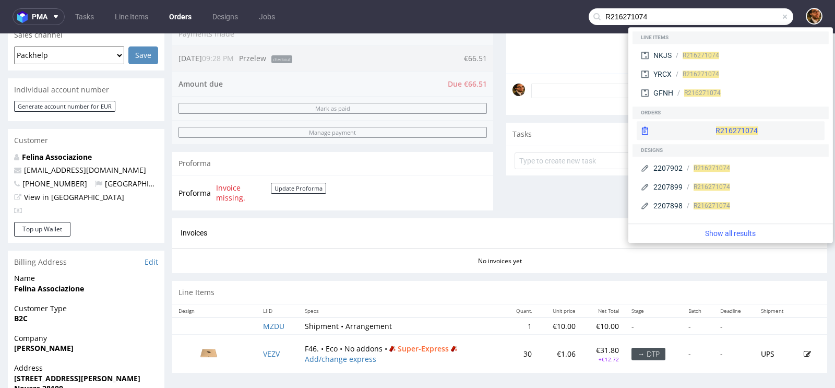
type input "R216271074"
click at [715, 132] on div "R216271074" at bounding box center [731, 130] width 188 height 19
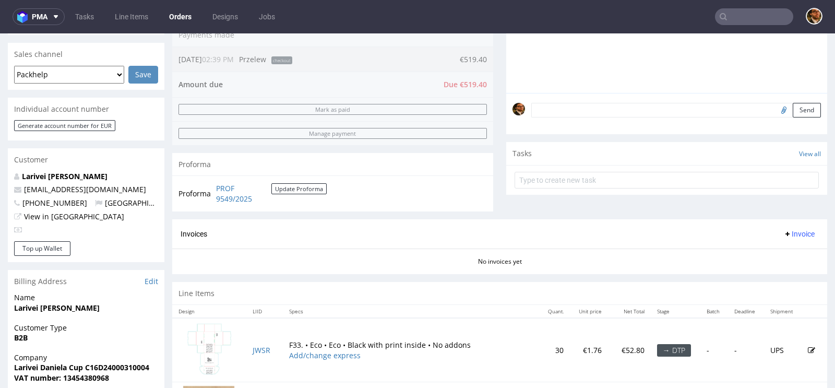
scroll to position [164, 0]
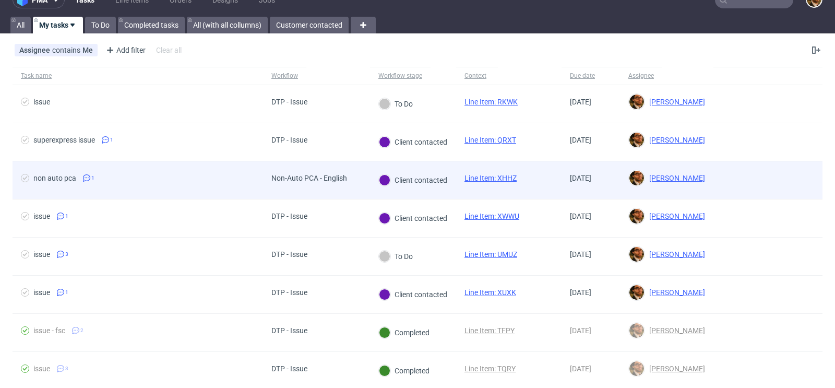
scroll to position [18, 0]
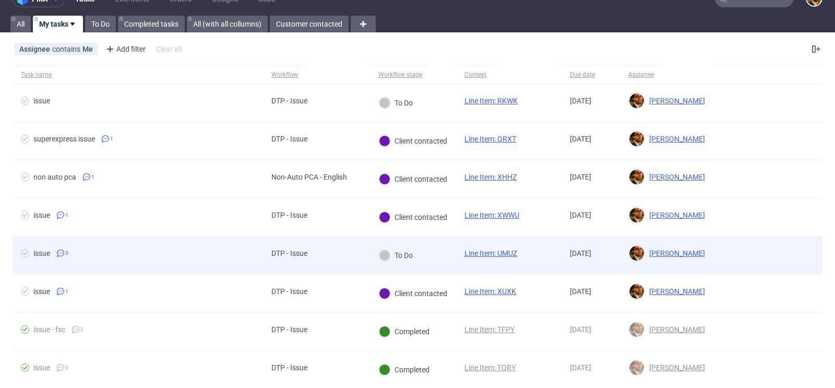
click at [732, 251] on div at bounding box center [768, 255] width 109 height 38
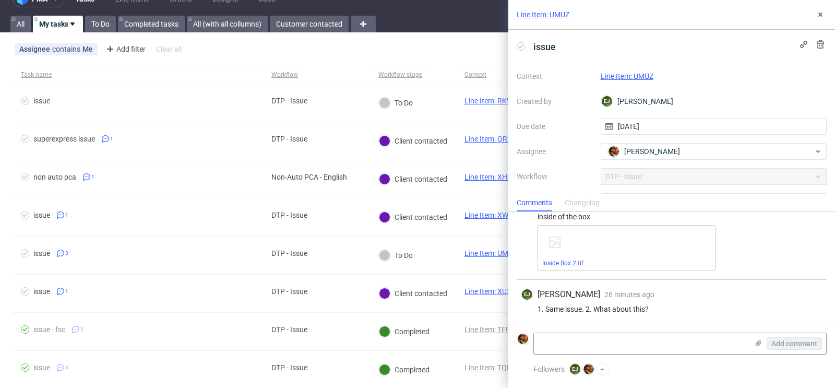
scroll to position [94, 0]
click at [566, 344] on textarea at bounding box center [641, 343] width 214 height 21
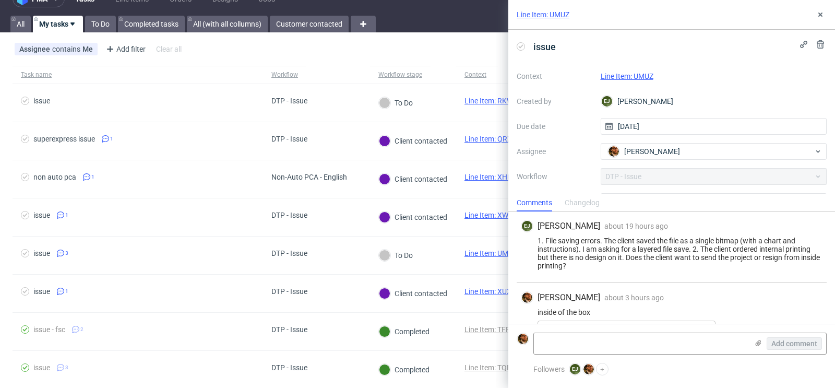
scroll to position [96, 0]
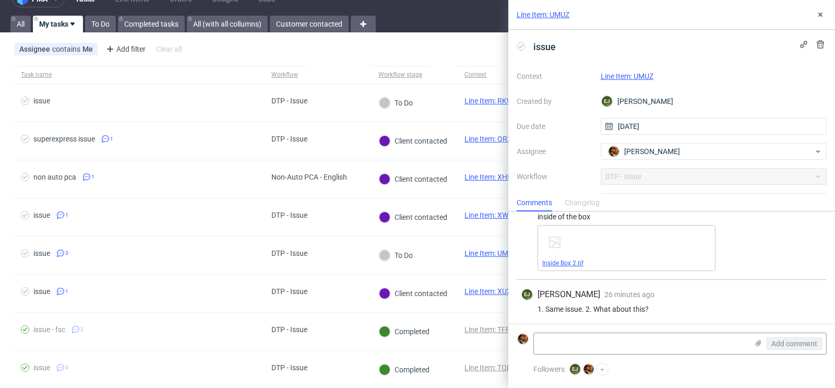
click at [559, 261] on link "Inside Box 2.tif" at bounding box center [562, 262] width 41 height 7
click at [556, 342] on textarea at bounding box center [641, 343] width 214 height 21
type textarea "1. i am waiti"
type textarea "1. i am waiting"
click at [625, 79] on link "Line Item: UMUZ" at bounding box center [627, 76] width 53 height 8
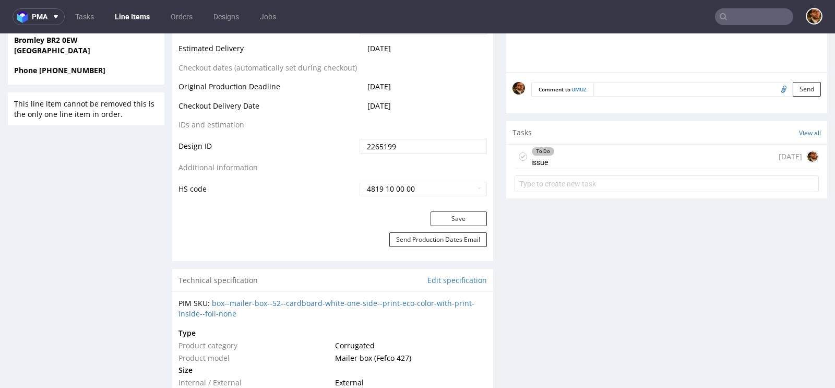
scroll to position [567, 0]
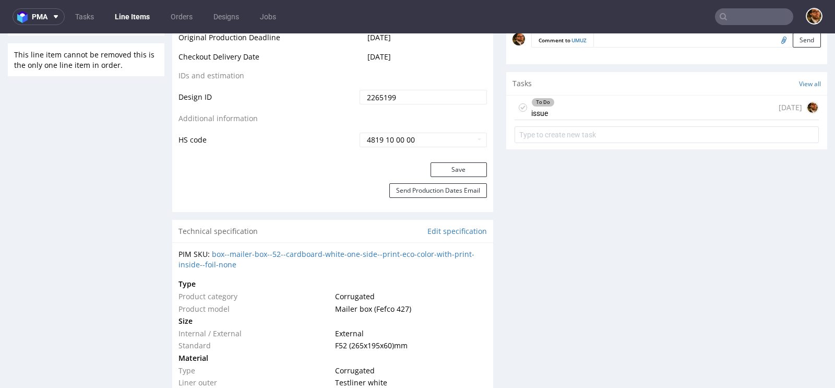
click at [583, 111] on div "To Do issue 1 day ago" at bounding box center [667, 108] width 304 height 25
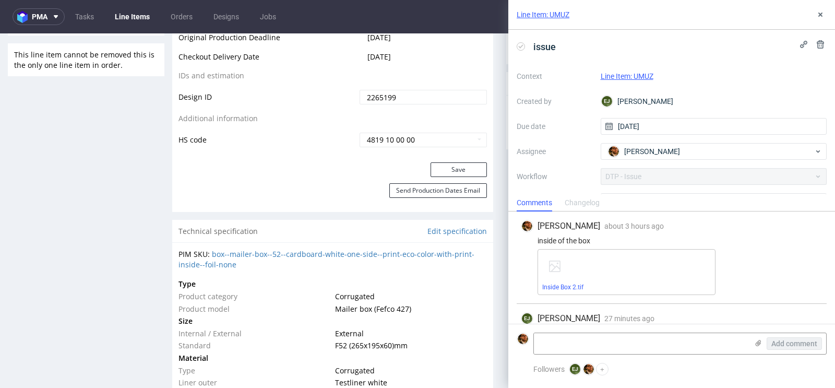
scroll to position [96, 0]
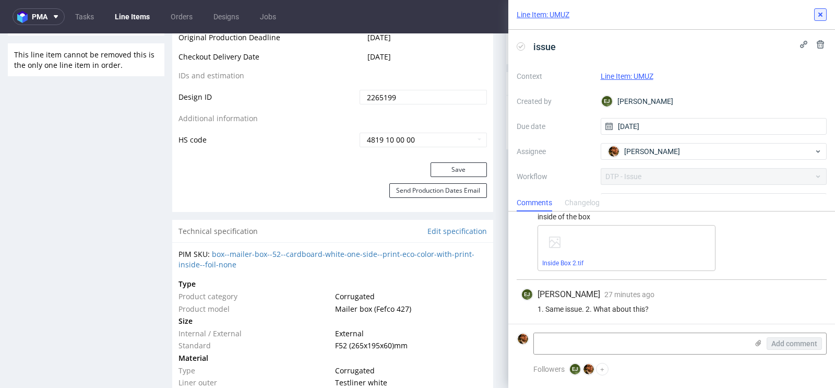
click at [818, 15] on icon at bounding box center [820, 14] width 8 height 8
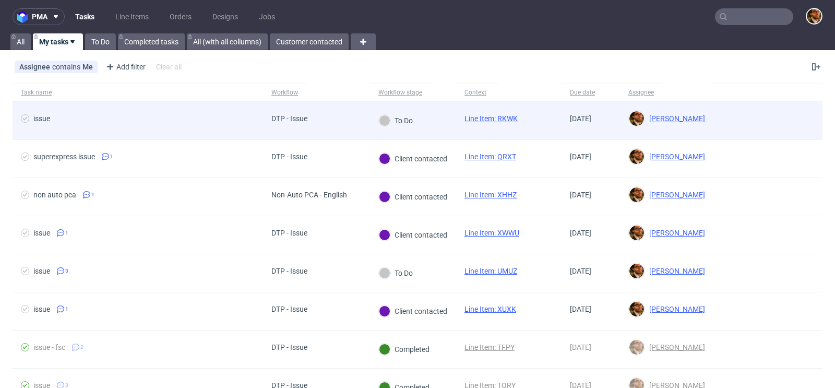
click at [726, 119] on div at bounding box center [768, 121] width 109 height 38
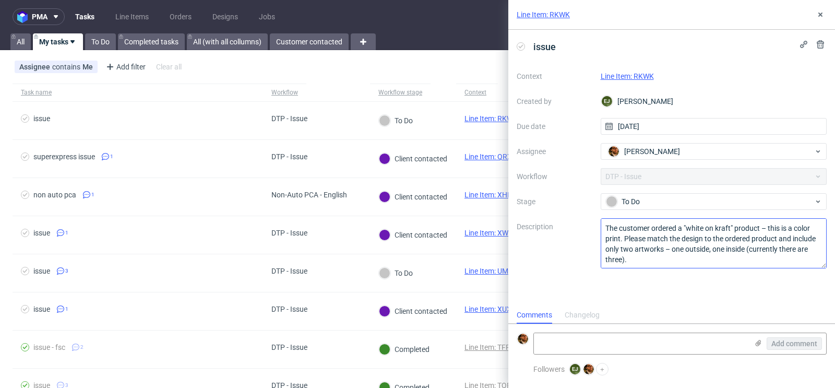
scroll to position [1, 0]
click at [642, 74] on link "Line Item: RKWK" at bounding box center [627, 76] width 53 height 8
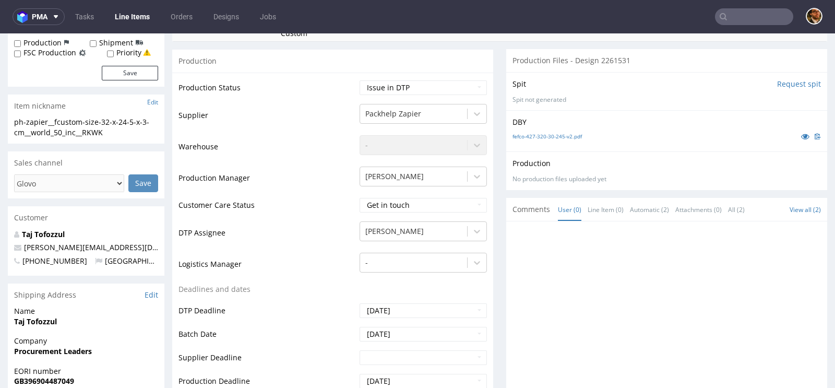
scroll to position [286, 0]
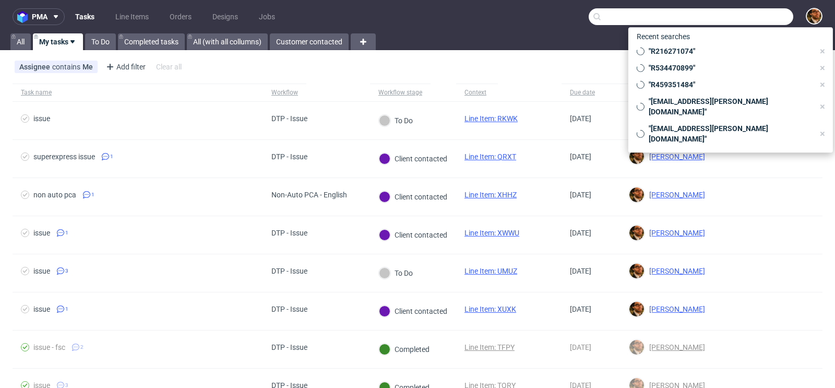
click at [736, 21] on input "text" at bounding box center [691, 16] width 205 height 17
paste input "R286871055"
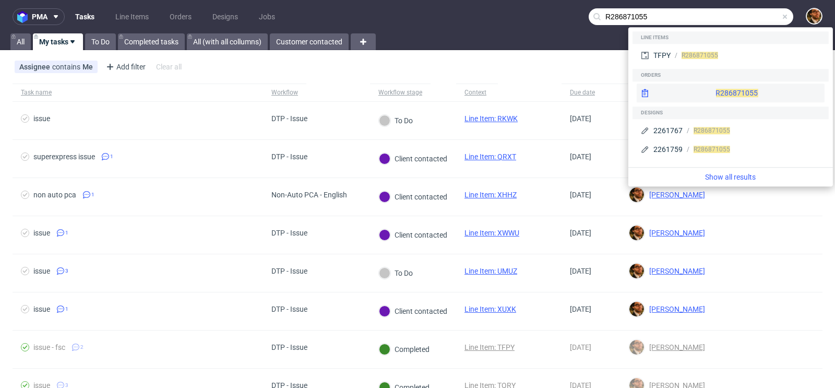
type input "R286871055"
click at [731, 92] on div "R286871055" at bounding box center [731, 93] width 188 height 19
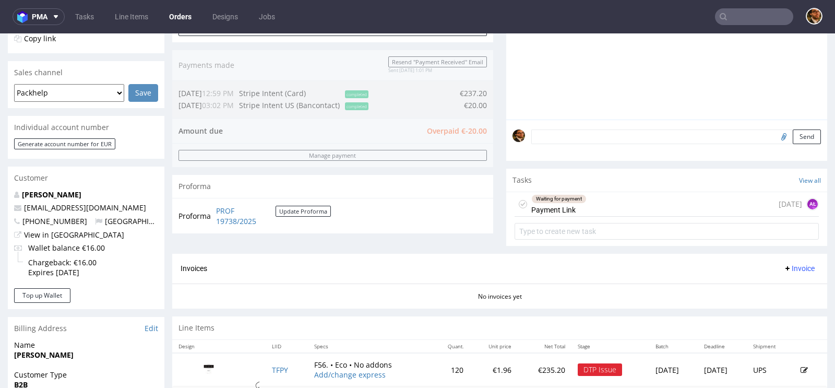
scroll to position [329, 0]
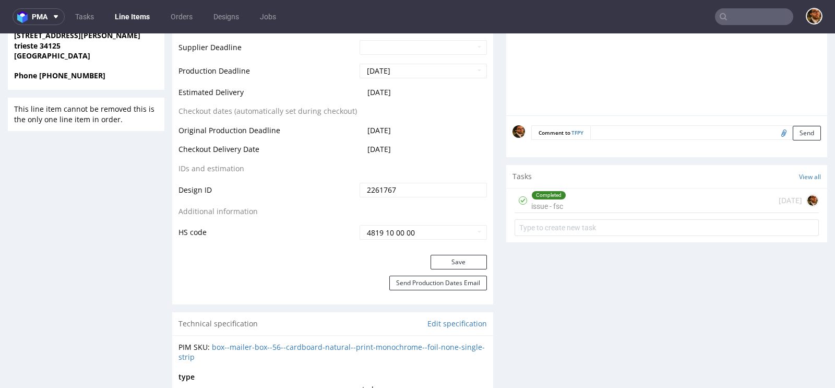
scroll to position [602, 0]
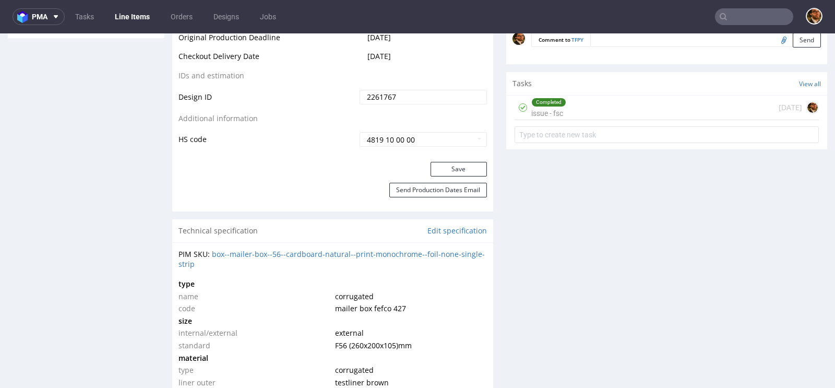
click at [574, 105] on div "Completed issue - fsc [DATE]" at bounding box center [667, 108] width 304 height 25
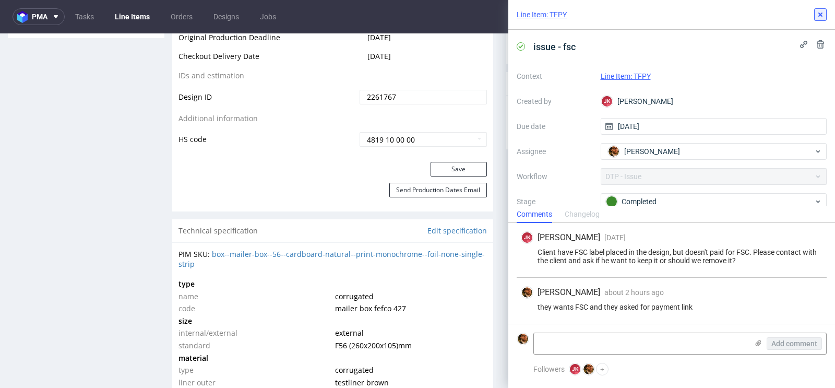
click at [822, 13] on icon at bounding box center [820, 14] width 8 height 8
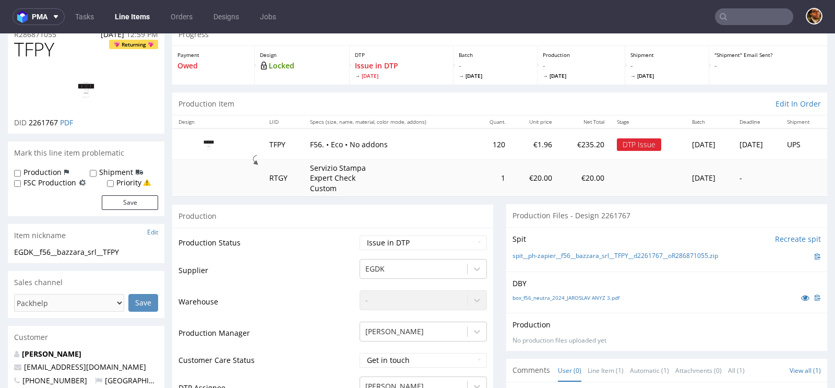
scroll to position [55, 0]
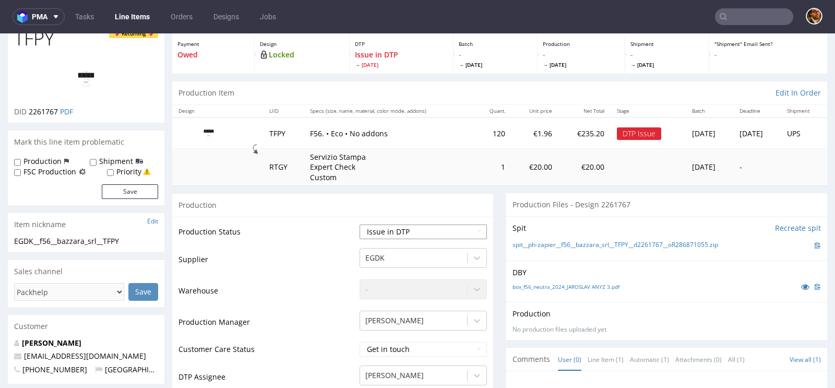
click at [477, 229] on select "Waiting for Artwork Waiting for Diecut Waiting for Mockup Waiting for DTP Waiti…" at bounding box center [423, 231] width 127 height 15
select select "back_for_dtp"
click at [360, 224] on select "Waiting for Artwork Waiting for Diecut Waiting for Mockup Waiting for DTP Waiti…" at bounding box center [423, 231] width 127 height 15
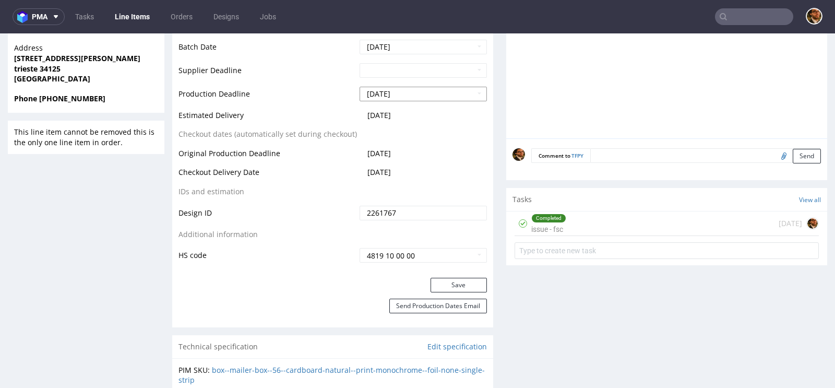
scroll to position [582, 0]
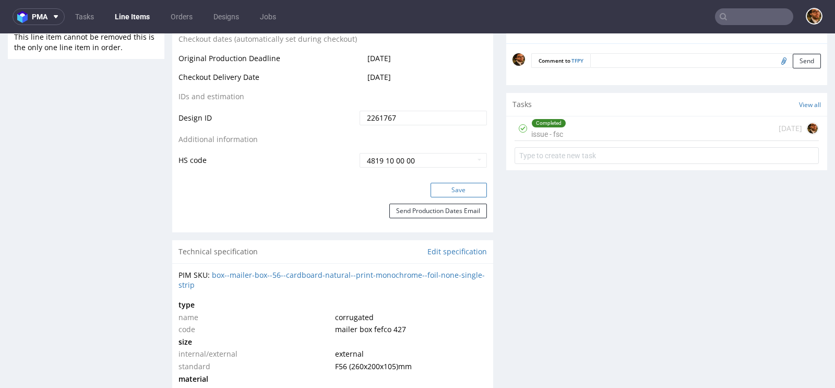
click at [450, 193] on button "Save" at bounding box center [459, 190] width 56 height 15
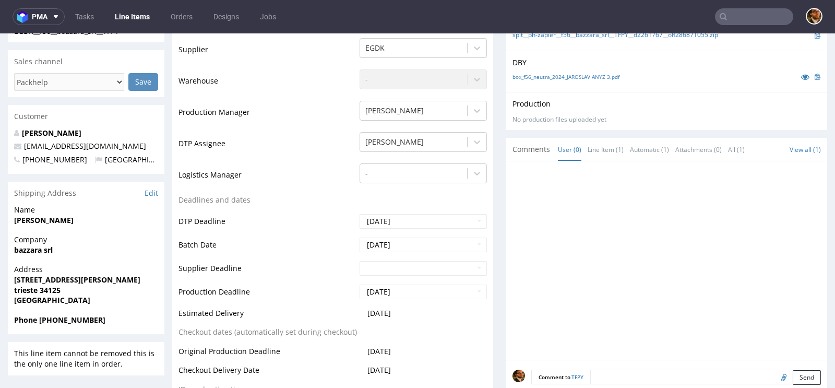
scroll to position [424, 0]
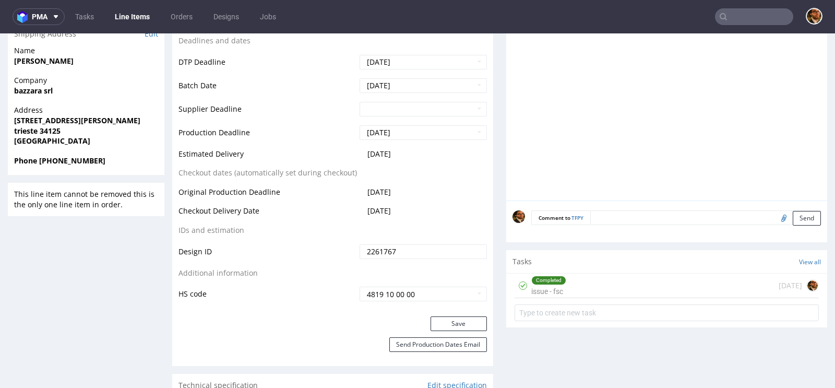
click at [612, 274] on div "Completed issue - fsc [DATE]" at bounding box center [667, 286] width 304 height 25
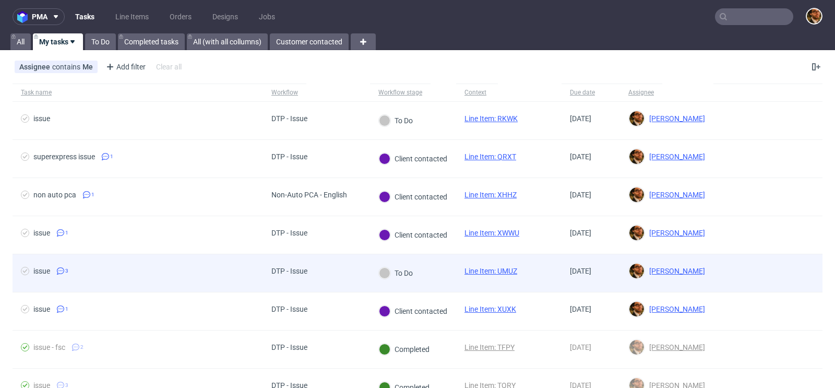
click at [714, 266] on div at bounding box center [768, 273] width 109 height 38
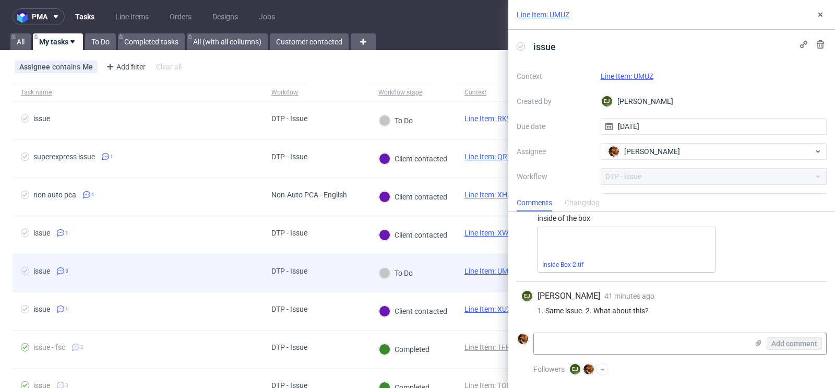
scroll to position [96, 0]
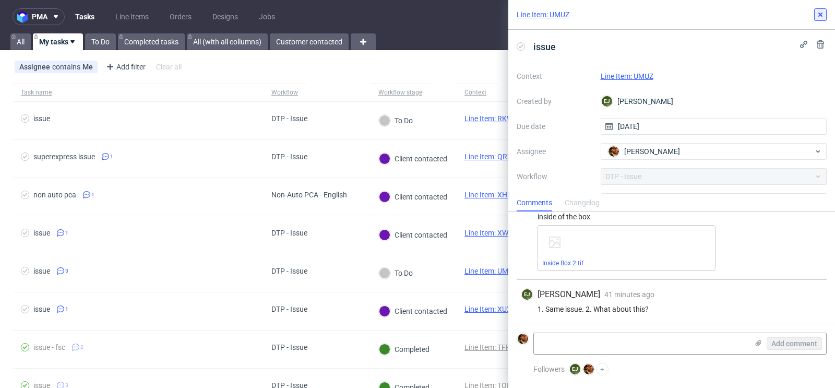
click at [818, 20] on button at bounding box center [820, 14] width 13 height 13
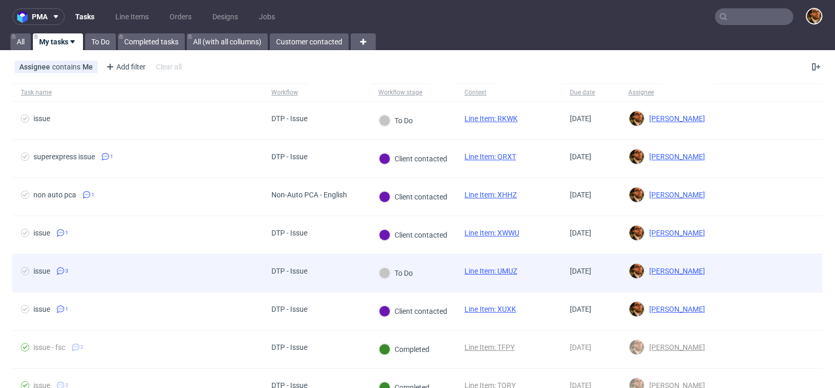
click at [753, 282] on div at bounding box center [768, 273] width 109 height 38
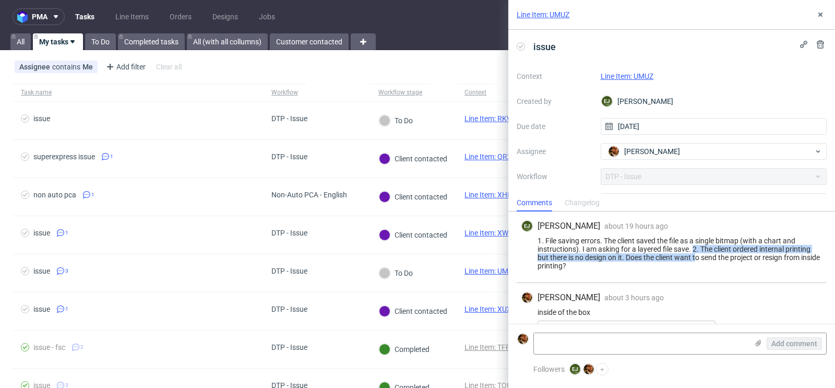
drag, startPoint x: 695, startPoint y: 250, endPoint x: 698, endPoint y: 257, distance: 7.8
click at [698, 257] on div "1. File saving errors. The client saved the file as a single bitmap (with a cha…" at bounding box center [672, 252] width 302 height 33
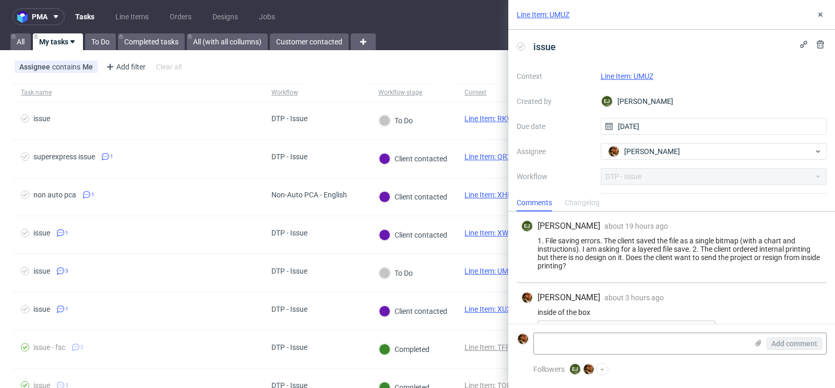
click at [677, 268] on div "1. File saving errors. The client saved the file as a single bitmap (with a cha…" at bounding box center [672, 252] width 302 height 33
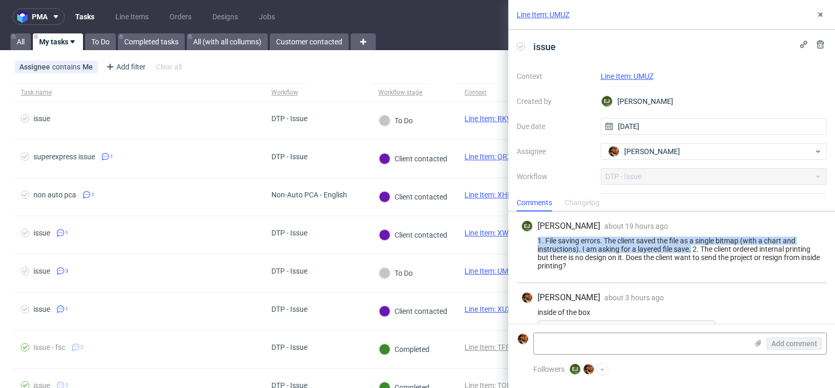
drag, startPoint x: 692, startPoint y: 250, endPoint x: 534, endPoint y: 241, distance: 158.4
click at [534, 241] on div "1. File saving errors. The client saved the file as a single bitmap (with a cha…" at bounding box center [672, 252] width 302 height 33
copy div "1. File saving errors. The client saved the file as a single bitmap (with a cha…"
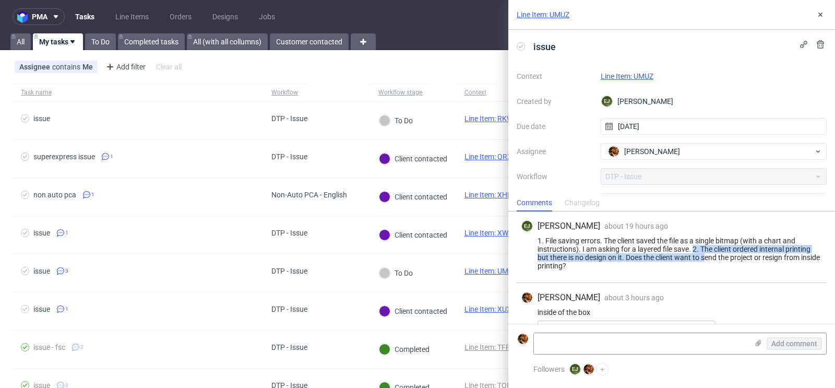
drag, startPoint x: 694, startPoint y: 250, endPoint x: 707, endPoint y: 260, distance: 16.8
click at [707, 260] on div "1. File saving errors. The client saved the file as a single bitmap (with a cha…" at bounding box center [672, 252] width 302 height 33
copy div "2. The client ordered internal printing but there is no design on it. Does the …"
click at [633, 259] on div "1. File saving errors. The client saved the file as a single bitmap (with a cha…" at bounding box center [672, 252] width 302 height 33
drag, startPoint x: 629, startPoint y: 258, endPoint x: 627, endPoint y: 265, distance: 7.4
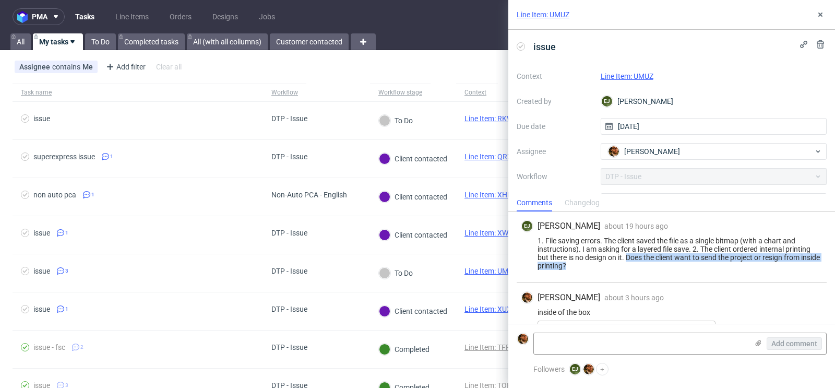
click at [627, 265] on div "1. File saving errors. The client saved the file as a single bitmap (with a cha…" at bounding box center [672, 252] width 302 height 33
copy div "Does the client want to send the project or resign from inside printing?"
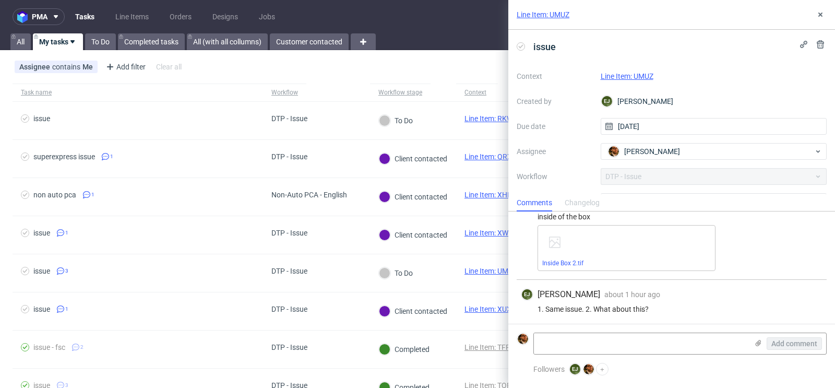
click at [685, 307] on div "1. Same issue. 2. What about this?" at bounding box center [672, 309] width 302 height 8
click at [558, 349] on textarea at bounding box center [641, 343] width 214 height 21
click at [819, 15] on use at bounding box center [821, 15] width 4 height 4
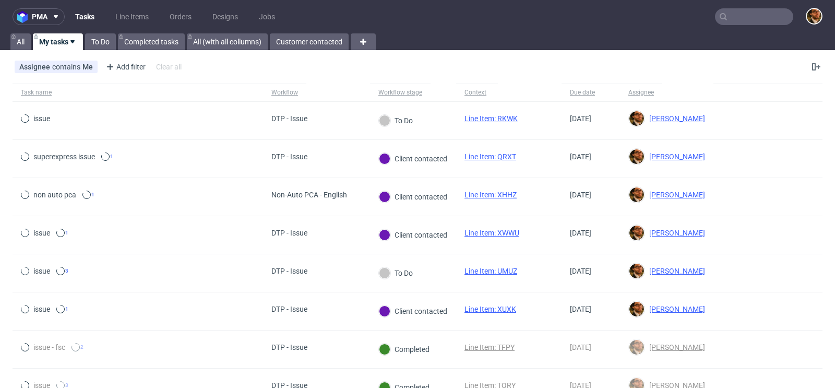
click at [724, 21] on input "text" at bounding box center [754, 16] width 78 height 17
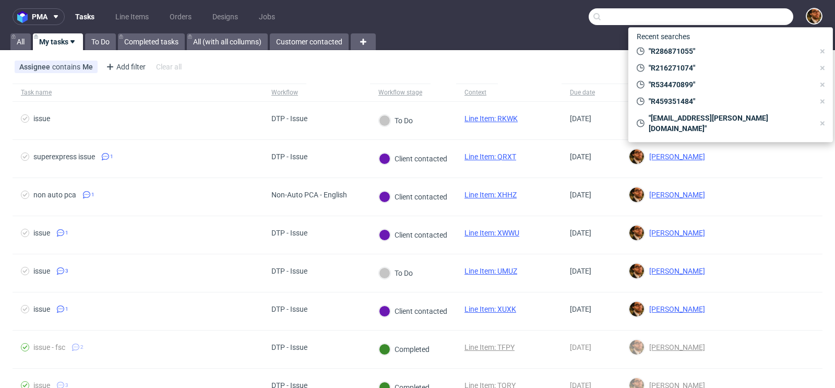
paste input "R480295175"
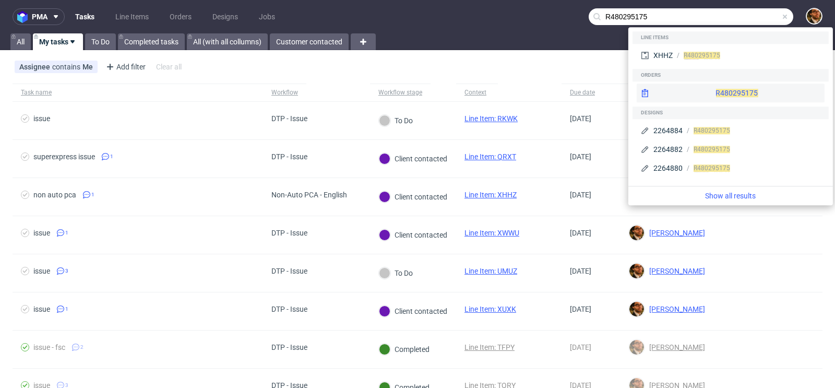
type input "R480295175"
click at [706, 88] on div "R480295175" at bounding box center [731, 93] width 188 height 19
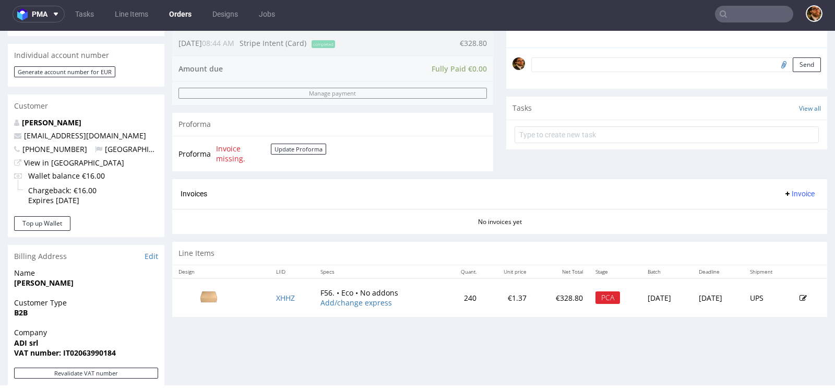
scroll to position [348, 0]
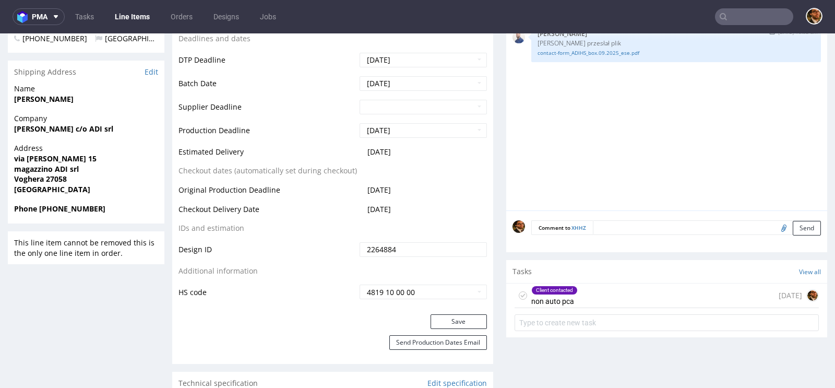
scroll to position [469, 0]
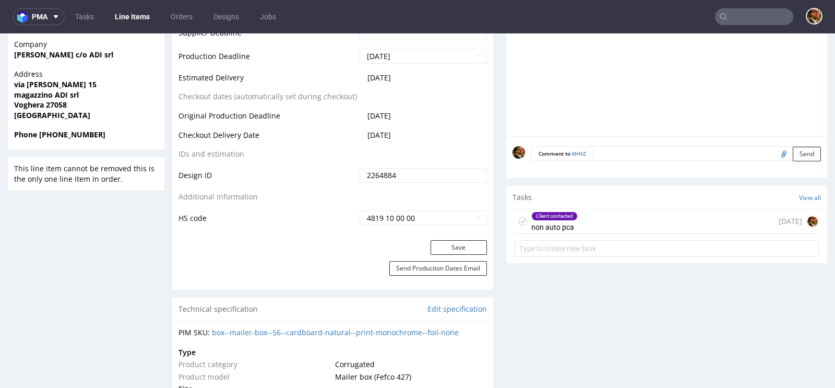
click at [603, 219] on div "Client contacted non auto pca [DATE]" at bounding box center [667, 221] width 304 height 25
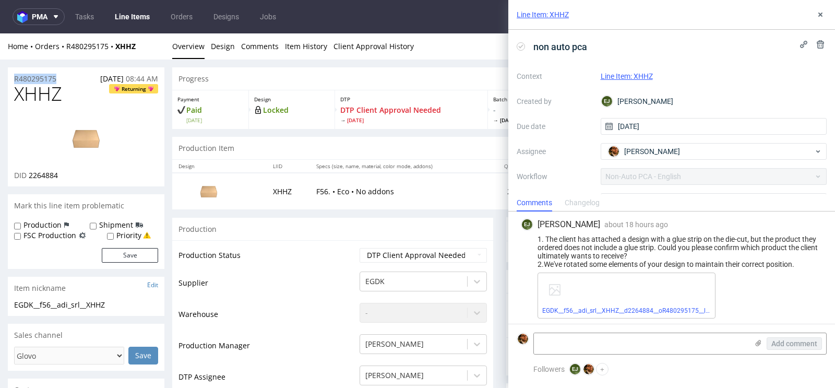
drag, startPoint x: 63, startPoint y: 75, endPoint x: 14, endPoint y: 79, distance: 49.3
click at [14, 79] on div "R480295175 [DATE] 08:44 AM" at bounding box center [86, 75] width 157 height 17
copy p "R480295175"
click at [609, 314] on link "EGDK__f56__adi_srl__XHHZ__d2264884__oR480295175__latest__outside.pdf" at bounding box center [649, 310] width 215 height 7
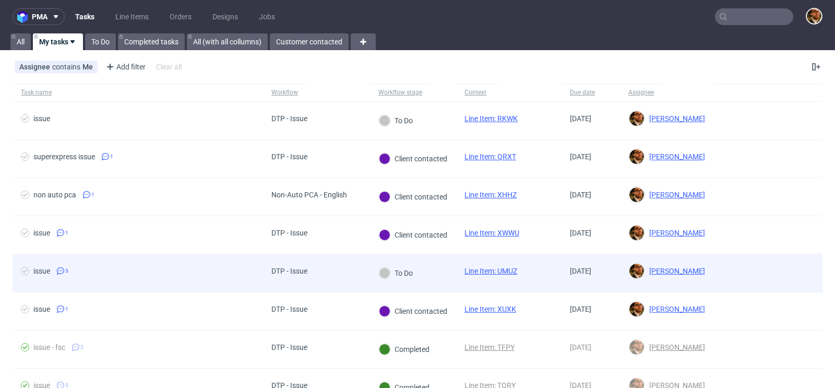
click at [742, 267] on div at bounding box center [768, 273] width 109 height 38
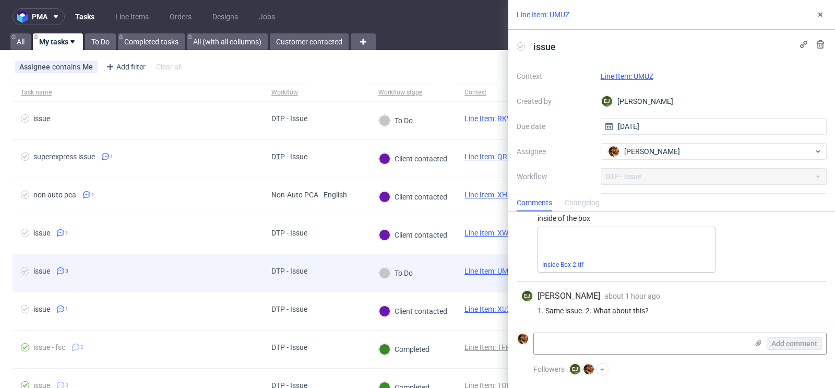
scroll to position [96, 0]
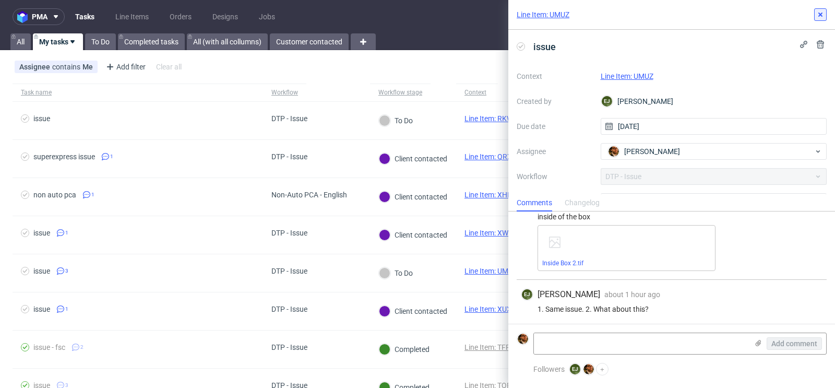
click at [823, 18] on icon at bounding box center [820, 14] width 8 height 8
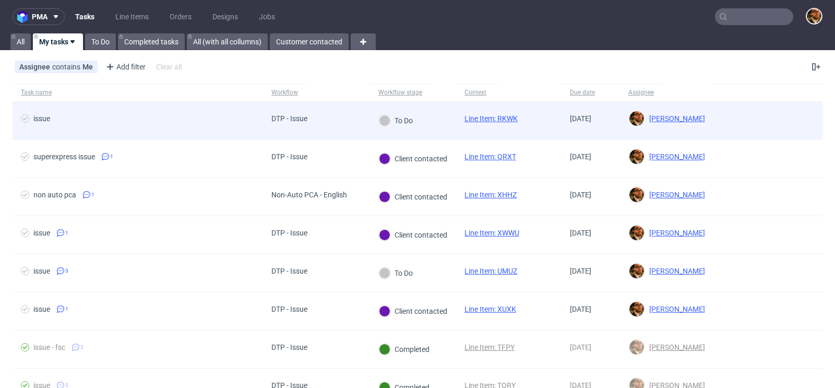
click at [714, 122] on div at bounding box center [768, 121] width 109 height 38
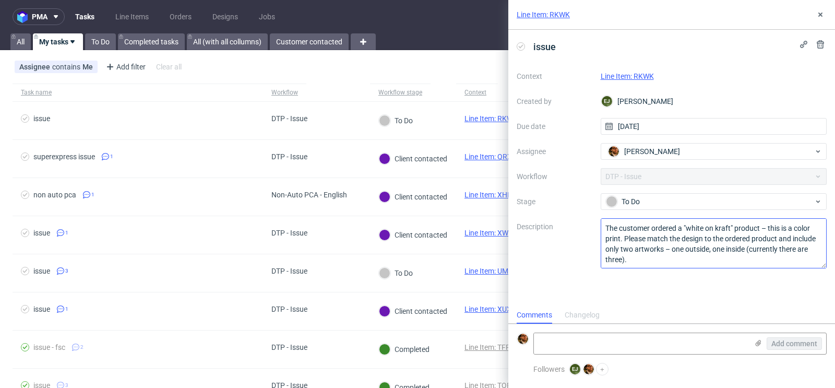
scroll to position [1, 0]
click at [630, 74] on link "Line Item: RKWK" at bounding box center [627, 76] width 53 height 8
click at [592, 330] on form "Add comment" at bounding box center [671, 343] width 327 height 39
click at [574, 343] on textarea at bounding box center [641, 343] width 214 height 21
paste textarea "Magdalena Zeniuk"
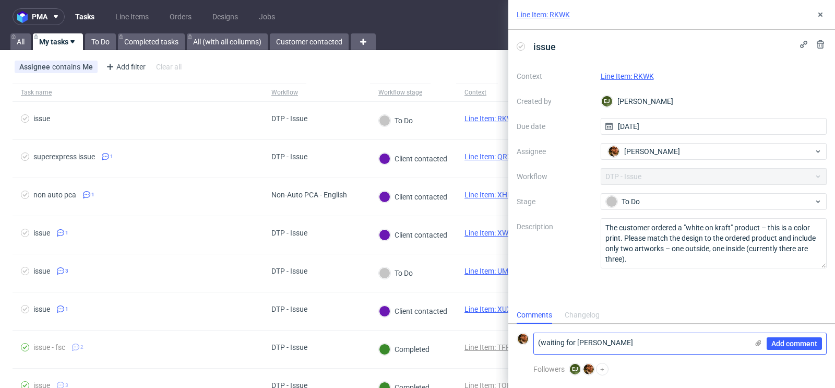
click at [580, 343] on textarea "(waiting for Magdalena Zeniuk" at bounding box center [641, 343] width 214 height 21
click at [619, 341] on textarea "(waiting for magdalena Zeniuk" at bounding box center [641, 343] width 214 height 21
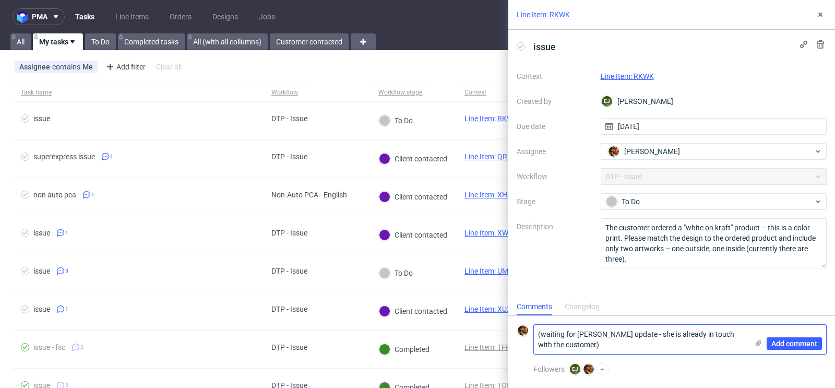
scroll to position [0, 0]
type textarea "(waiting for magdalena zeniuk's update - she is already in touch with the custo…"
click at [791, 340] on span "Add comment" at bounding box center [795, 343] width 46 height 7
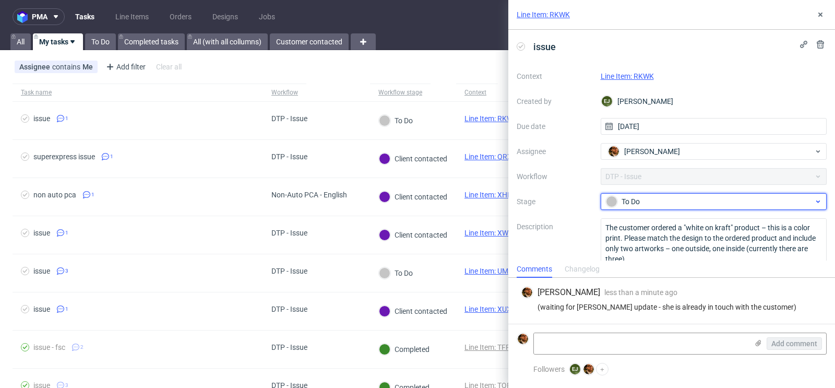
click at [800, 204] on div "To Do" at bounding box center [710, 201] width 208 height 11
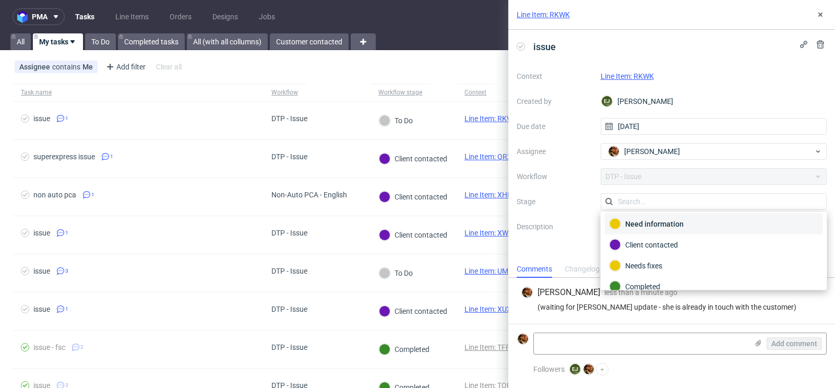
scroll to position [73, 0]
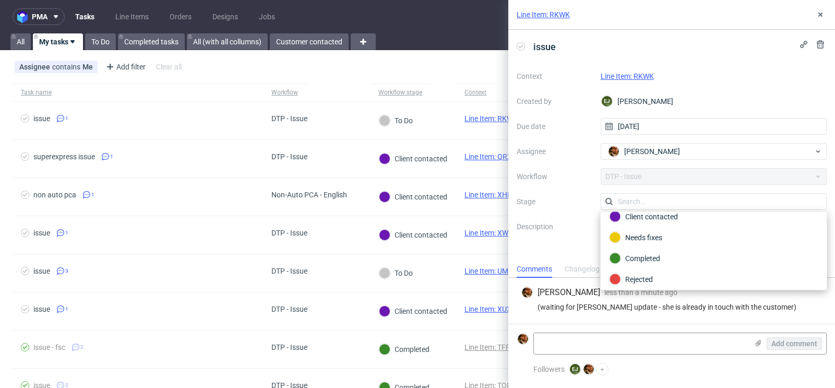
click at [816, 70] on div "Line Item: RKWK" at bounding box center [714, 76] width 227 height 13
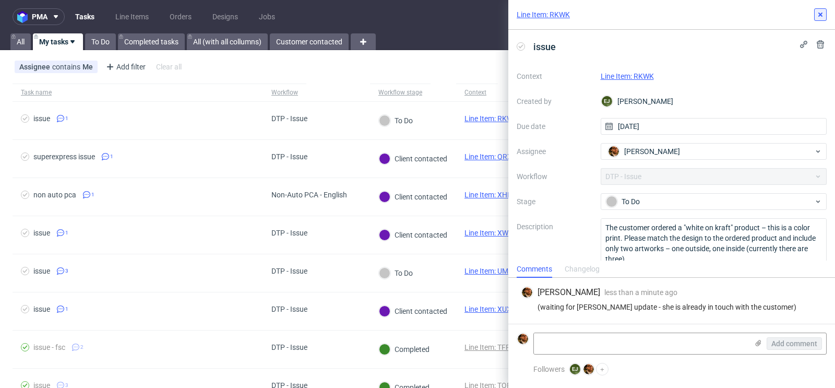
click at [821, 20] on button at bounding box center [820, 14] width 13 height 13
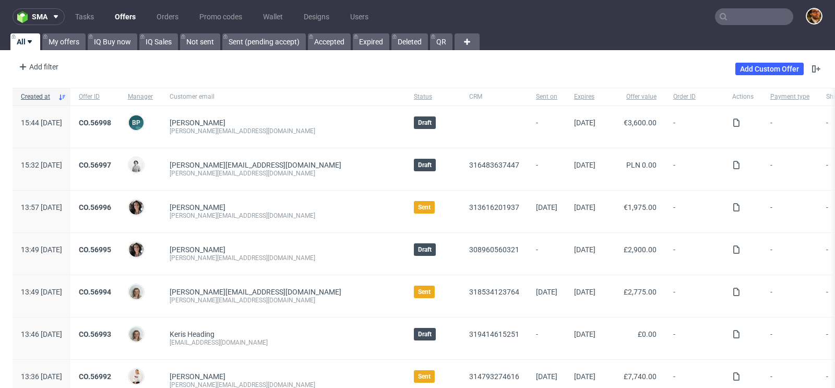
click at [731, 24] on input "text" at bounding box center [754, 16] width 78 height 17
paste input "R080599504"
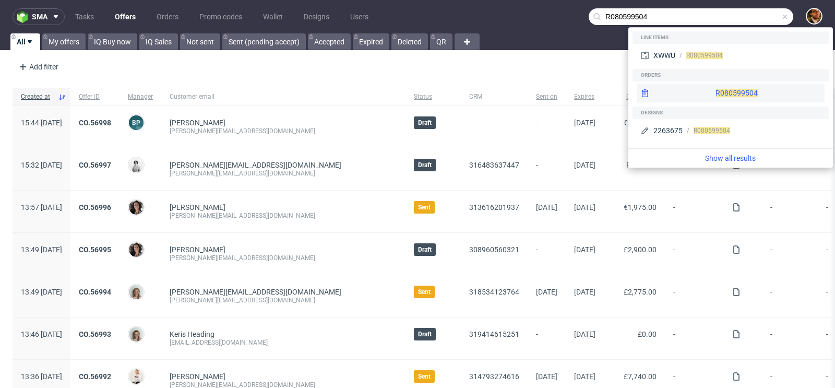
type input "R080599504"
click at [718, 92] on div "R080599504" at bounding box center [731, 93] width 188 height 19
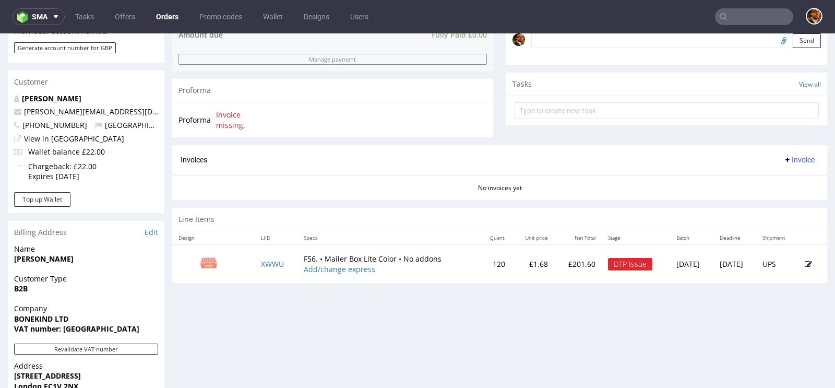
scroll to position [340, 0]
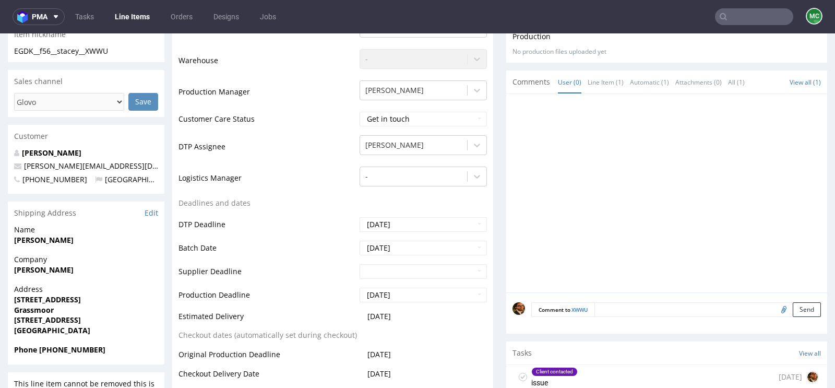
scroll to position [374, 0]
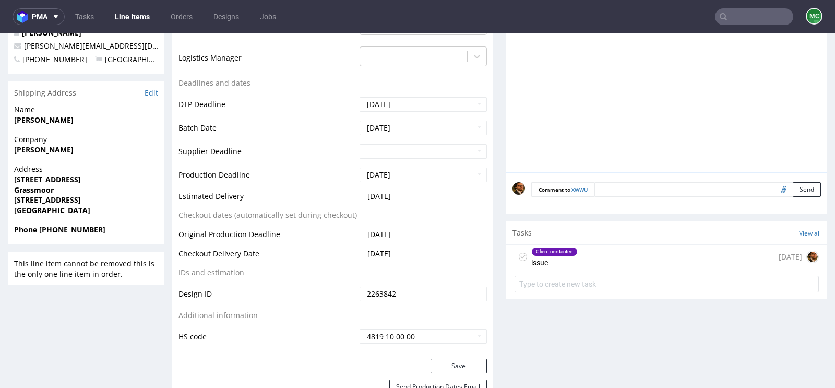
click at [599, 267] on div "Client contacted issue [DATE]" at bounding box center [666, 271] width 321 height 52
click at [588, 263] on div "Client contacted issue [DATE]" at bounding box center [667, 257] width 304 height 25
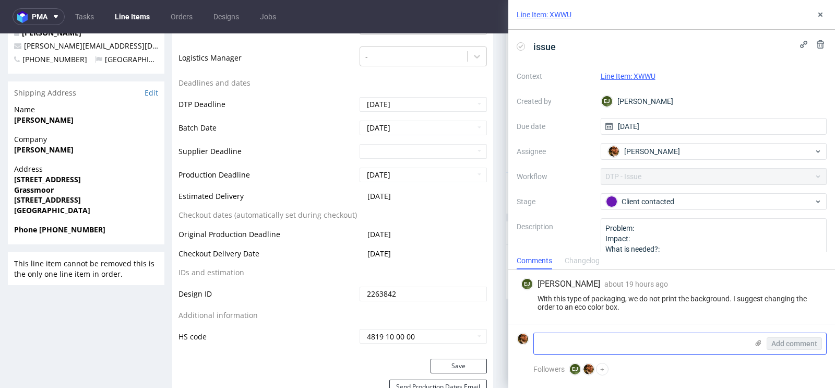
click at [582, 334] on textarea at bounding box center [641, 343] width 214 height 21
click at [817, 13] on icon at bounding box center [820, 14] width 8 height 8
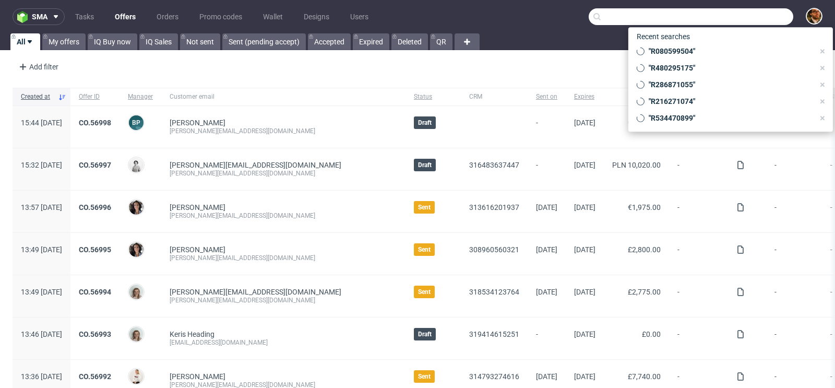
click at [725, 24] on input "text" at bounding box center [691, 16] width 205 height 17
paste input "R074851370"
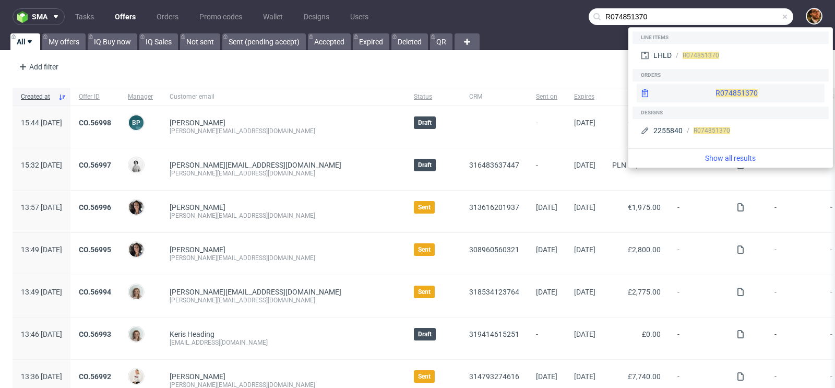
type input "R074851370"
click at [710, 87] on div "R074851370" at bounding box center [731, 93] width 188 height 19
